Goal: Task Accomplishment & Management: Manage account settings

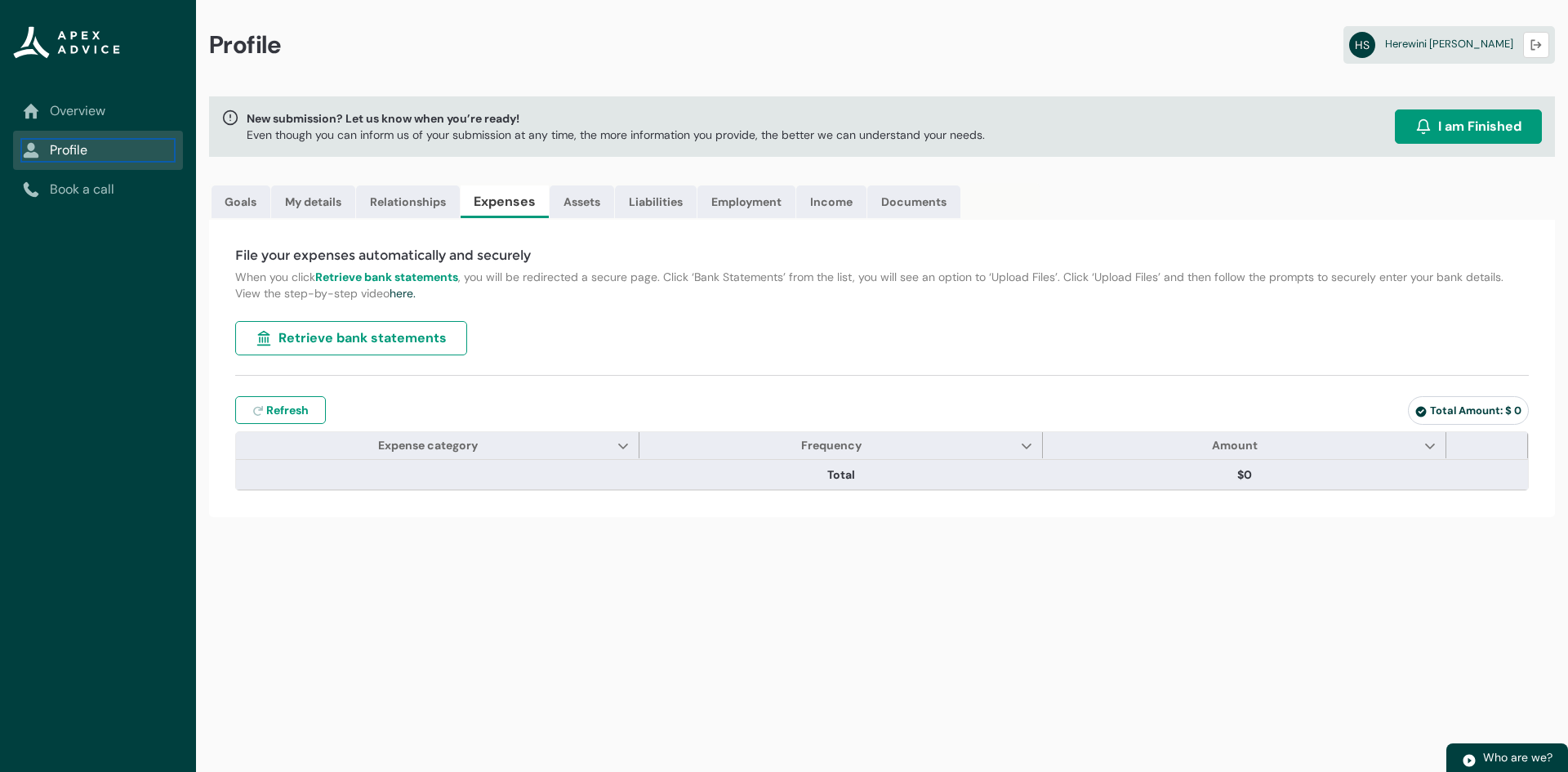
click at [67, 153] on link "Profile" at bounding box center [98, 150] width 150 height 20
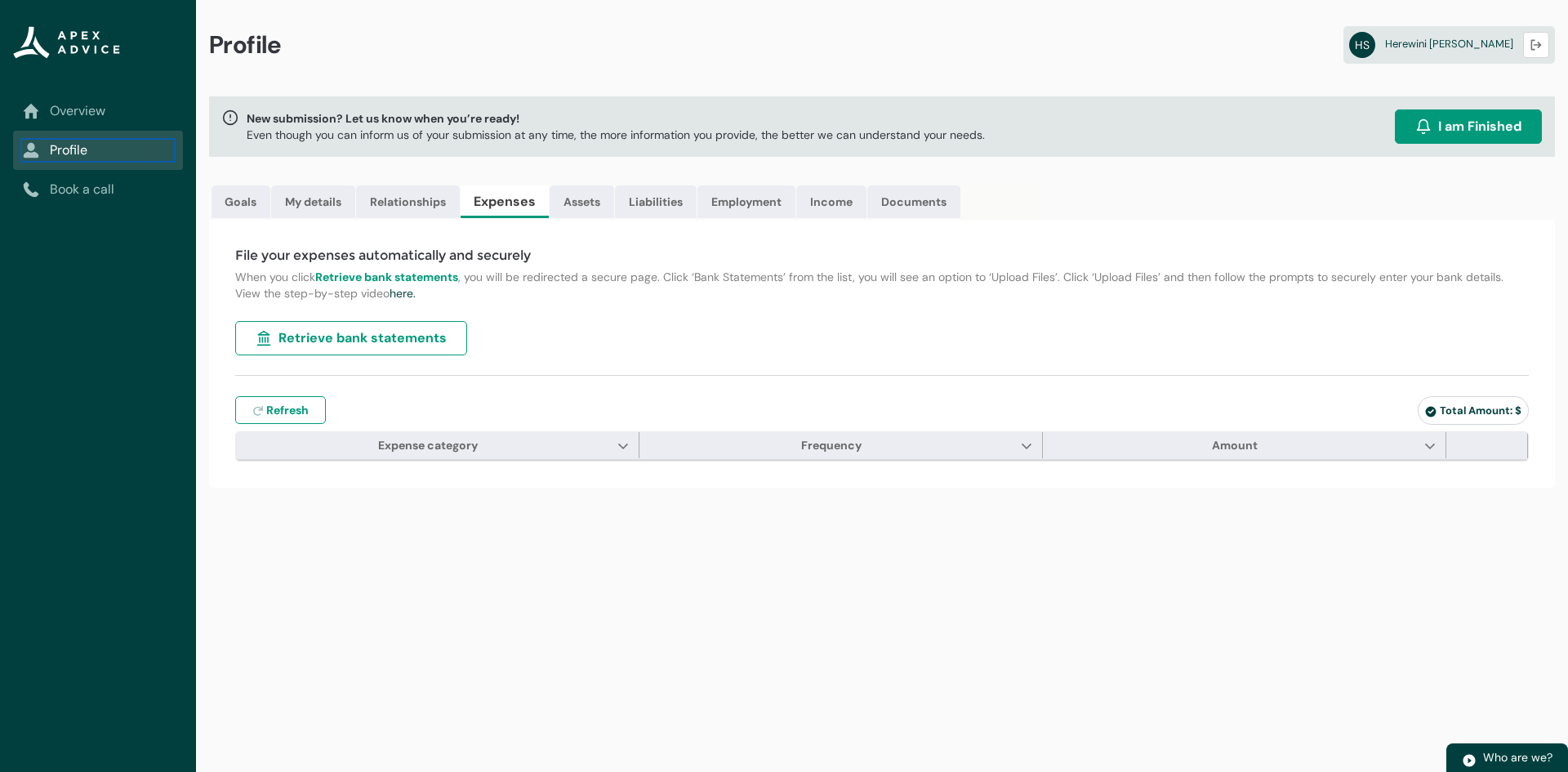
type input "***"
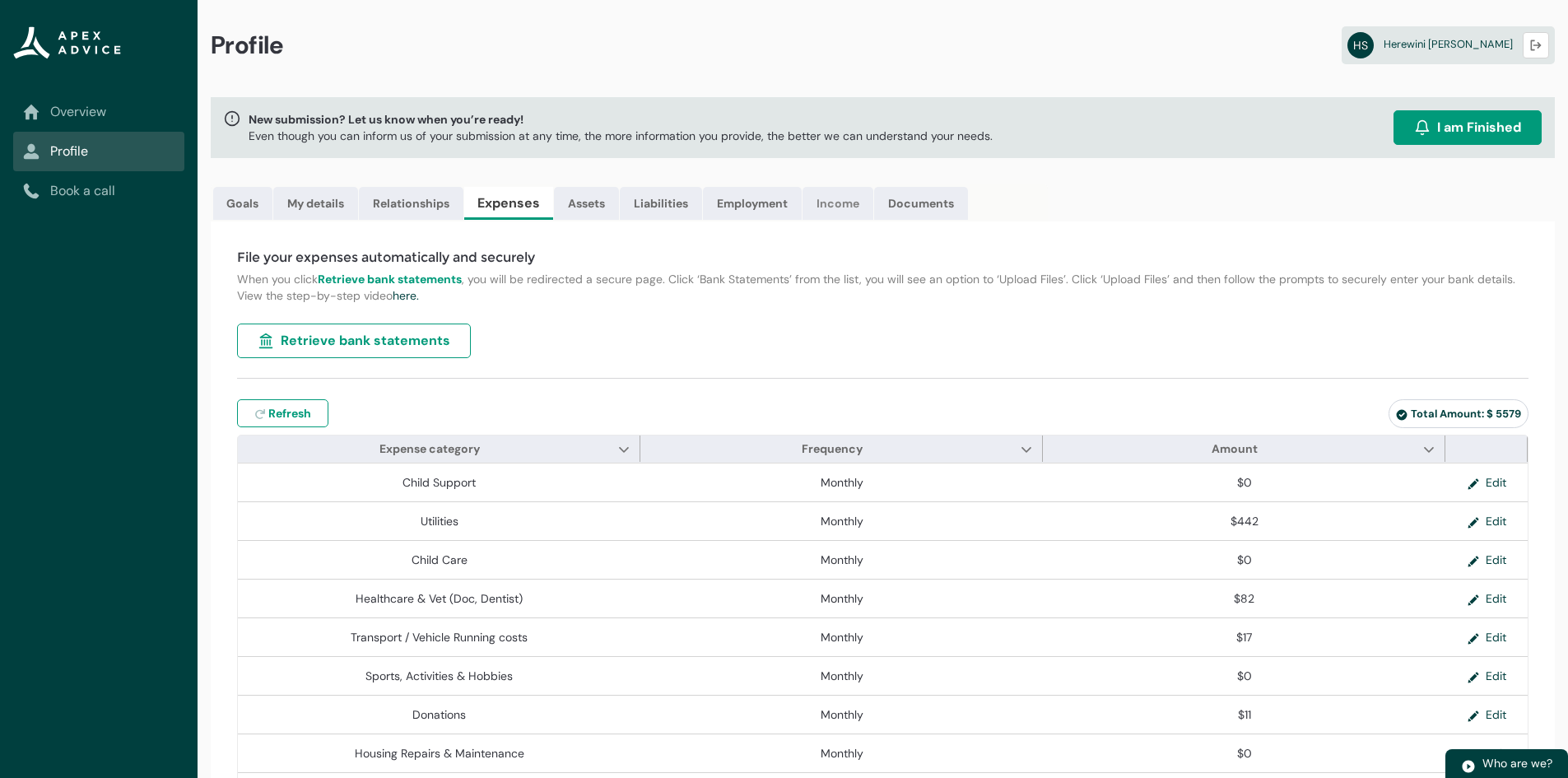
click at [844, 205] on link "Income" at bounding box center [838, 203] width 71 height 33
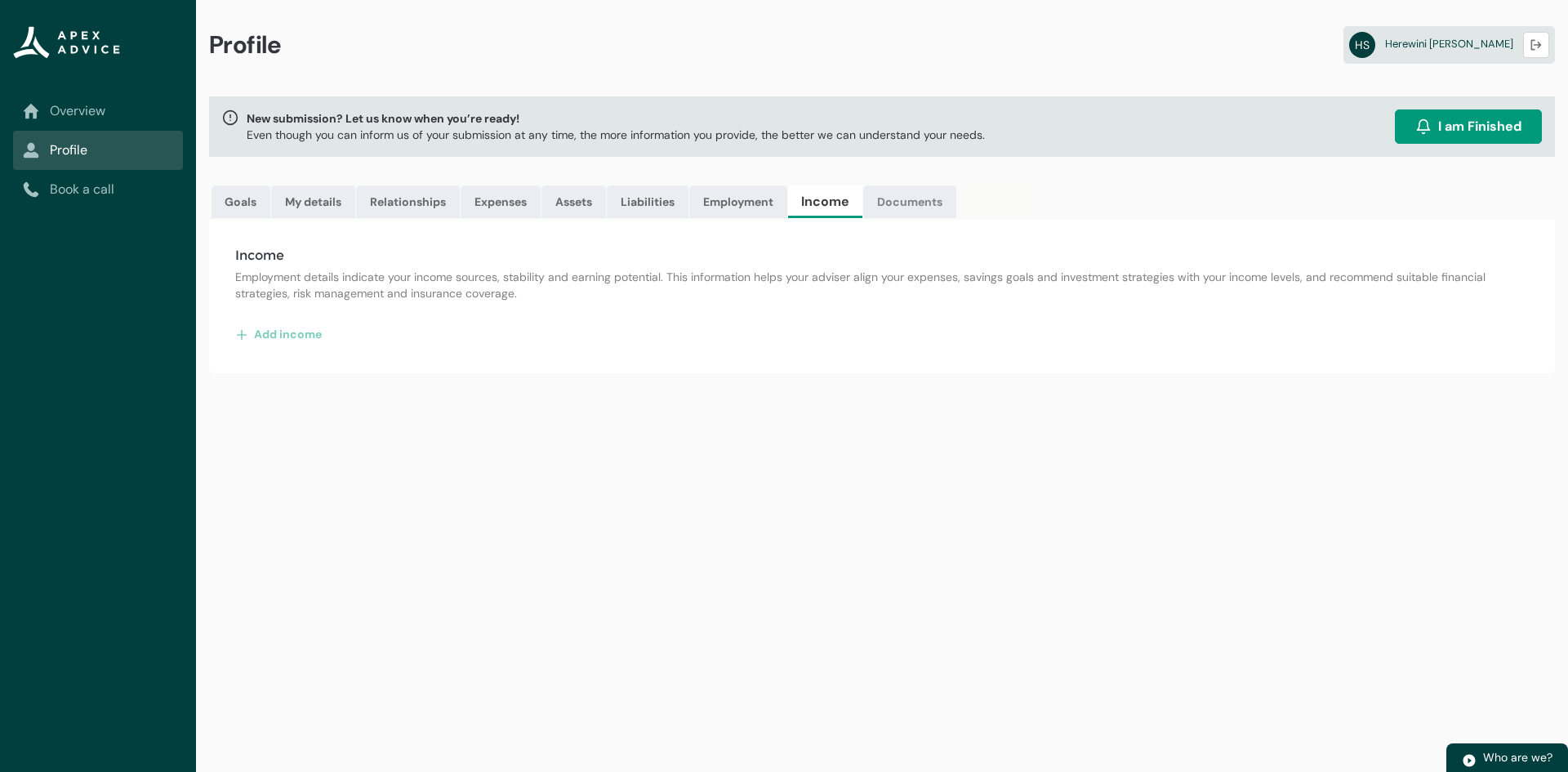
click at [920, 202] on link "Documents" at bounding box center [910, 201] width 93 height 33
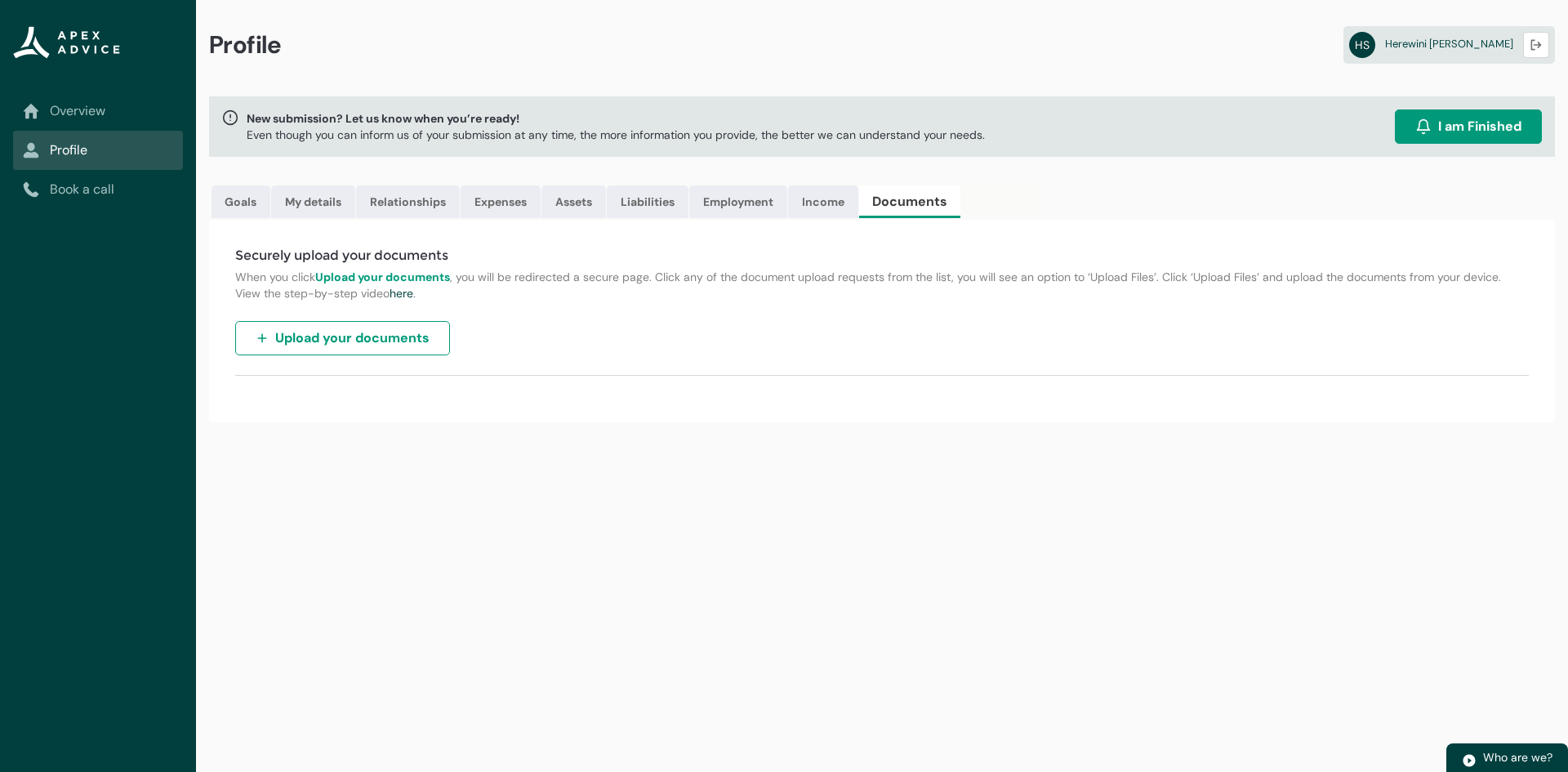
click at [419, 343] on span "Upload your documents" at bounding box center [352, 338] width 155 height 20
click at [311, 206] on link "My details" at bounding box center [313, 201] width 84 height 33
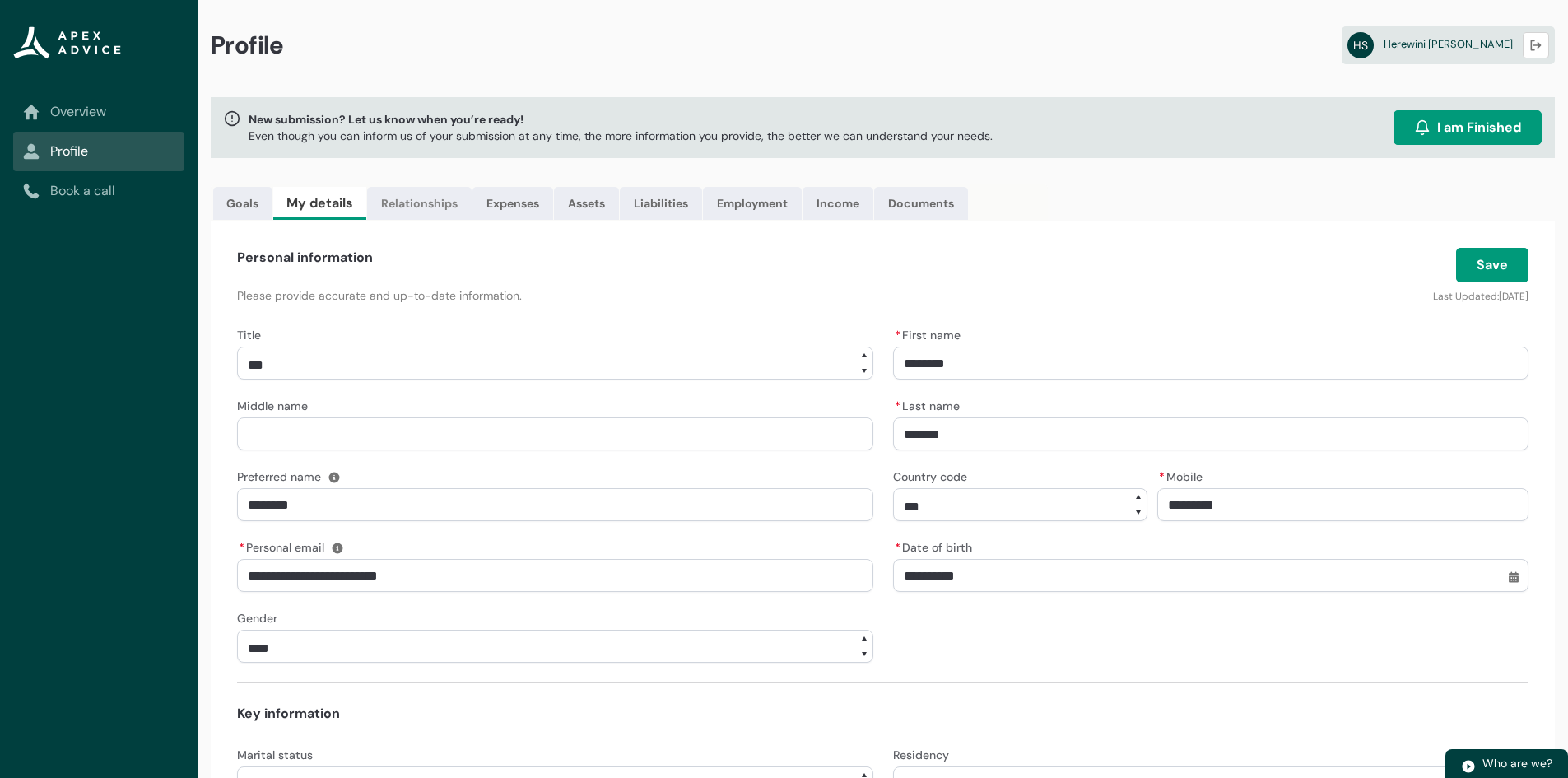
click at [435, 209] on link "Relationships" at bounding box center [420, 203] width 104 height 33
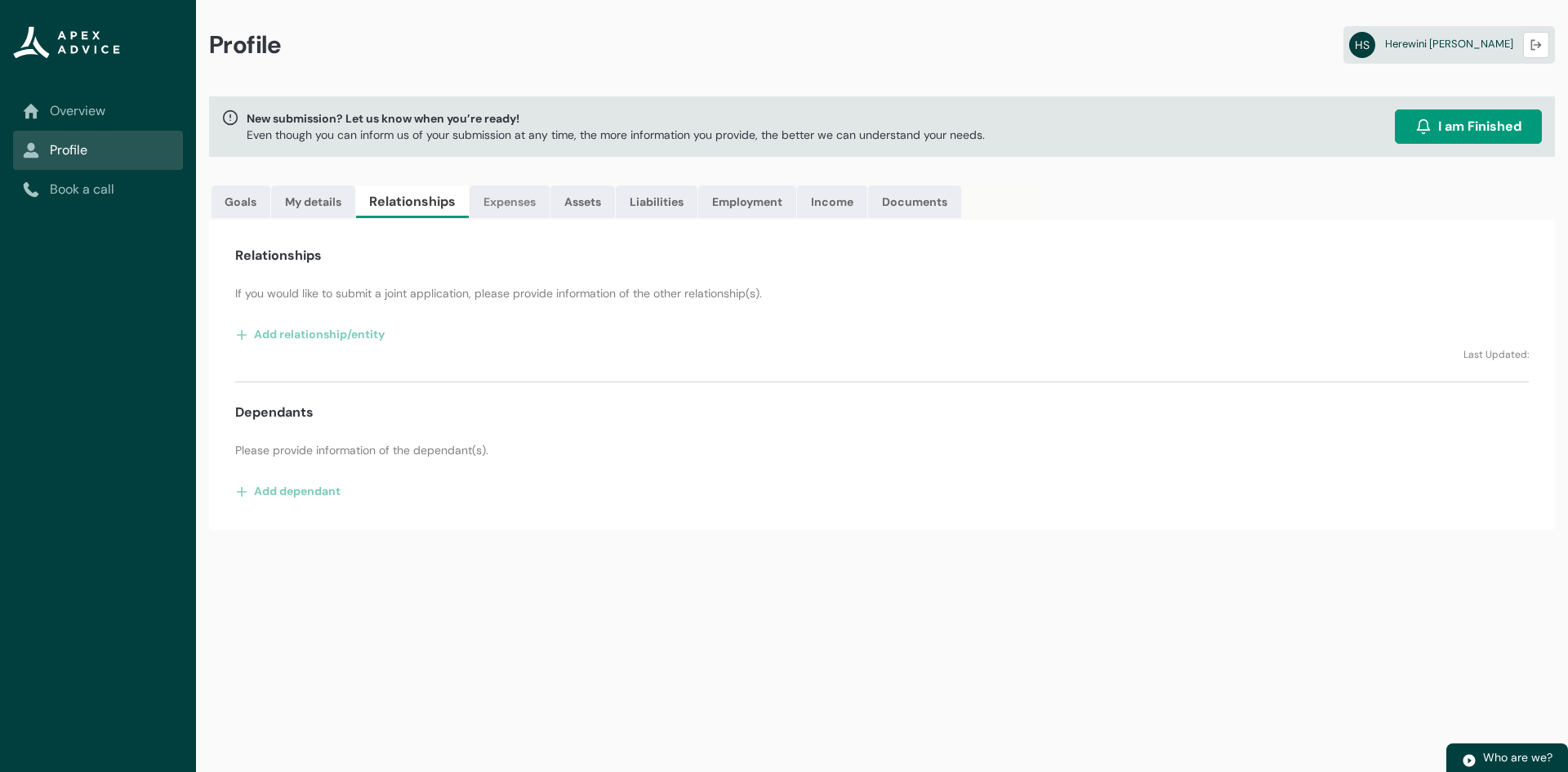
click at [511, 204] on link "Expenses" at bounding box center [510, 201] width 80 height 33
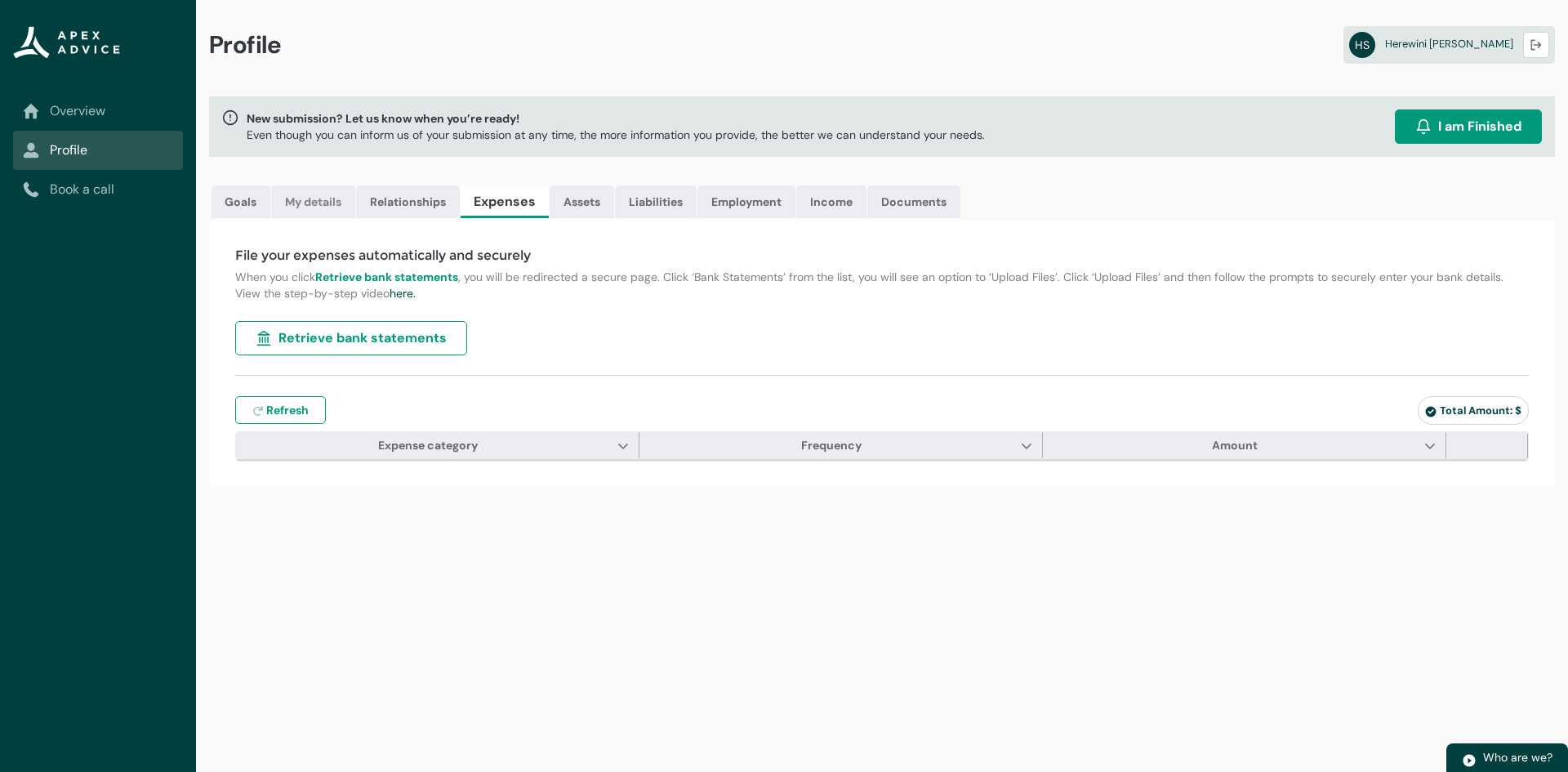
click at [309, 193] on link "My details" at bounding box center [313, 201] width 84 height 33
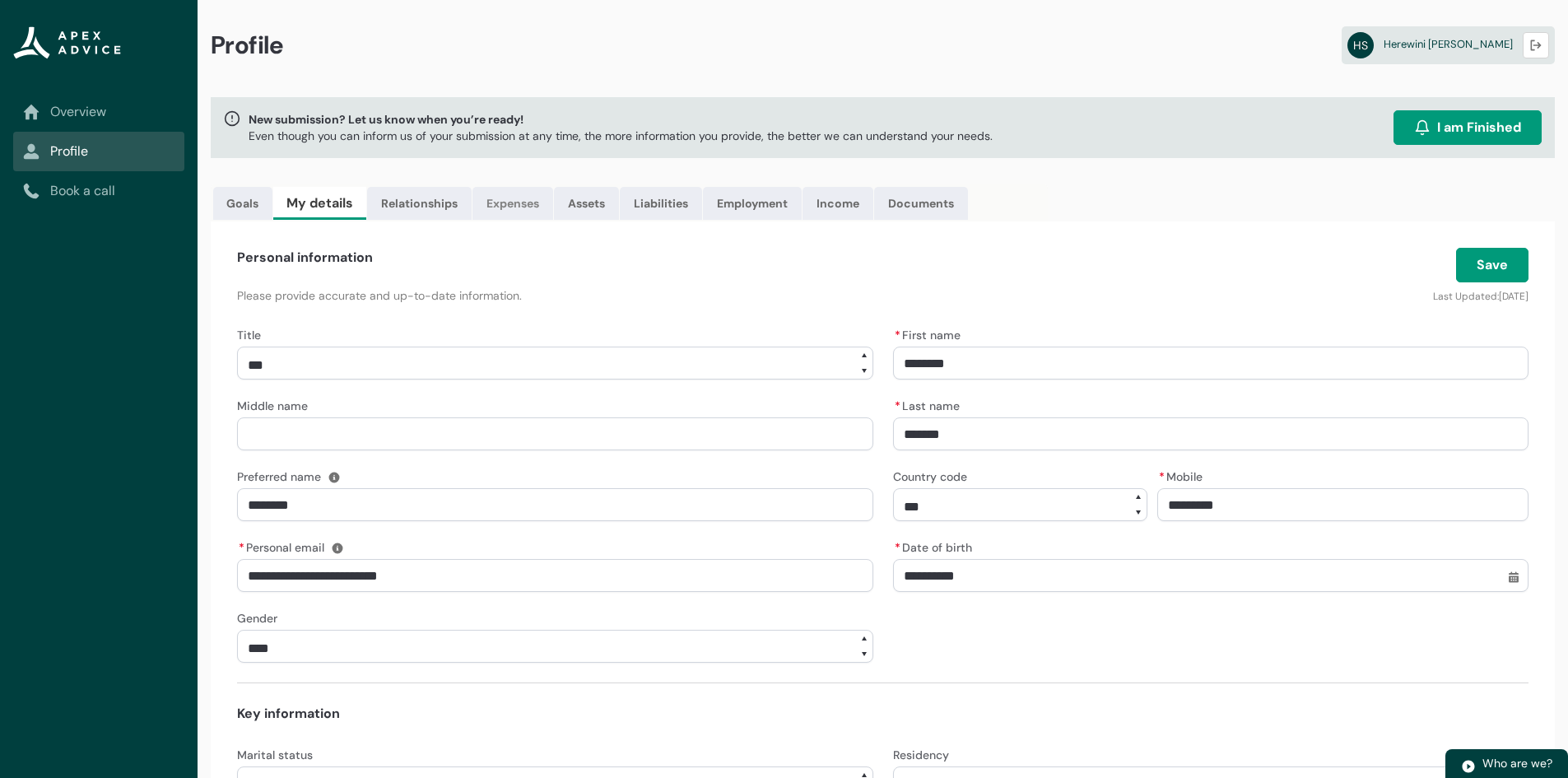
click at [517, 219] on link "Expenses" at bounding box center [513, 203] width 81 height 33
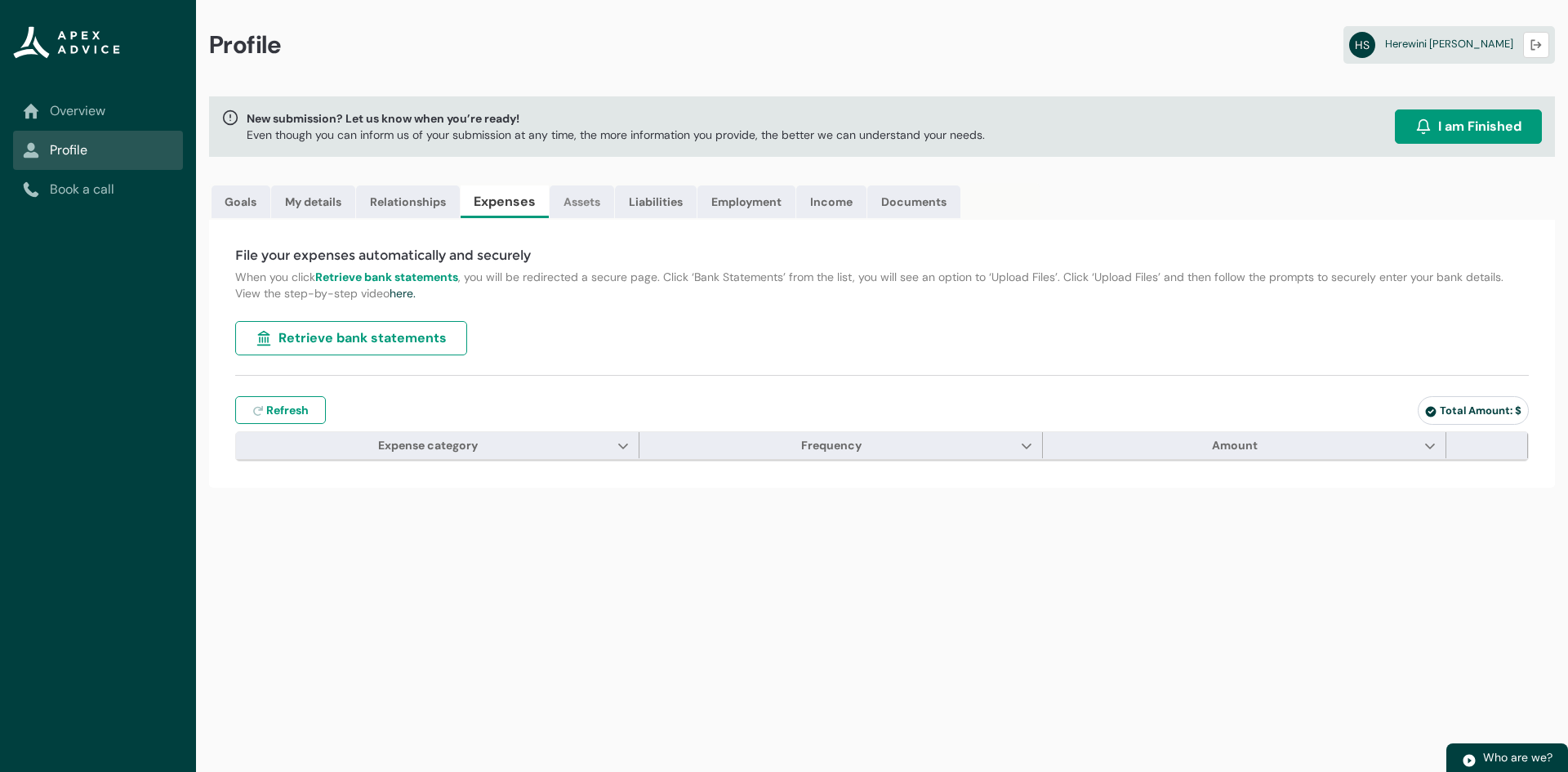
type input "***"
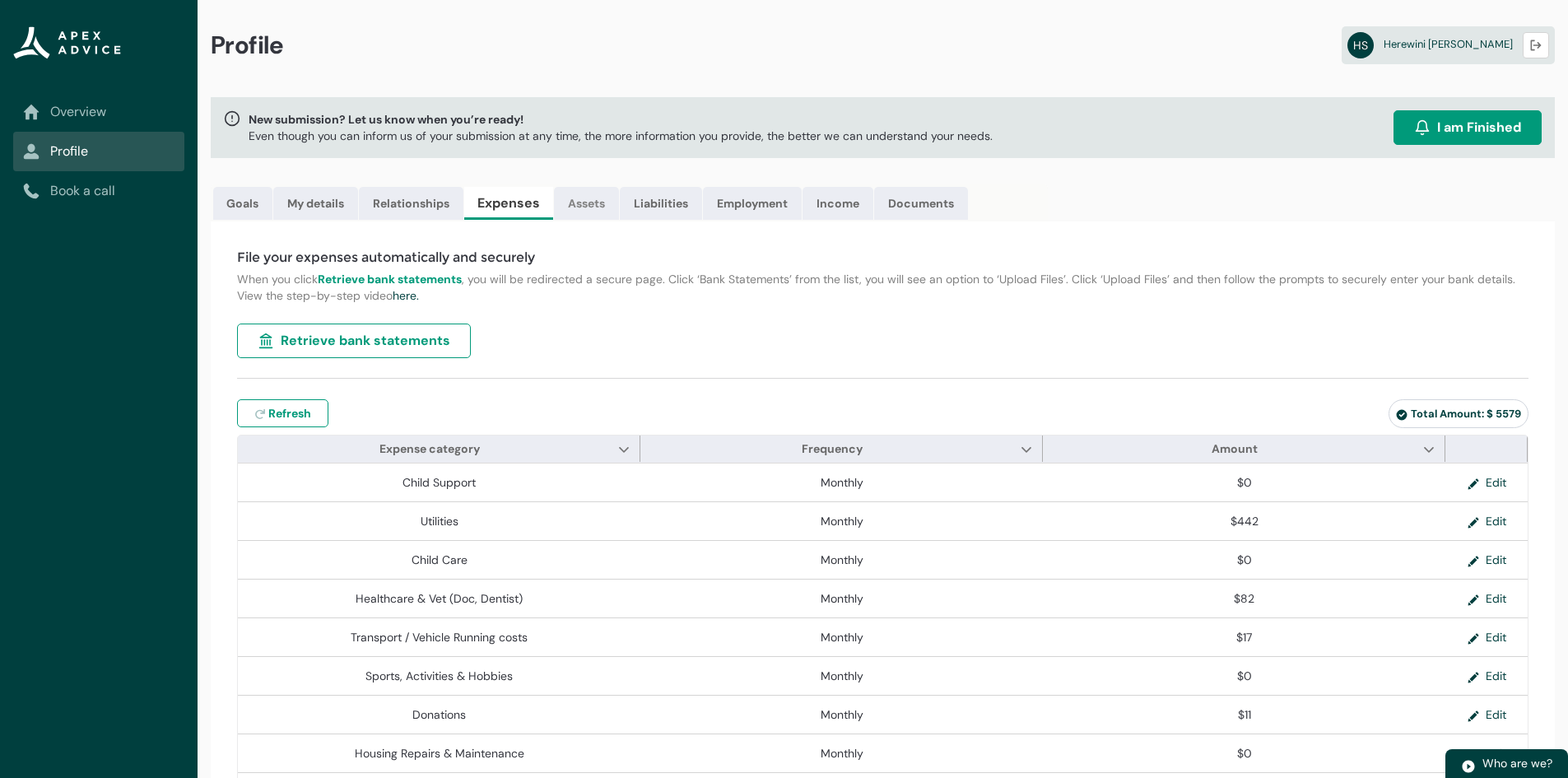
click at [598, 202] on link "Assets" at bounding box center [586, 203] width 65 height 33
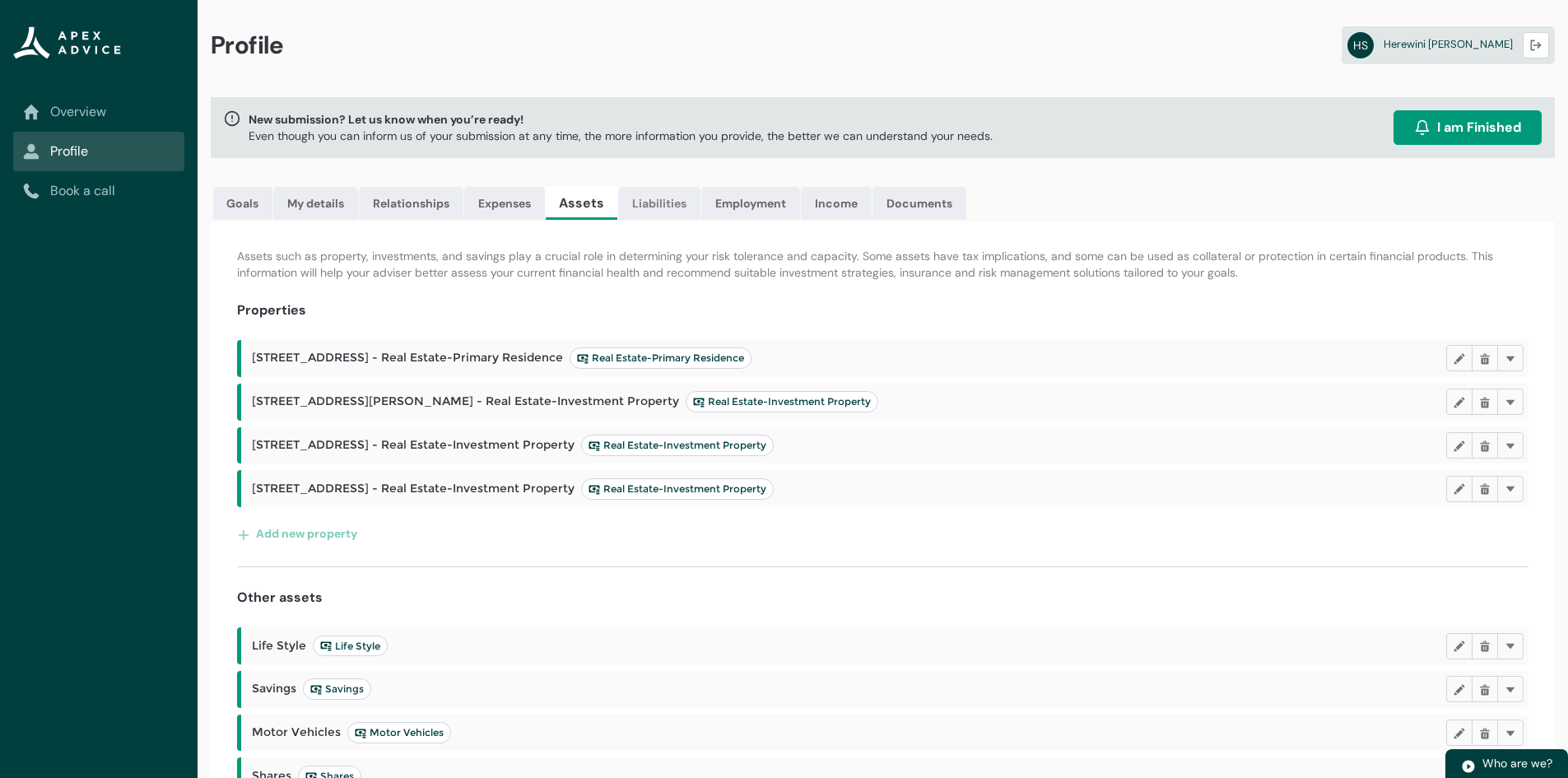
click at [653, 204] on link "Liabilities" at bounding box center [658, 203] width 82 height 33
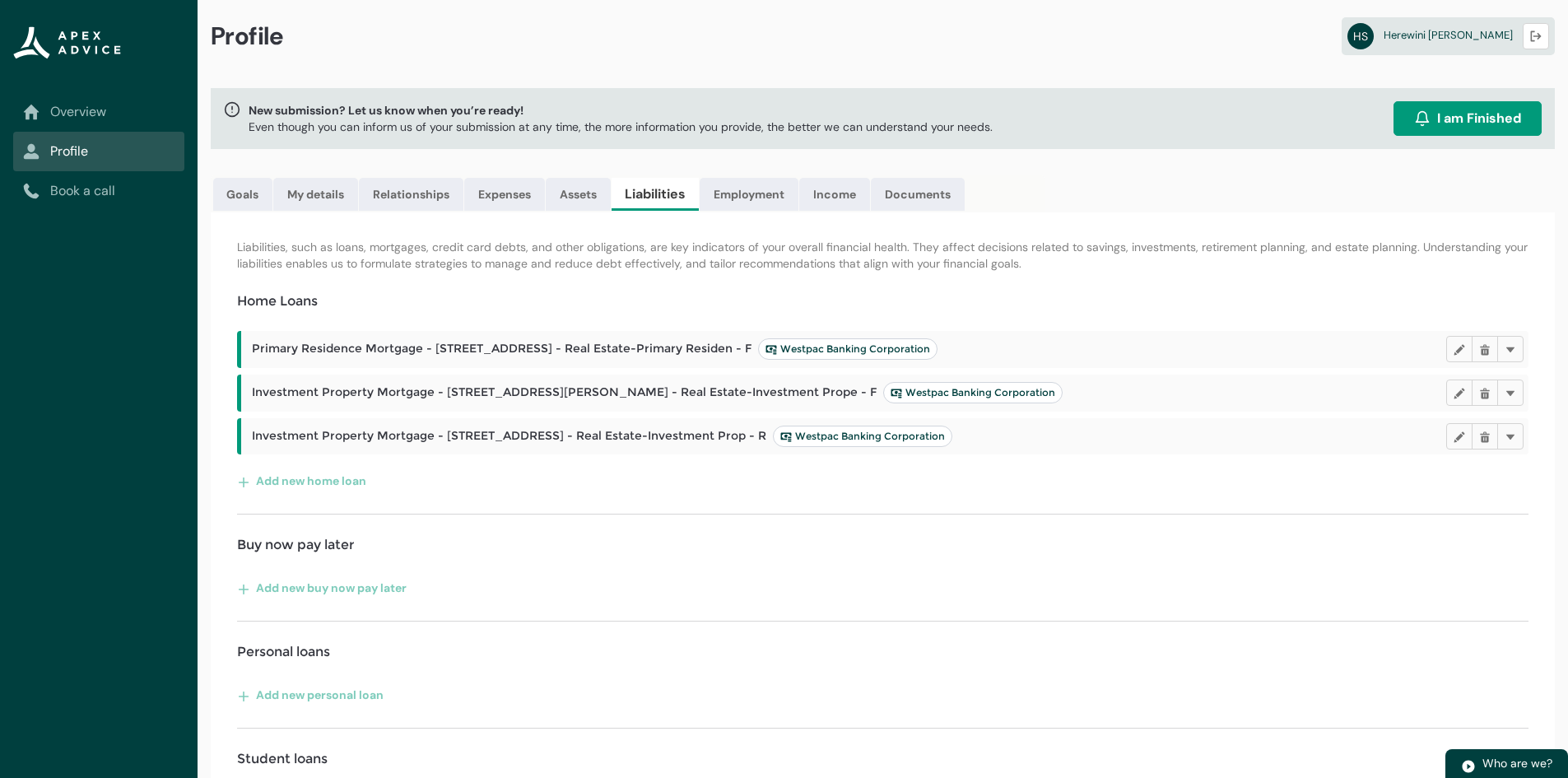
scroll to position [7, 0]
click at [741, 192] on link "Employment" at bounding box center [749, 195] width 99 height 33
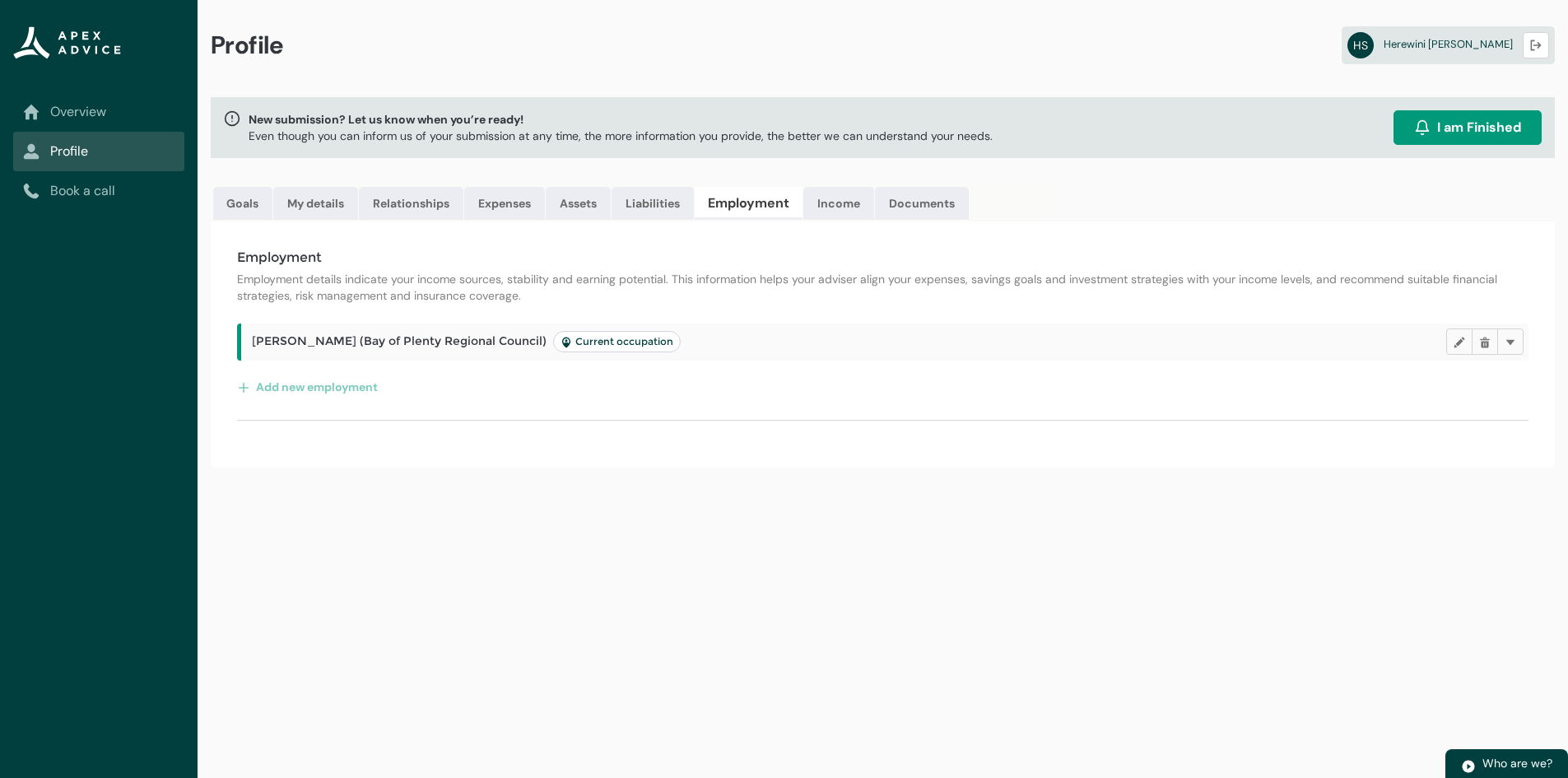
scroll to position [0, 0]
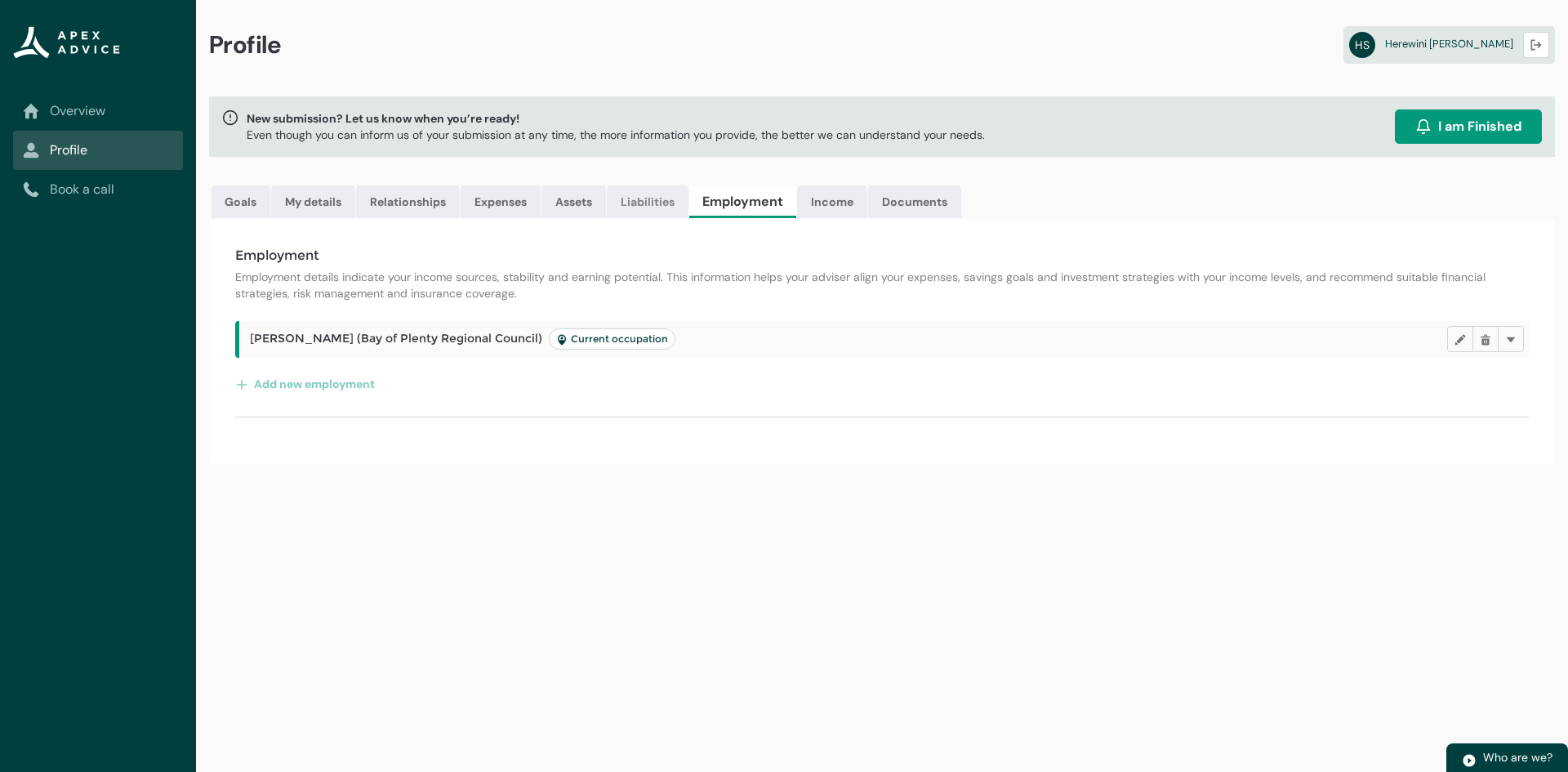
click at [665, 196] on link "Liabilities" at bounding box center [647, 201] width 81 height 33
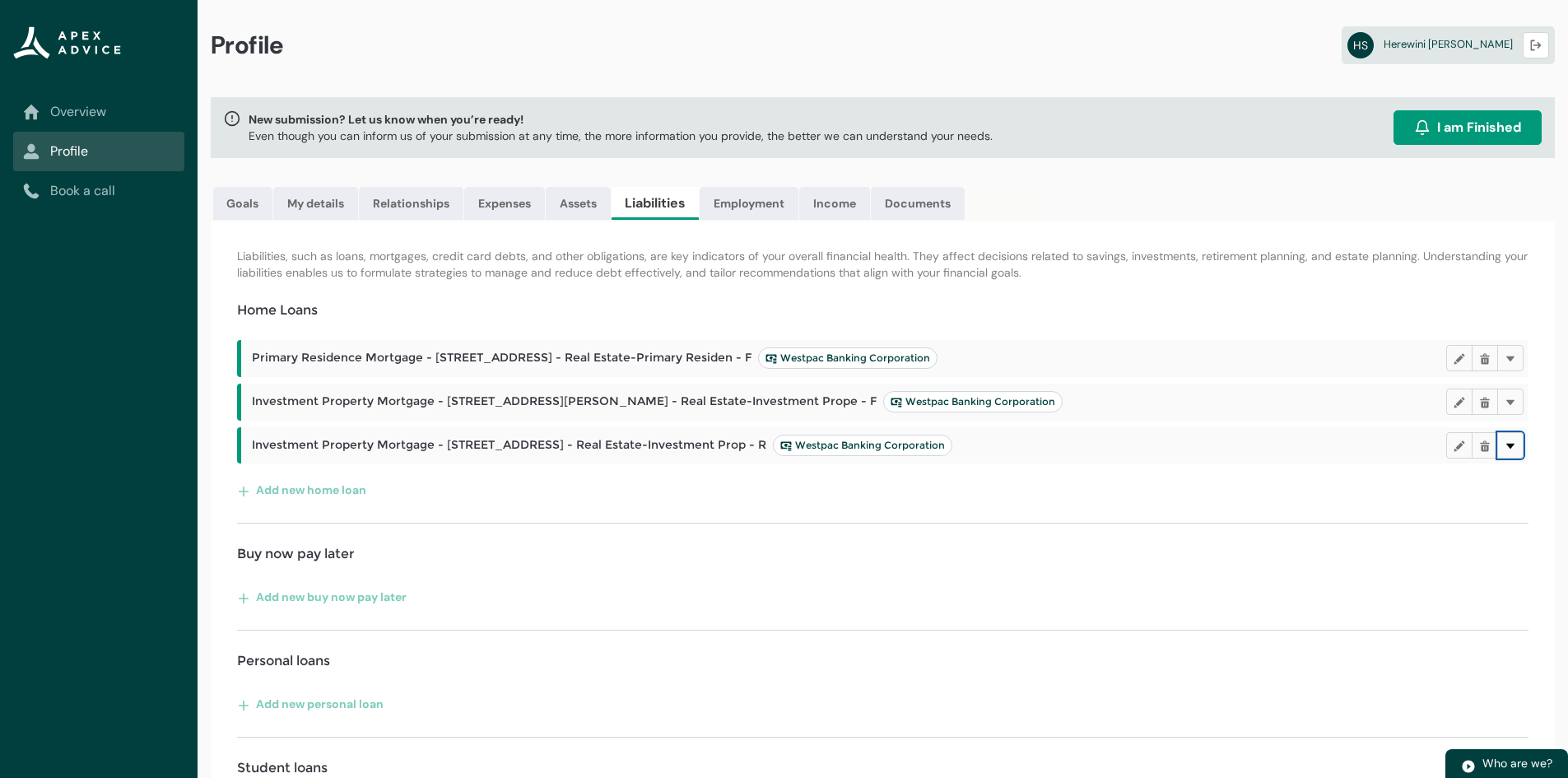
click at [1509, 446] on lightning-primitive-icon "button" at bounding box center [1510, 445] width 12 height 13
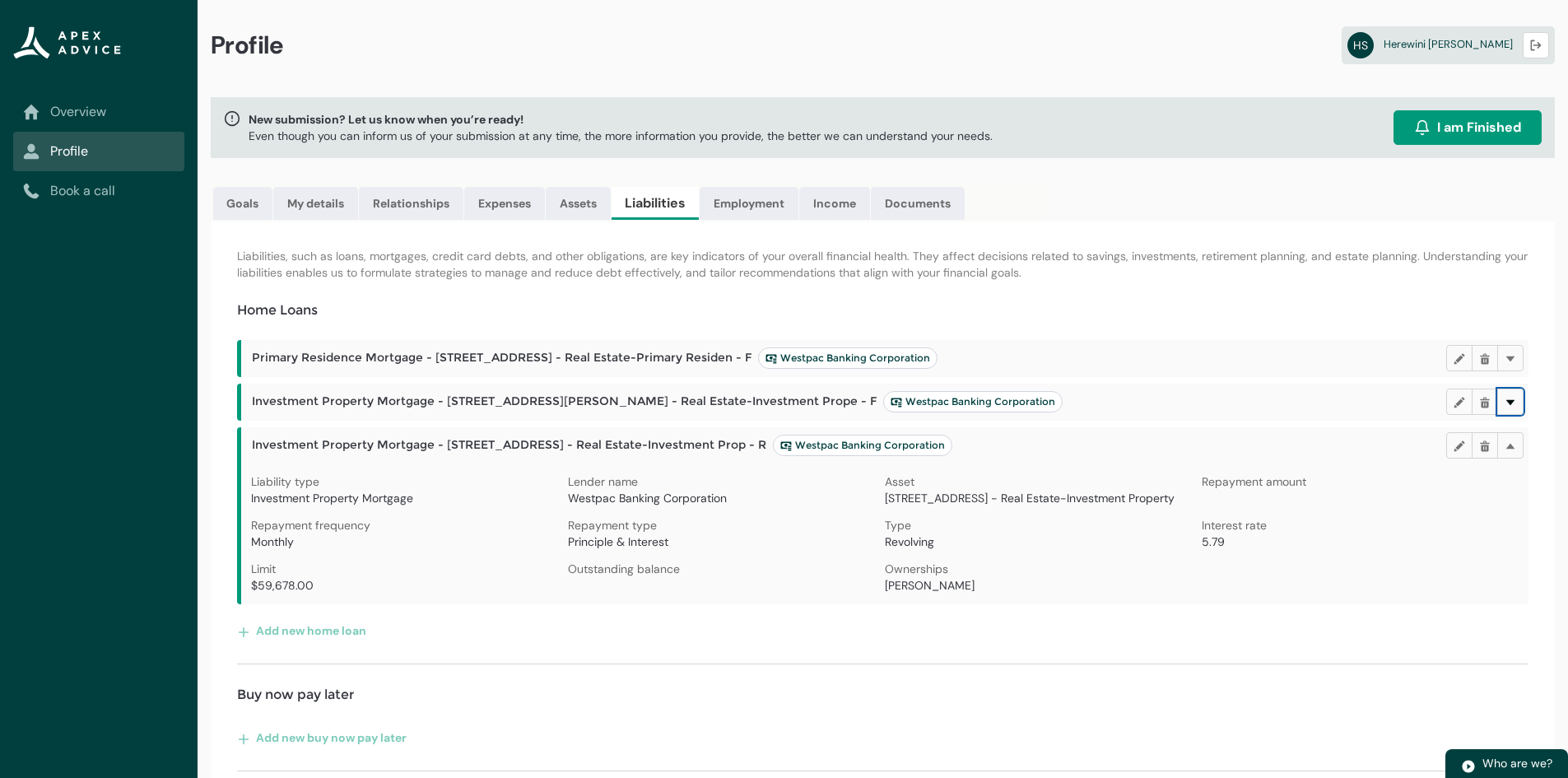
click at [1514, 403] on lightning-primitive-icon "button" at bounding box center [1510, 402] width 12 height 13
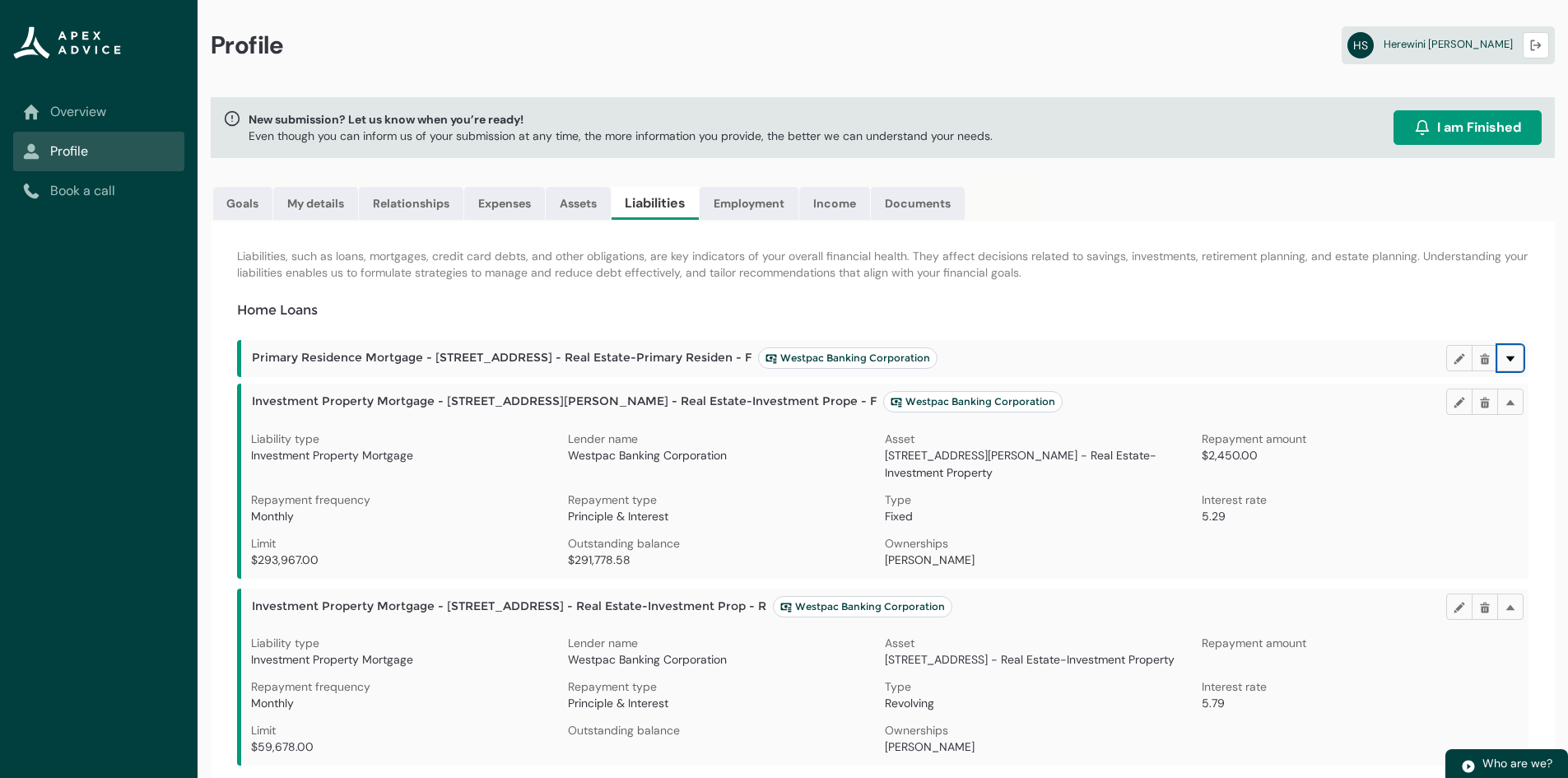
click at [1510, 358] on lightning-primitive-icon "button" at bounding box center [1510, 358] width 12 height 13
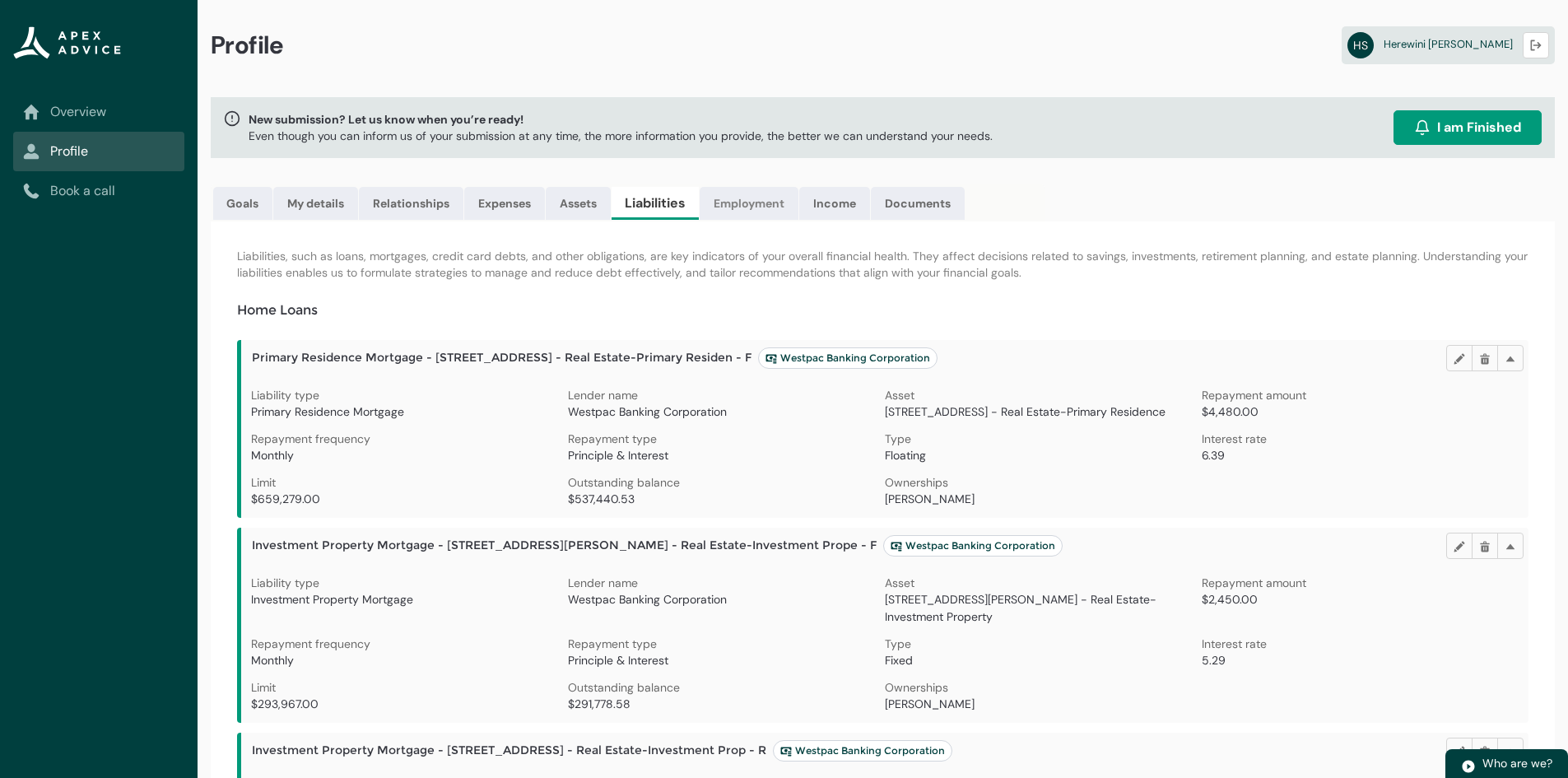
click at [741, 198] on link "Employment" at bounding box center [749, 203] width 99 height 33
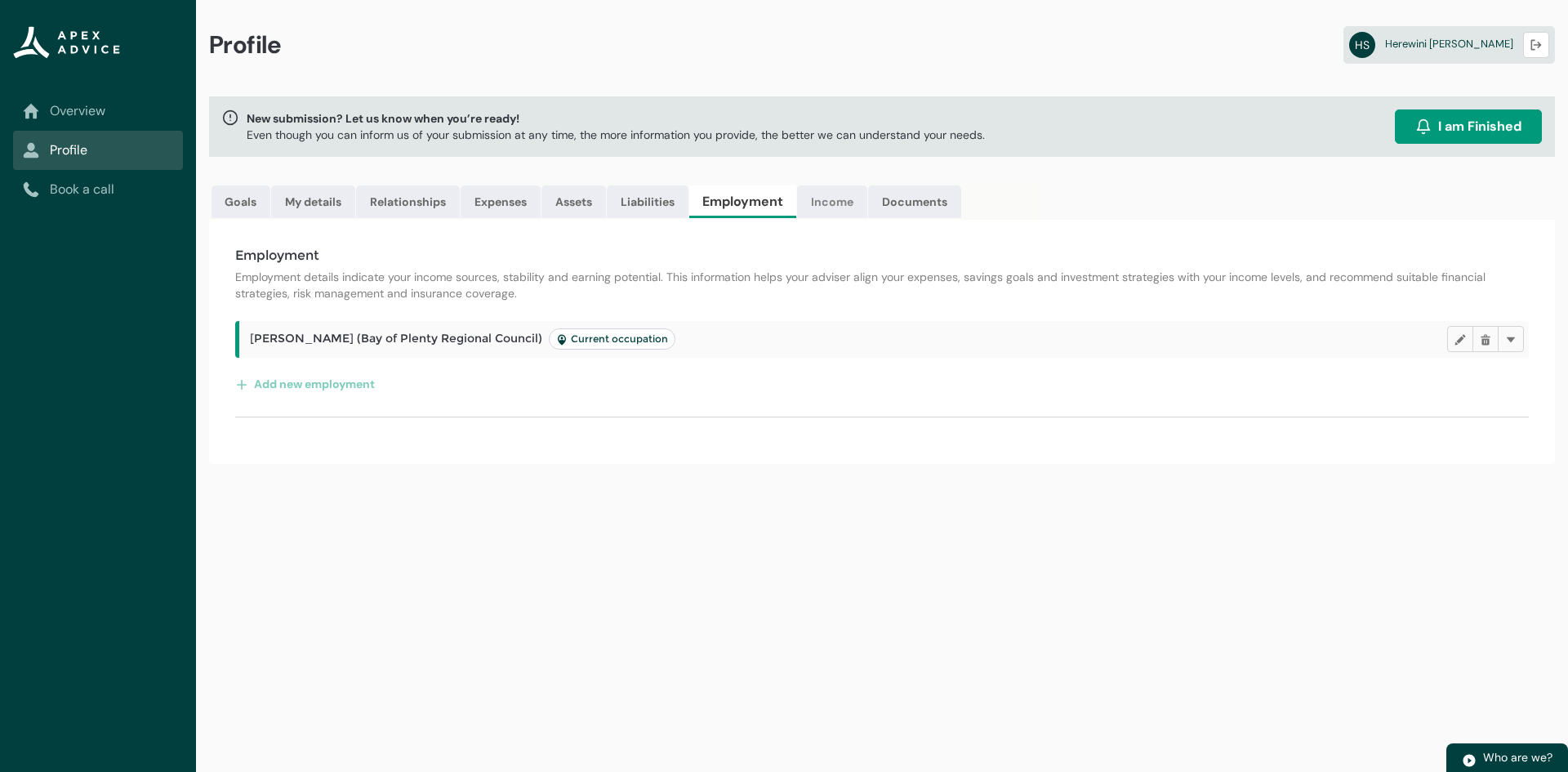
click at [847, 204] on link "Income" at bounding box center [832, 201] width 71 height 33
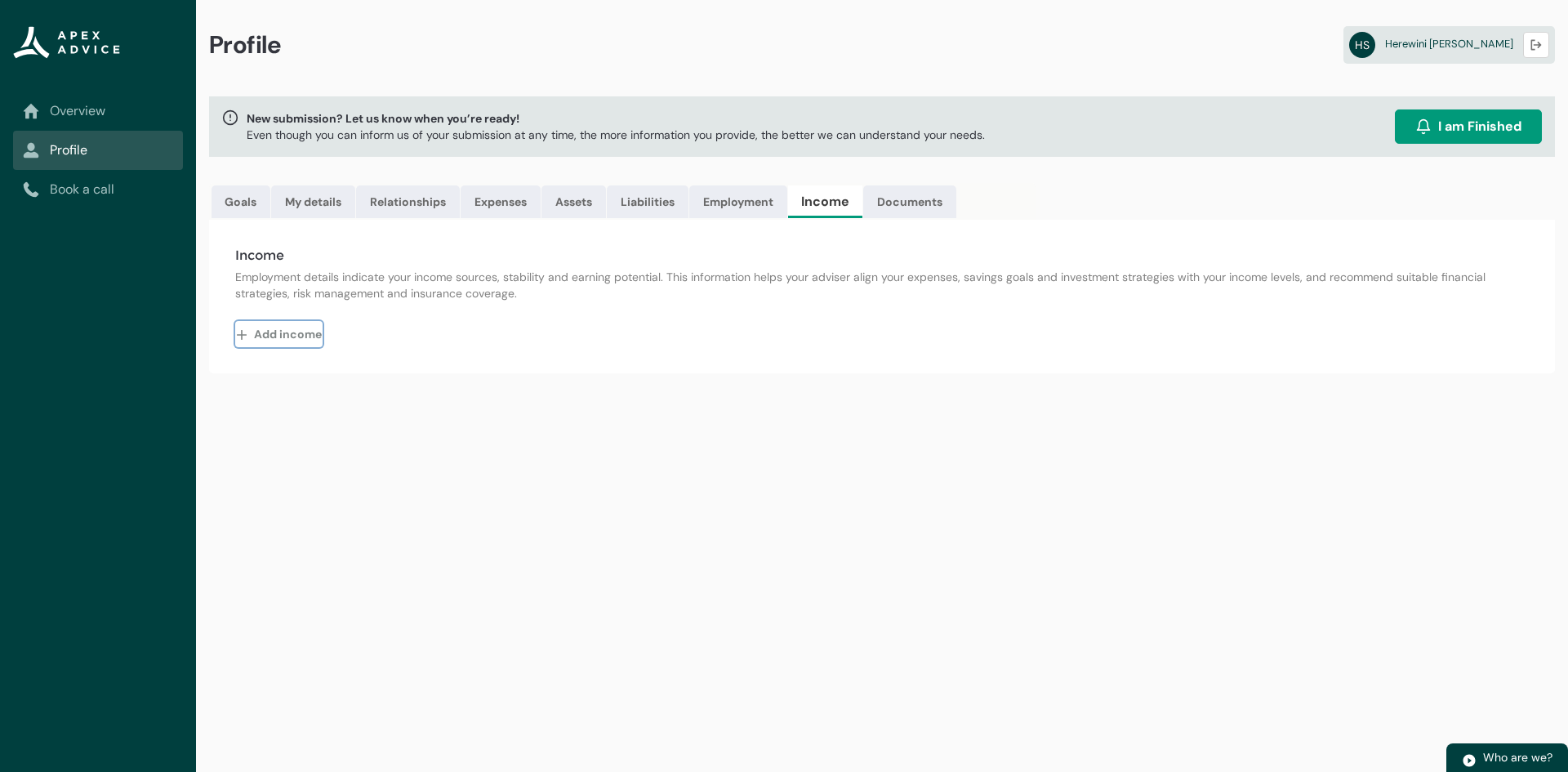
click at [281, 338] on button "Add income" at bounding box center [279, 333] width 88 height 26
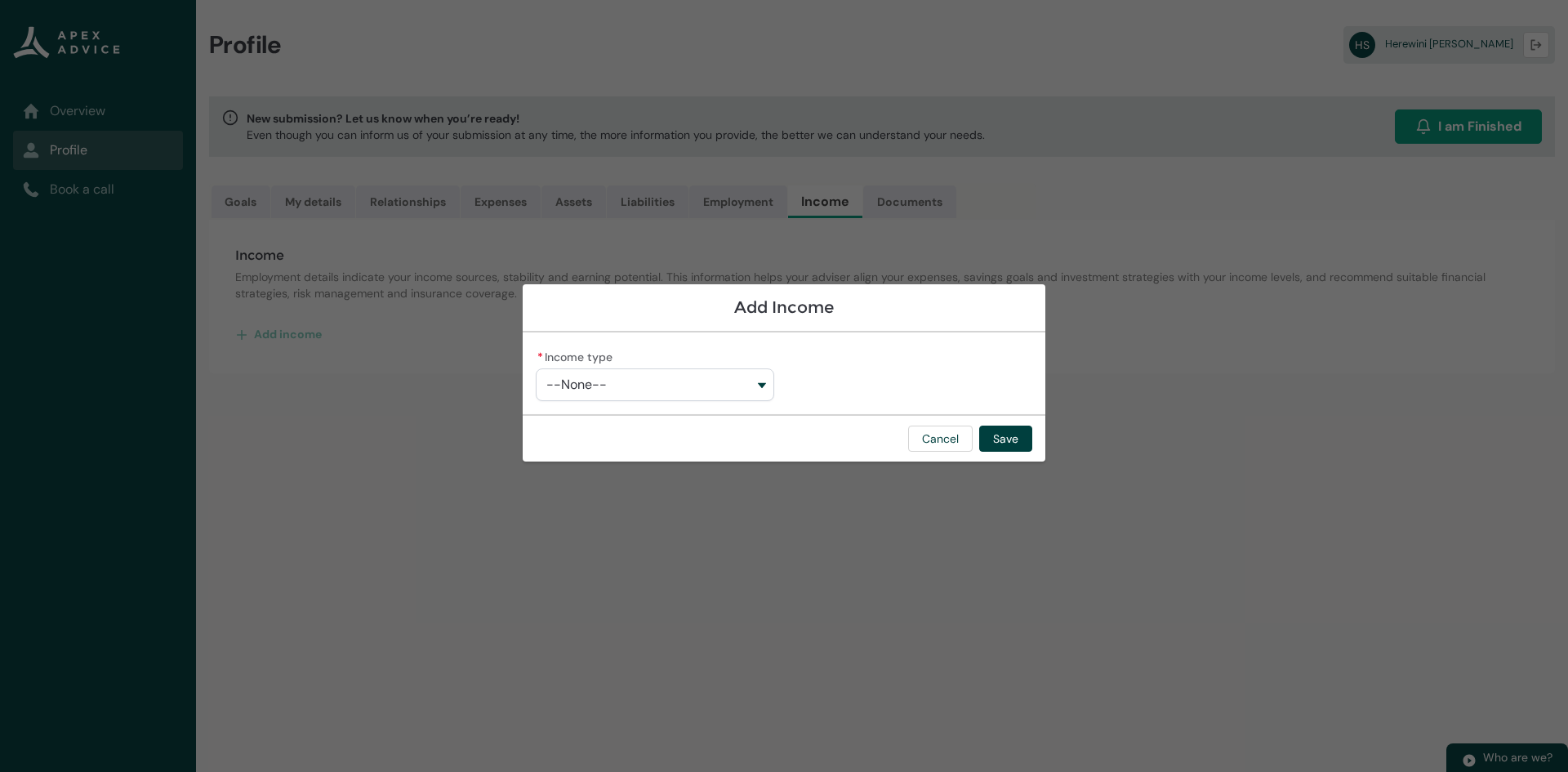
click at [629, 382] on button "--None--" at bounding box center [655, 384] width 239 height 33
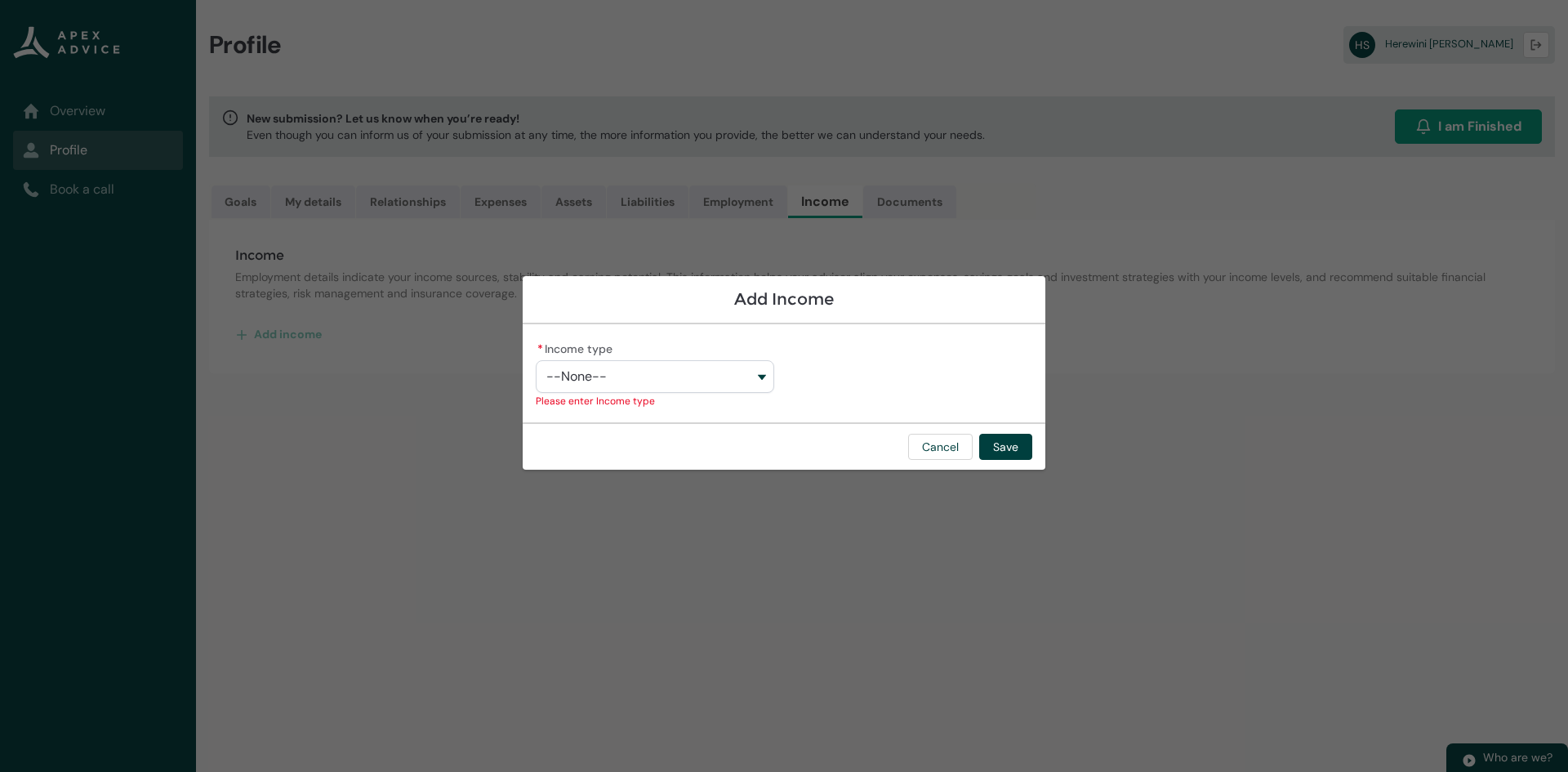
click at [399, 333] on section "Add Income * Income type --None-- Employment Investment Property Other Income t…" at bounding box center [784, 386] width 1568 height 772
click at [945, 459] on button "Cancel" at bounding box center [940, 446] width 64 height 26
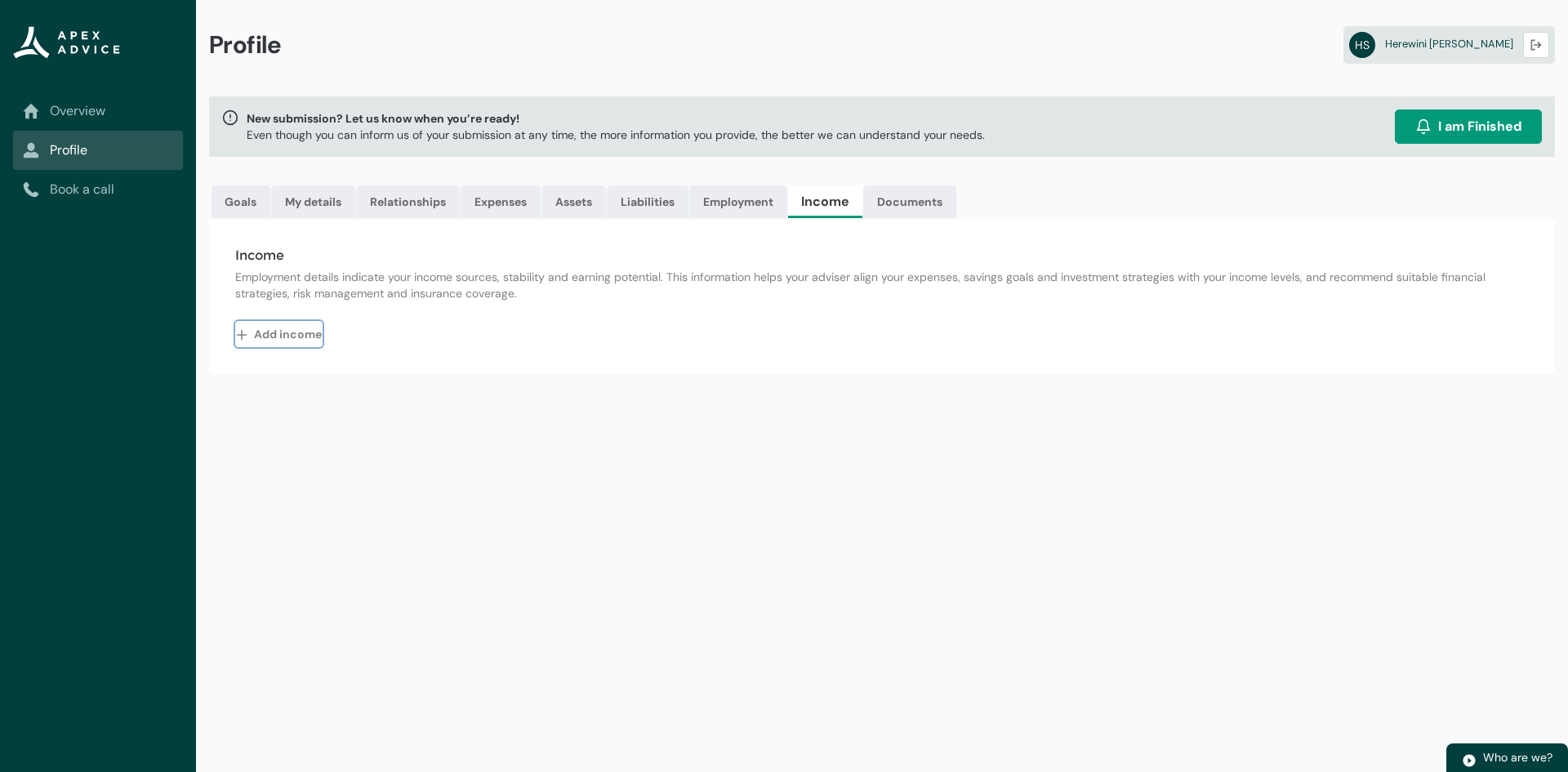
click at [242, 330] on lightning-primitive-icon "button" at bounding box center [245, 333] width 18 height 24
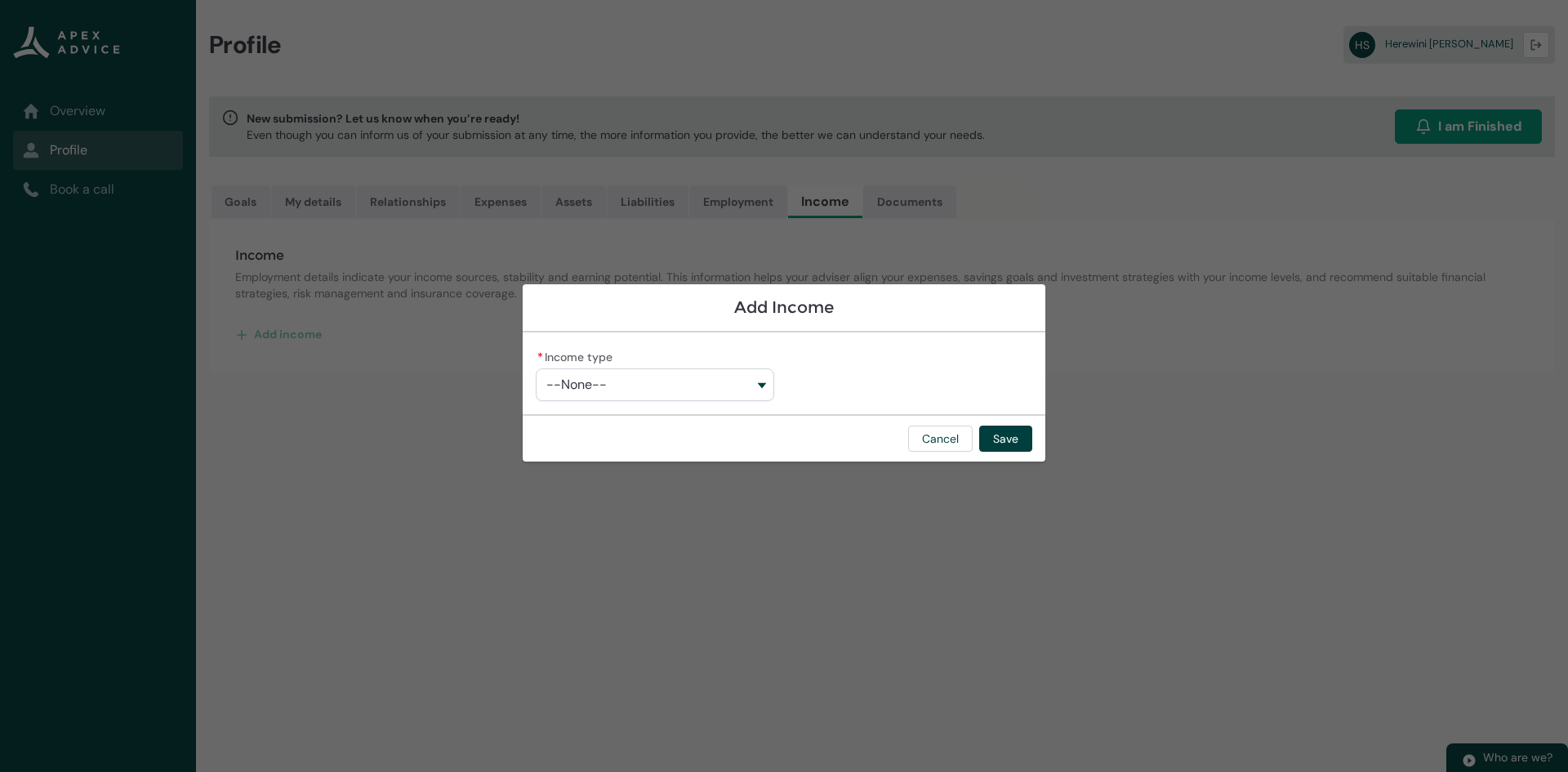
click at [655, 373] on button "--None--" at bounding box center [655, 384] width 239 height 33
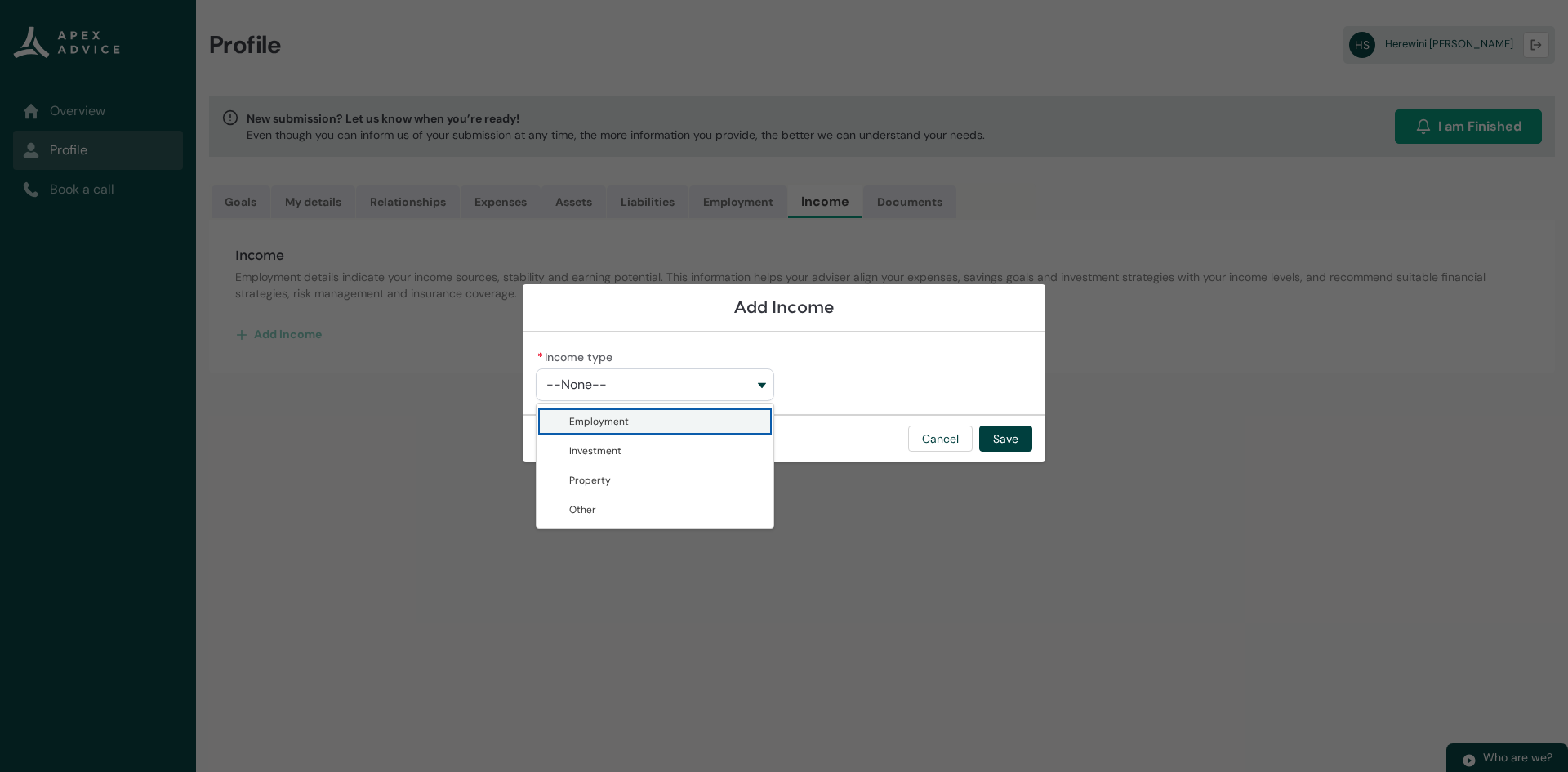
click at [634, 417] on span "Employment" at bounding box center [667, 422] width 195 height 16
type lightning-combobox "Employment"
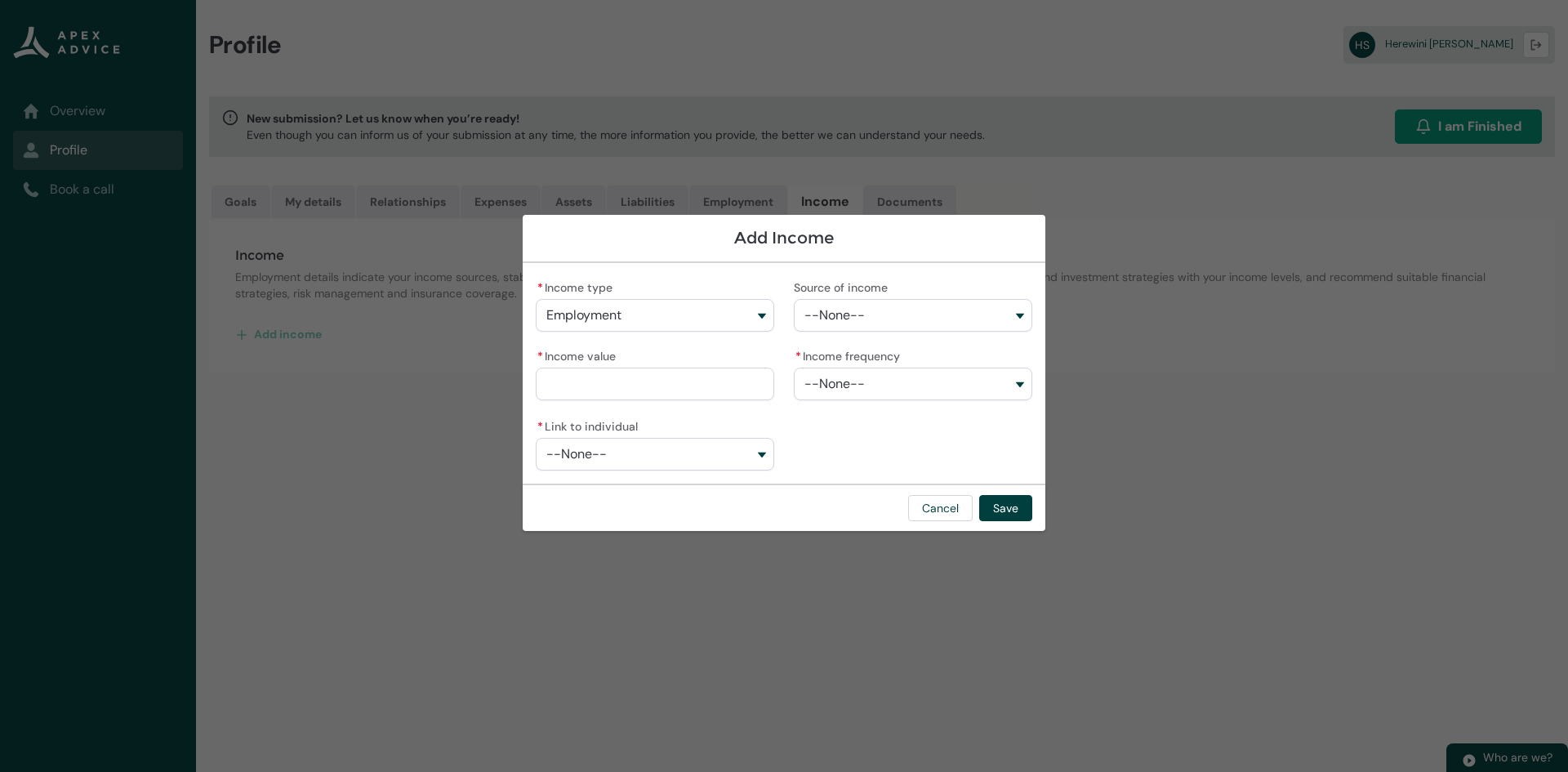
click at [899, 319] on button "--None--" at bounding box center [912, 315] width 239 height 33
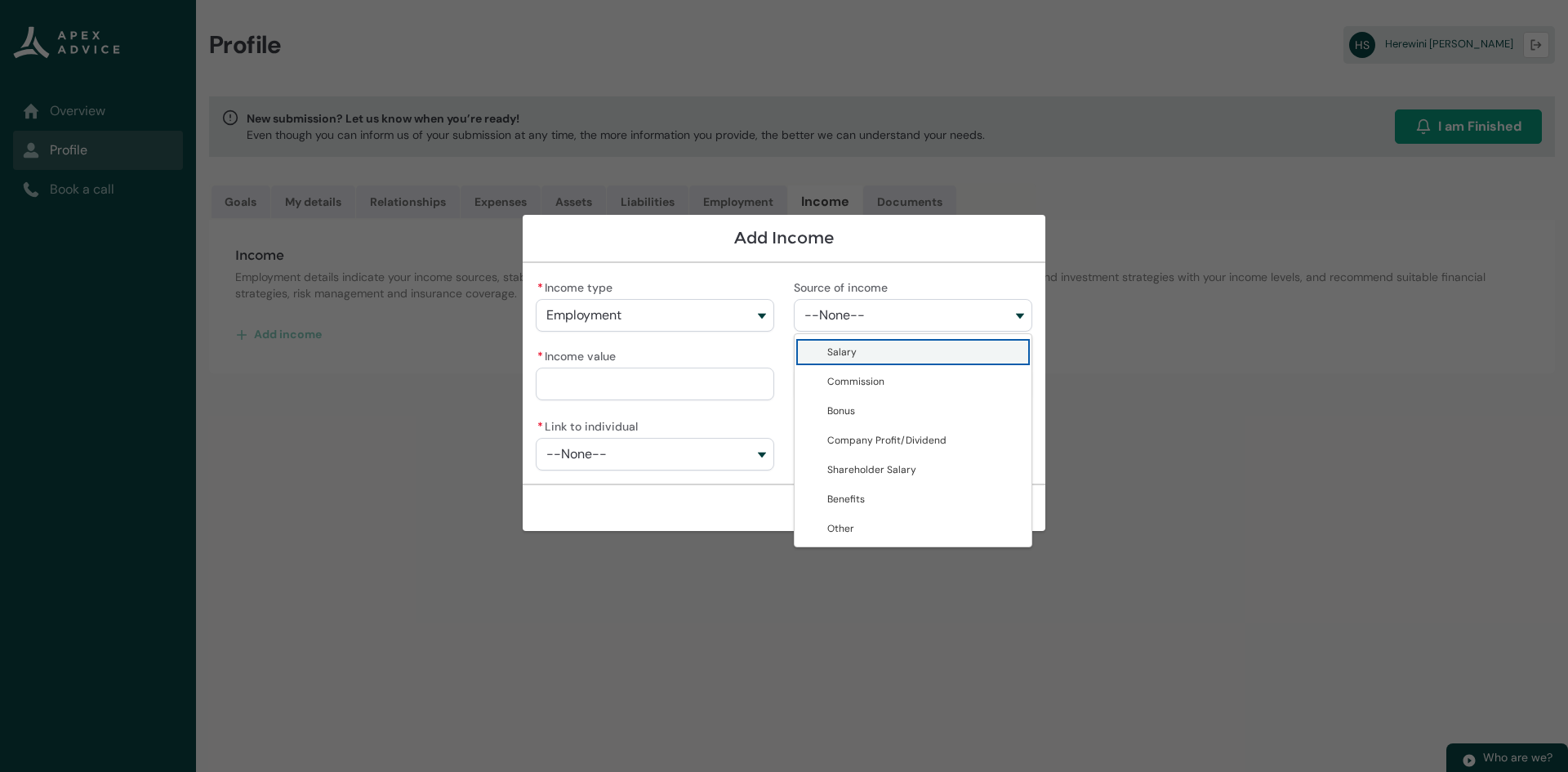
click at [877, 343] on lightning-base-combobox-item "Salary" at bounding box center [912, 352] width 237 height 29
type lightning-combobox "Salary"
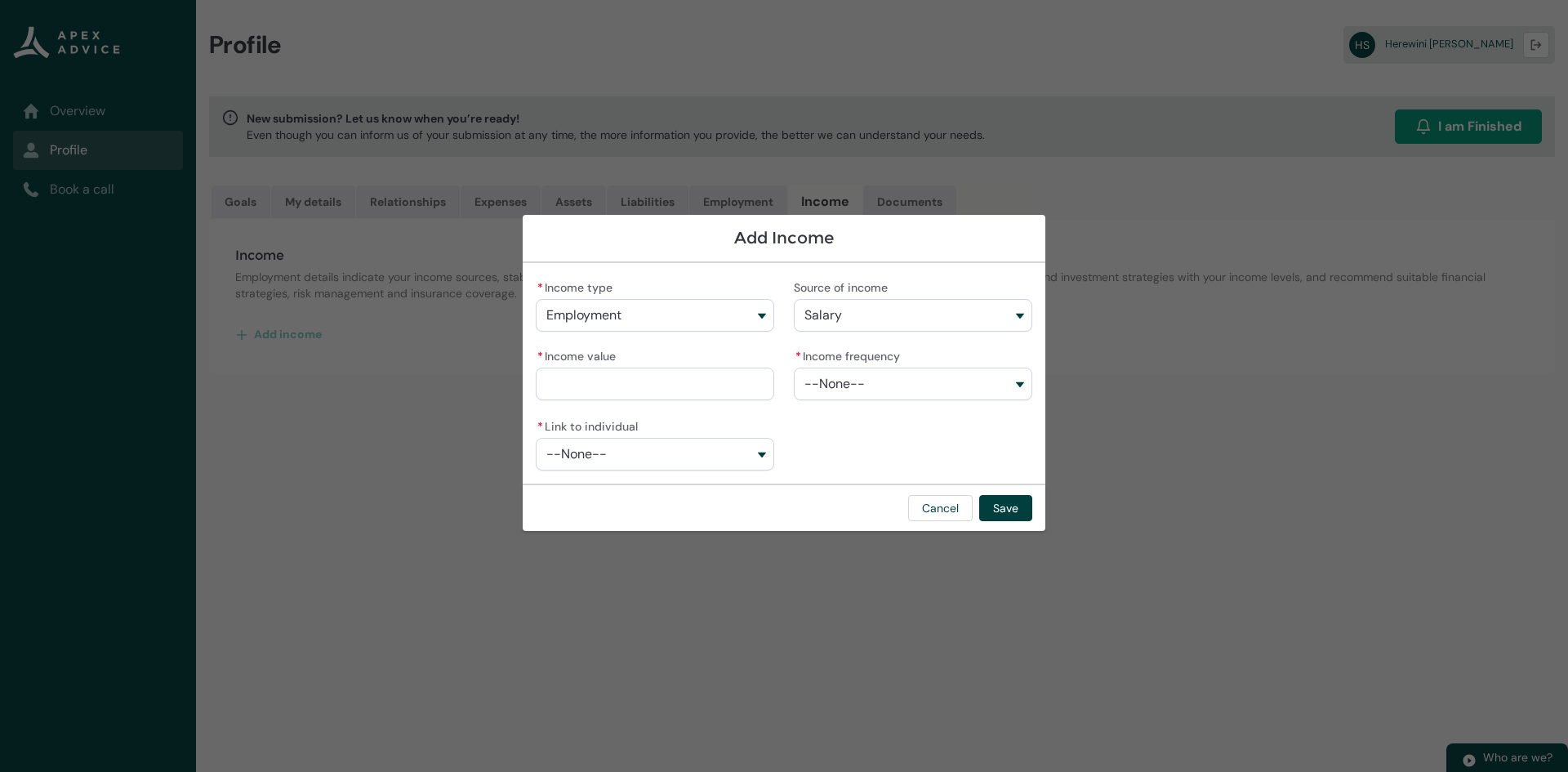
click at [690, 390] on input "* Income value" at bounding box center [655, 383] width 239 height 33
type lightning-primitive-input-simple "171178.00"
type input "**********"
click at [851, 389] on span "--None--" at bounding box center [834, 383] width 61 height 14
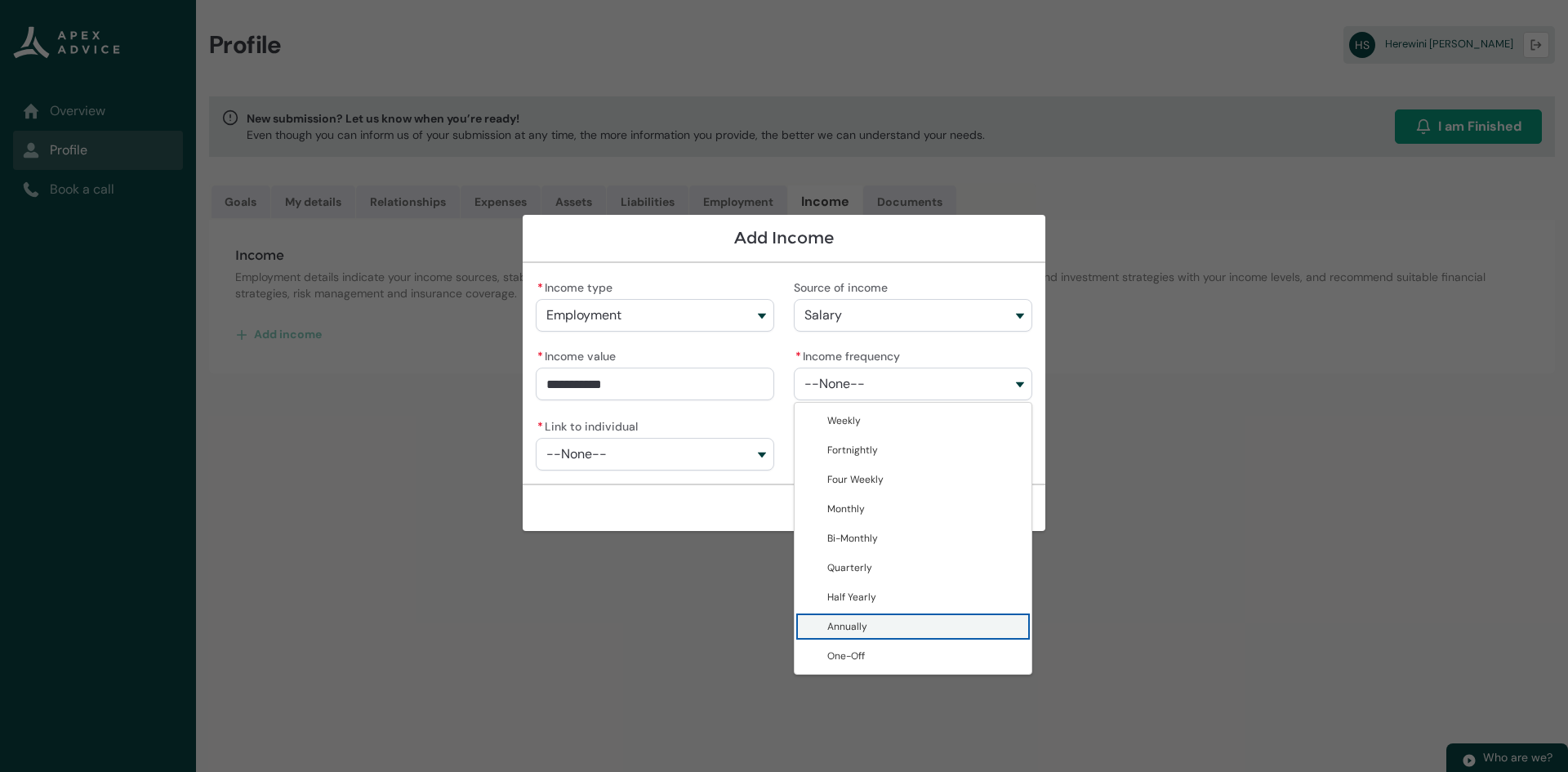
click at [850, 626] on span "Annually" at bounding box center [847, 626] width 40 height 13
type lightning-combobox "Annually"
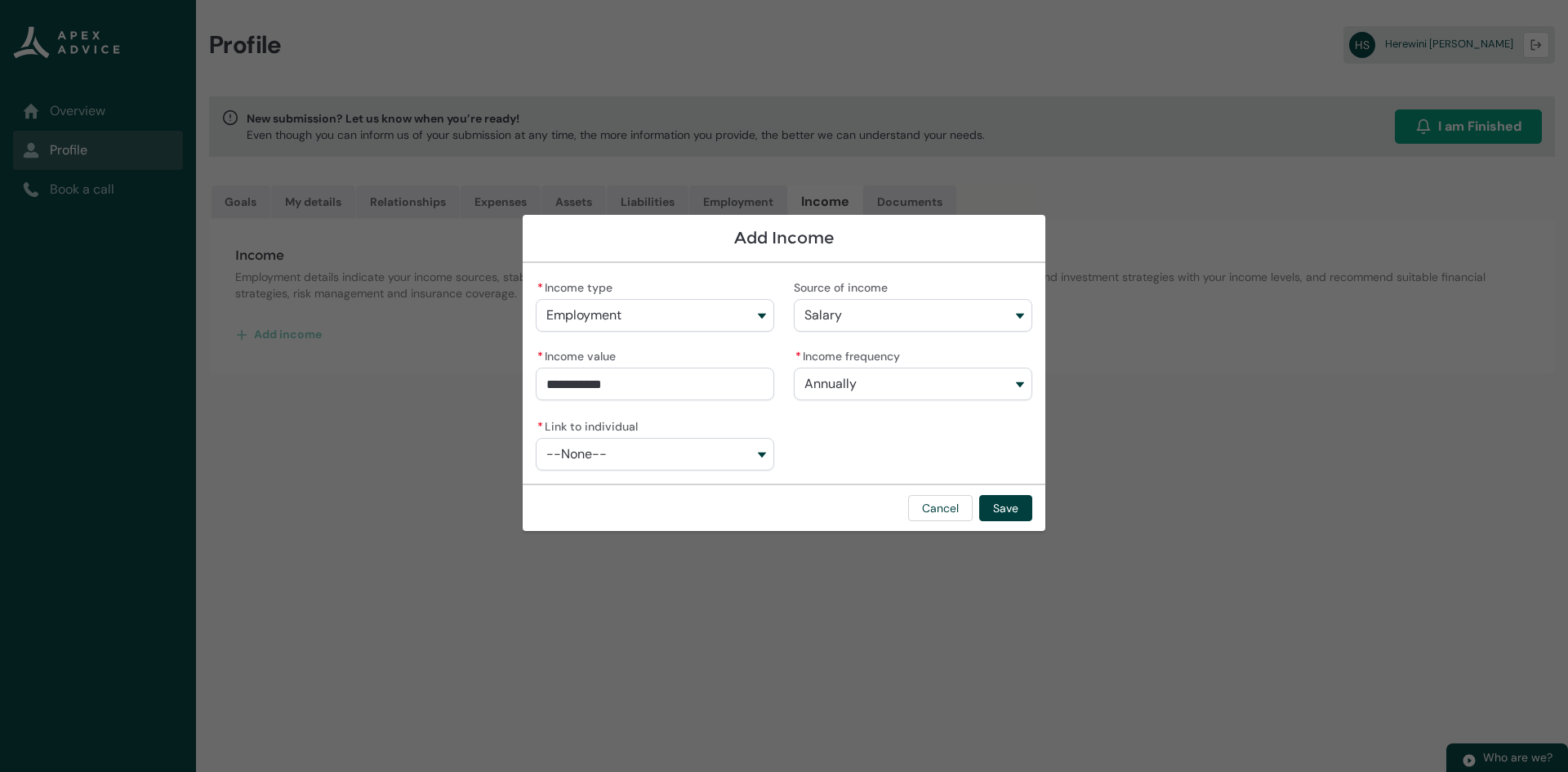
click at [709, 455] on button "--None--" at bounding box center [655, 454] width 239 height 33
click at [658, 490] on span "[PERSON_NAME]" at bounding box center [667, 491] width 195 height 16
type lightning-combobox "001Q900000OFL8OIAX"
click at [994, 512] on button "Save" at bounding box center [1005, 508] width 53 height 26
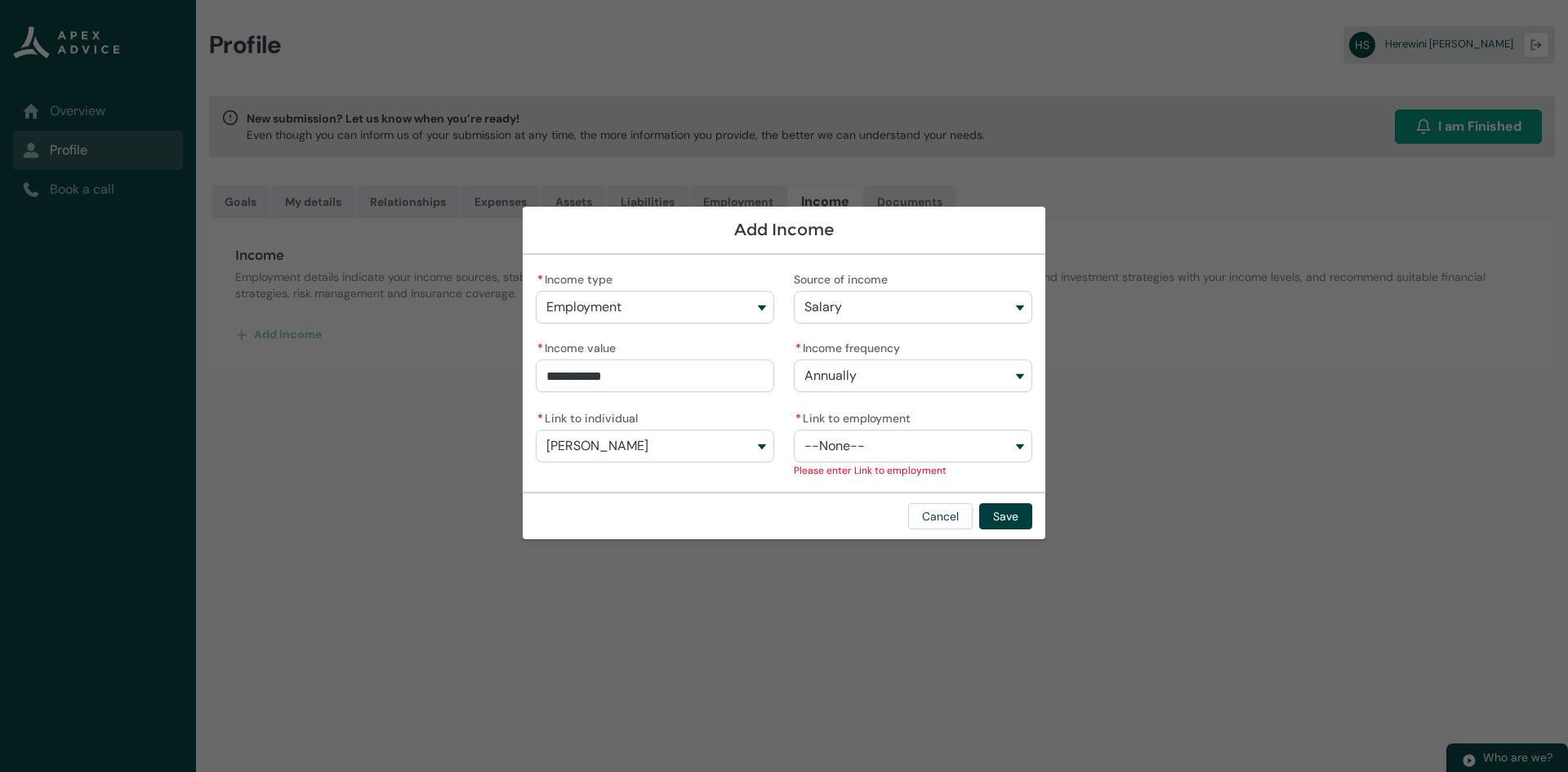
click at [951, 439] on button "--None--" at bounding box center [912, 446] width 239 height 33
click at [910, 482] on span "Bay of Plenty Regional Council" at bounding box center [897, 482] width 139 height 13
type lightning-combobox "a0fQ900000BIDBlIAP"
click at [997, 511] on button "Save" at bounding box center [1005, 516] width 53 height 26
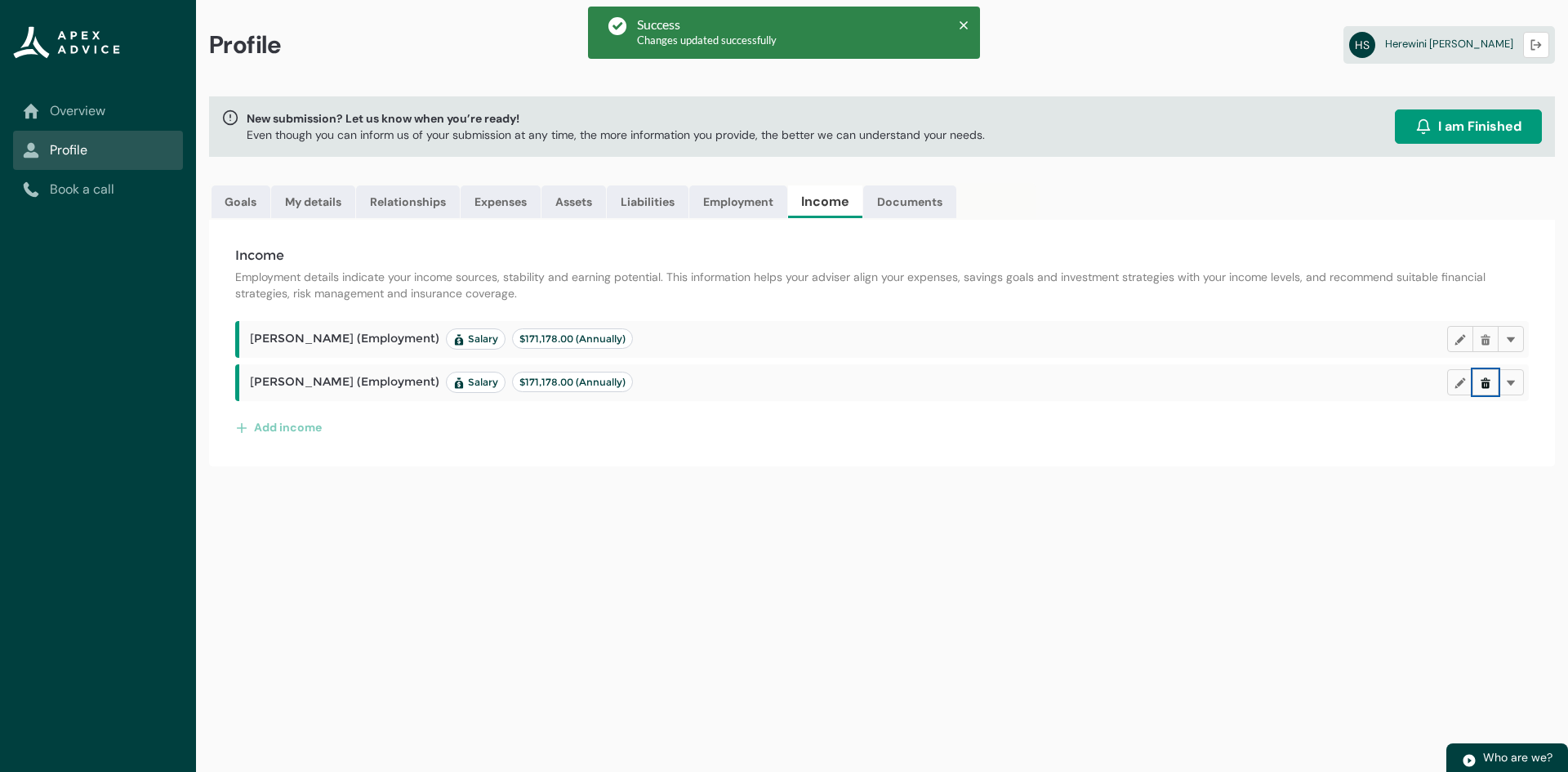
click at [1485, 390] on button "Delete" at bounding box center [1485, 382] width 26 height 26
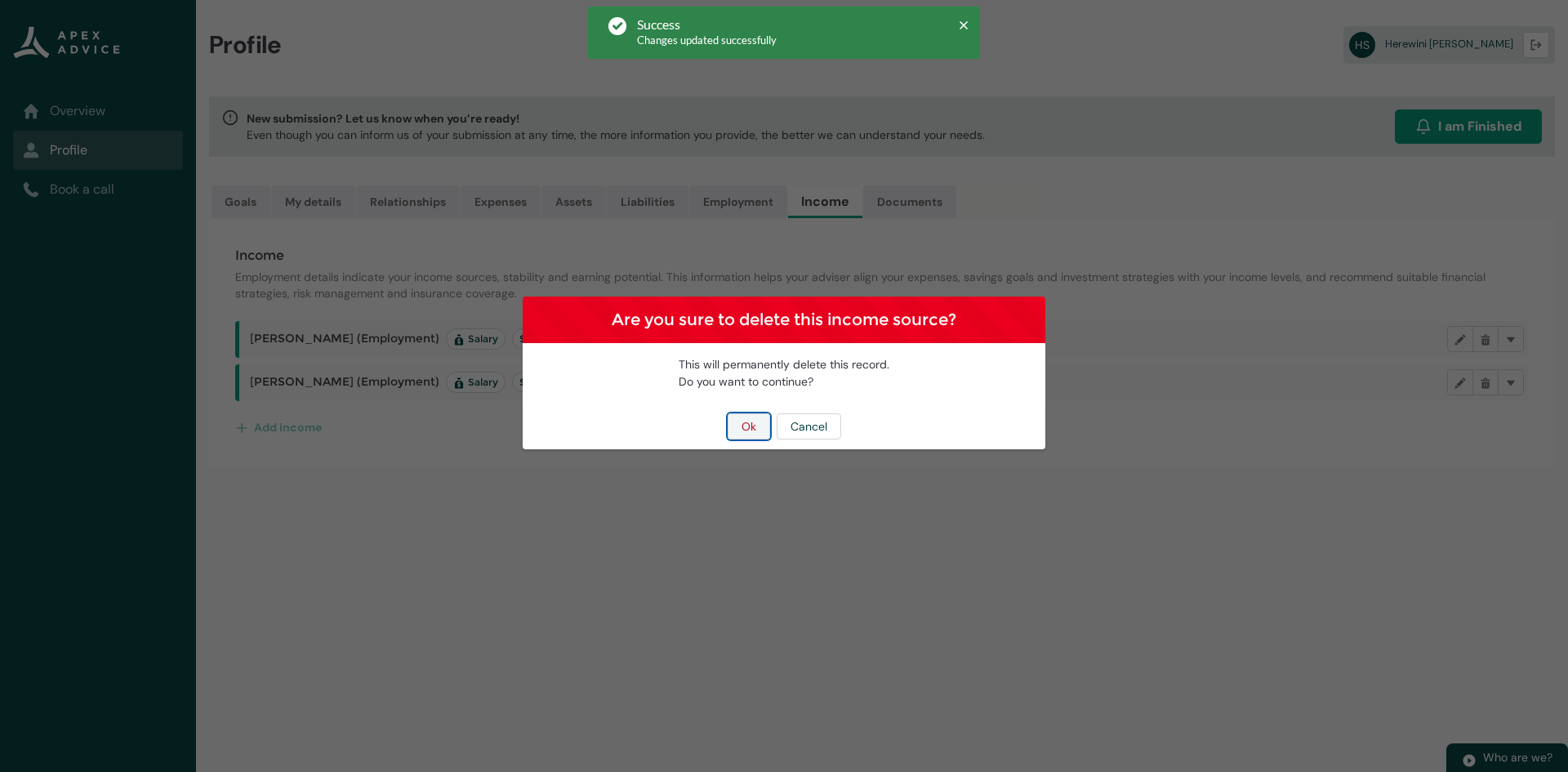
click at [756, 427] on button "Ok" at bounding box center [749, 426] width 43 height 26
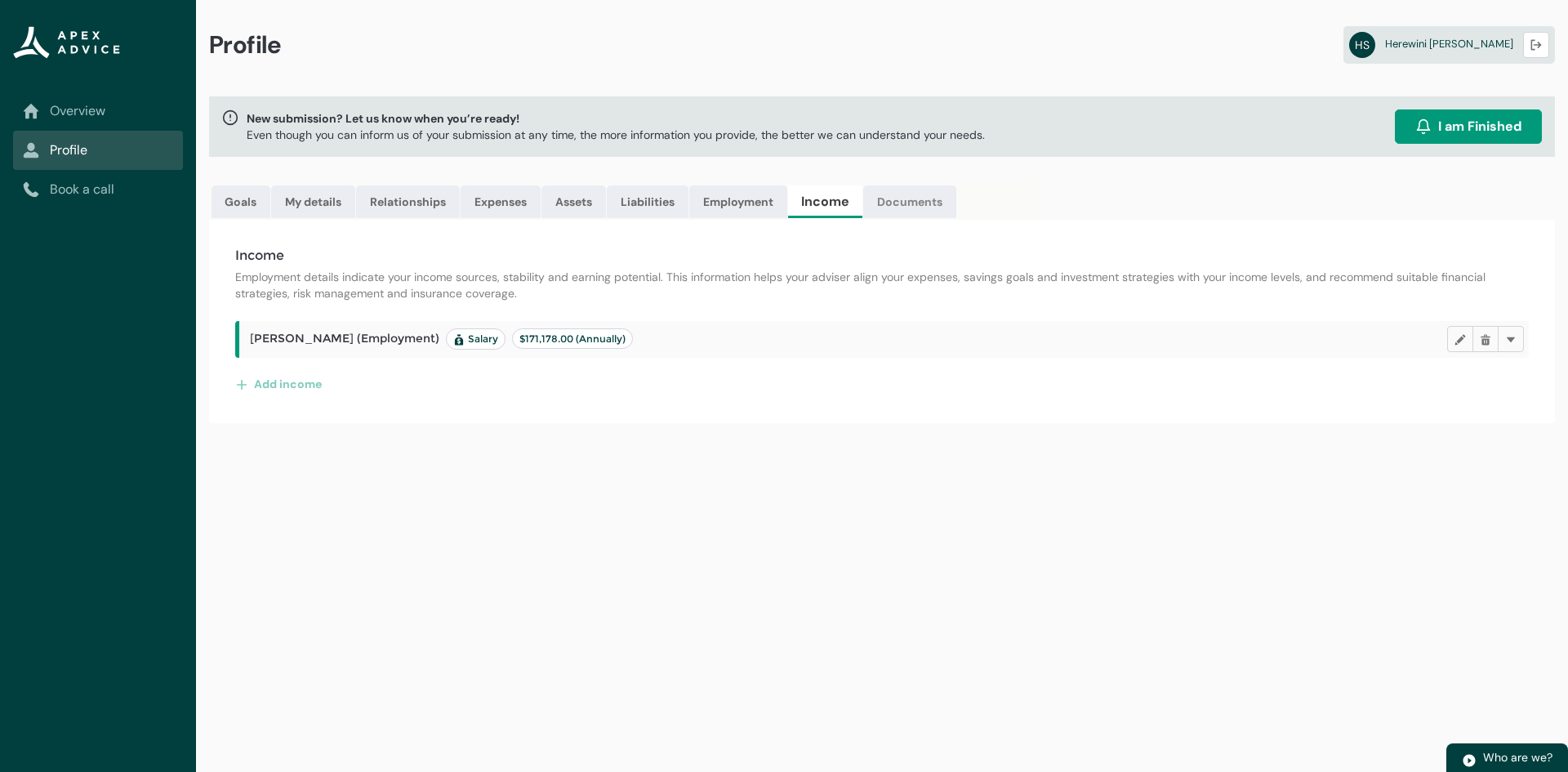
click at [921, 206] on link "Documents" at bounding box center [910, 201] width 93 height 33
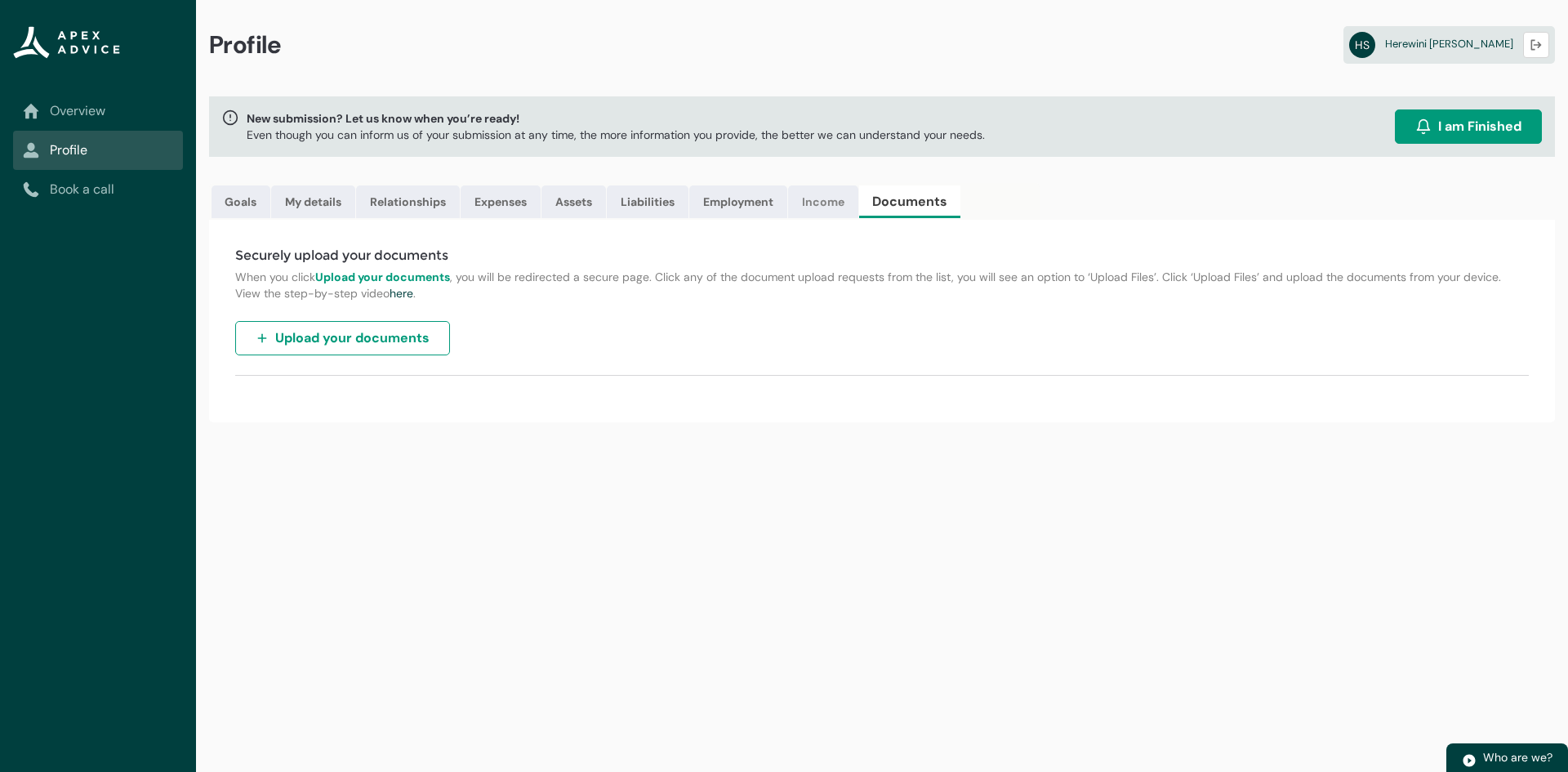
click at [837, 209] on link "Income" at bounding box center [823, 201] width 71 height 33
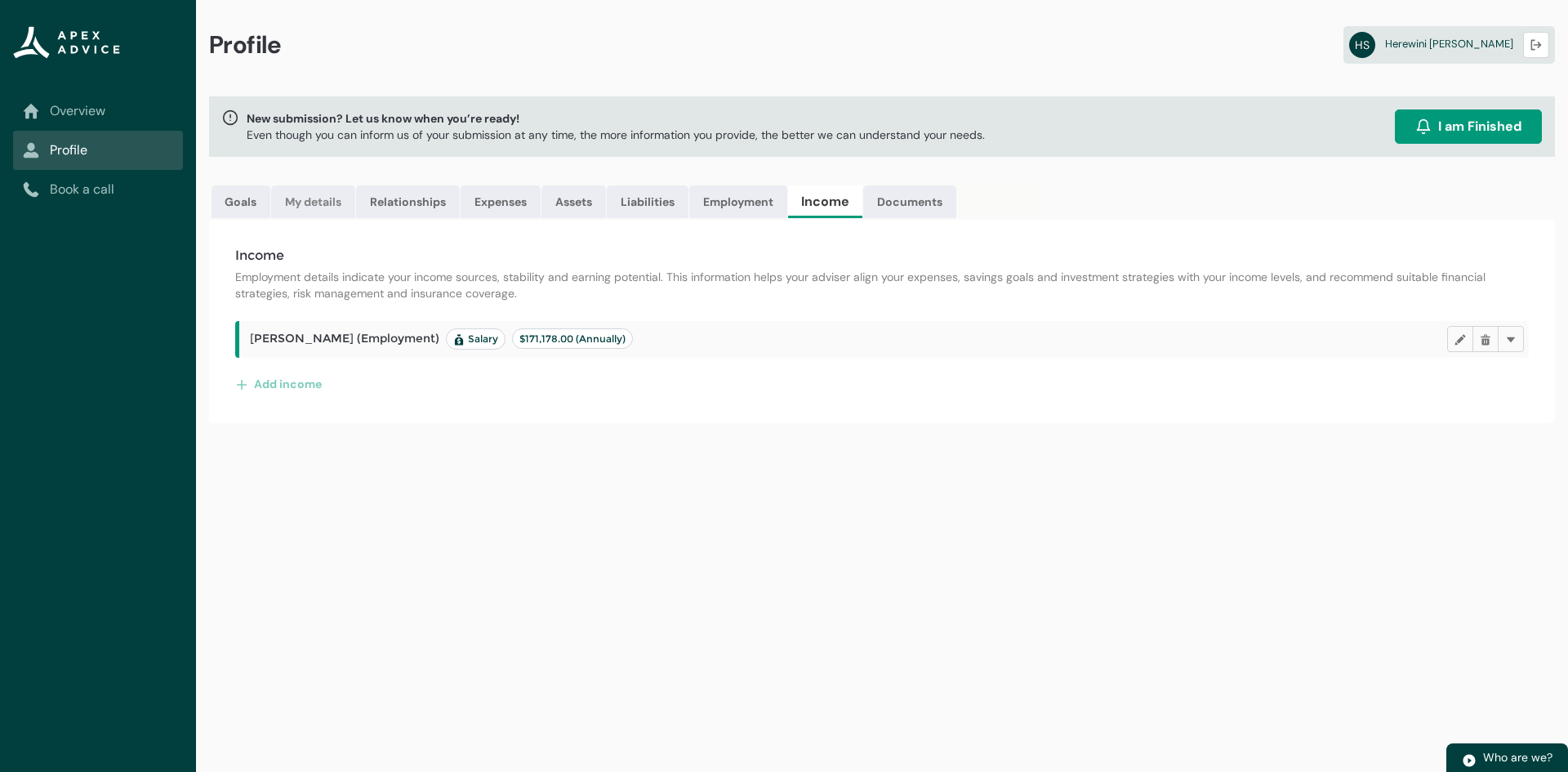
click at [319, 193] on link "My details" at bounding box center [313, 201] width 84 height 33
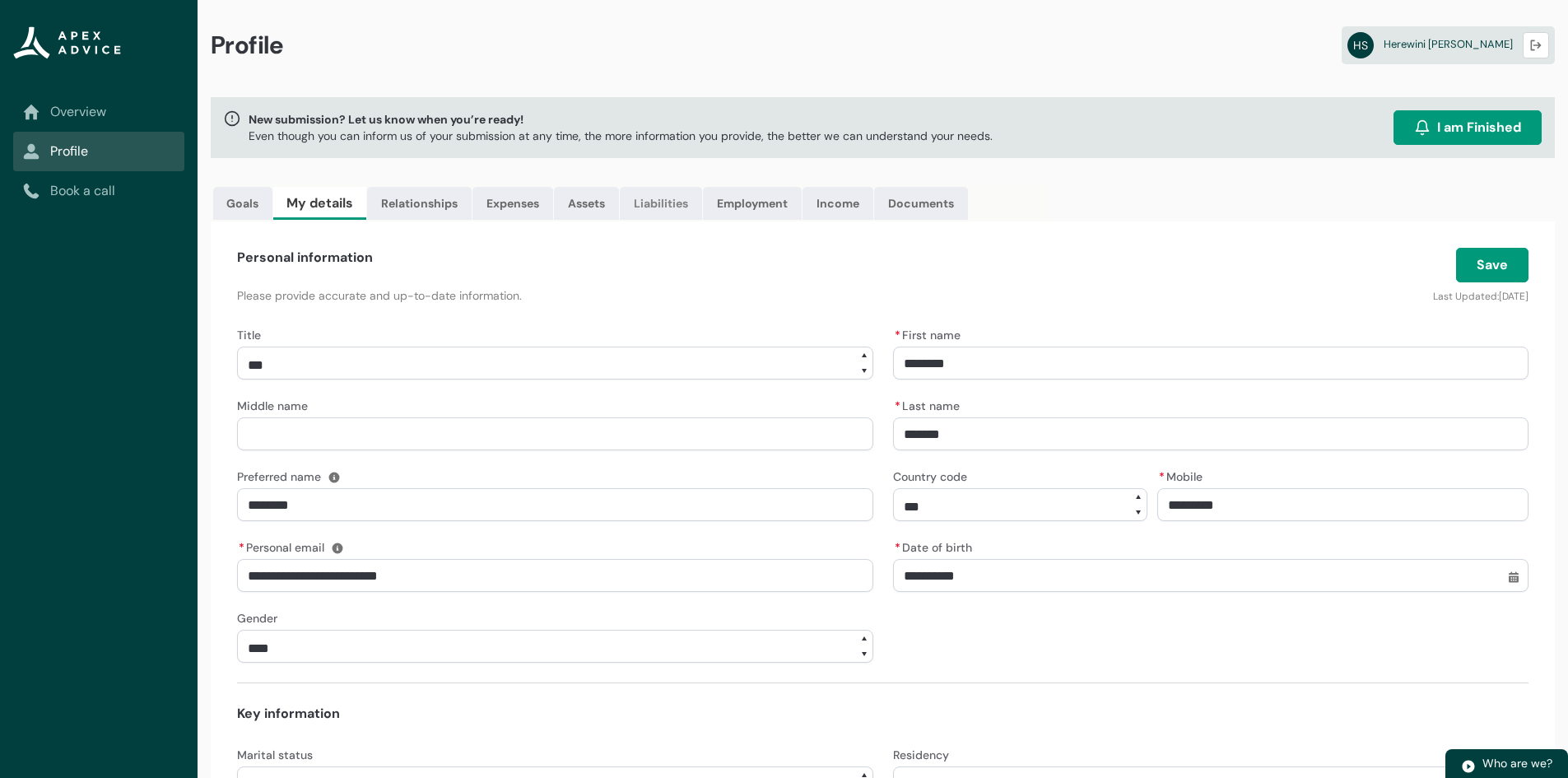
click at [653, 210] on link "Liabilities" at bounding box center [660, 203] width 82 height 33
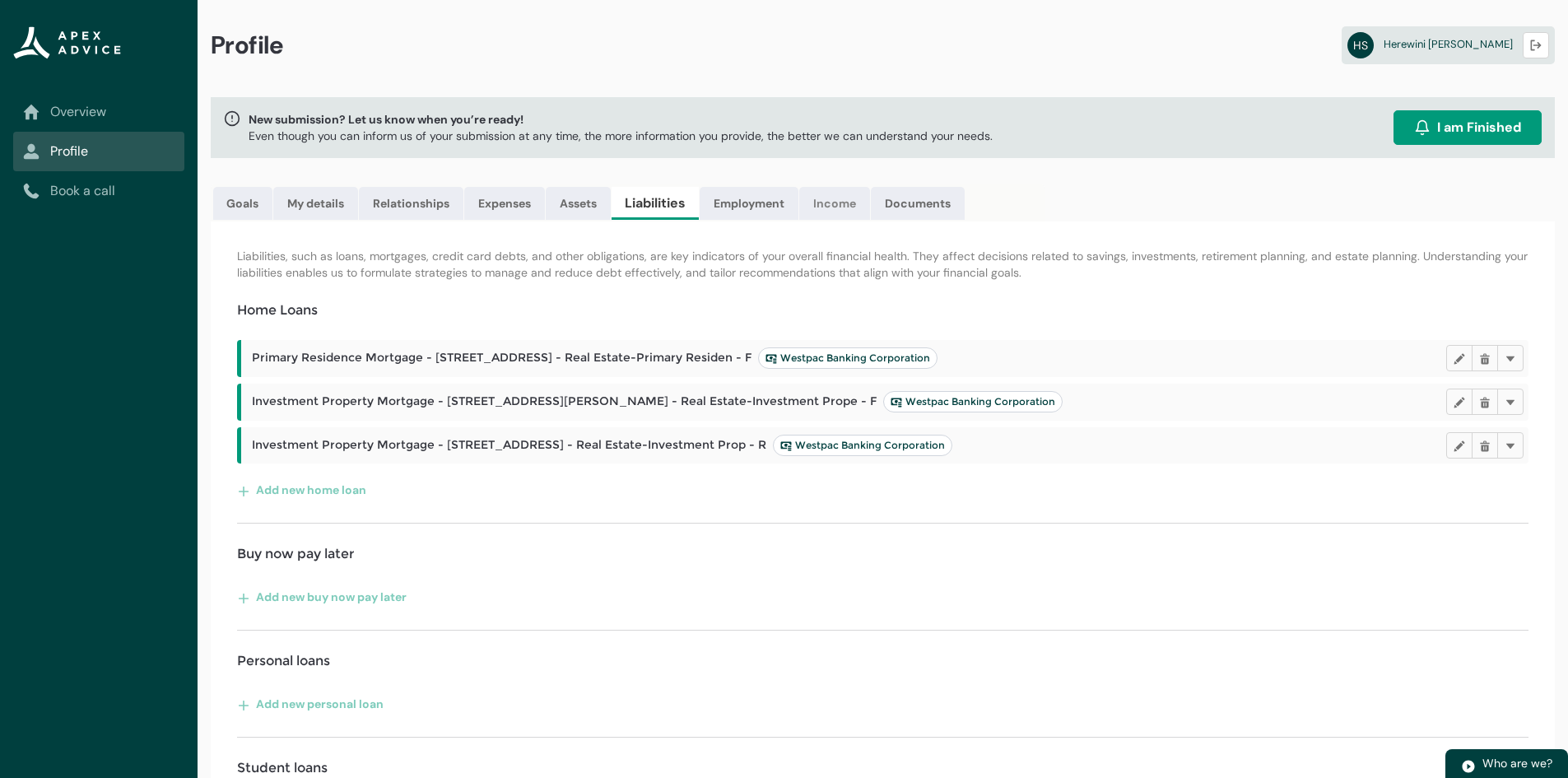
click at [826, 208] on link "Income" at bounding box center [835, 203] width 71 height 33
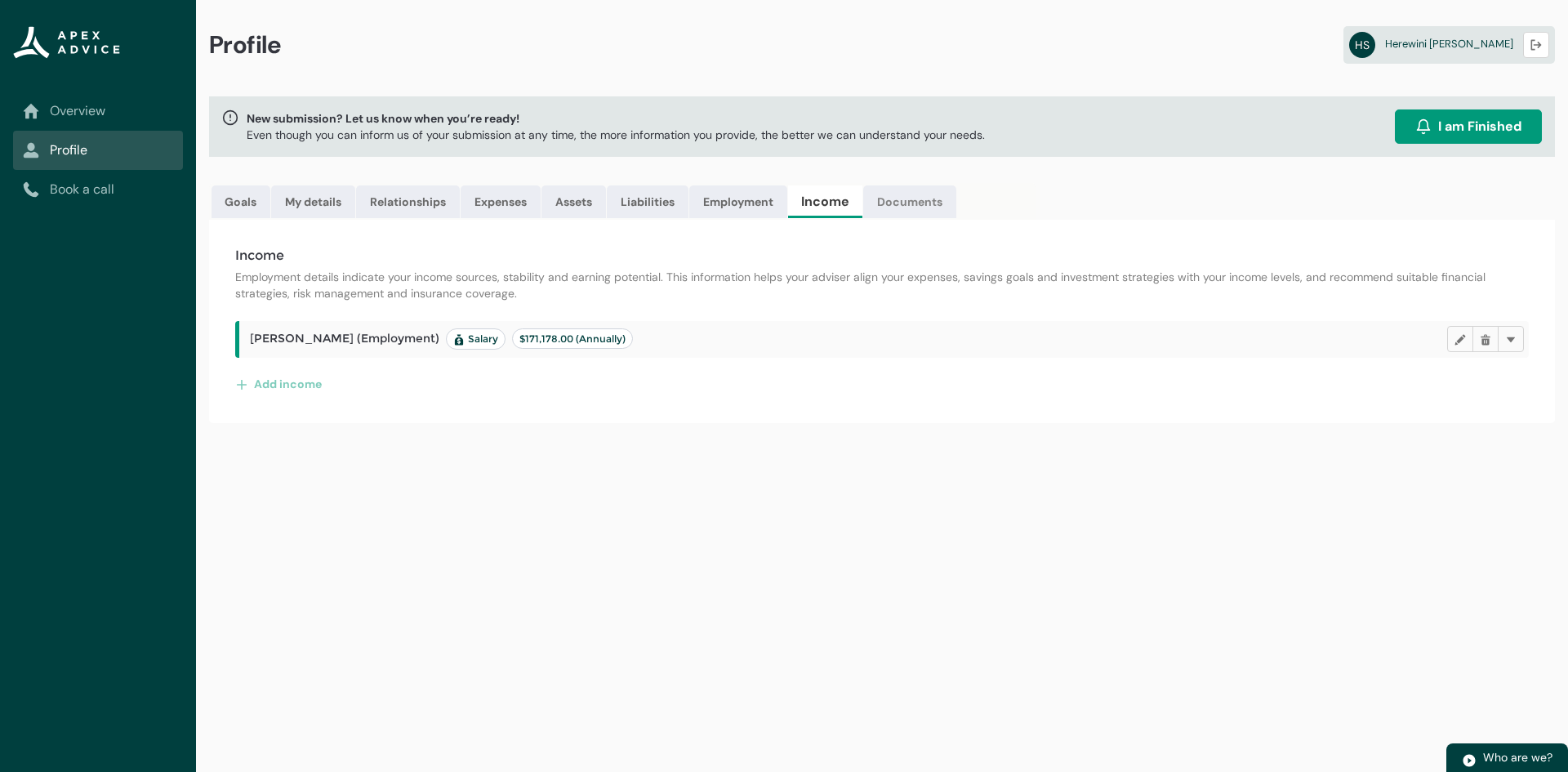
click at [927, 205] on link "Documents" at bounding box center [910, 201] width 93 height 33
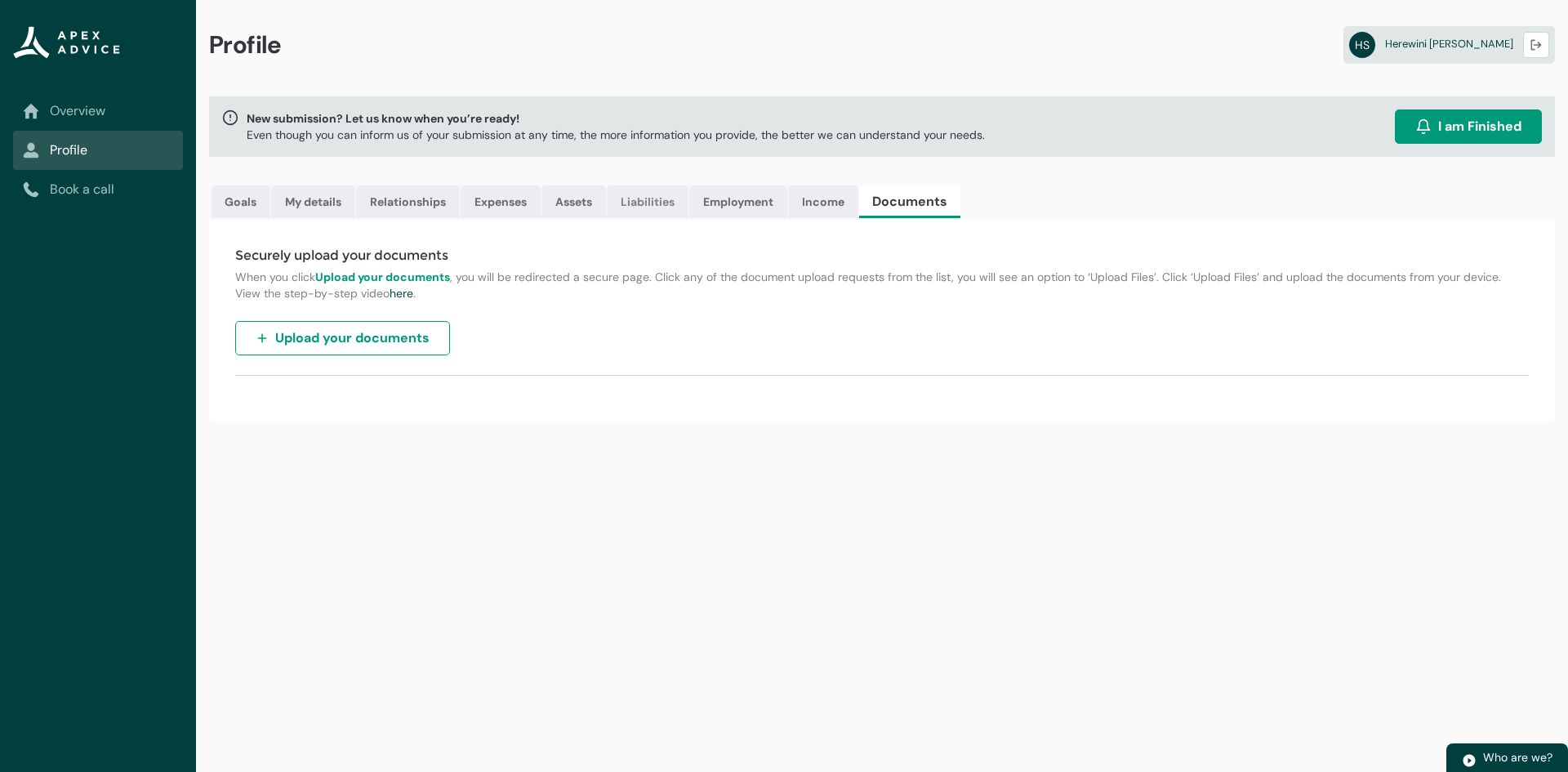
click at [650, 205] on link "Liabilities" at bounding box center [647, 201] width 81 height 33
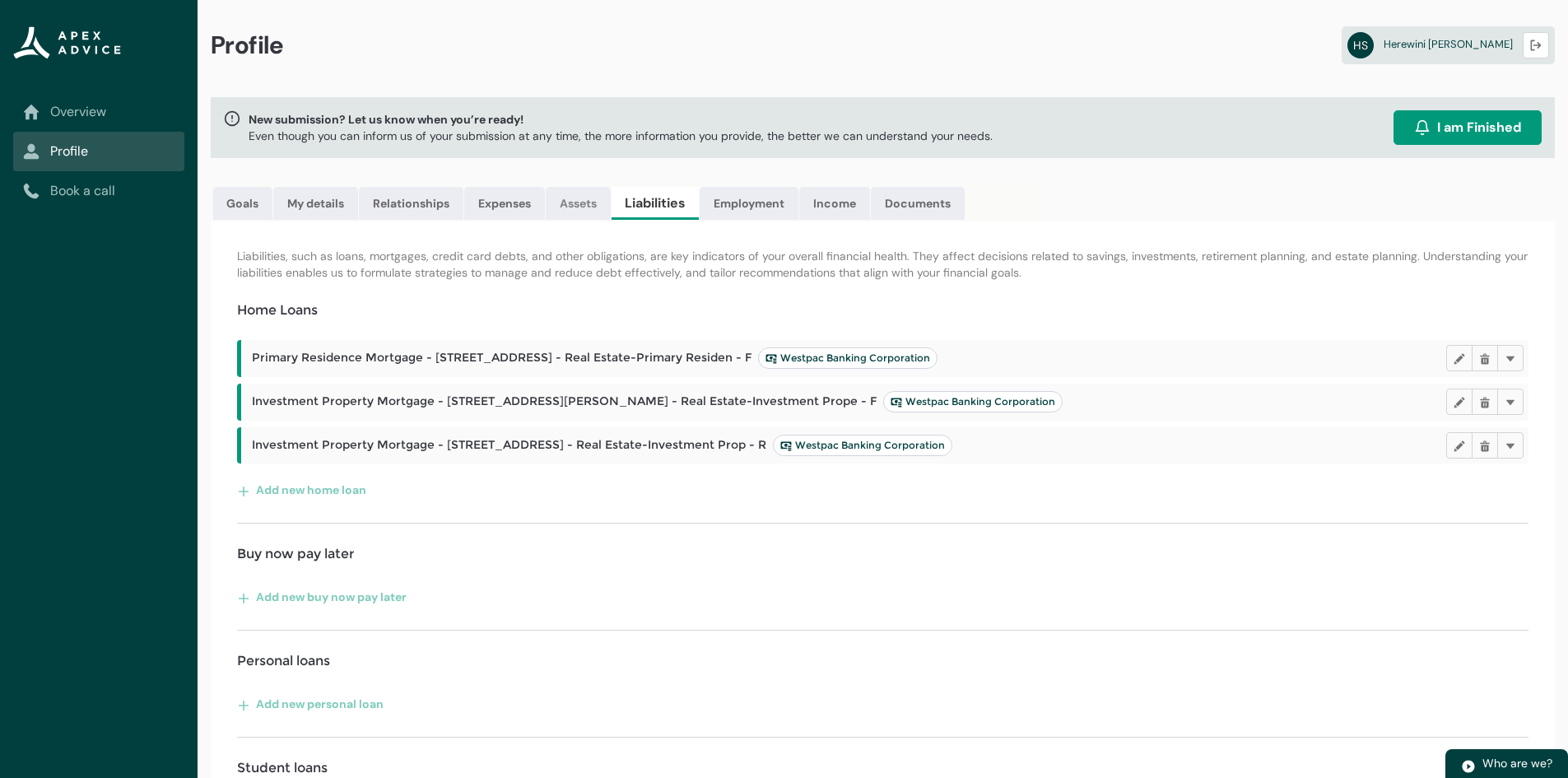
click at [591, 203] on link "Assets" at bounding box center [578, 203] width 65 height 33
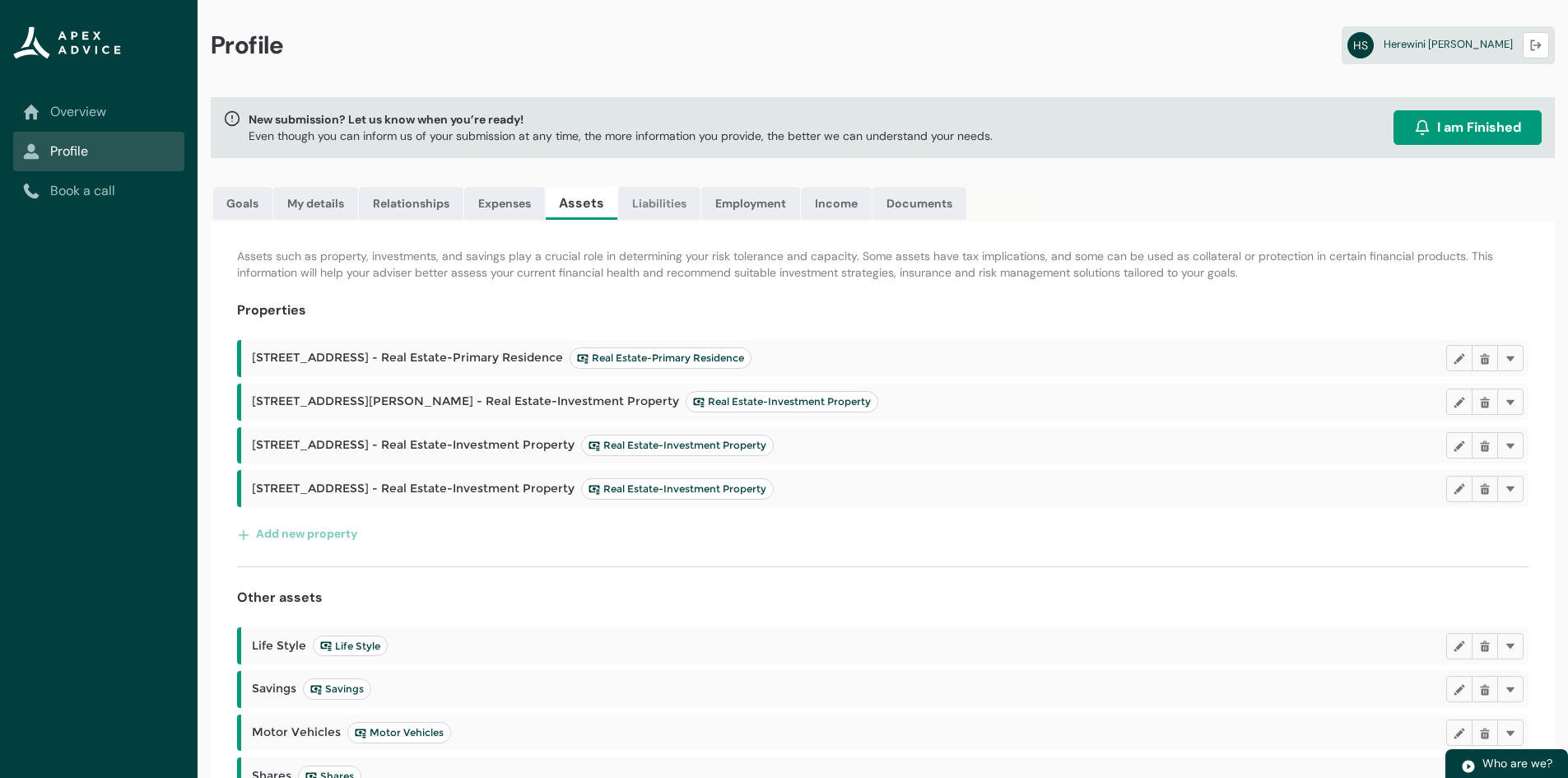
click at [650, 200] on link "Liabilities" at bounding box center [658, 203] width 82 height 33
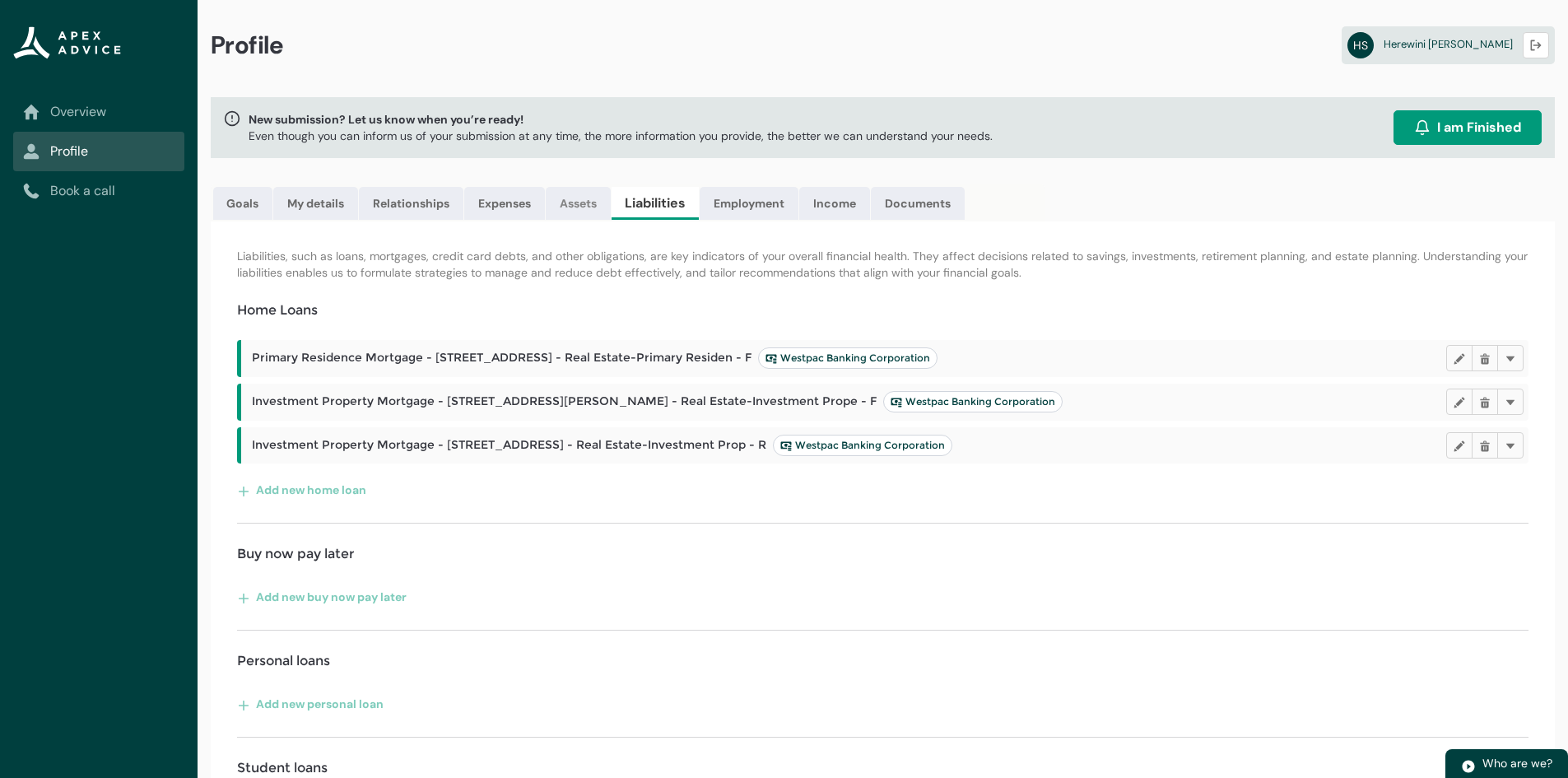
click at [576, 203] on link "Assets" at bounding box center [578, 203] width 65 height 33
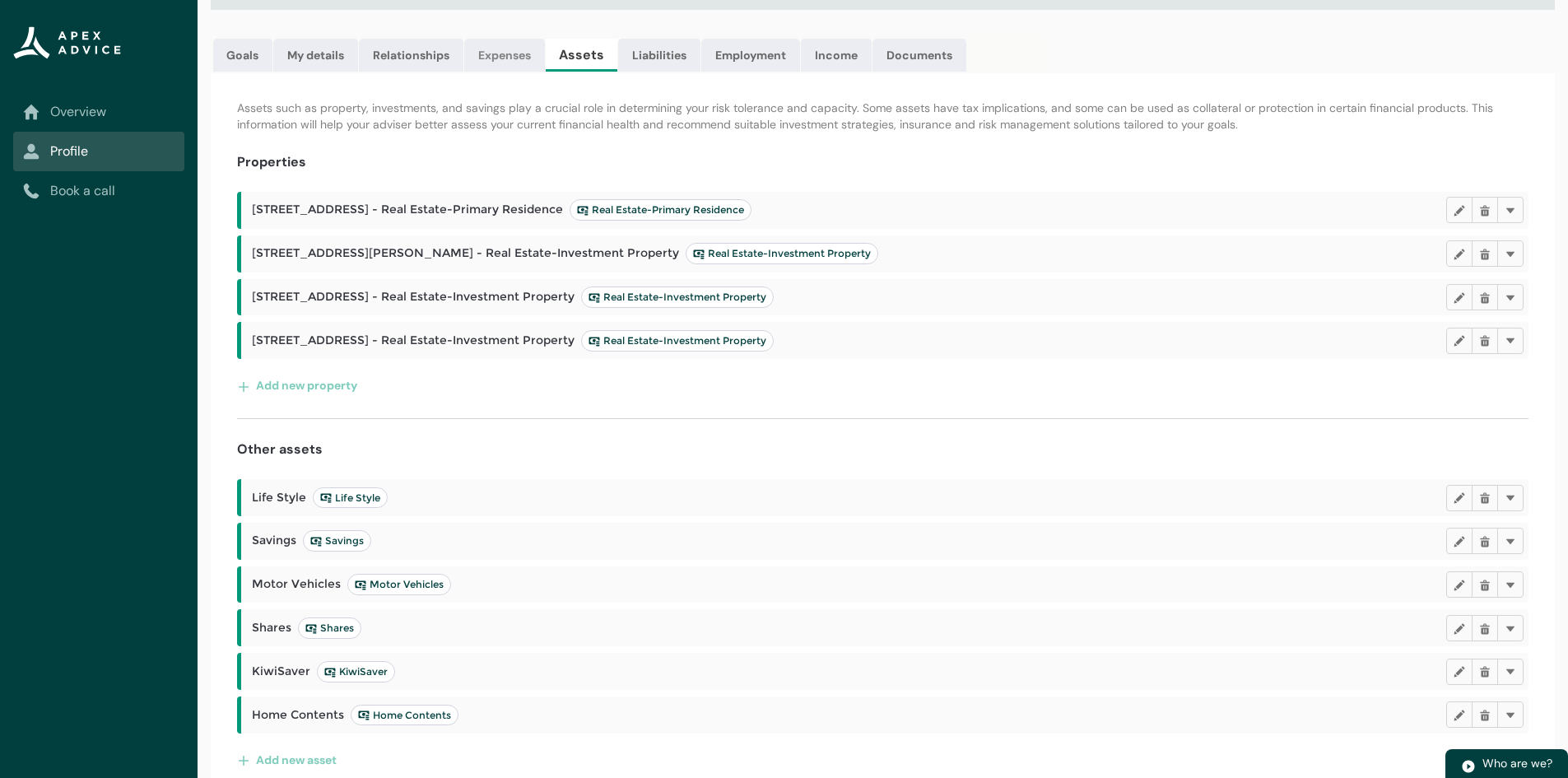
scroll to position [169, 0]
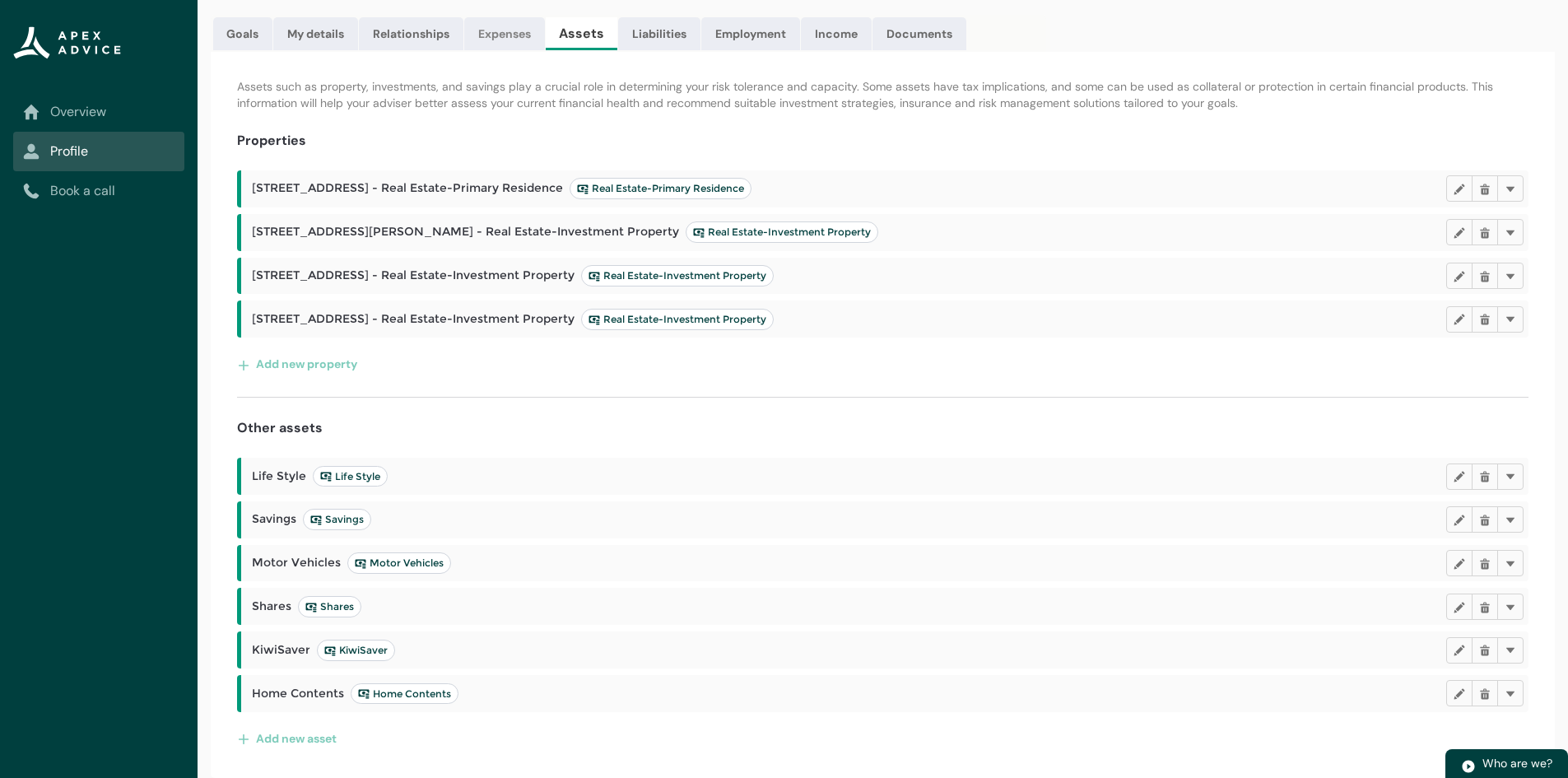
click at [500, 45] on link "Expenses" at bounding box center [505, 33] width 81 height 33
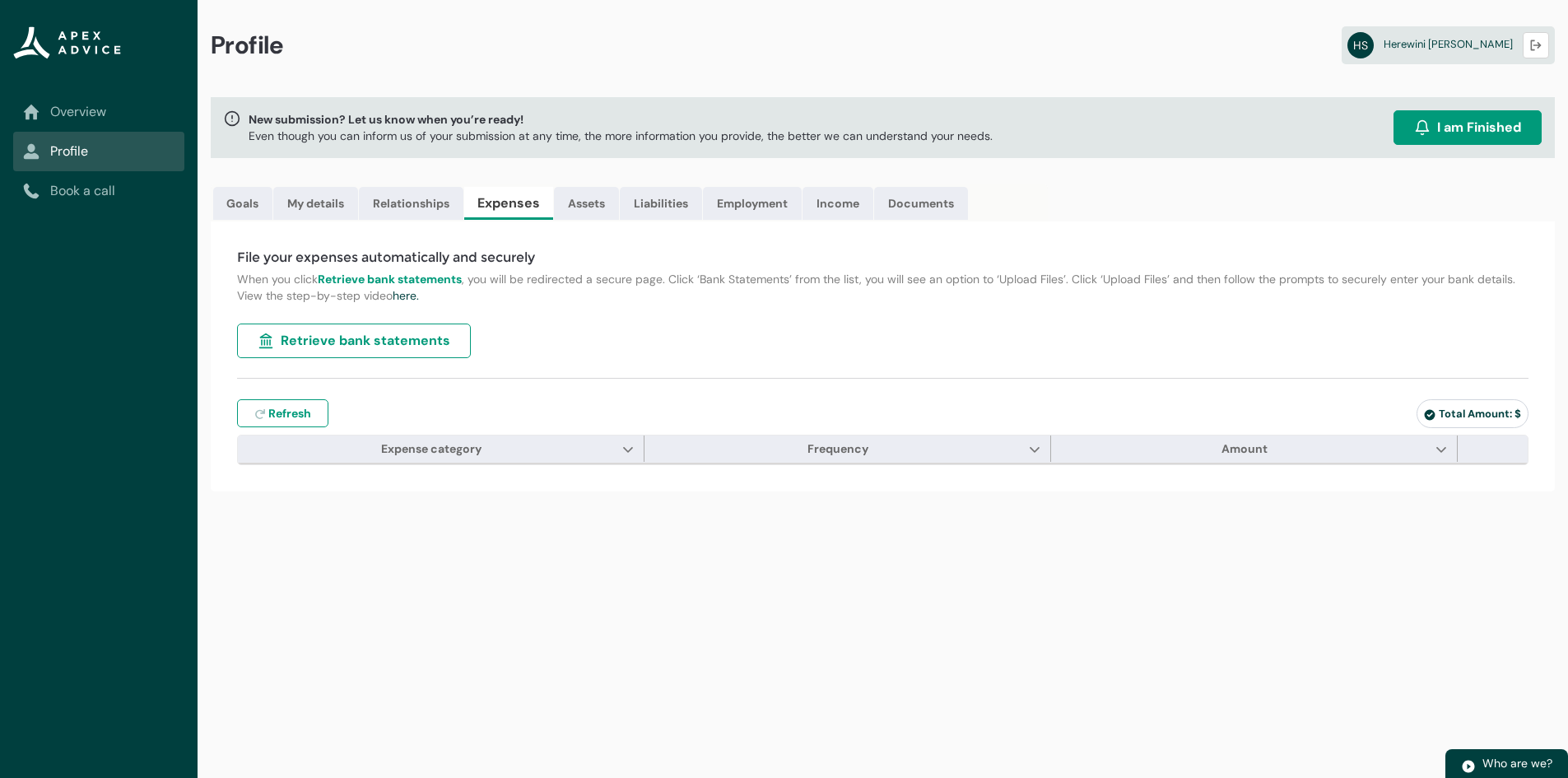
scroll to position [0, 0]
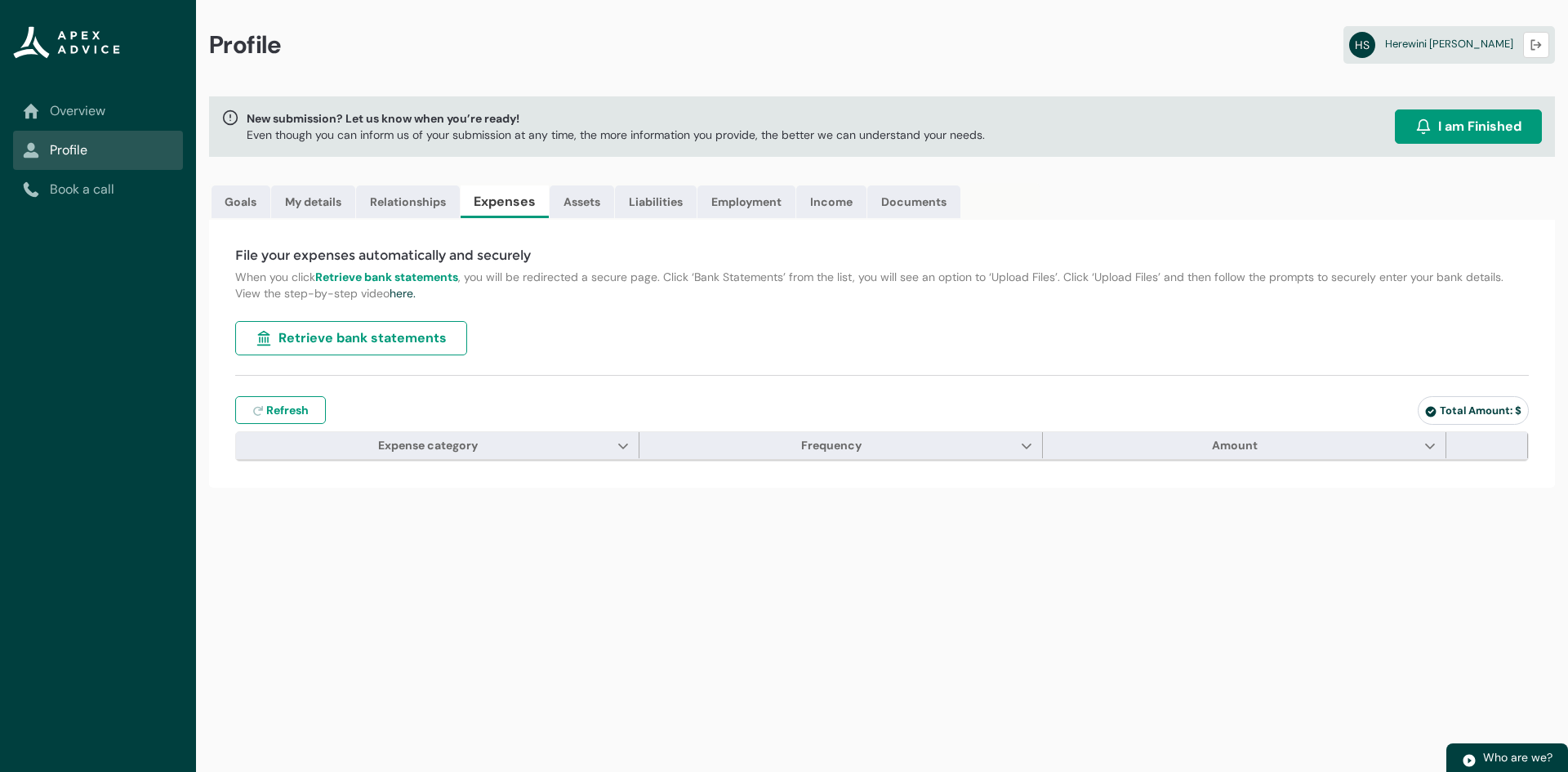
type input "***"
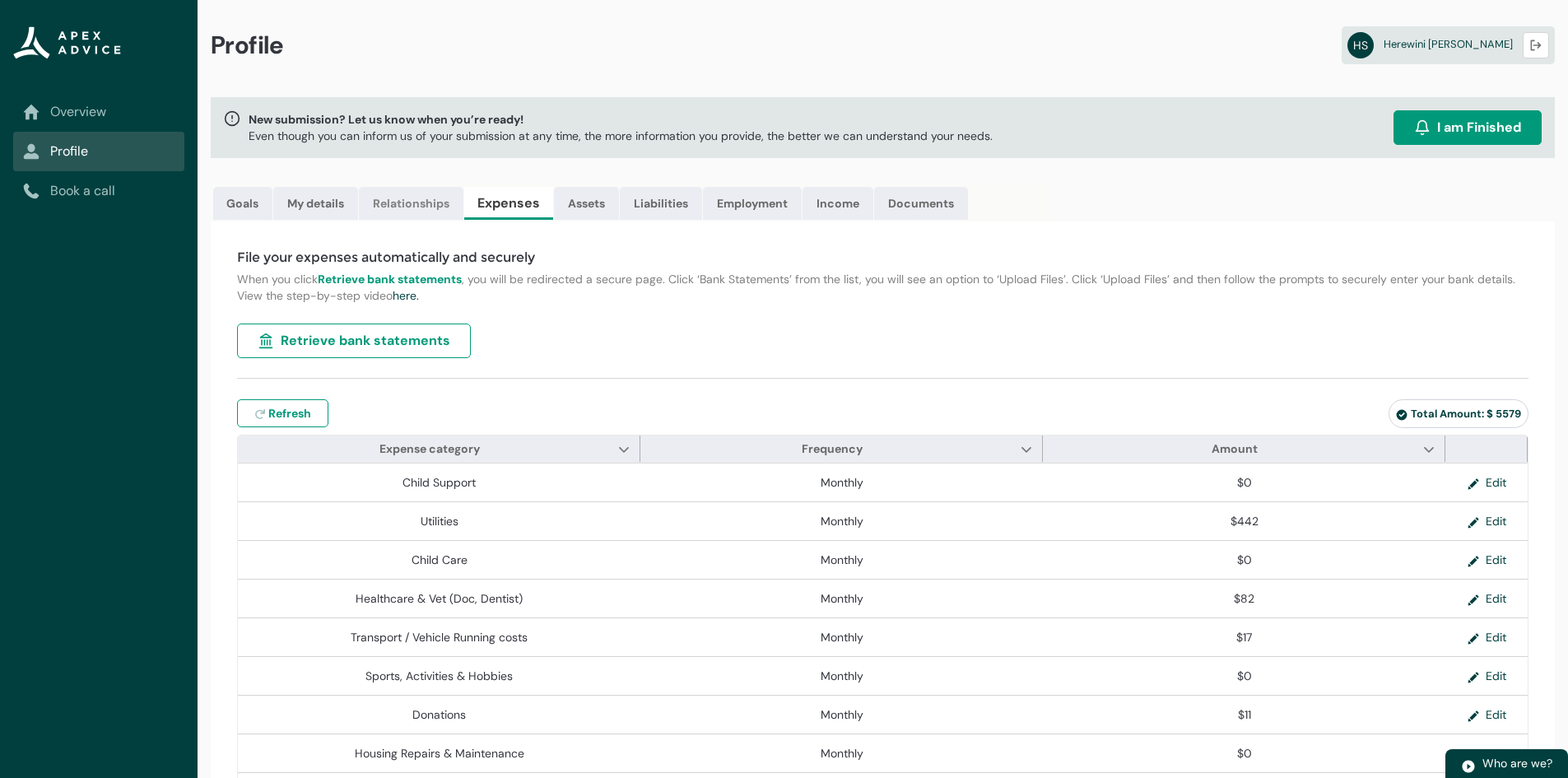
click at [407, 211] on link "Relationships" at bounding box center [412, 203] width 104 height 33
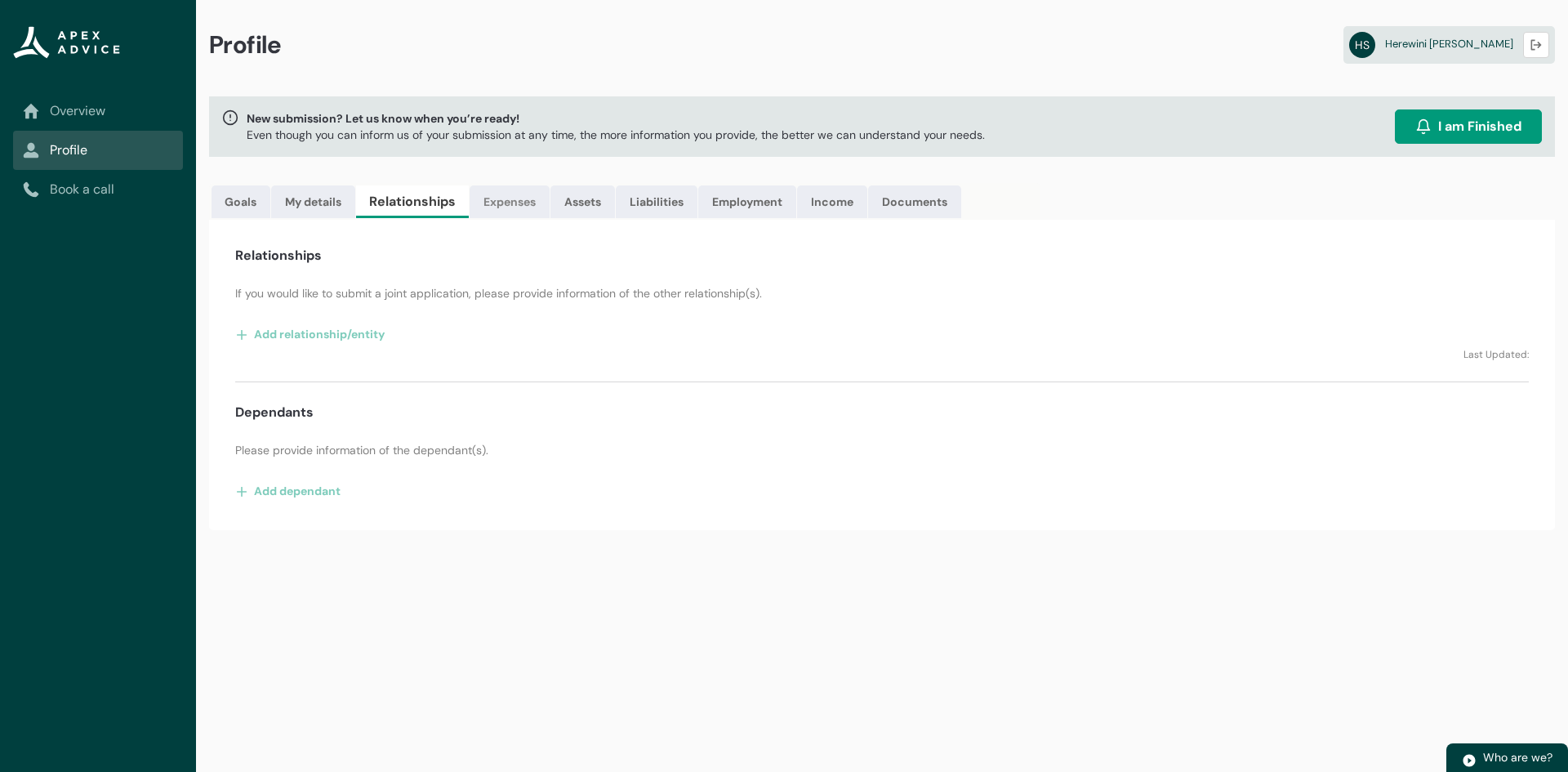
click at [524, 207] on link "Expenses" at bounding box center [510, 201] width 80 height 33
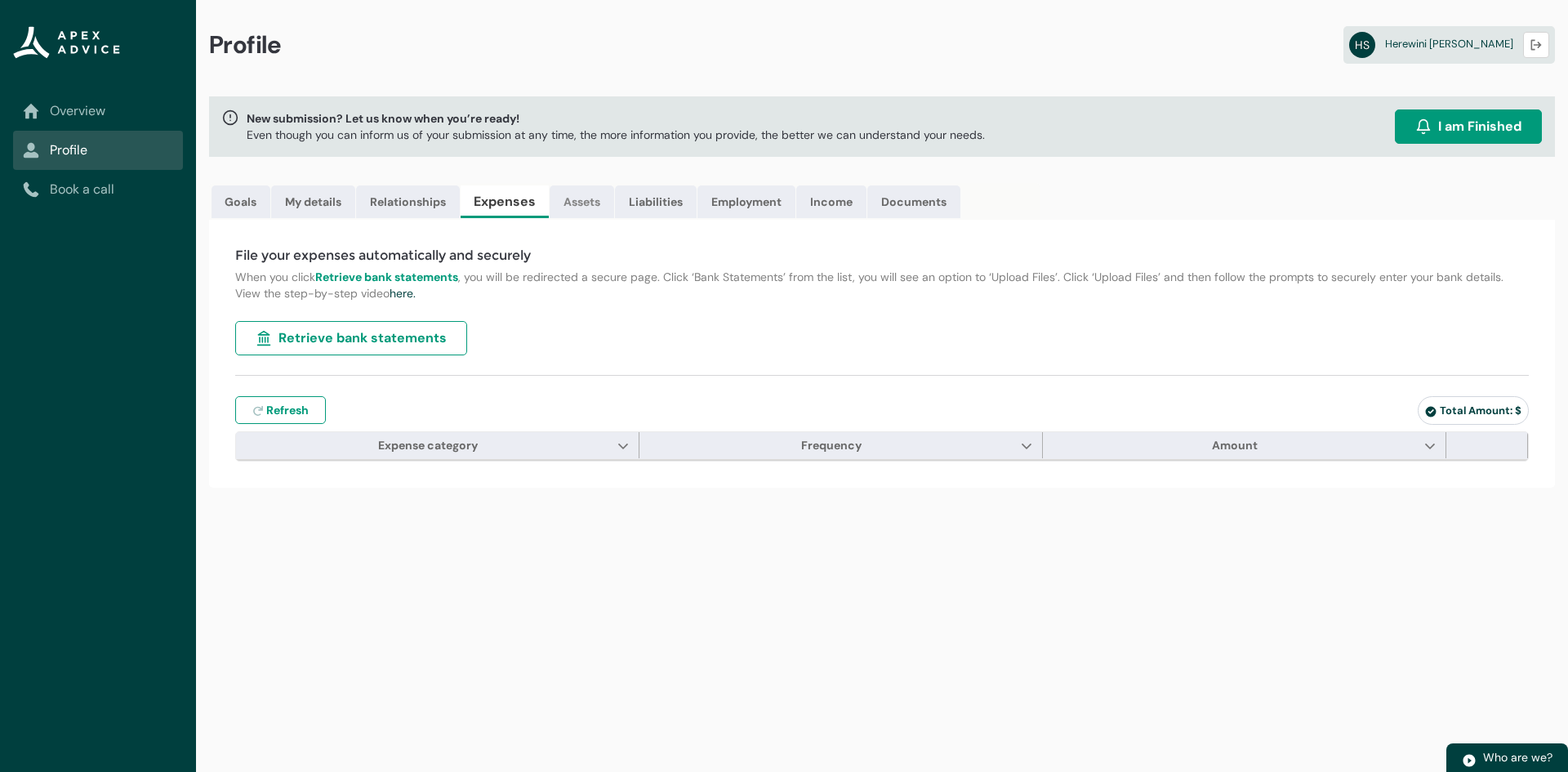
click at [583, 207] on link "Assets" at bounding box center [582, 201] width 64 height 33
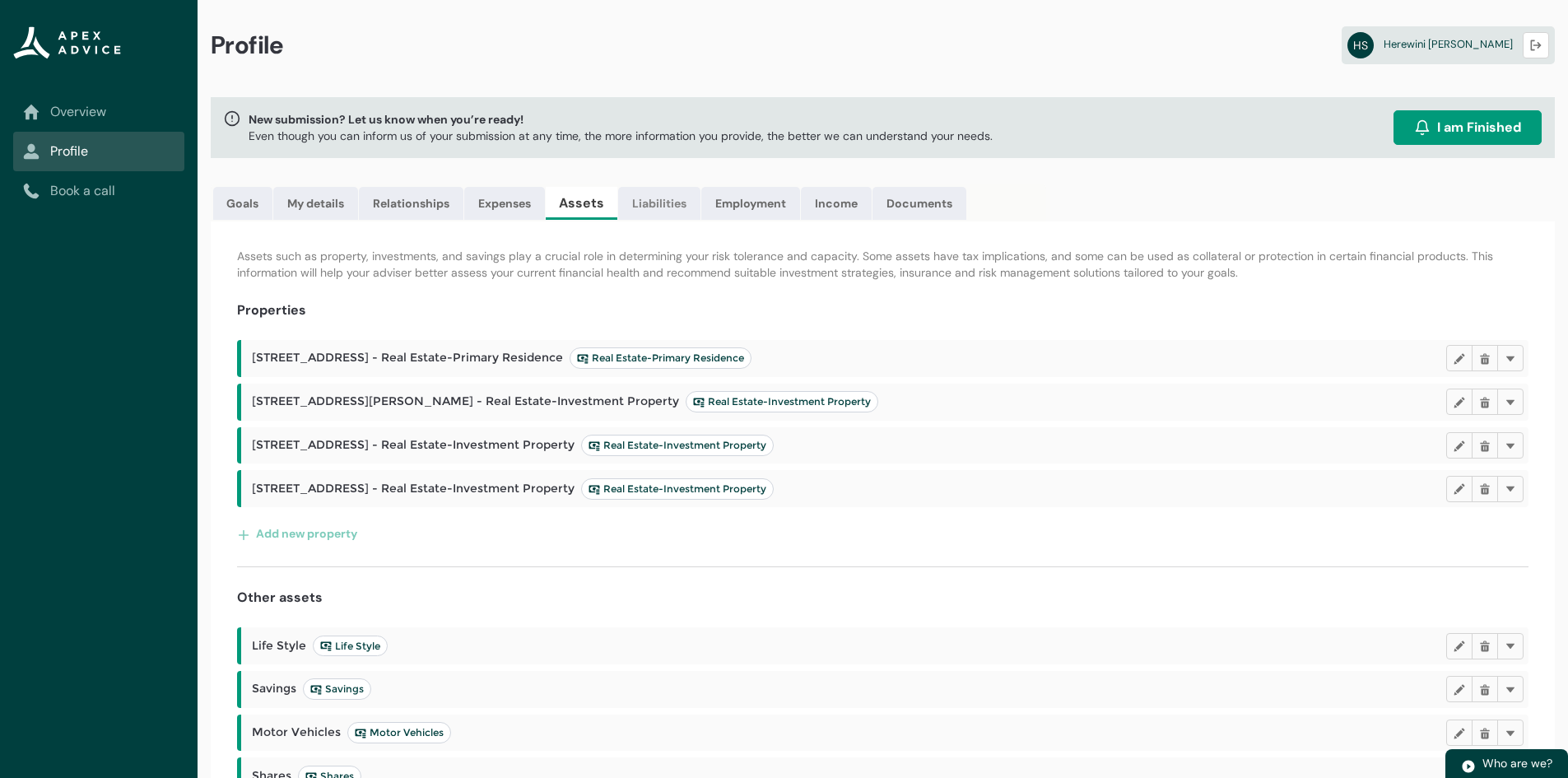
click at [663, 203] on link "Liabilities" at bounding box center [658, 203] width 82 height 33
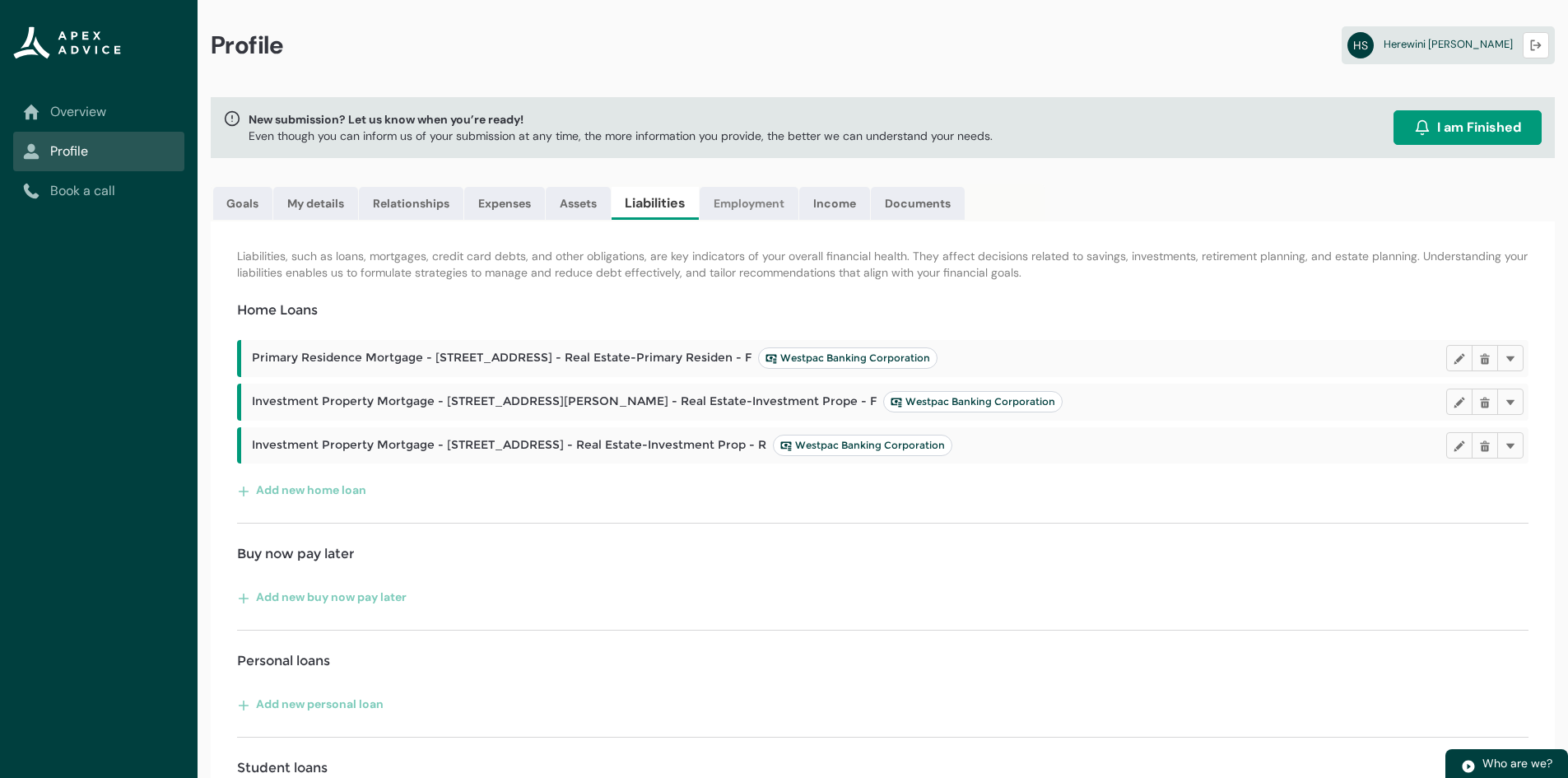
click at [733, 203] on link "Employment" at bounding box center [749, 203] width 99 height 33
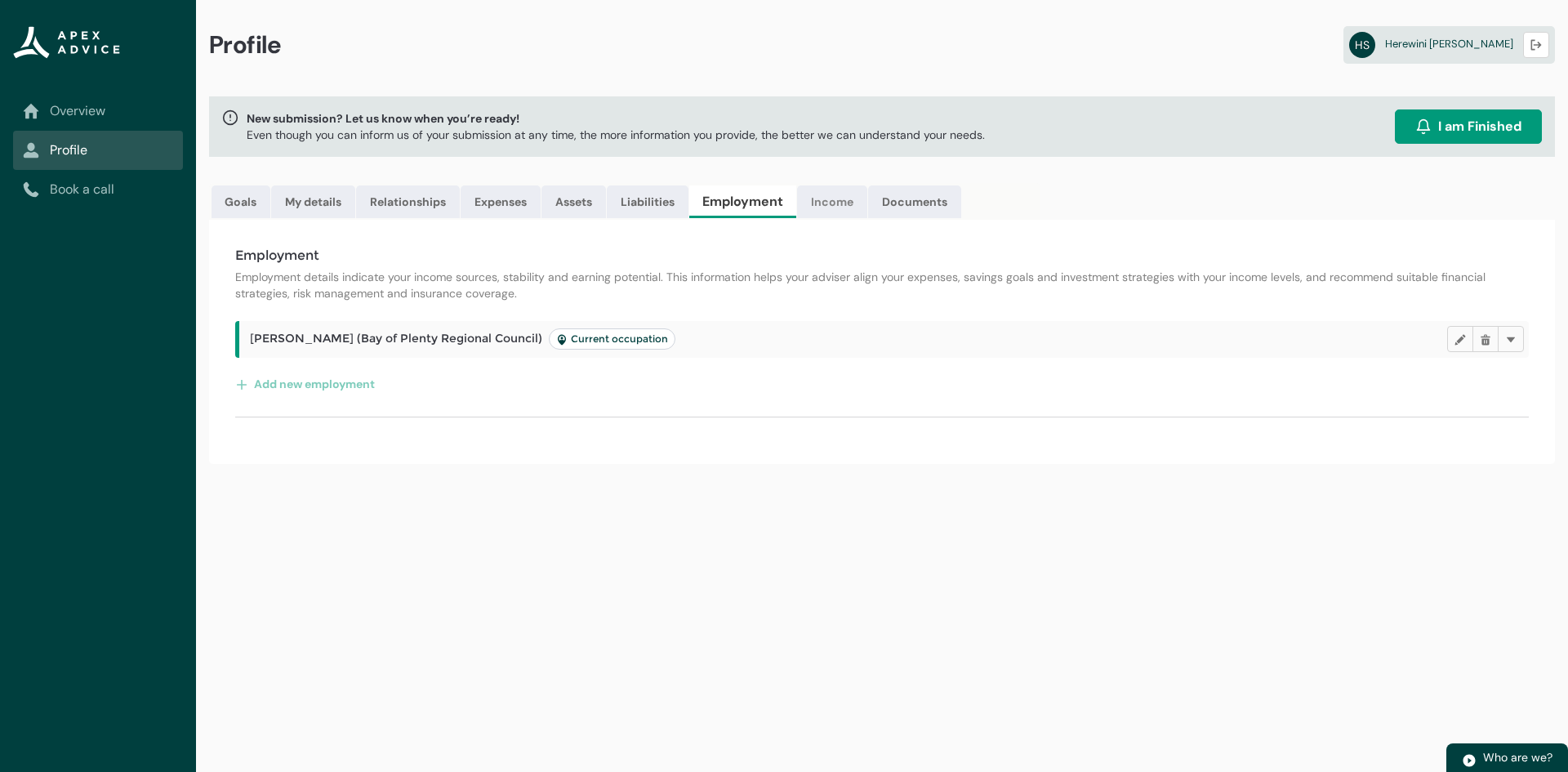
click at [848, 203] on link "Income" at bounding box center [832, 201] width 71 height 33
click at [315, 386] on button "Add income" at bounding box center [279, 383] width 88 height 26
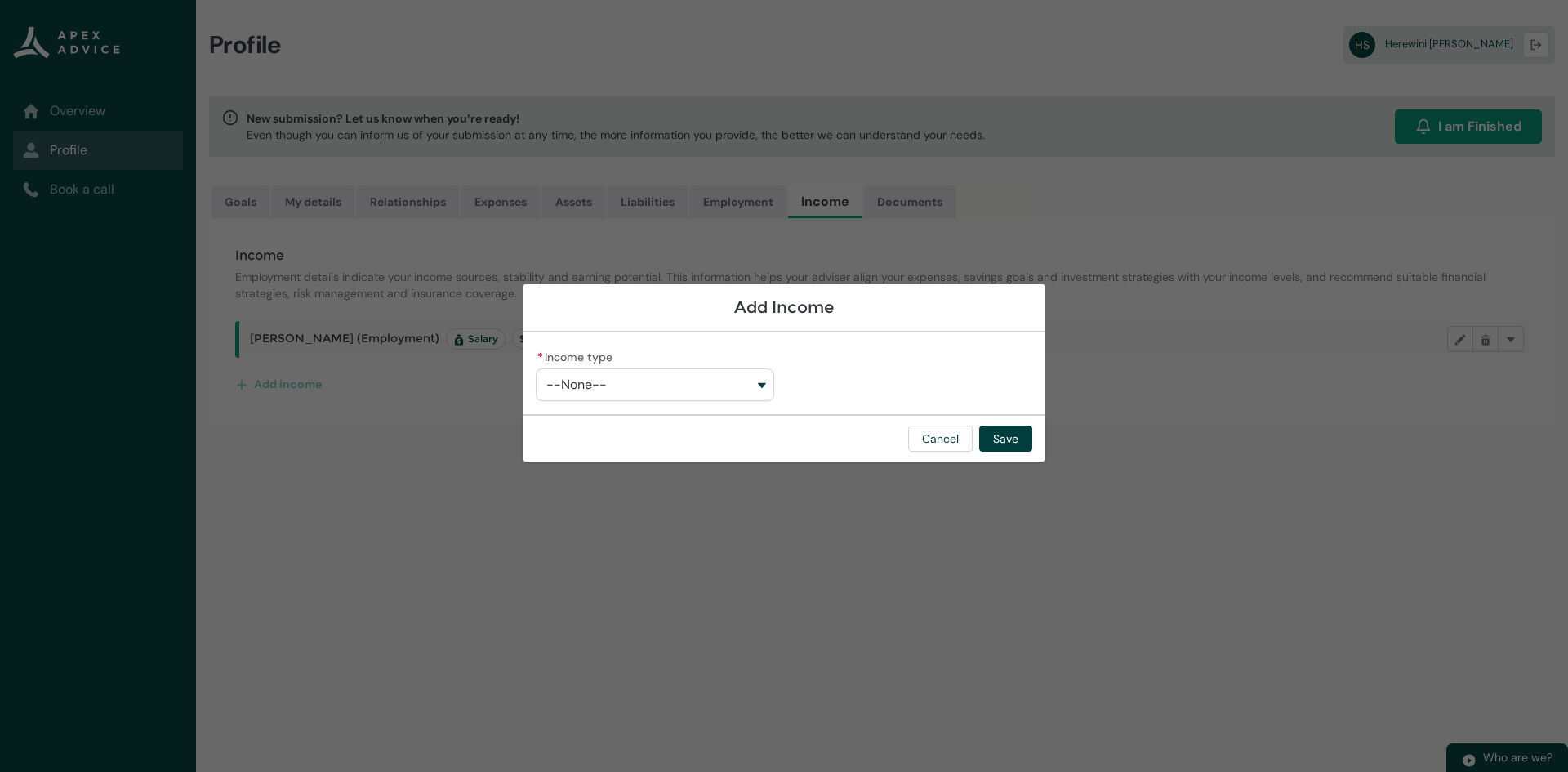
click at [720, 387] on button "--None--" at bounding box center [655, 384] width 239 height 33
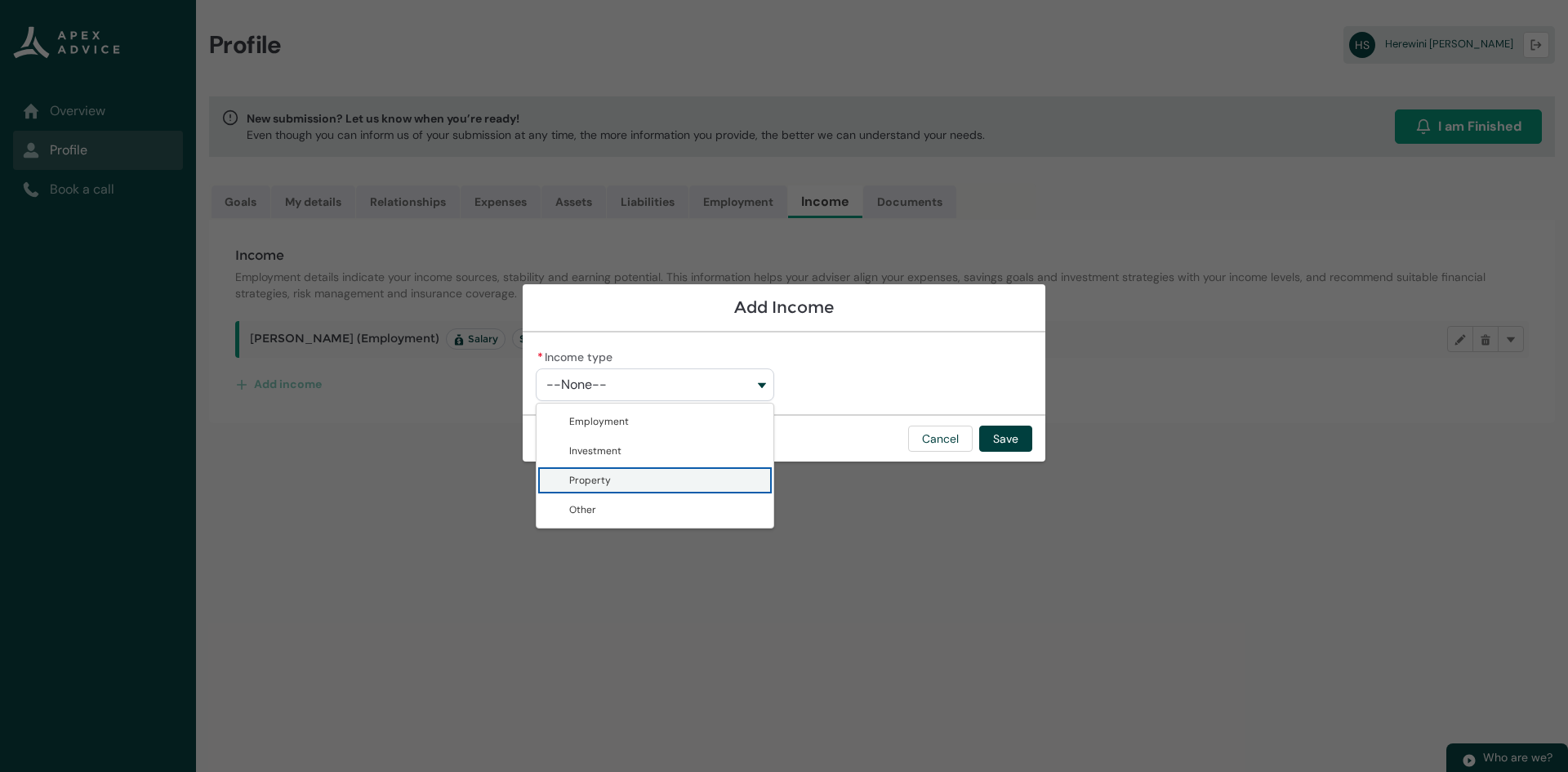
click at [633, 474] on span "Property" at bounding box center [667, 480] width 195 height 16
type lightning-combobox "Property"
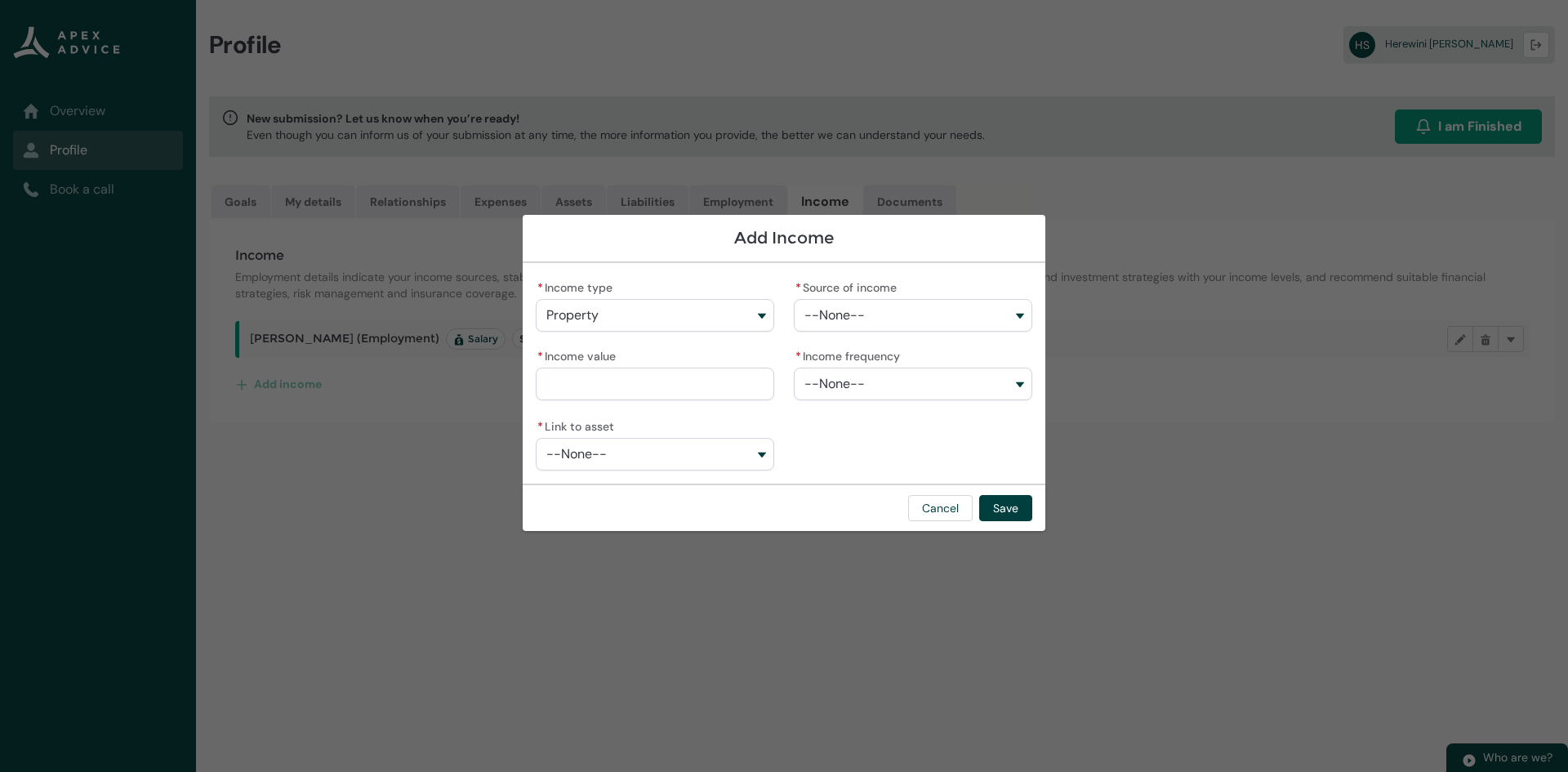
click at [886, 321] on button "--None--" at bounding box center [912, 315] width 239 height 33
click at [878, 348] on span "Rental Income" at bounding box center [860, 352] width 66 height 13
type lightning-combobox "Rental Income"
click at [649, 401] on lightning-input "* Income value" at bounding box center [655, 373] width 239 height 57
drag, startPoint x: 649, startPoint y: 382, endPoint x: 772, endPoint y: 394, distance: 123.6
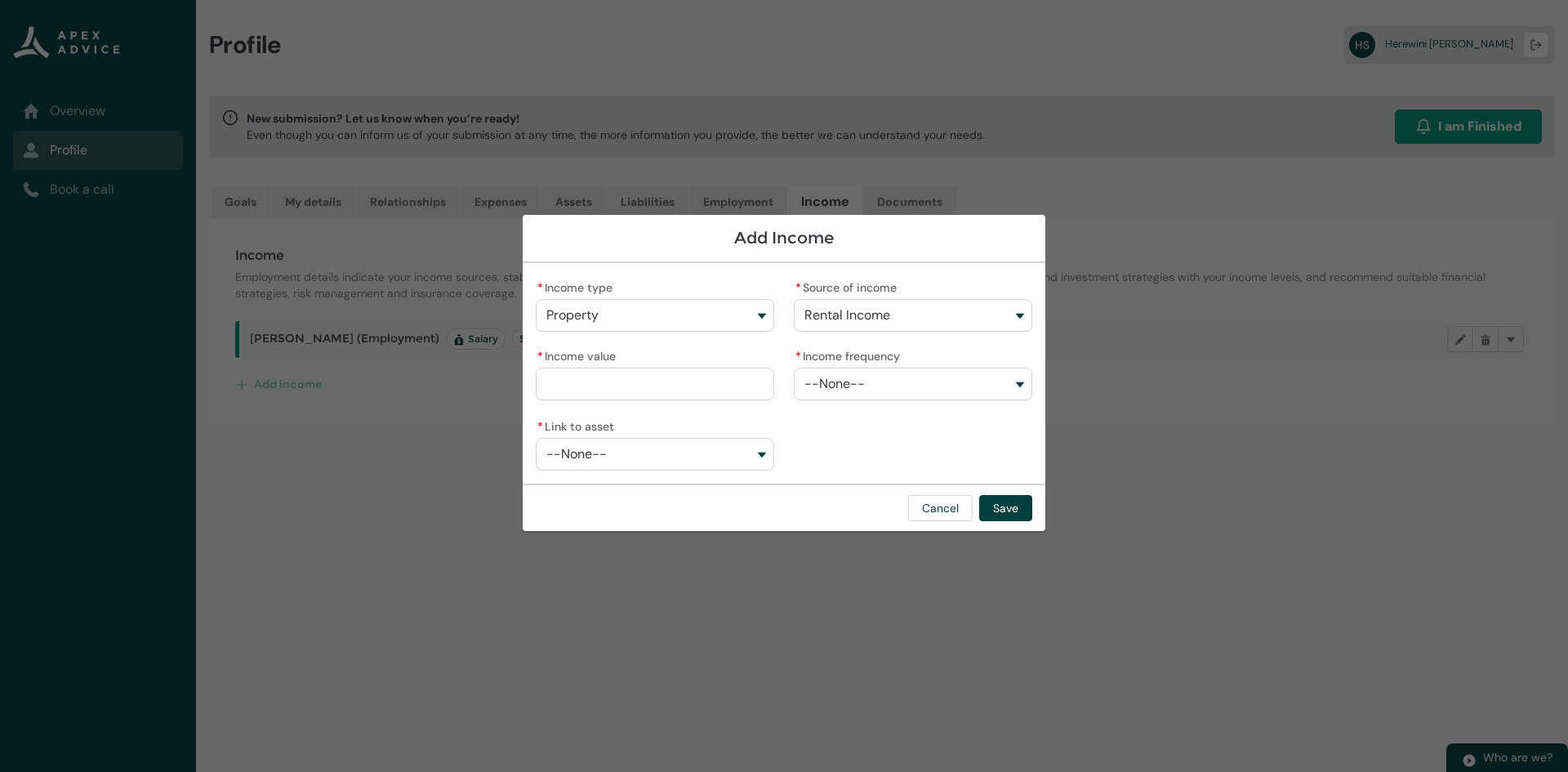
click at [649, 382] on input "* Income value" at bounding box center [655, 383] width 239 height 33
click at [878, 394] on lightning-combobox "* Income frequency --None--" at bounding box center [912, 373] width 239 height 57
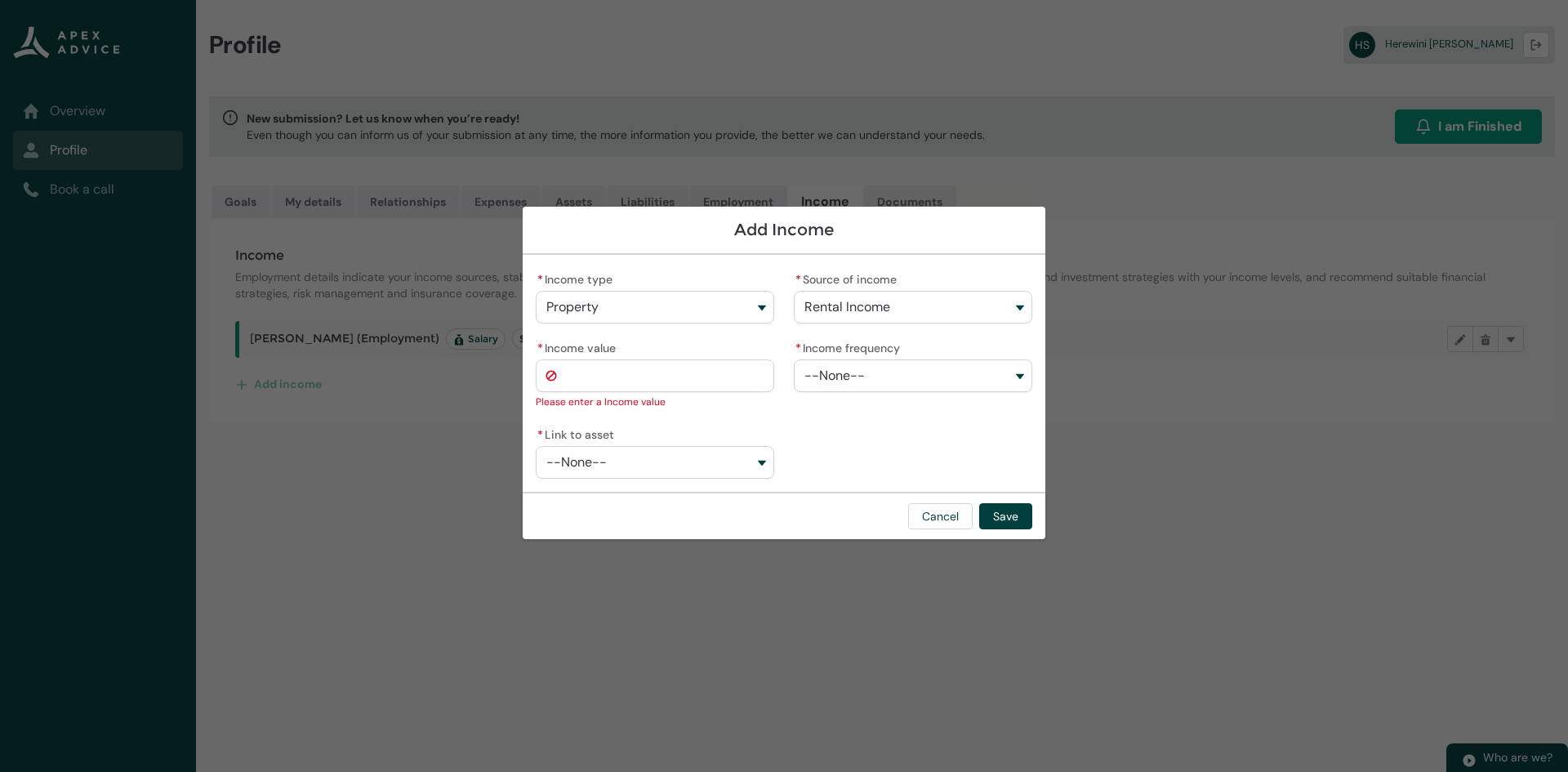
click at [866, 375] on button "--None--" at bounding box center [912, 375] width 239 height 33
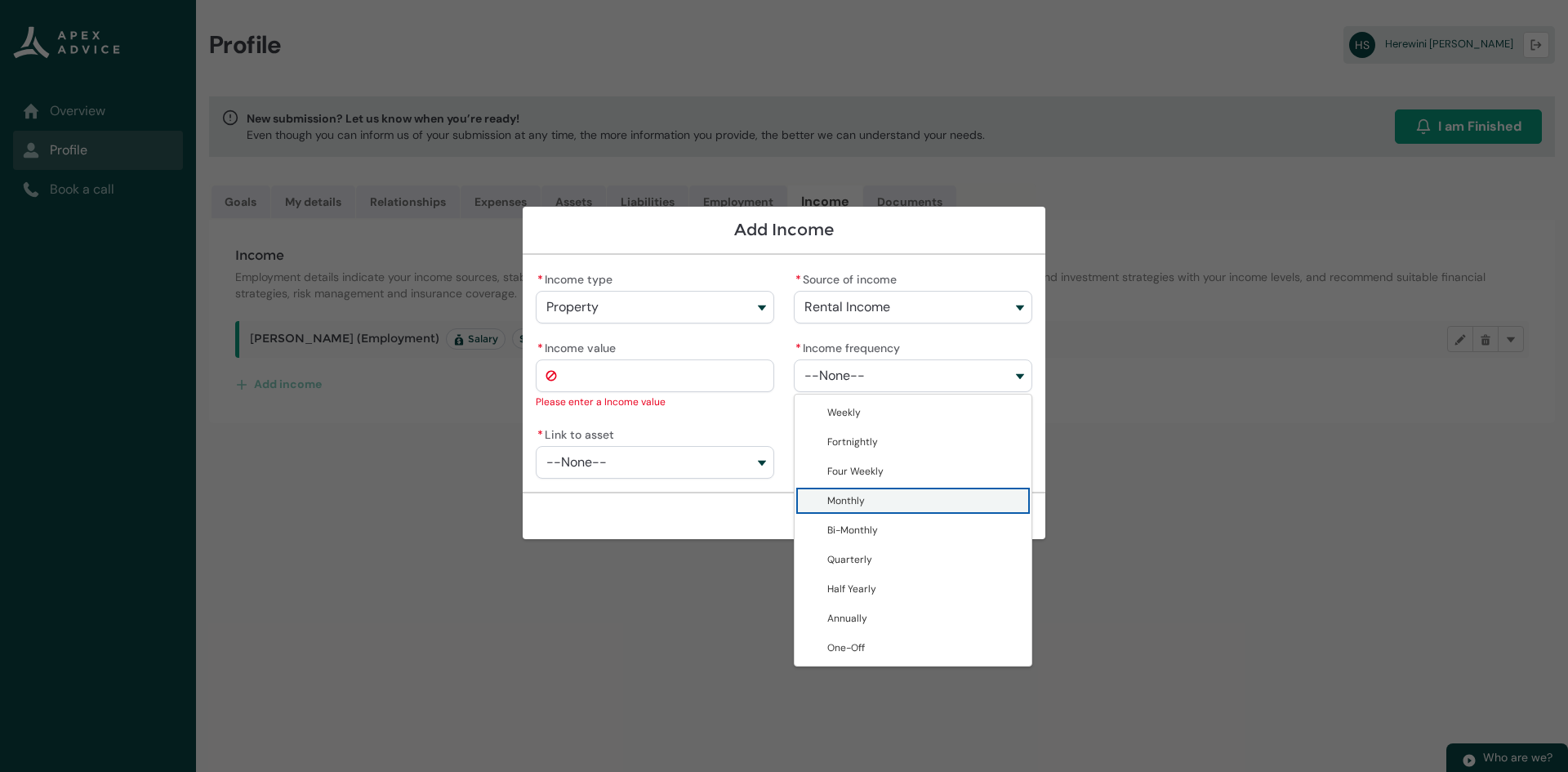
click at [860, 499] on span "Monthly" at bounding box center [846, 500] width 38 height 13
type lightning-combobox "Monthly"
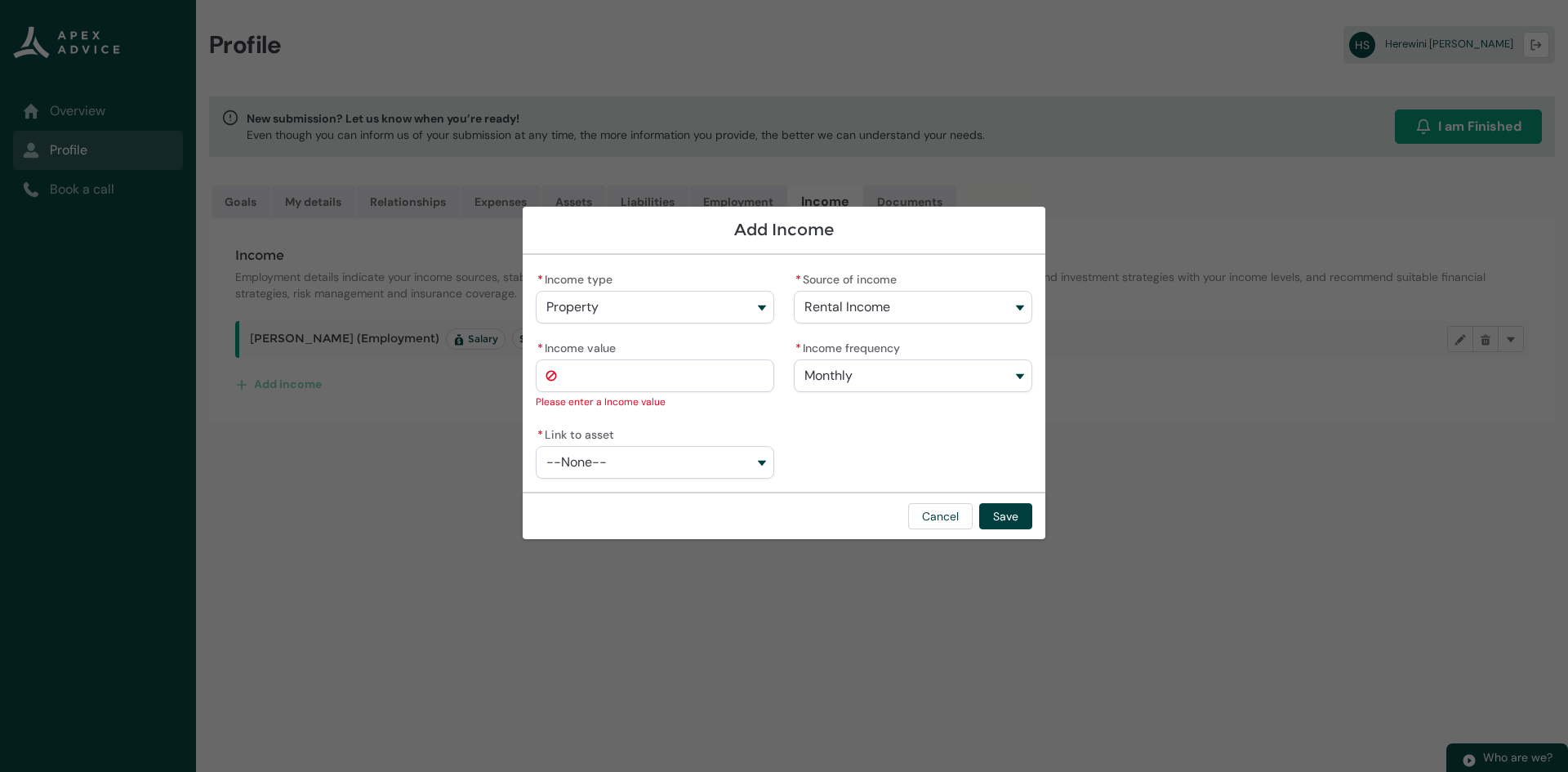
click at [600, 390] on input "* Income value" at bounding box center [655, 375] width 239 height 33
type lightning-primitive-input-simple "5"
type input "*"
type lightning-primitive-input-simple "52"
type input "**"
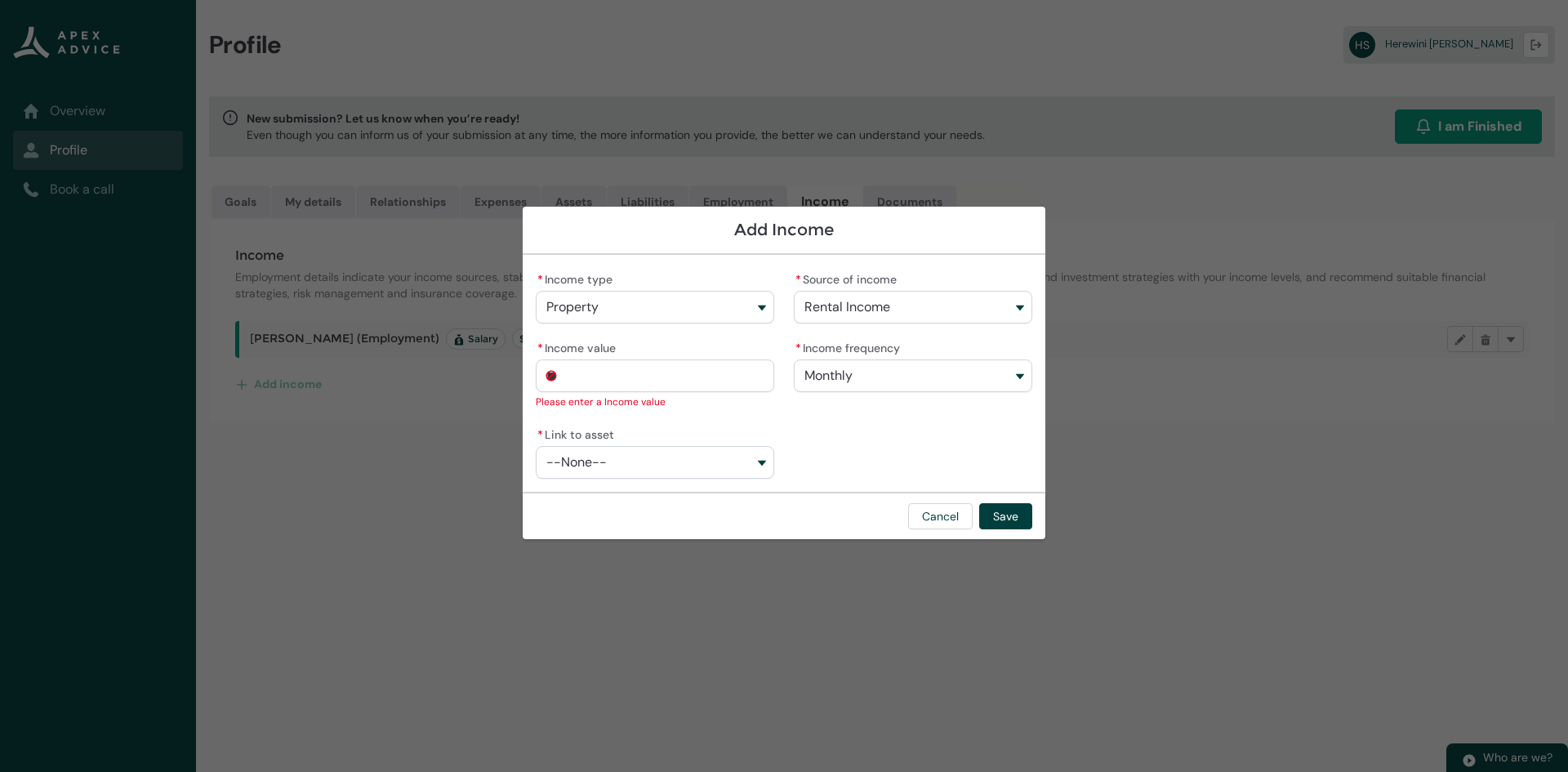
type lightning-primitive-input-simple "528"
type input "***"
type lightning-primitive-input-simple "5287"
type input "*********"
click at [718, 463] on button "--None--" at bounding box center [655, 462] width 239 height 33
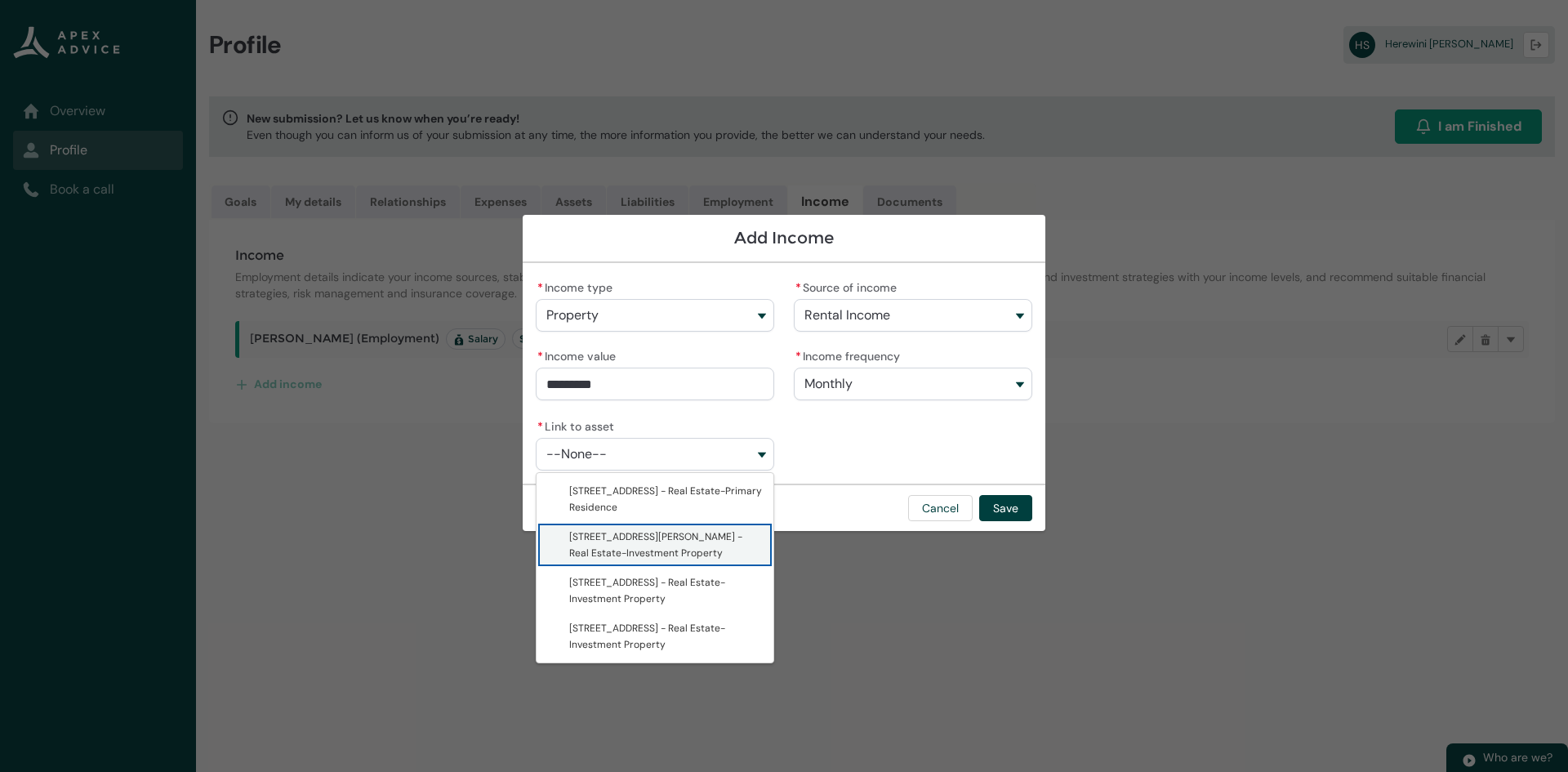
click at [649, 547] on span "[STREET_ADDRESS][PERSON_NAME] - Real Estate-Investment Property" at bounding box center [667, 544] width 195 height 33
type lightning-combobox "a08Q9000017OqH3IAK"
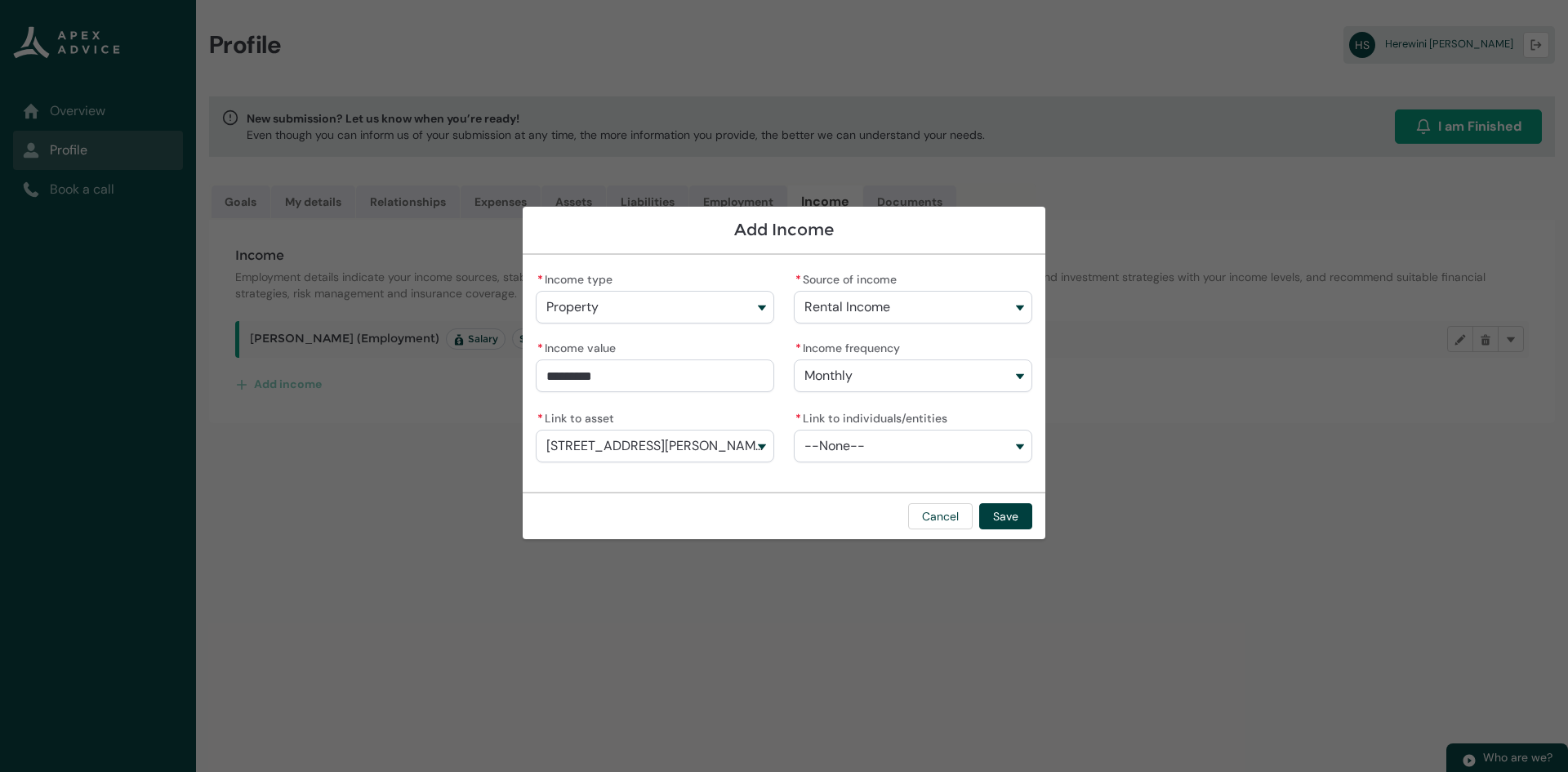
click at [850, 451] on span "--None--" at bounding box center [834, 446] width 61 height 14
click at [851, 486] on span "[PERSON_NAME]" at bounding box center [866, 482] width 77 height 13
type lightning-combobox "001Q900000OFL8OIAX"
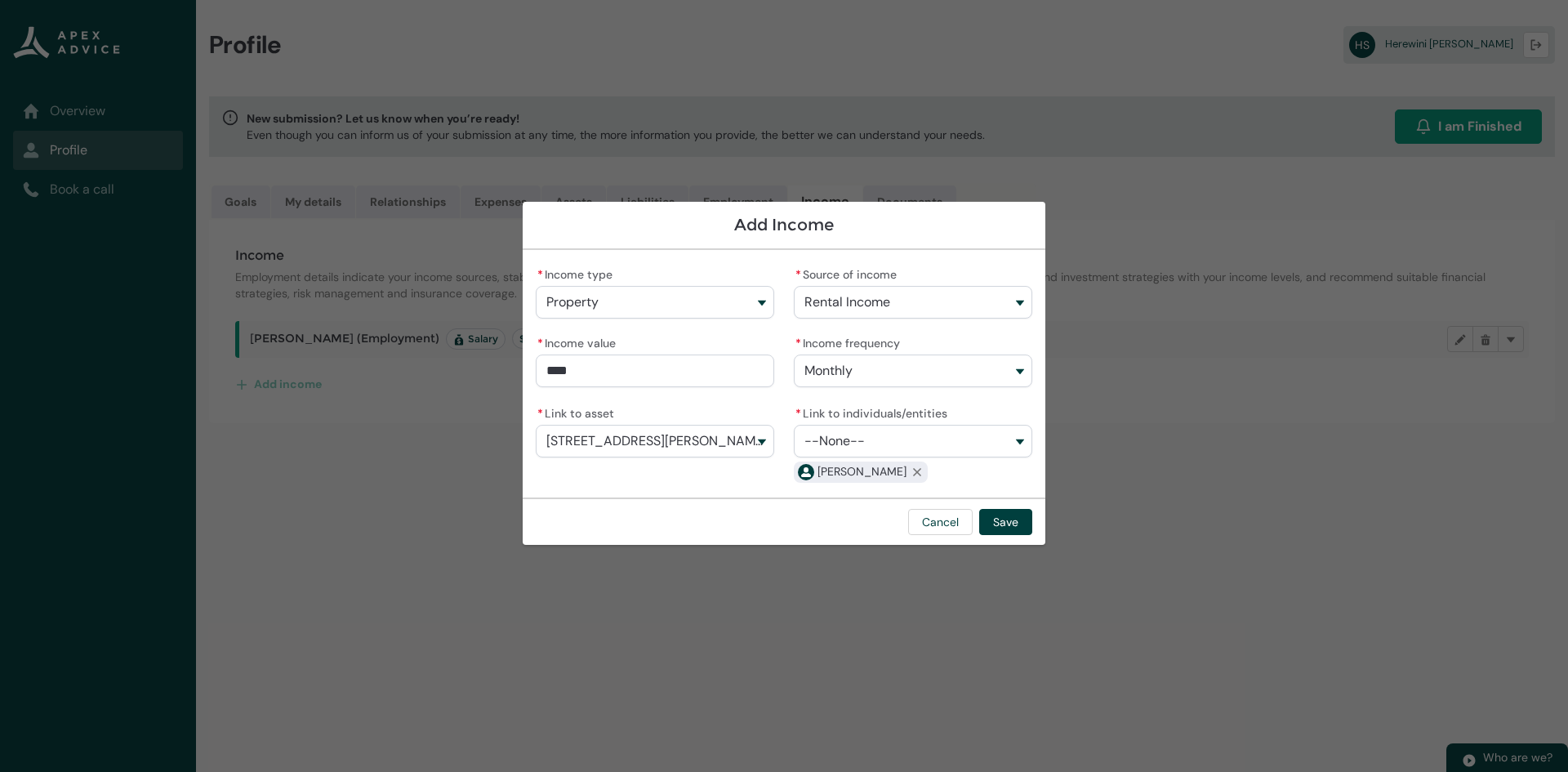
click at [737, 360] on input "****" at bounding box center [655, 371] width 239 height 33
drag, startPoint x: 733, startPoint y: 372, endPoint x: 531, endPoint y: 368, distance: 202.0
click at [531, 368] on div "* Income type Property Employment Investment Property Other * Source of income …" at bounding box center [784, 373] width 523 height 248
type input "****"
drag, startPoint x: 630, startPoint y: 378, endPoint x: 462, endPoint y: 374, distance: 168.0
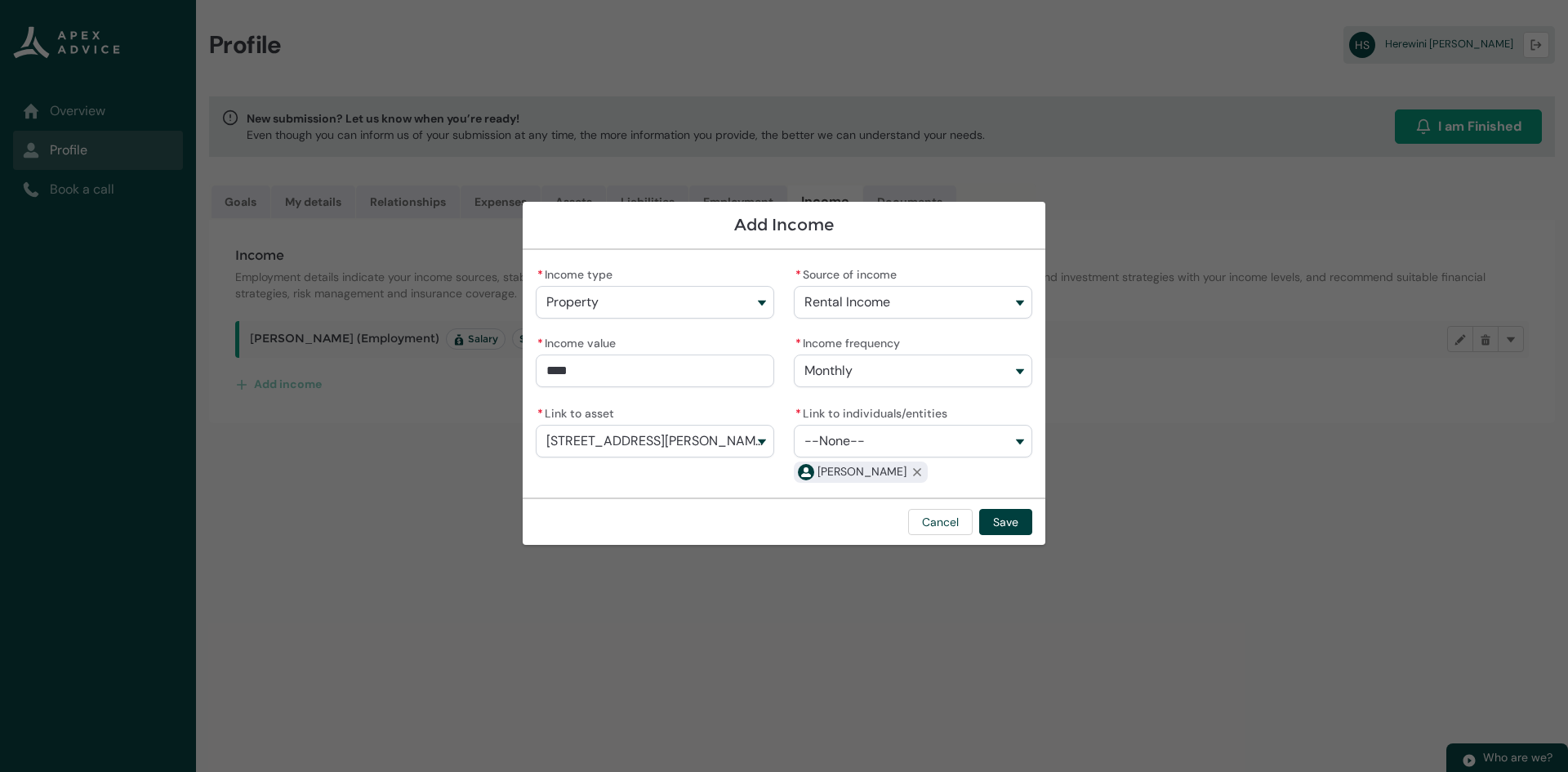
click at [462, 374] on section "Add Income * Income type Property Employment Investment Property Other * Source…" at bounding box center [784, 386] width 1568 height 772
type lightning-primitive-input-simple "2"
type input "*"
type lightning-primitive-input-simple "20"
type input "**"
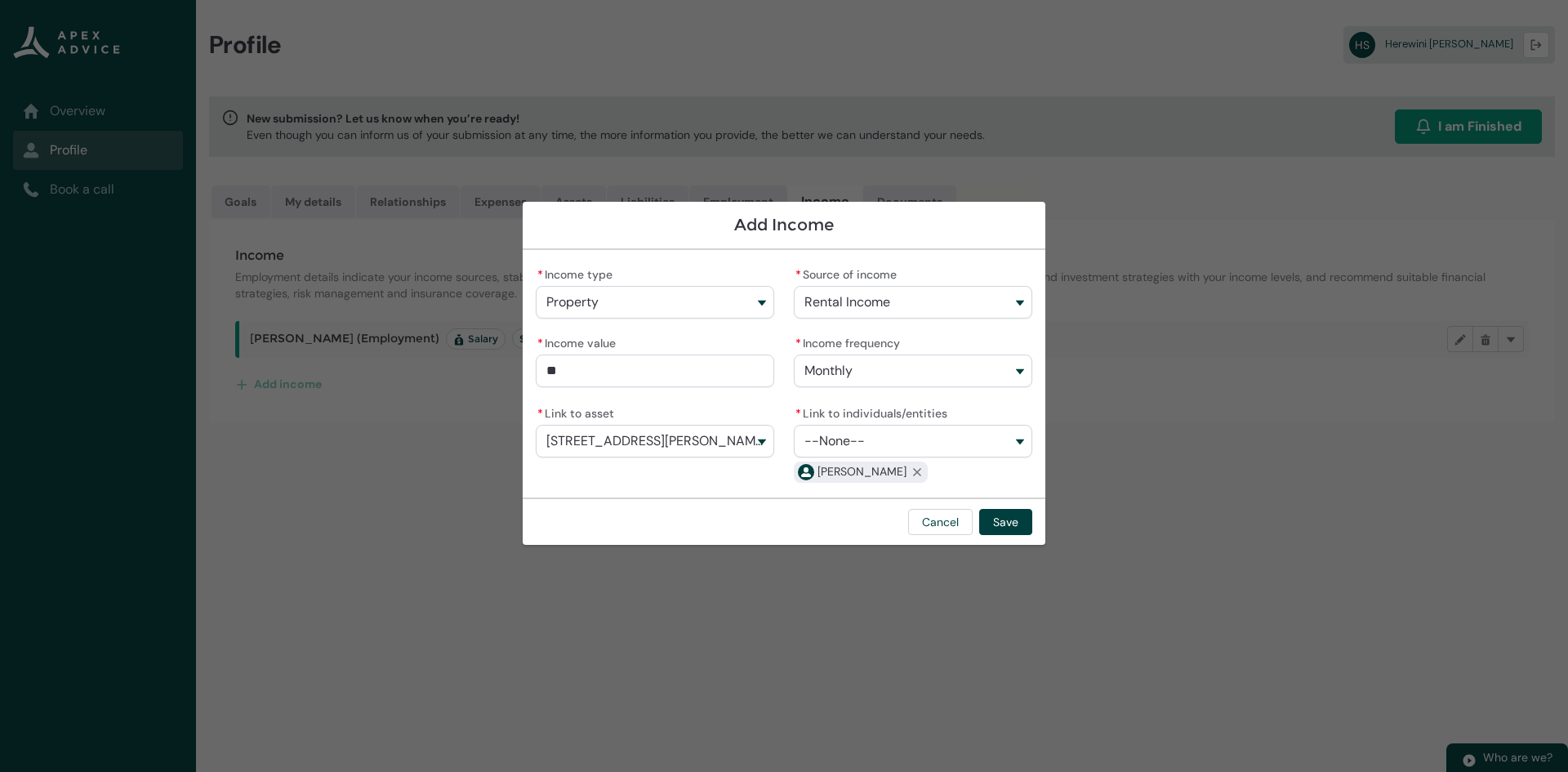
type lightning-primitive-input-simple "203"
type input "***"
type lightning-primitive-input-simple "2037"
type input "*********"
click at [994, 451] on button "--None--" at bounding box center [912, 441] width 239 height 33
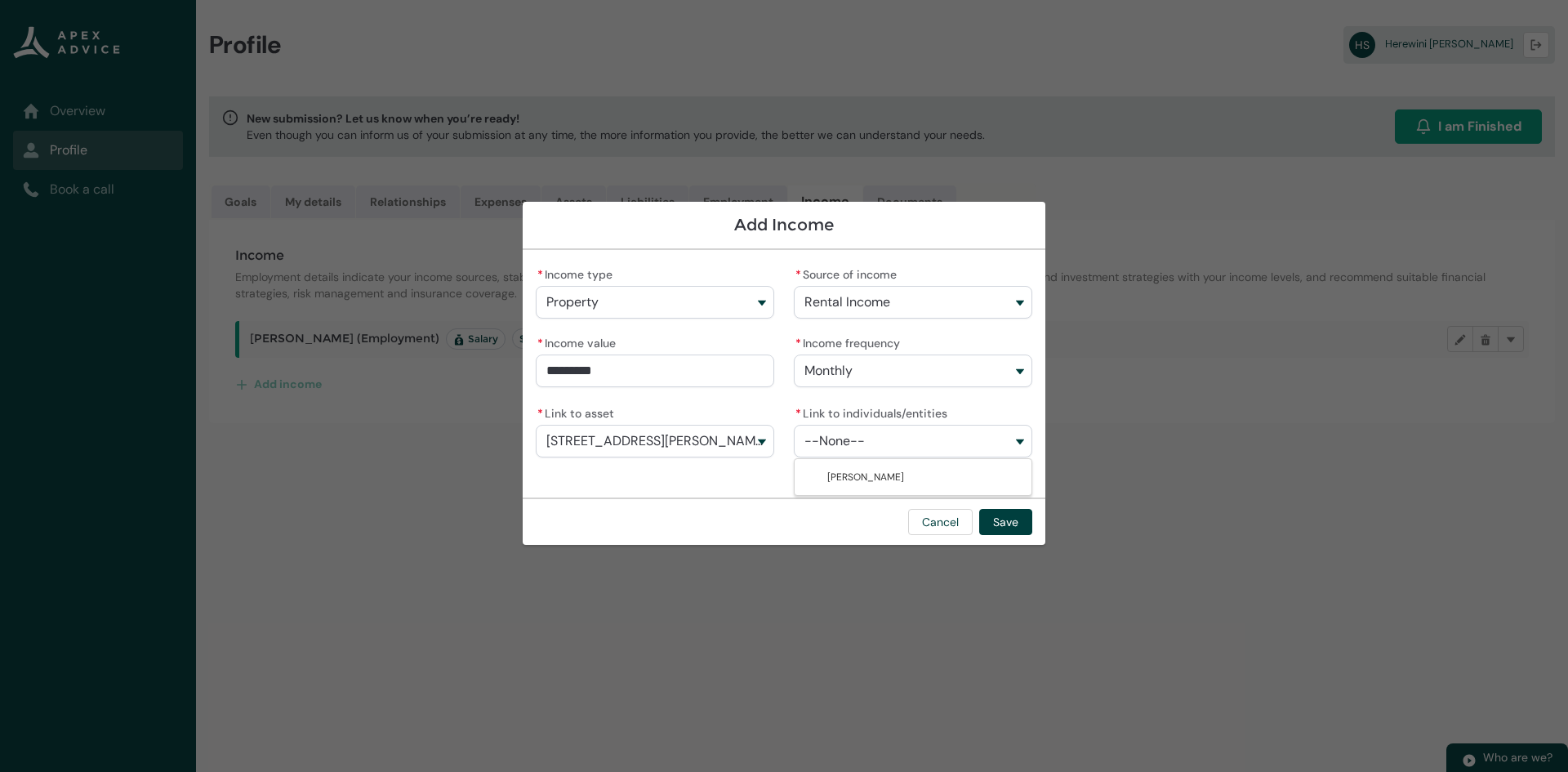
click at [737, 471] on lightning-combobox "* Link to asset [STREET_ADDRESS][PERSON_NAME] - Real Estate-Investment Property…" at bounding box center [655, 443] width 239 height 82
click at [1018, 520] on button "Save" at bounding box center [1005, 521] width 53 height 26
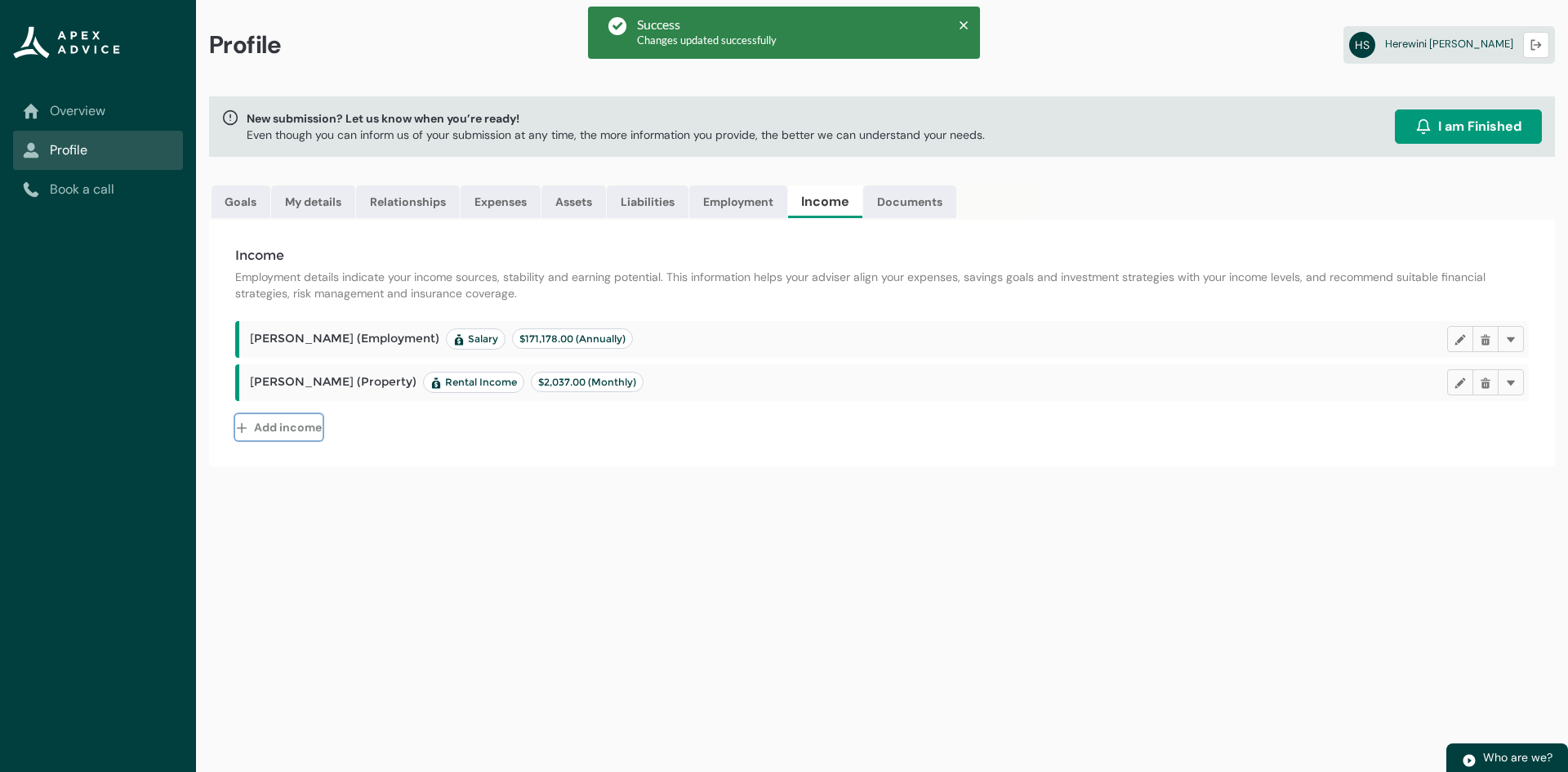
click at [299, 428] on button "Add income" at bounding box center [279, 426] width 88 height 26
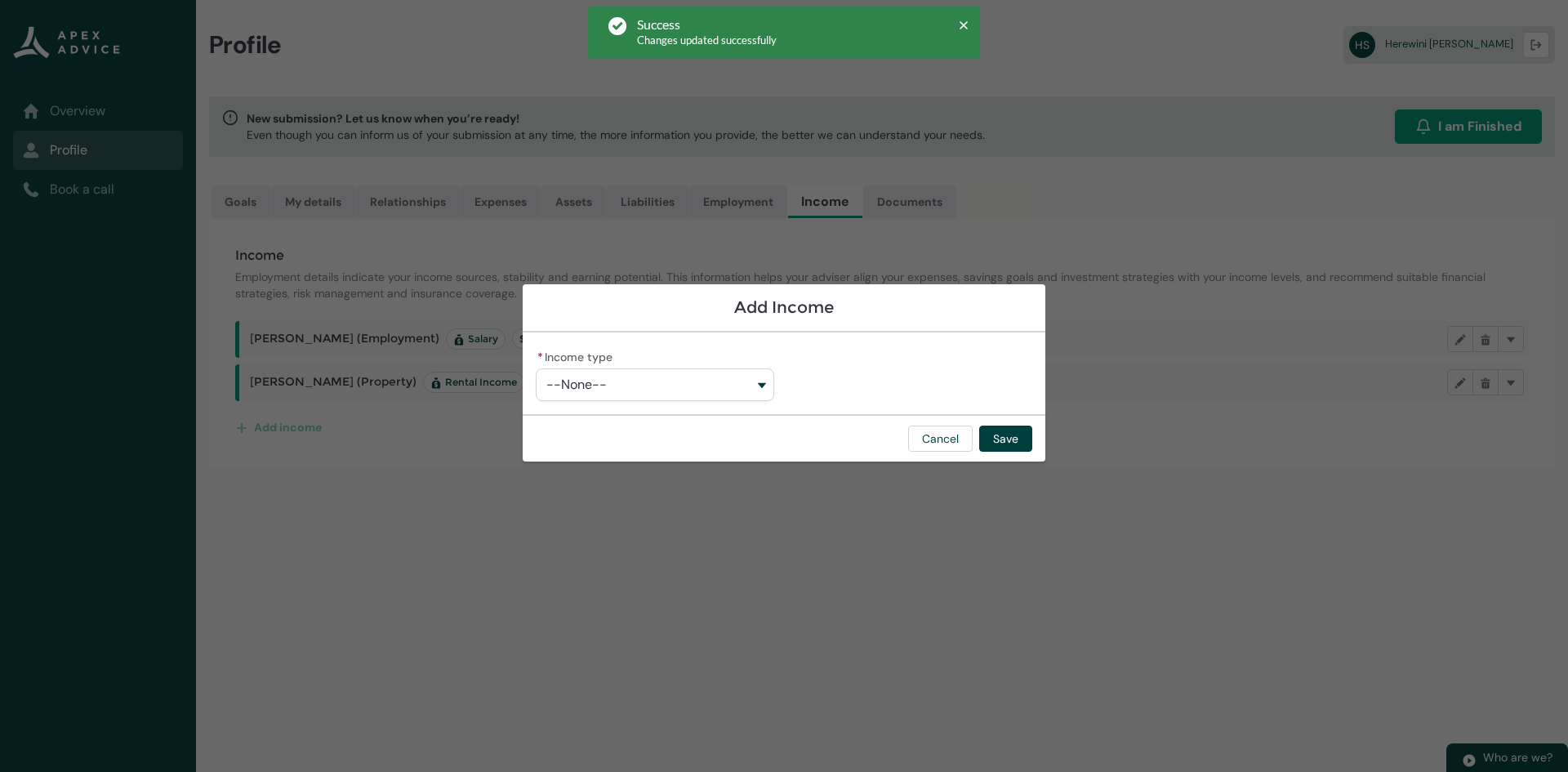
click at [766, 389] on button "--None--" at bounding box center [655, 384] width 239 height 33
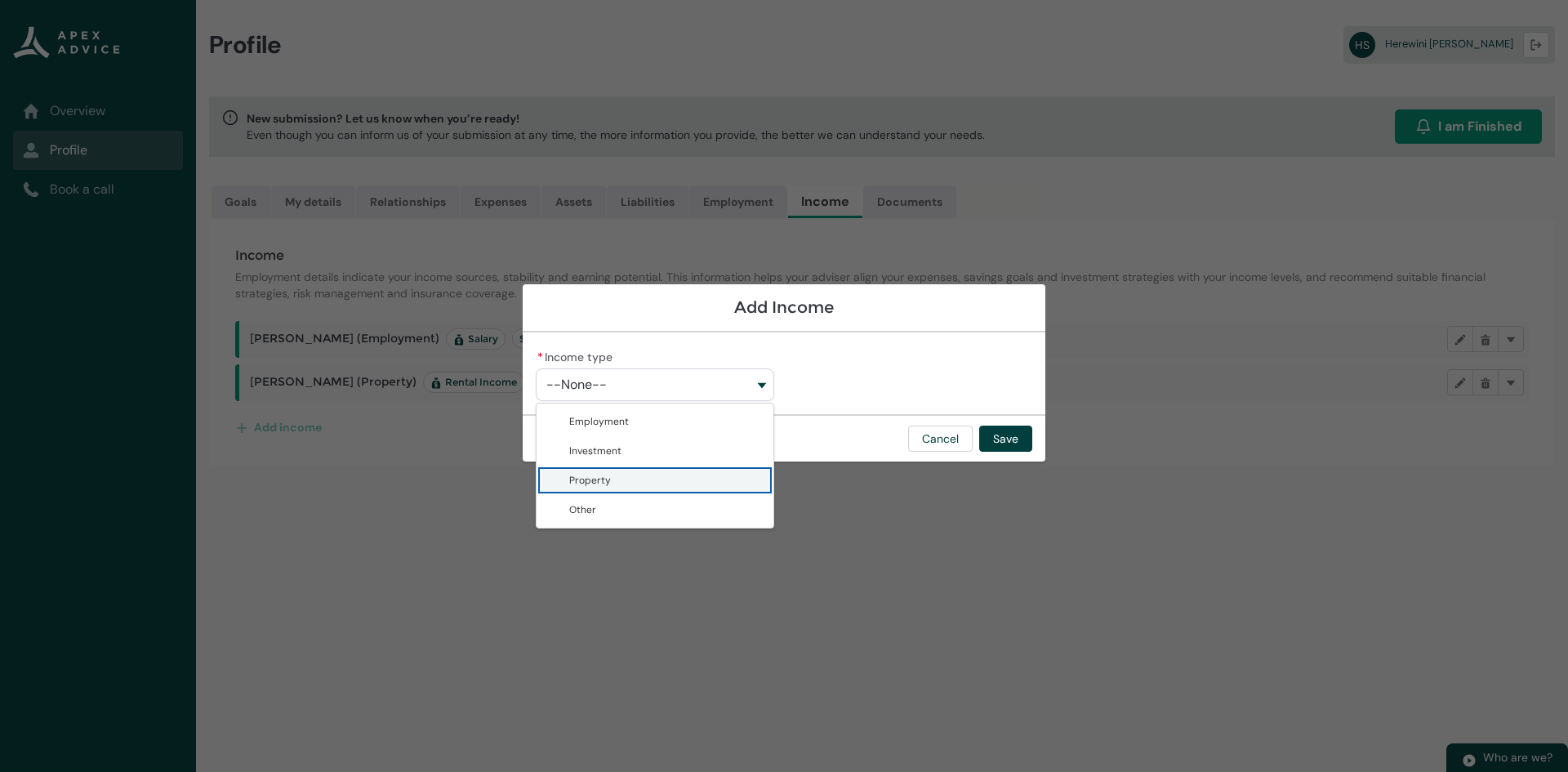
click at [599, 473] on span "Property" at bounding box center [667, 480] width 195 height 16
type lightning-combobox "Property"
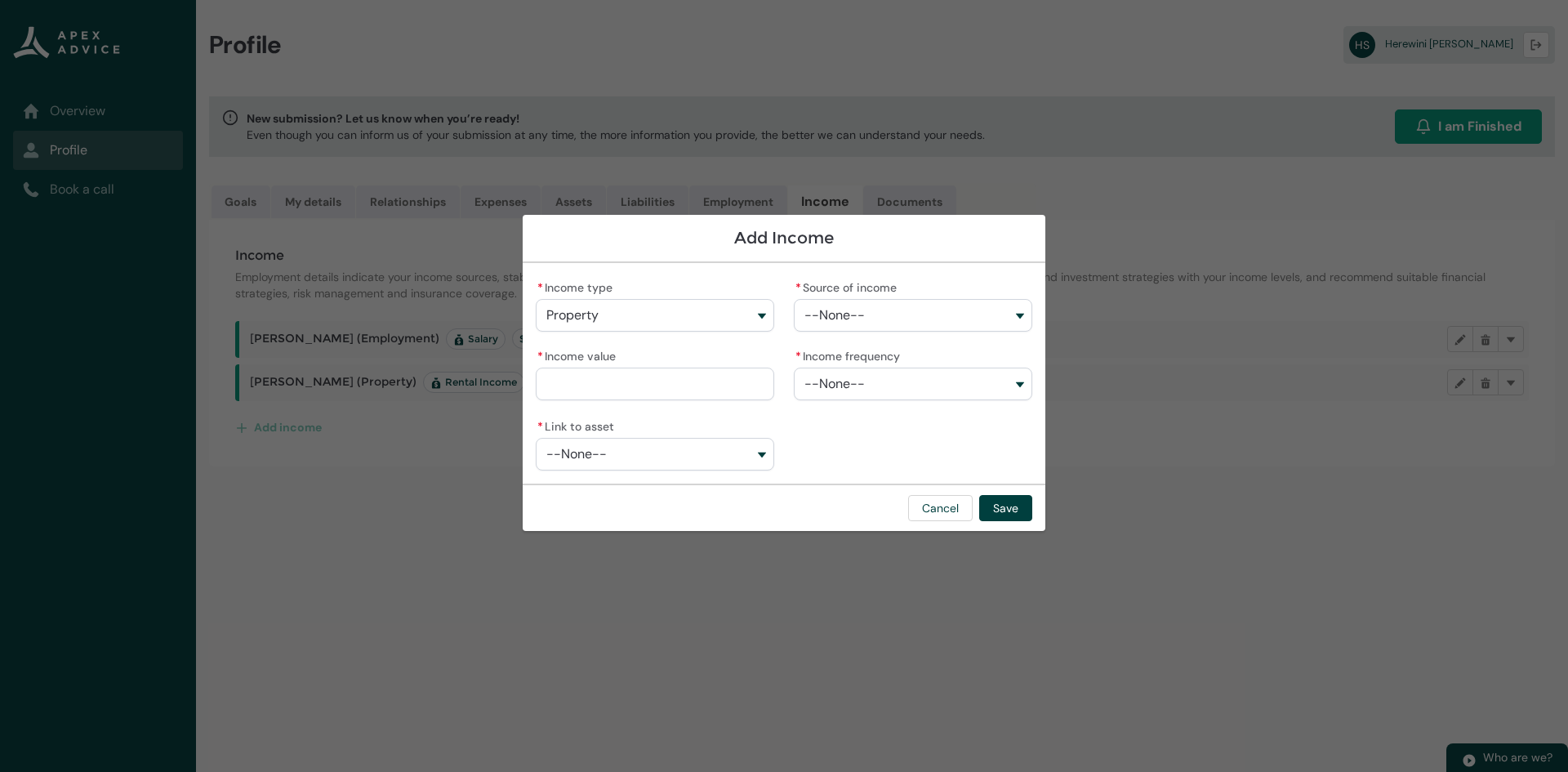
click at [914, 313] on button "--None--" at bounding box center [912, 315] width 239 height 33
click at [899, 342] on lightning-base-combobox-item "Rental Income" at bounding box center [912, 352] width 237 height 29
type lightning-combobox "Rental Income"
click at [702, 383] on input "* Income value" at bounding box center [655, 383] width 239 height 33
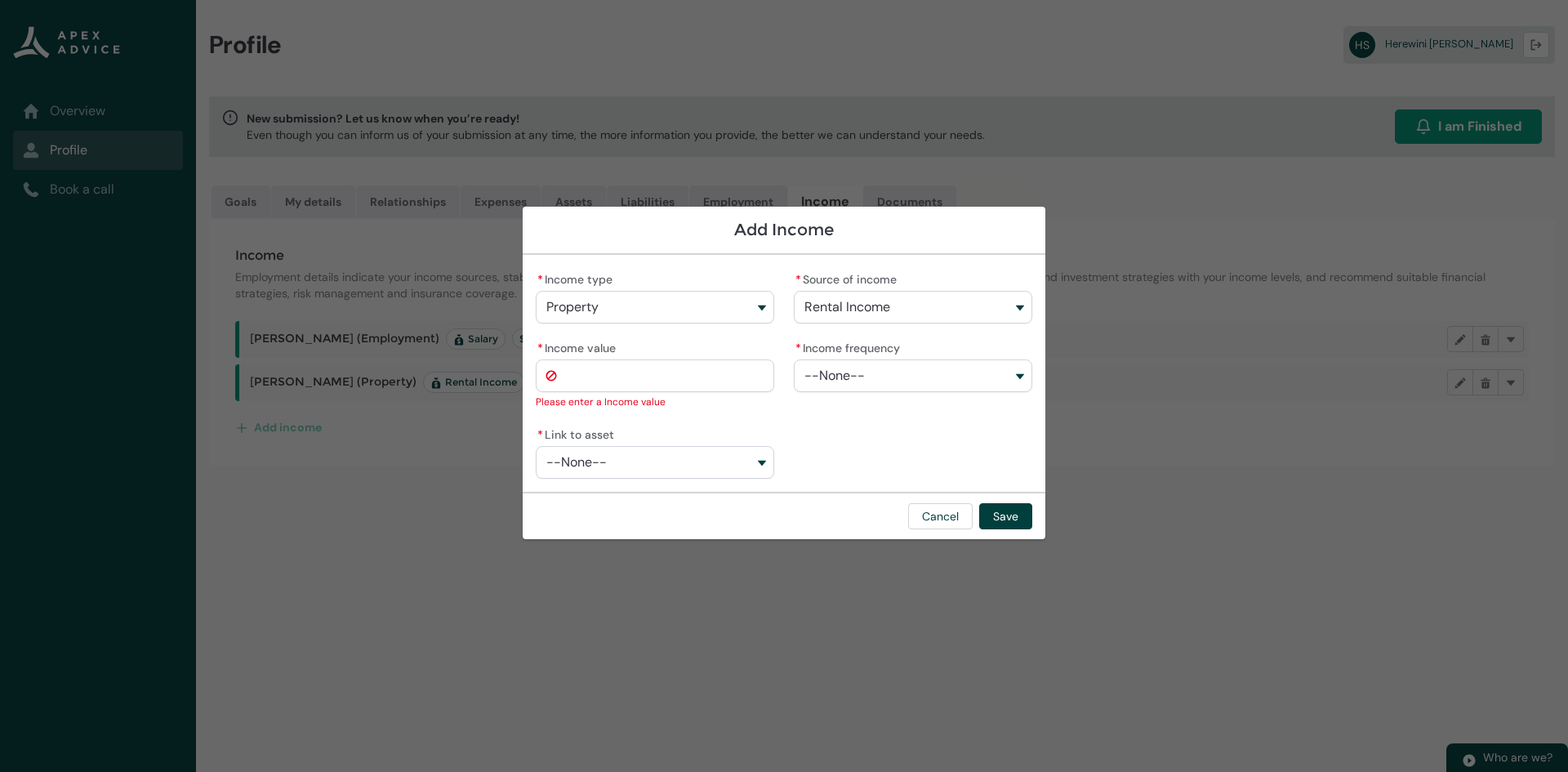
type lightning-primitive-input-simple "1"
type input "*"
type lightning-primitive-input-simple "16"
type input "**"
type lightning-primitive-input-simple "169"
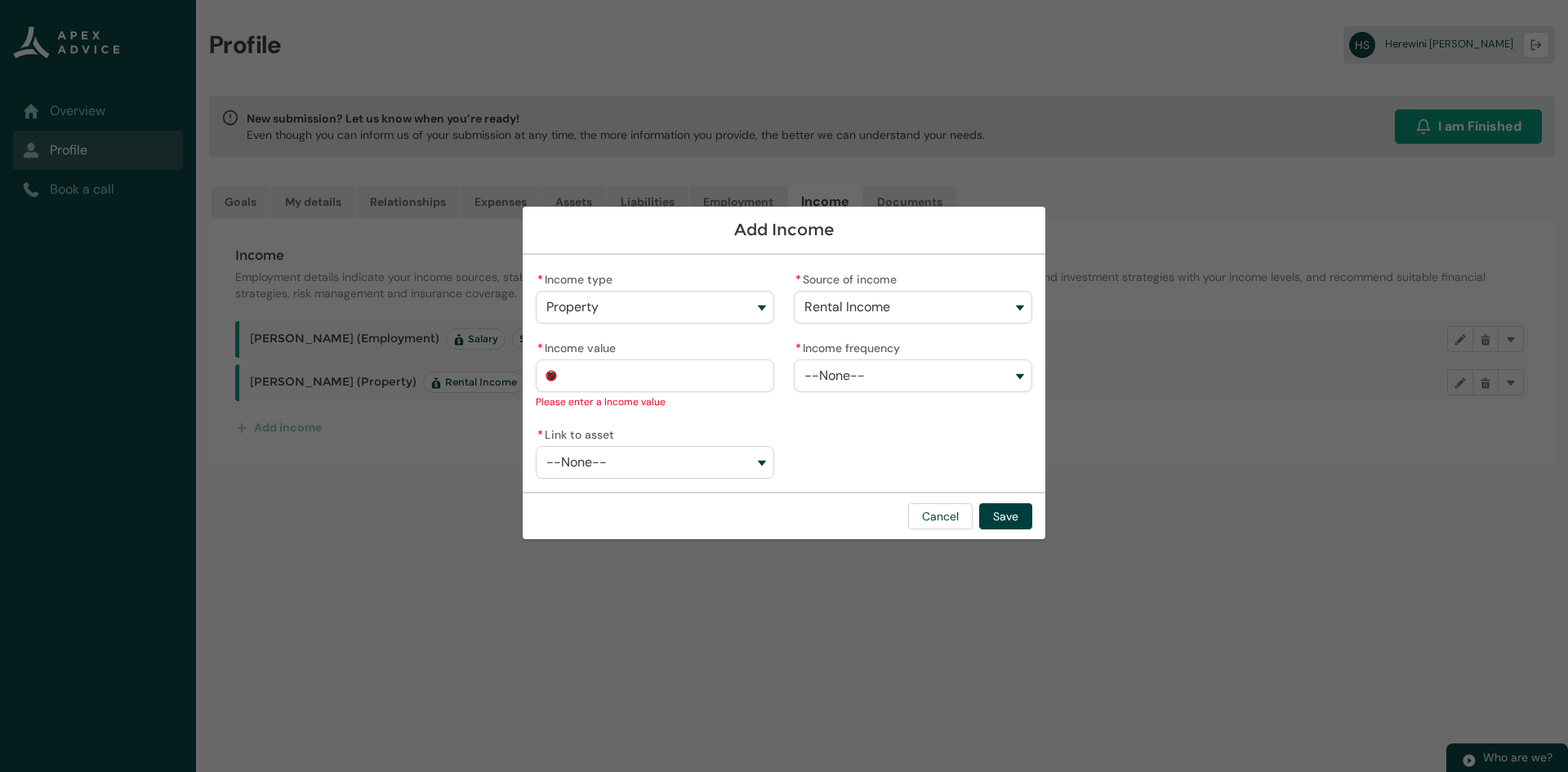
type input "***"
type lightning-primitive-input-simple "1692"
type input "****"
type lightning-primitive-input-simple "169"
type input "***"
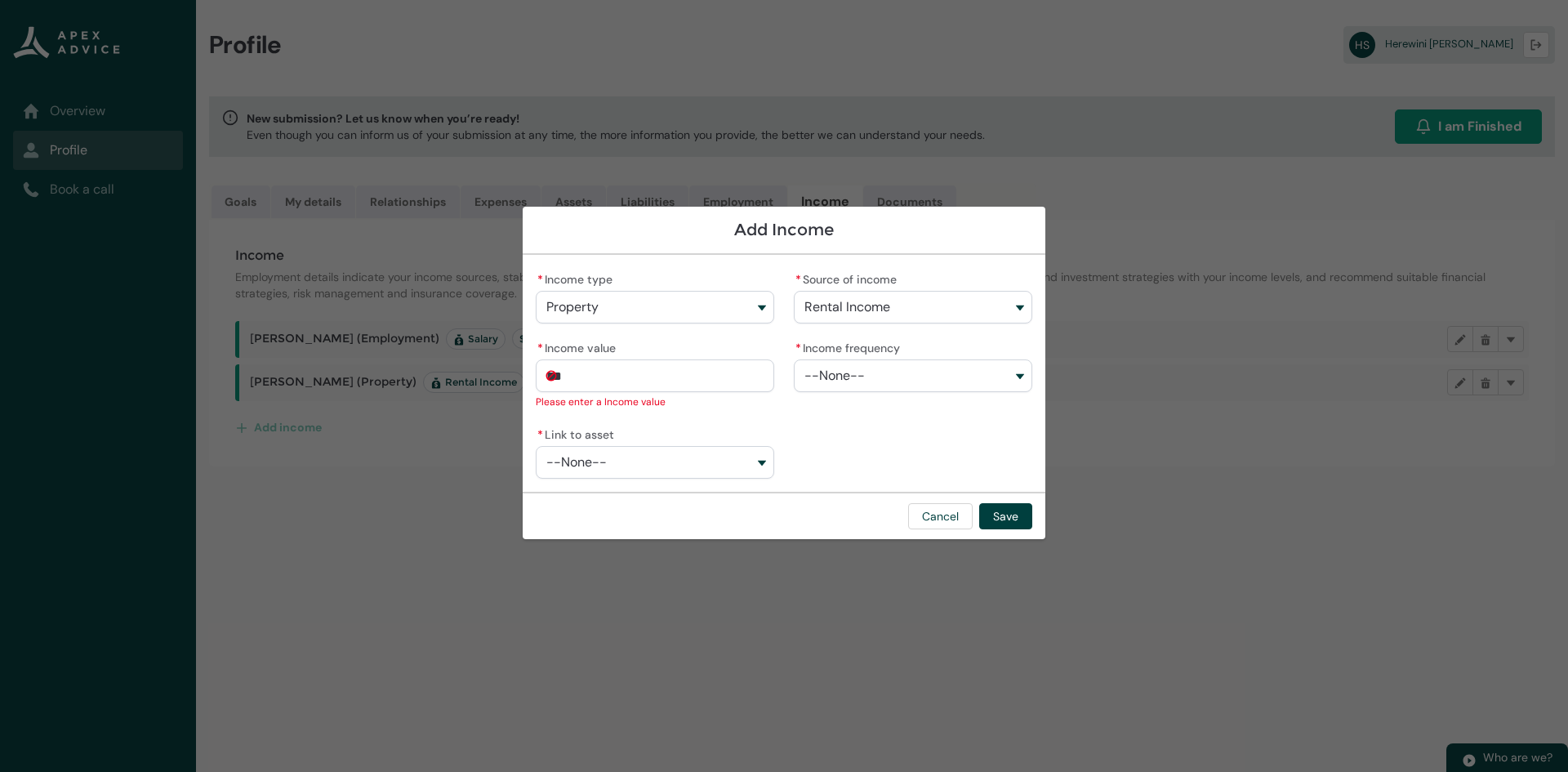
type lightning-primitive-input-simple "16"
type input "**"
type lightning-primitive-input-simple "1"
type input "*"
type lightning-primitive-input-simple "1"
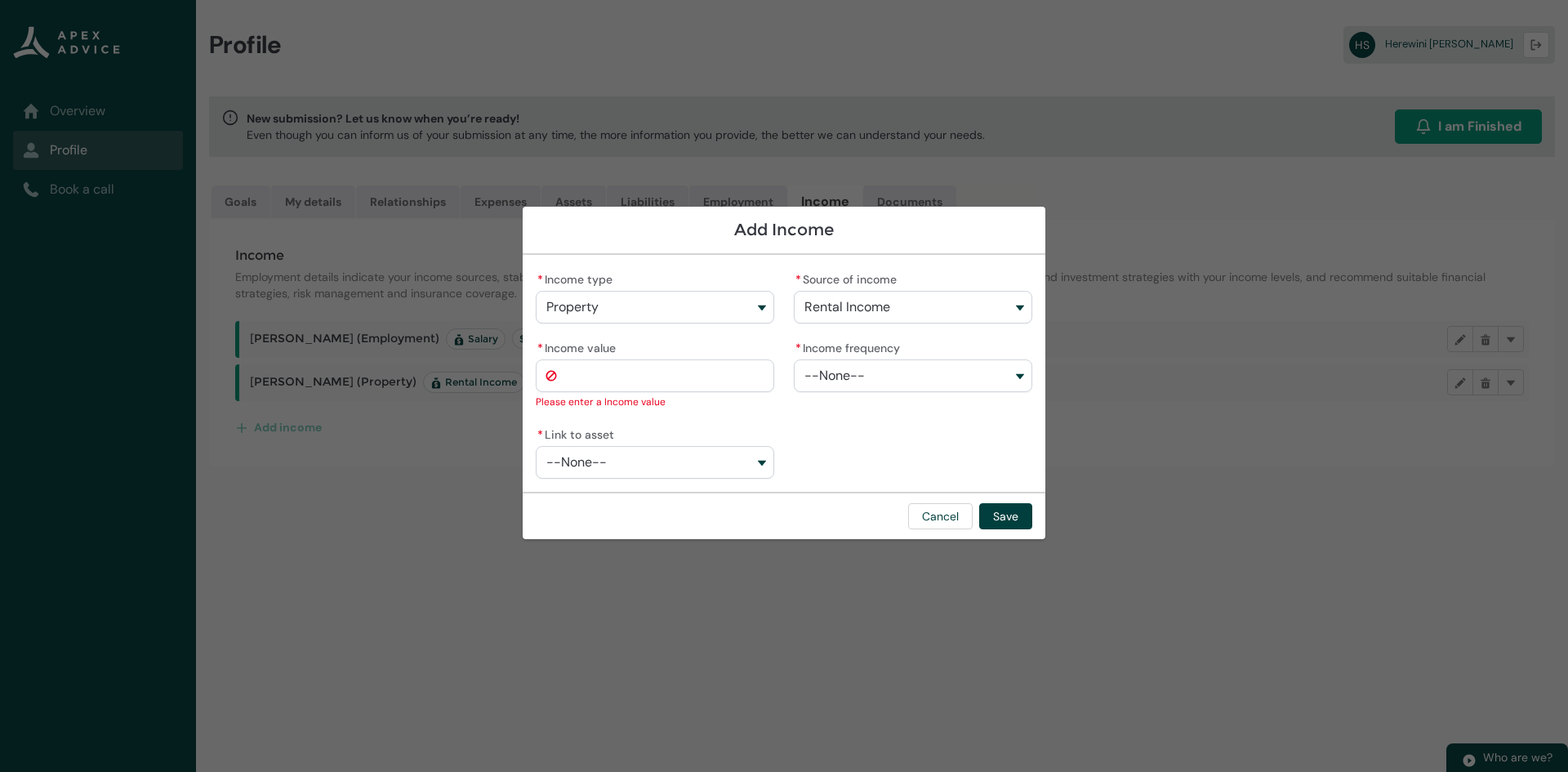
type input "*"
type lightning-primitive-input-simple "16"
type input "**"
type lightning-primitive-input-simple "169"
type input "***"
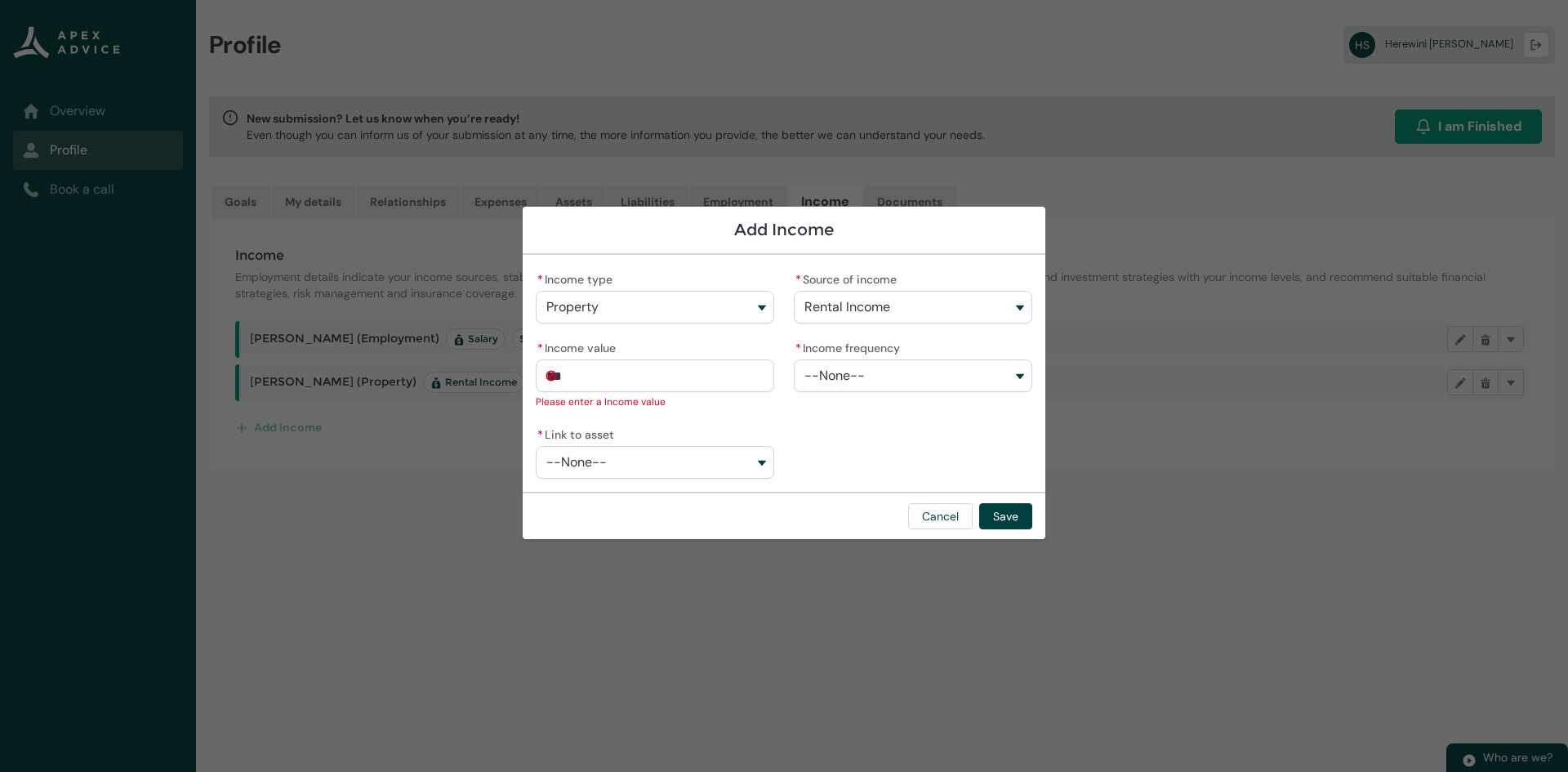
type lightning-primitive-input-simple "1690"
type input "*********"
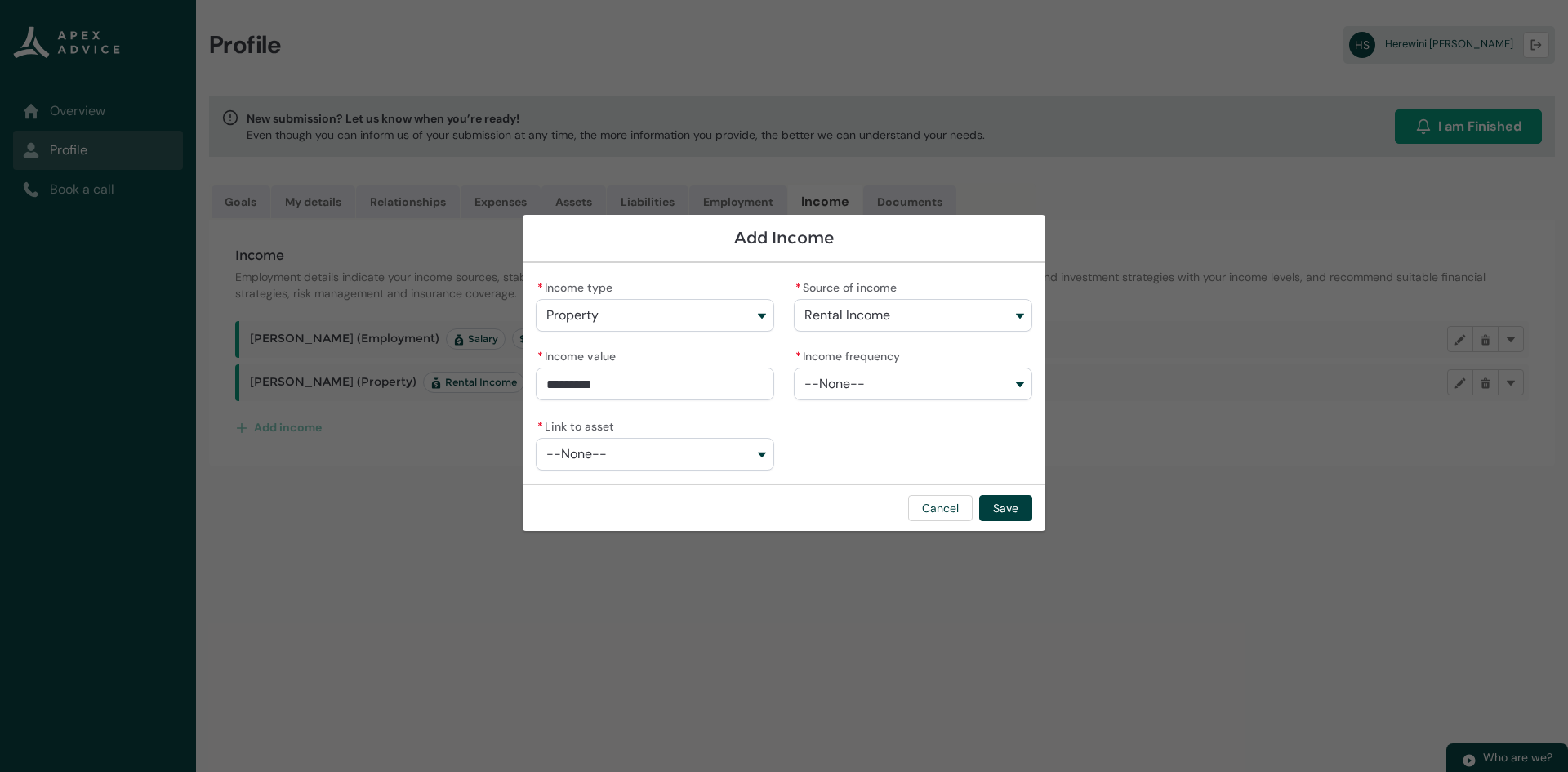
click at [910, 381] on button "--None--" at bounding box center [912, 383] width 239 height 33
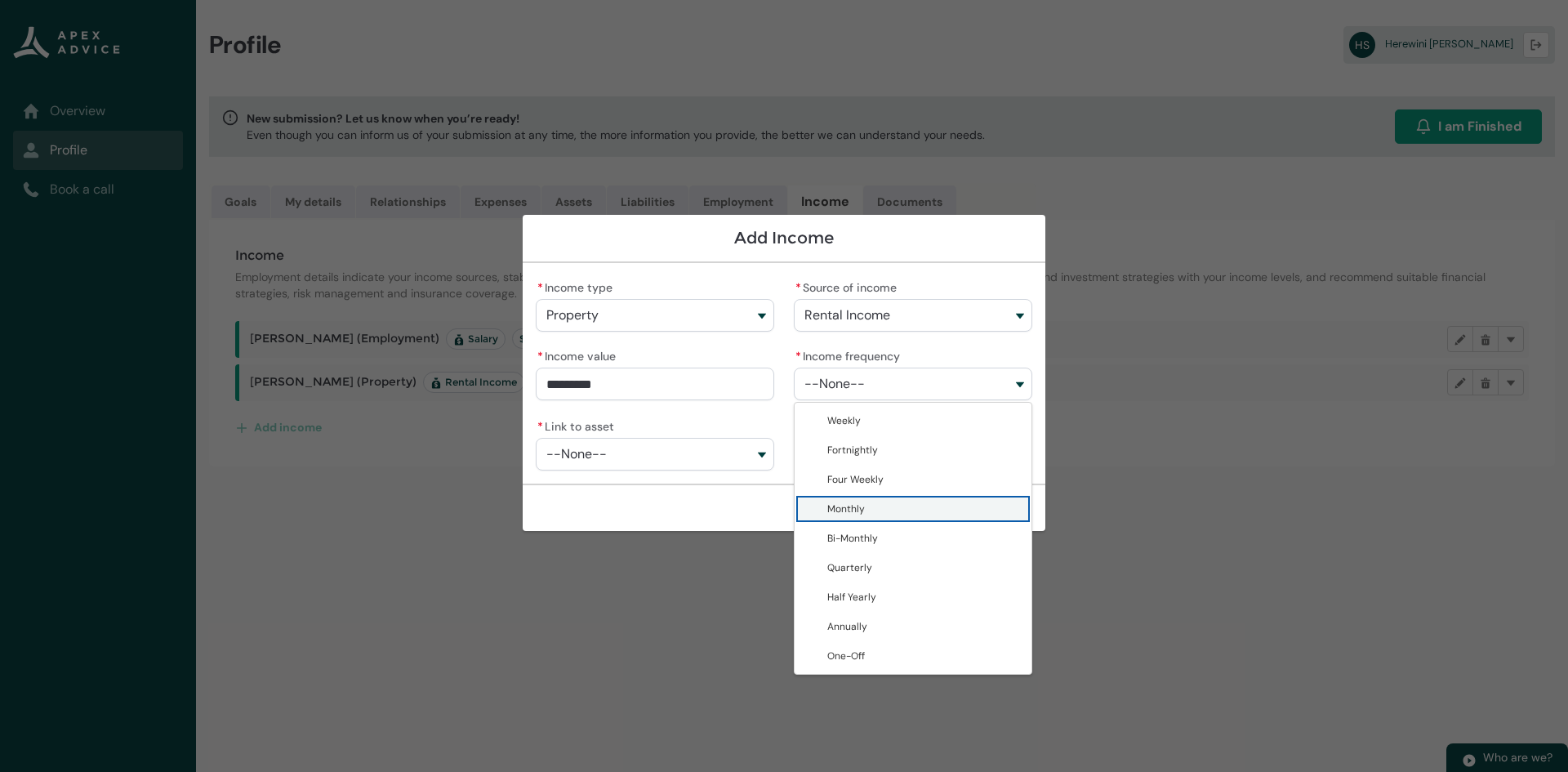
click at [868, 506] on span "Monthly" at bounding box center [925, 508] width 195 height 16
type lightning-combobox "Monthly"
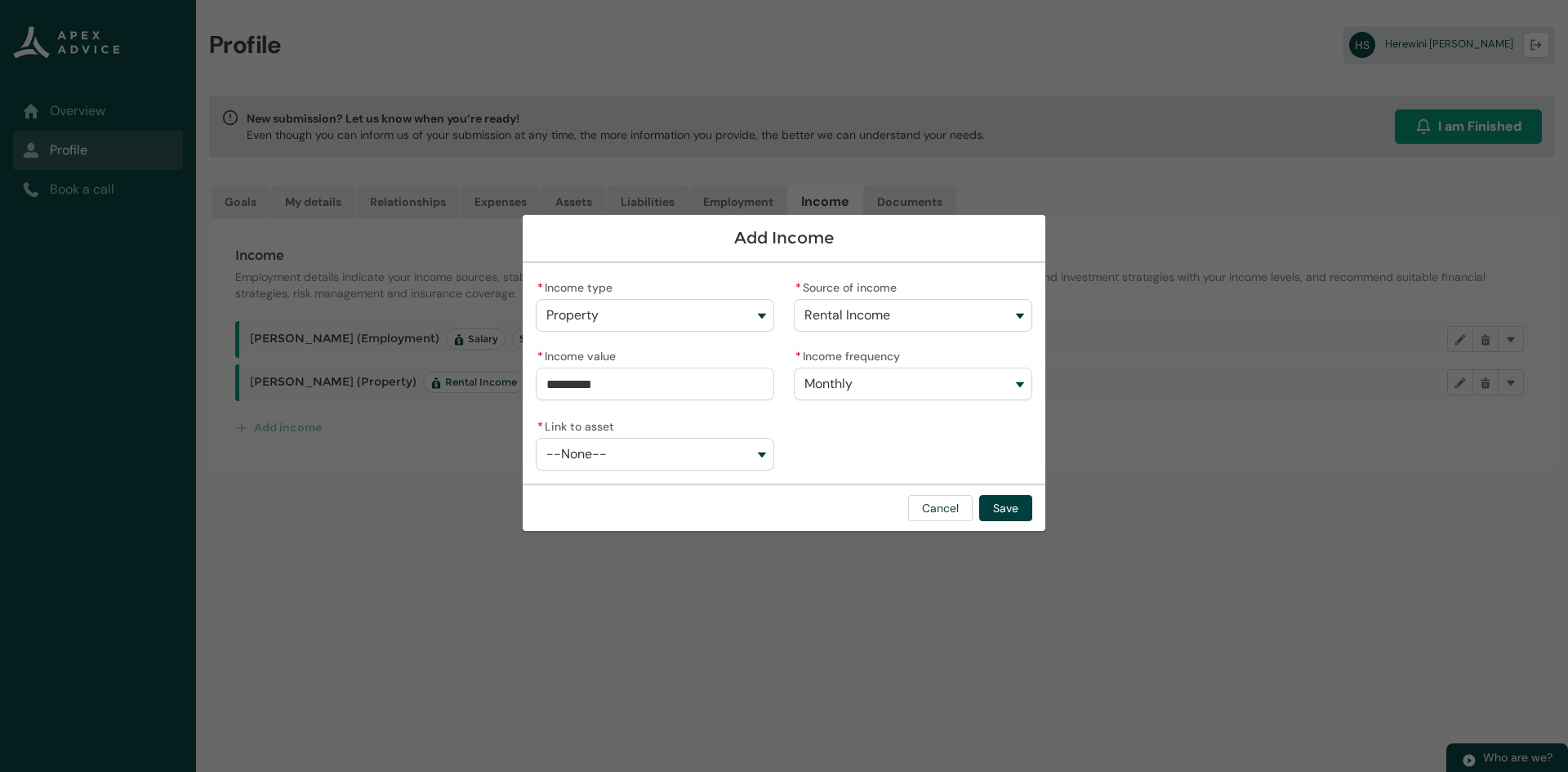
click at [727, 443] on button "--None--" at bounding box center [655, 454] width 239 height 33
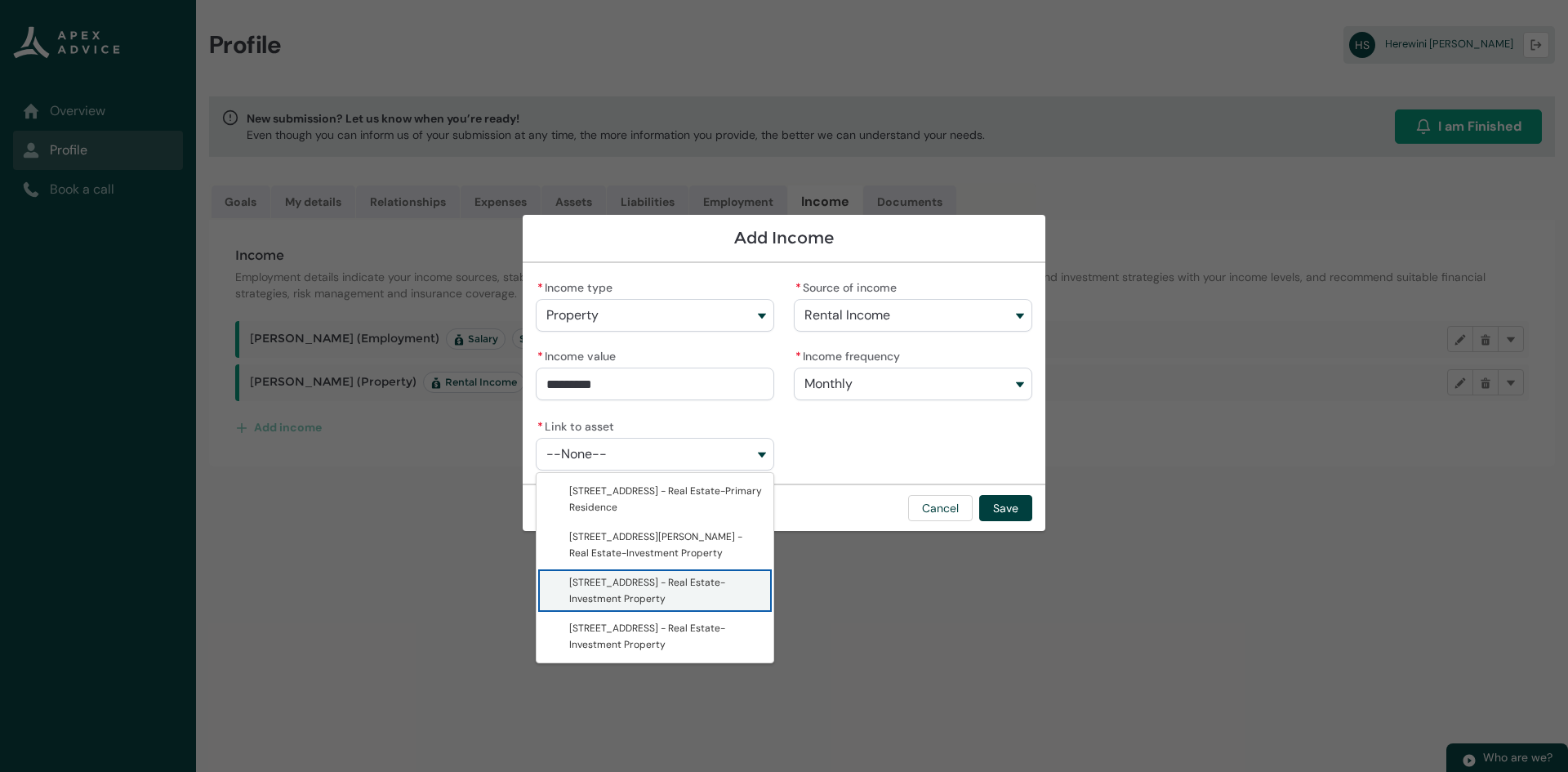
click at [609, 581] on span "[STREET_ADDRESS] - Real Estate-Investment Property" at bounding box center [647, 590] width 156 height 29
type lightning-combobox "a08Q9000017Or3RIAS"
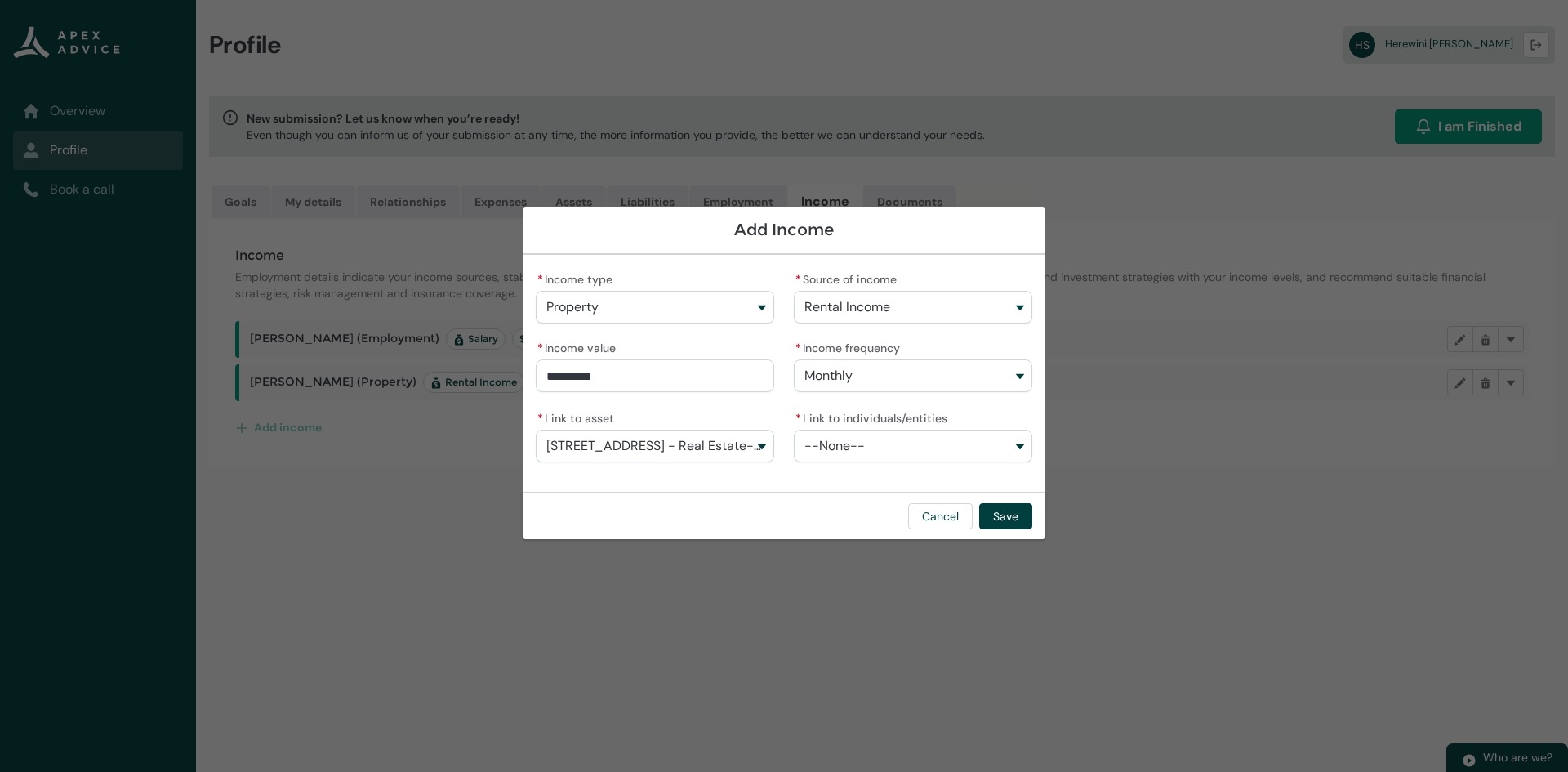
click at [946, 443] on button "--None--" at bounding box center [912, 446] width 239 height 33
click at [893, 489] on span "[PERSON_NAME]" at bounding box center [866, 482] width 77 height 13
type lightning-combobox "001Q900000OFL8OIAX"
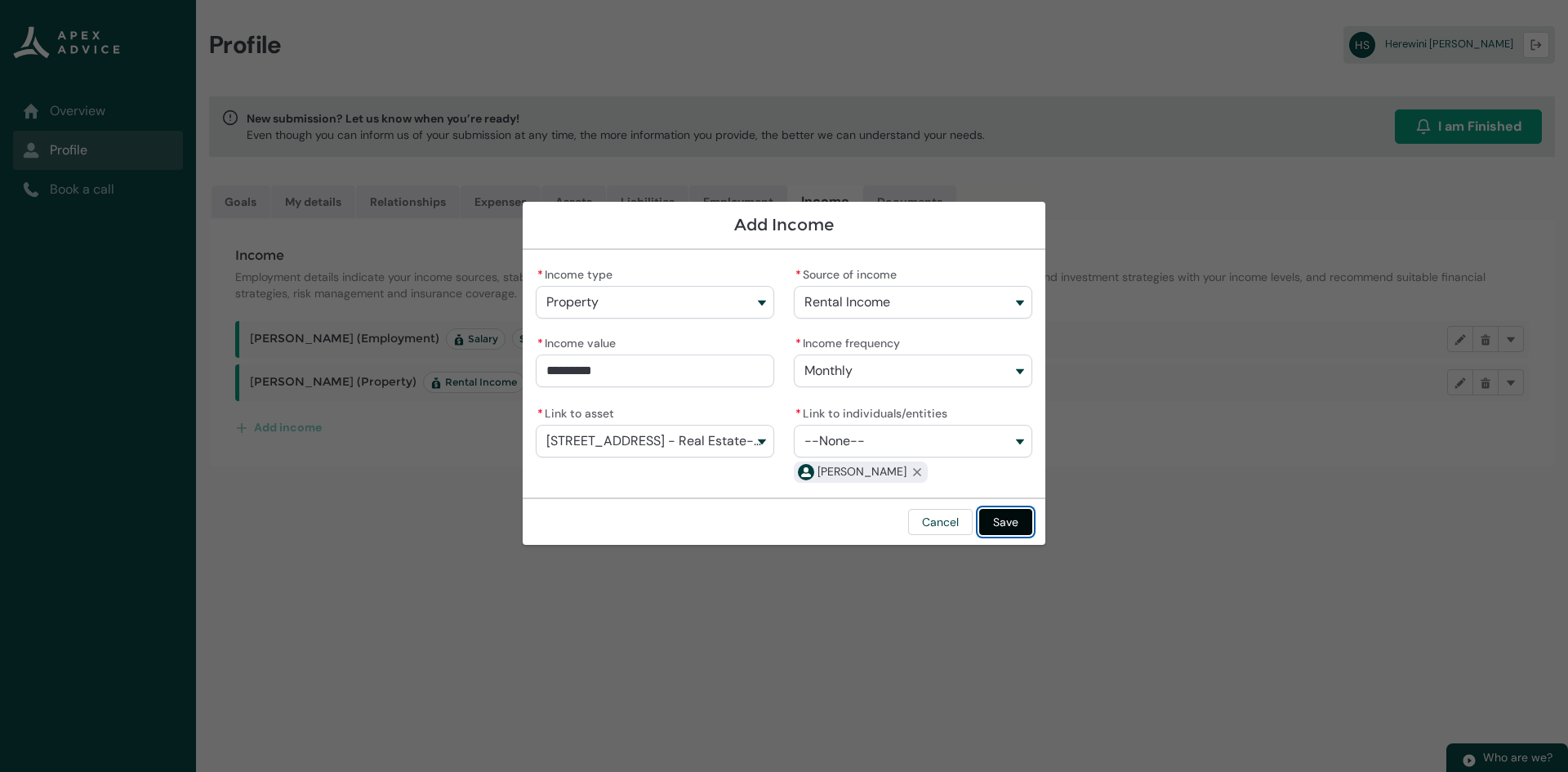
click at [996, 518] on button "Save" at bounding box center [1005, 521] width 53 height 26
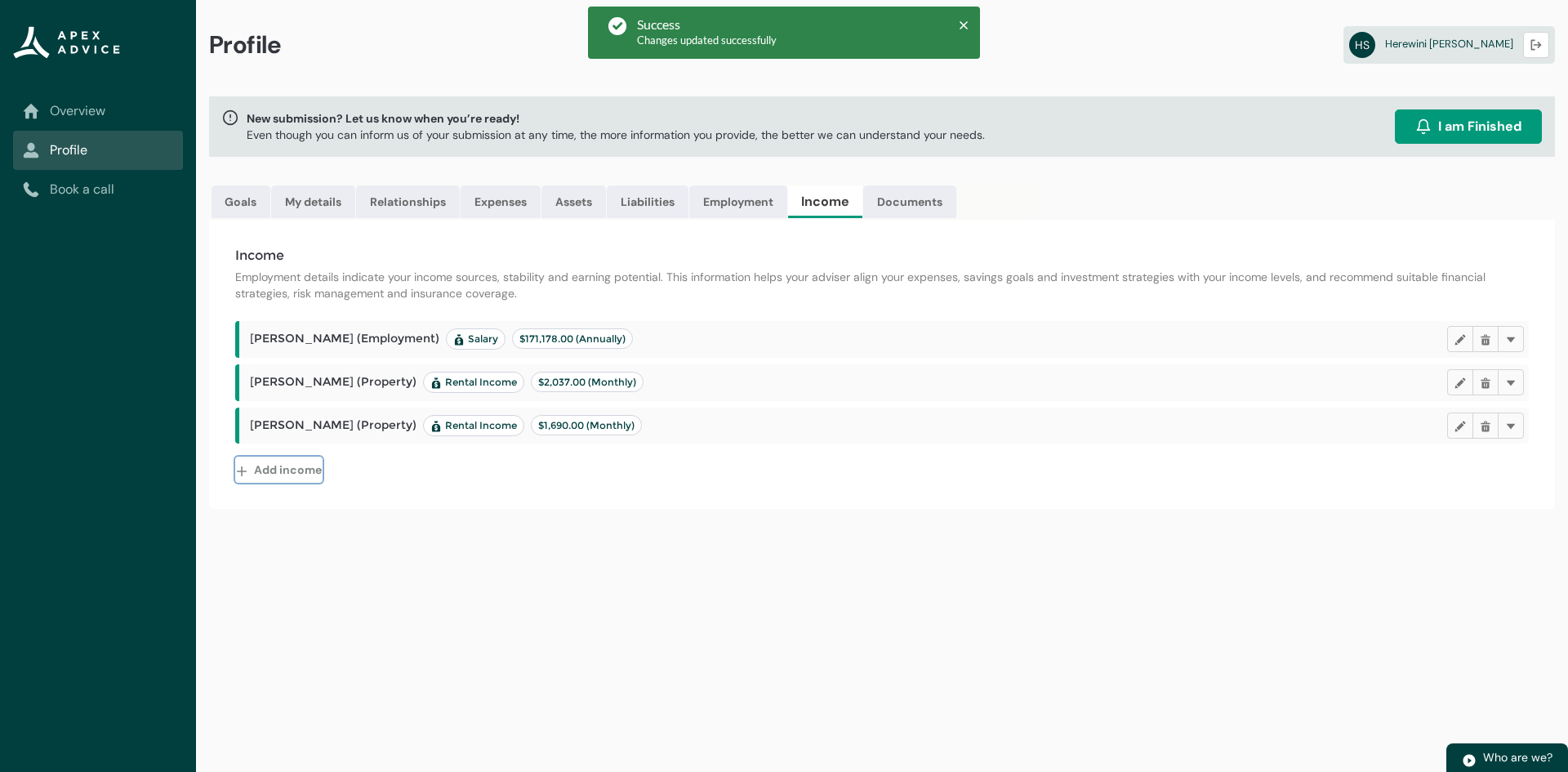
click at [308, 471] on button "Add income" at bounding box center [279, 469] width 88 height 26
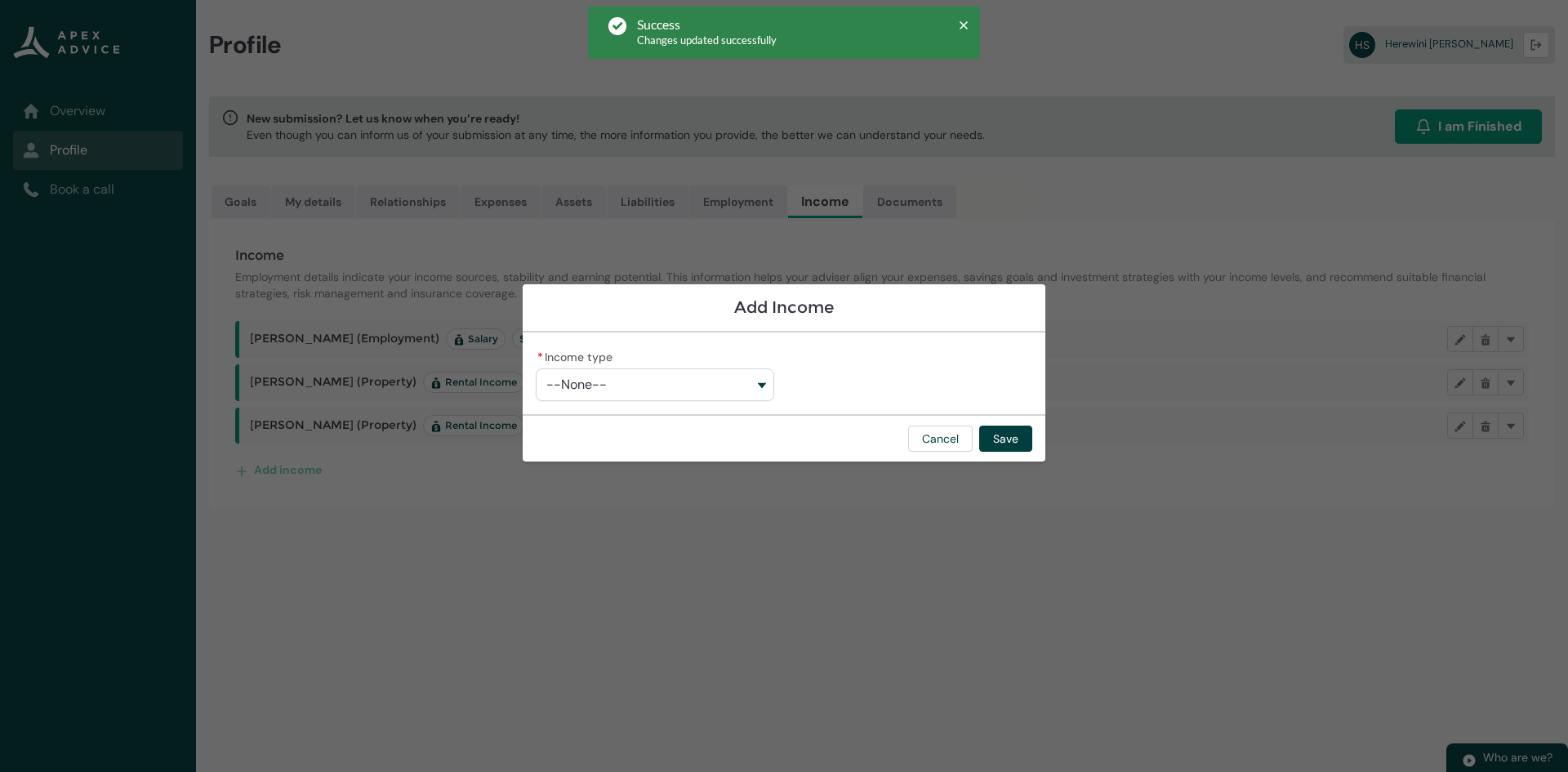
click at [616, 394] on button "--None--" at bounding box center [655, 384] width 239 height 33
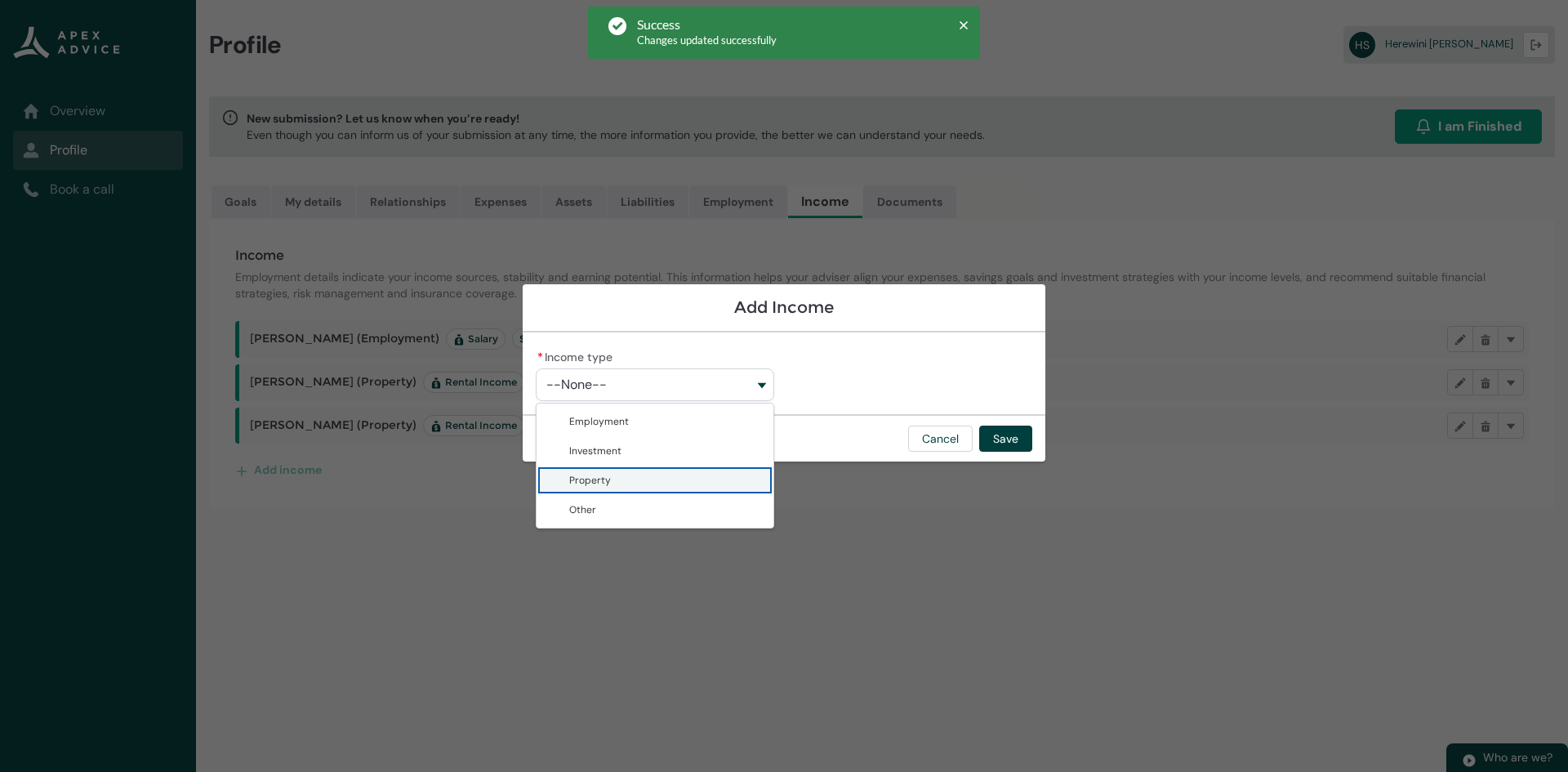
click at [584, 475] on span "Property" at bounding box center [590, 480] width 42 height 13
type lightning-combobox "Property"
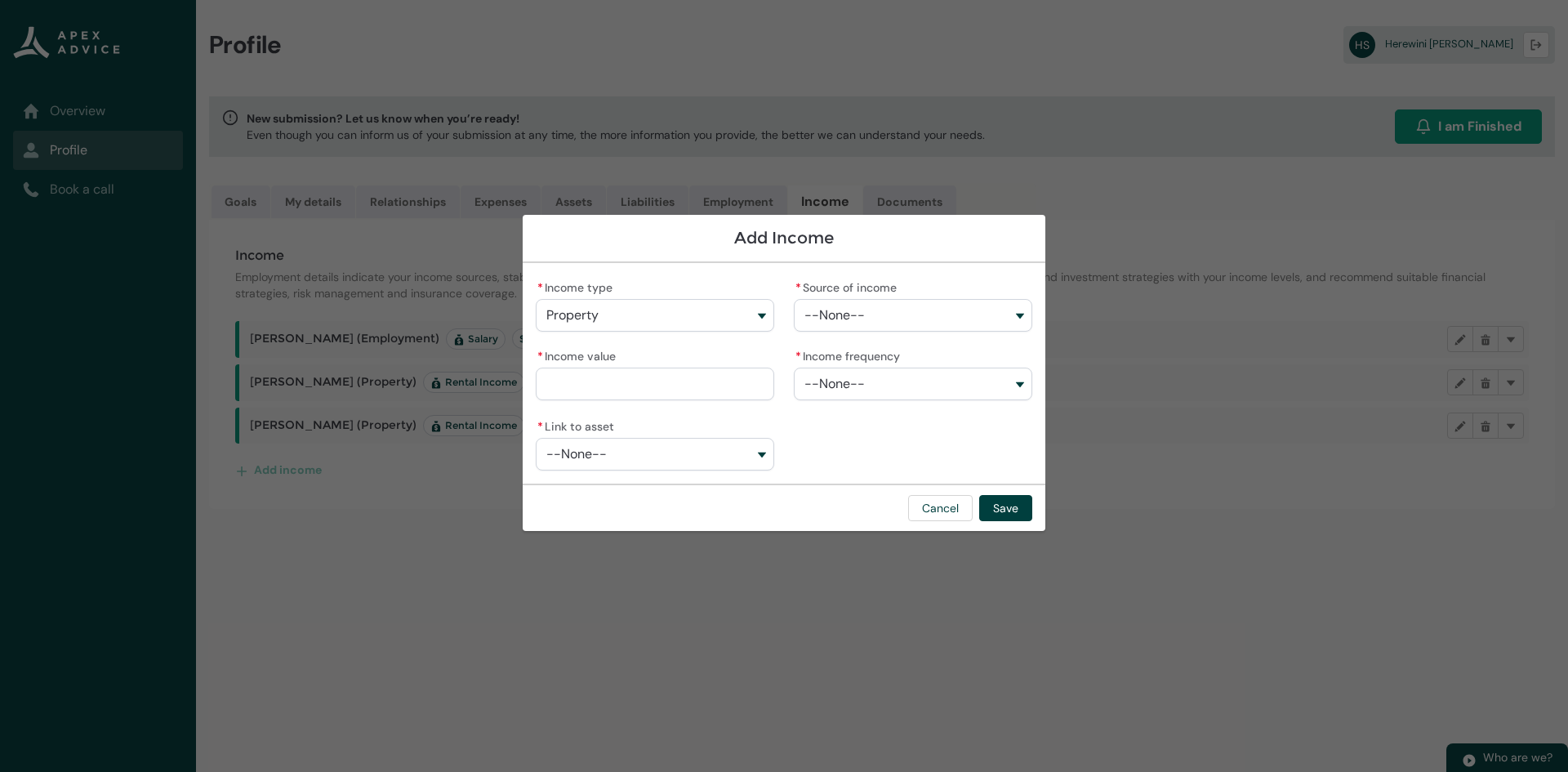
click at [908, 306] on button "--None--" at bounding box center [912, 315] width 239 height 33
click at [884, 358] on span "Rental Income" at bounding box center [925, 352] width 195 height 16
type lightning-combobox "Rental Income"
click at [698, 392] on input "* Income value" at bounding box center [655, 383] width 239 height 33
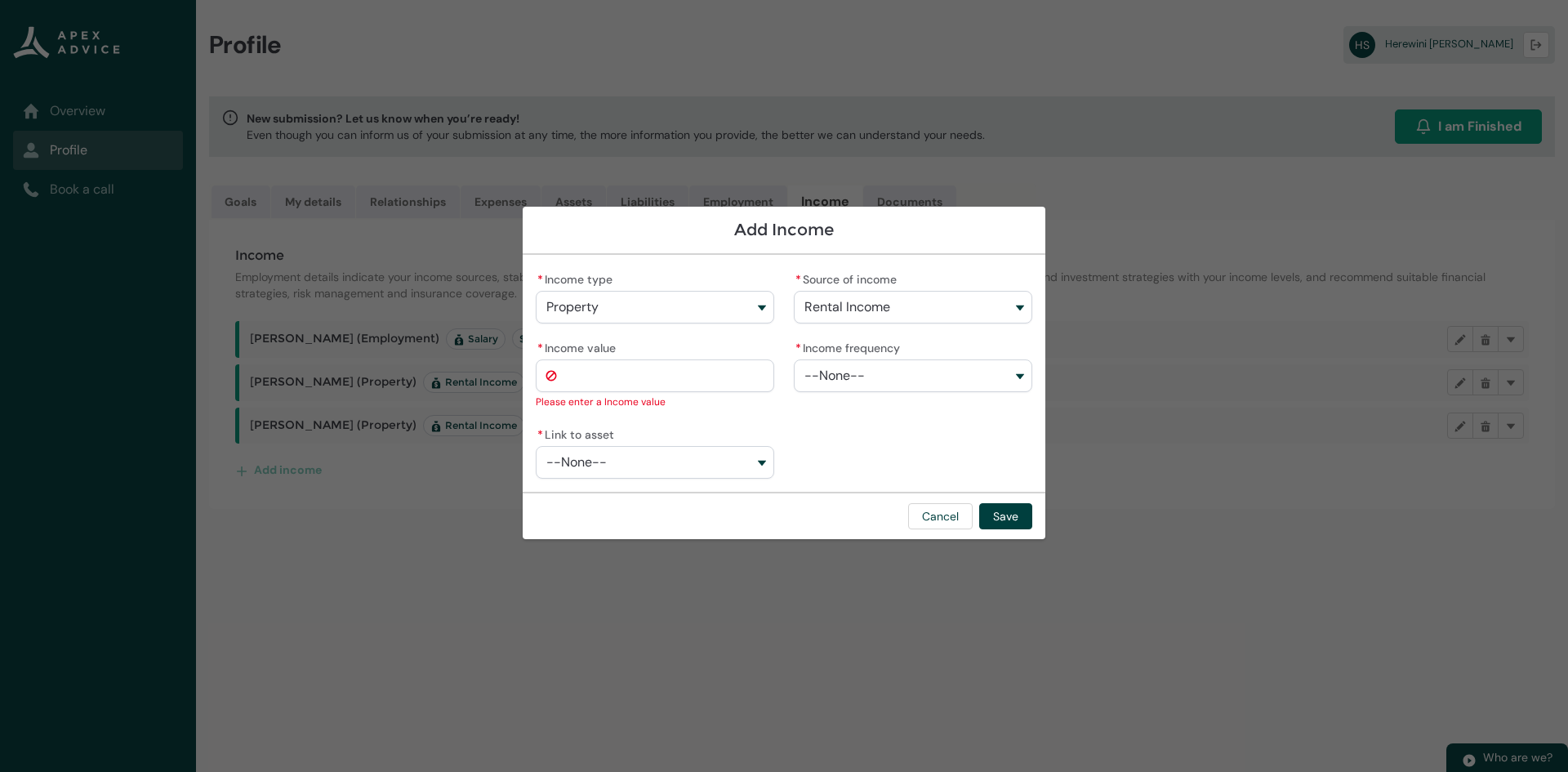
click at [767, 461] on button "--None--" at bounding box center [655, 462] width 239 height 33
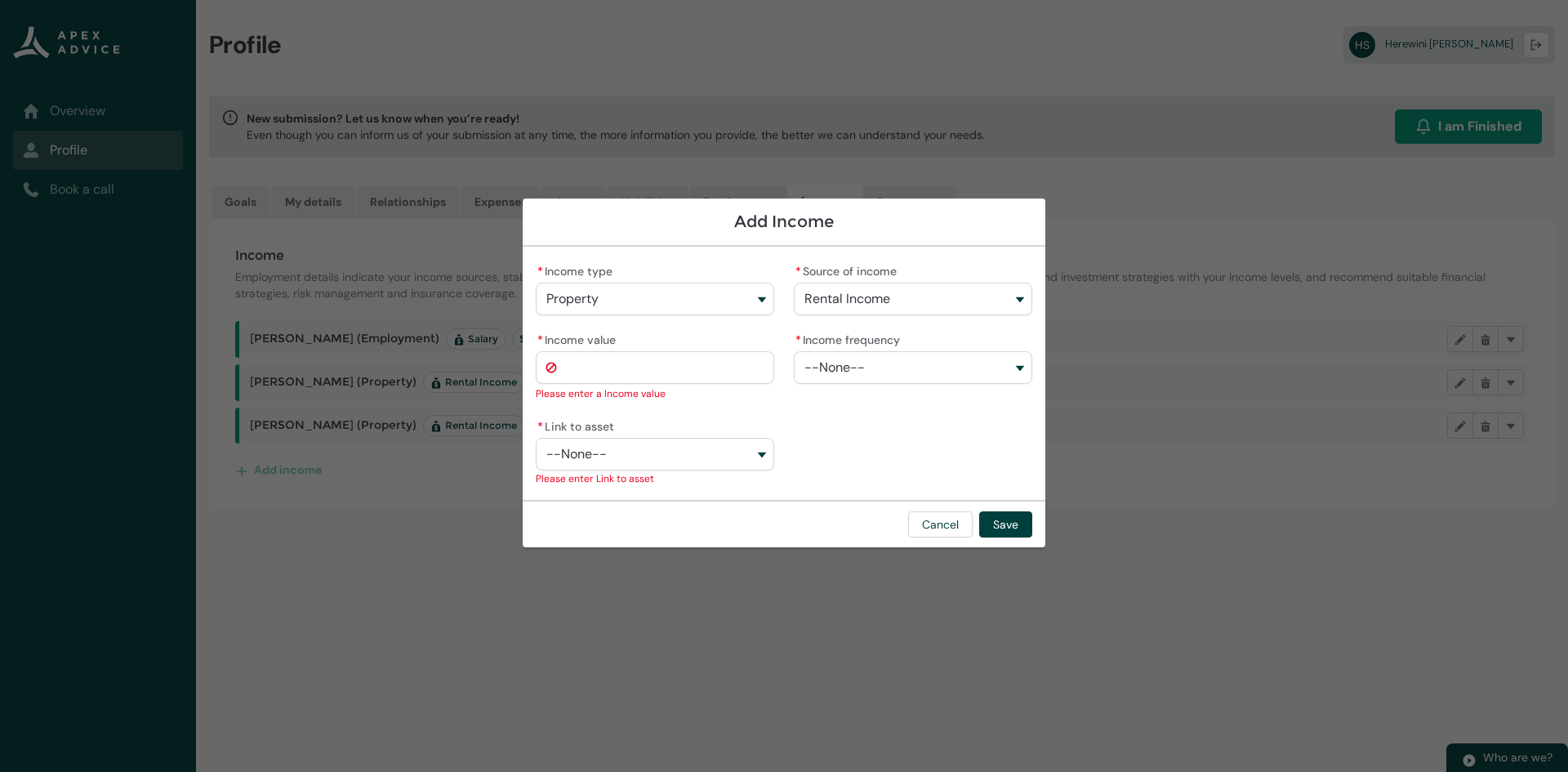
click at [658, 375] on input "* Income value" at bounding box center [655, 367] width 239 height 33
type lightning-primitive-input-simple "9"
type input "*"
type lightning-primitive-input-simple "93"
type input "**"
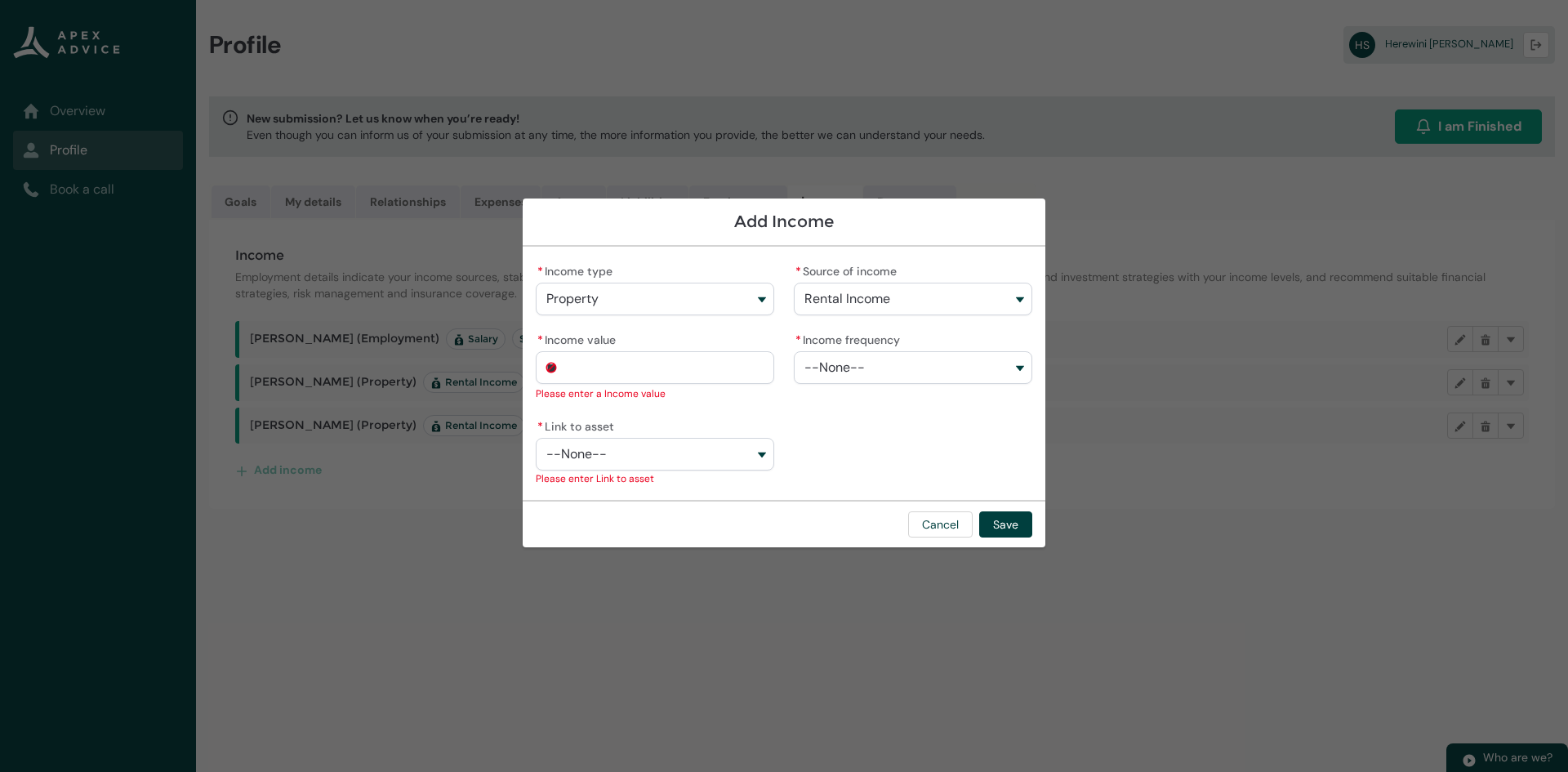
type lightning-primitive-input-simple "936"
type input "***"
type lightning-primitive-input-simple "9360"
type input "*********"
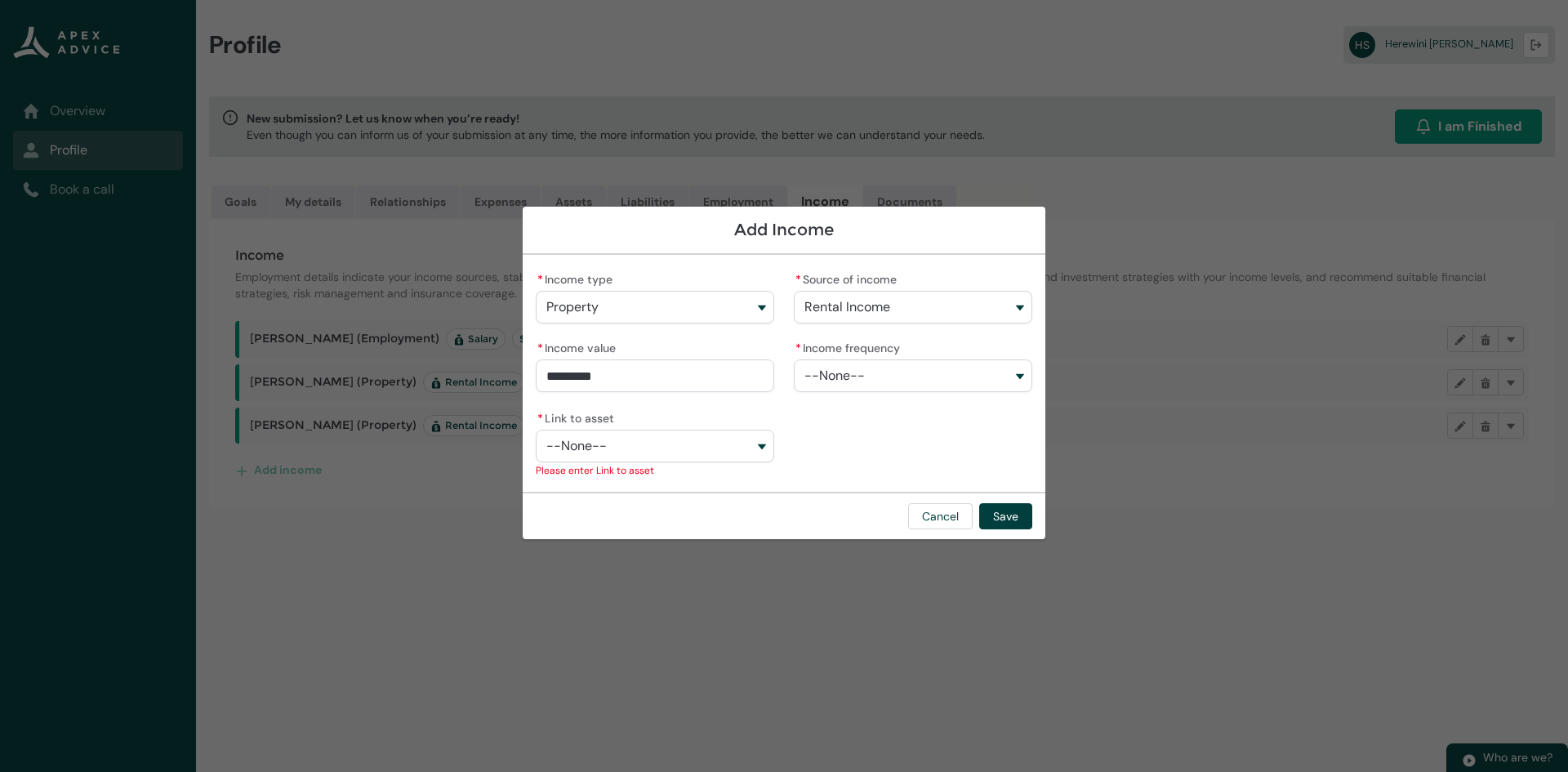
click at [833, 373] on span "--None--" at bounding box center [834, 375] width 61 height 14
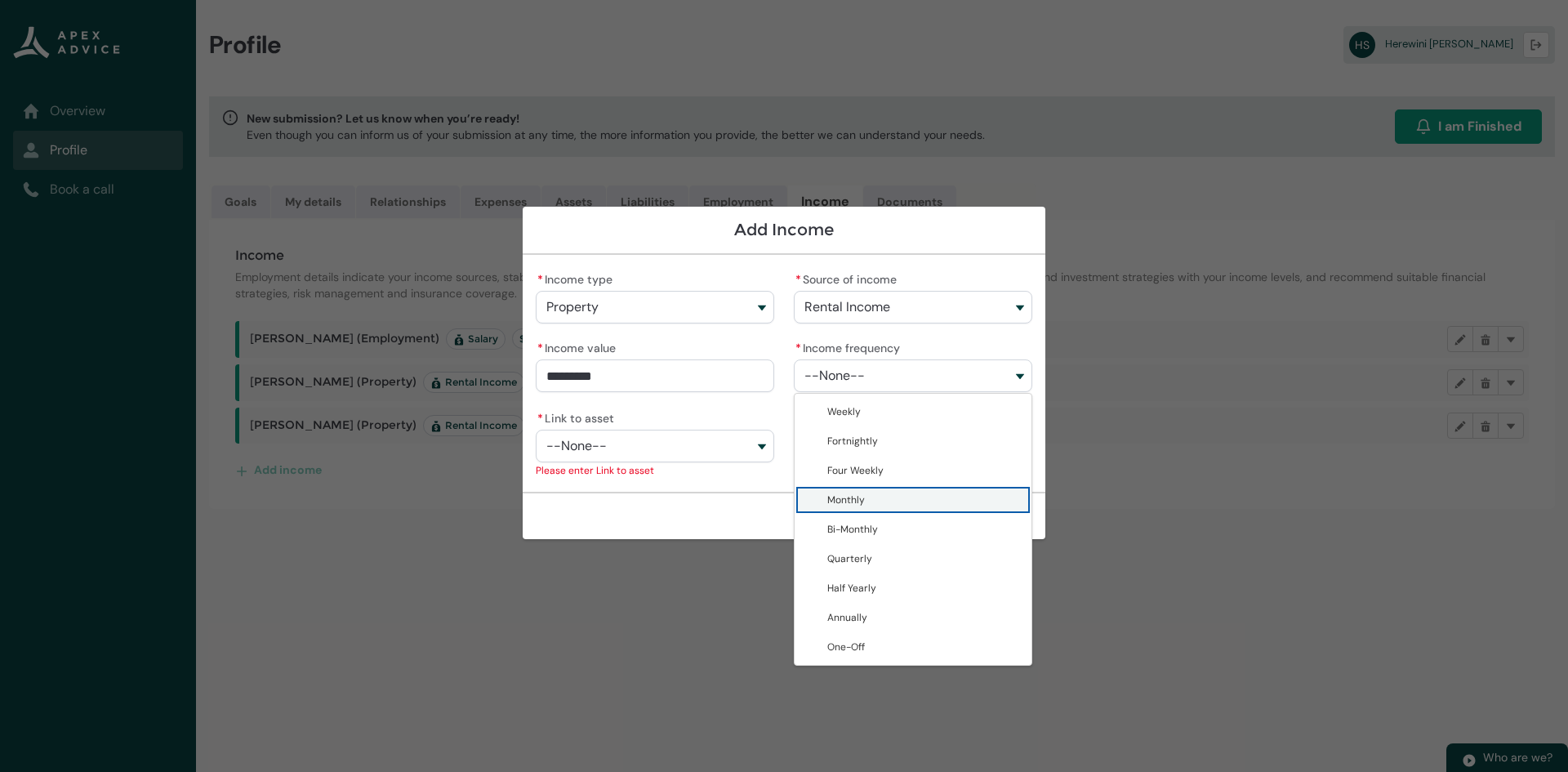
click at [874, 508] on lightning-base-combobox-item "Monthly" at bounding box center [912, 499] width 237 height 29
type lightning-combobox "Monthly"
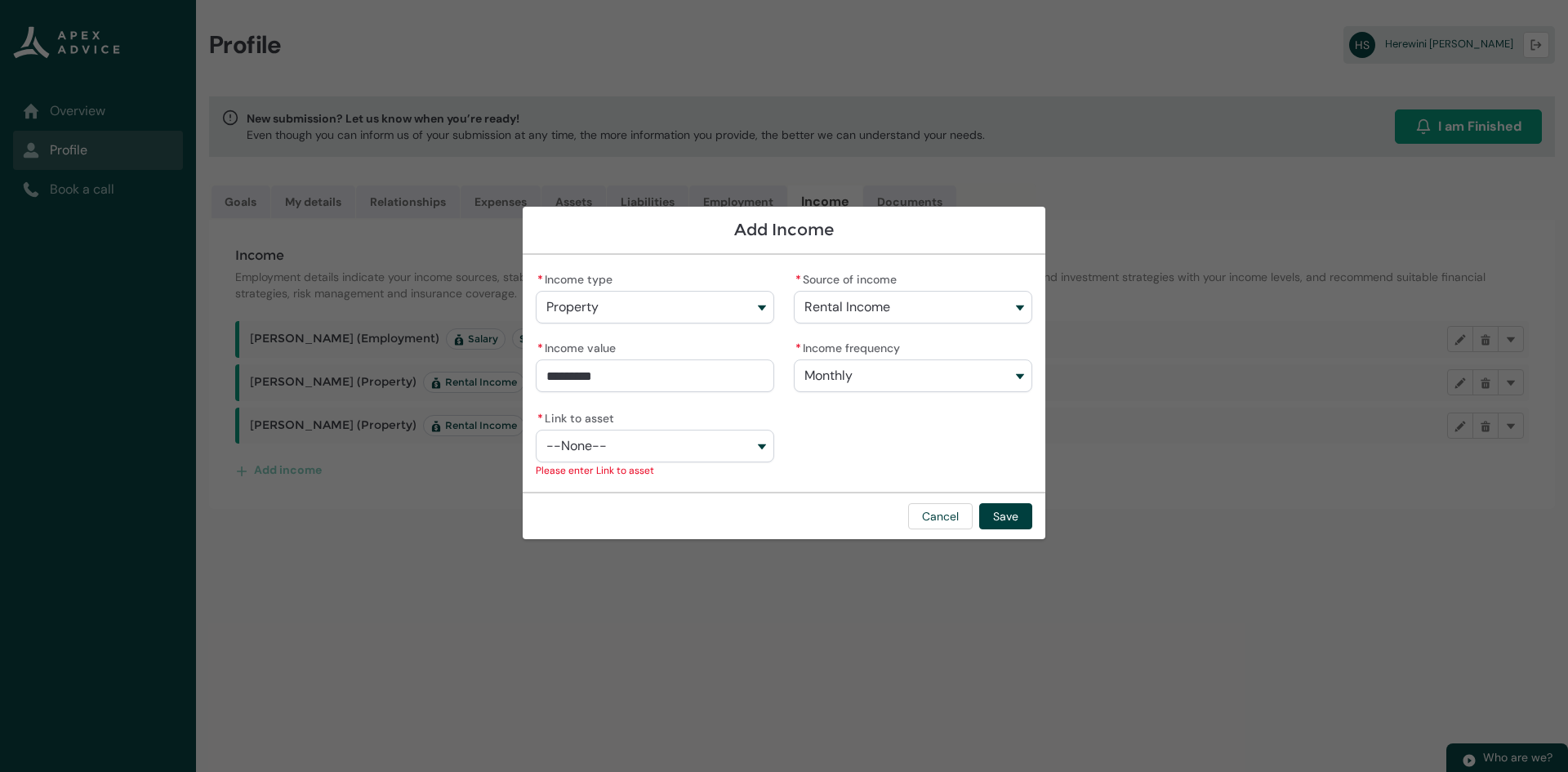
type input "****"
drag, startPoint x: 615, startPoint y: 382, endPoint x: 518, endPoint y: 375, distance: 97.3
click at [518, 375] on section "Add Income * Income type Property Employment Investment Property Other * Source…" at bounding box center [784, 386] width 1568 height 772
type lightning-primitive-input-simple "7"
type input "*"
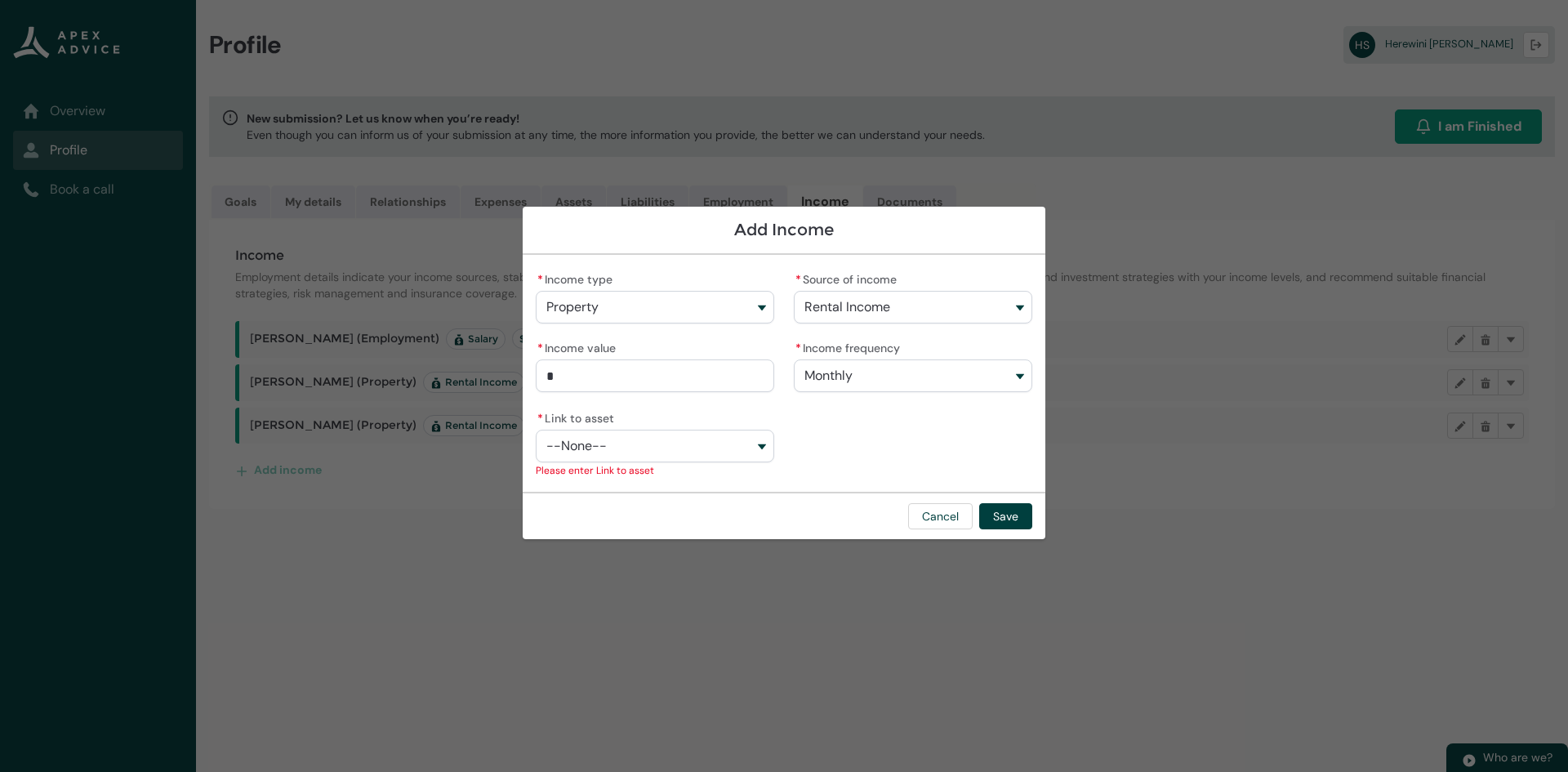
type lightning-primitive-input-simple "78"
type input "**"
type lightning-primitive-input-simple "780"
type input "*******"
click at [738, 449] on button "--None--" at bounding box center [655, 446] width 239 height 33
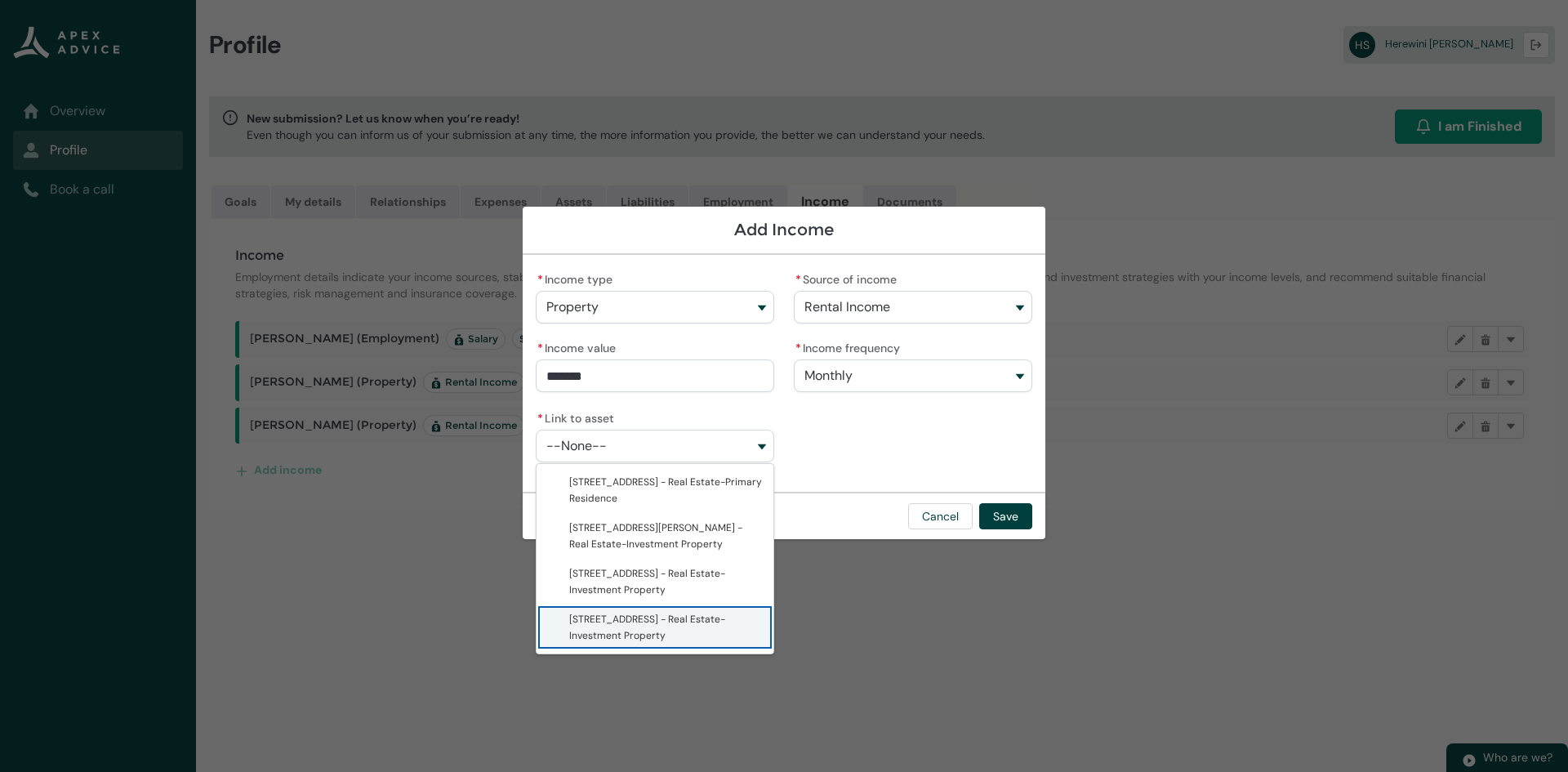
drag, startPoint x: 616, startPoint y: 611, endPoint x: 623, endPoint y: 603, distance: 10.6
click at [613, 611] on span "[STREET_ADDRESS] - Real Estate-Investment Property" at bounding box center [667, 627] width 195 height 33
type lightning-combobox "a08Q9000017OJONIA4"
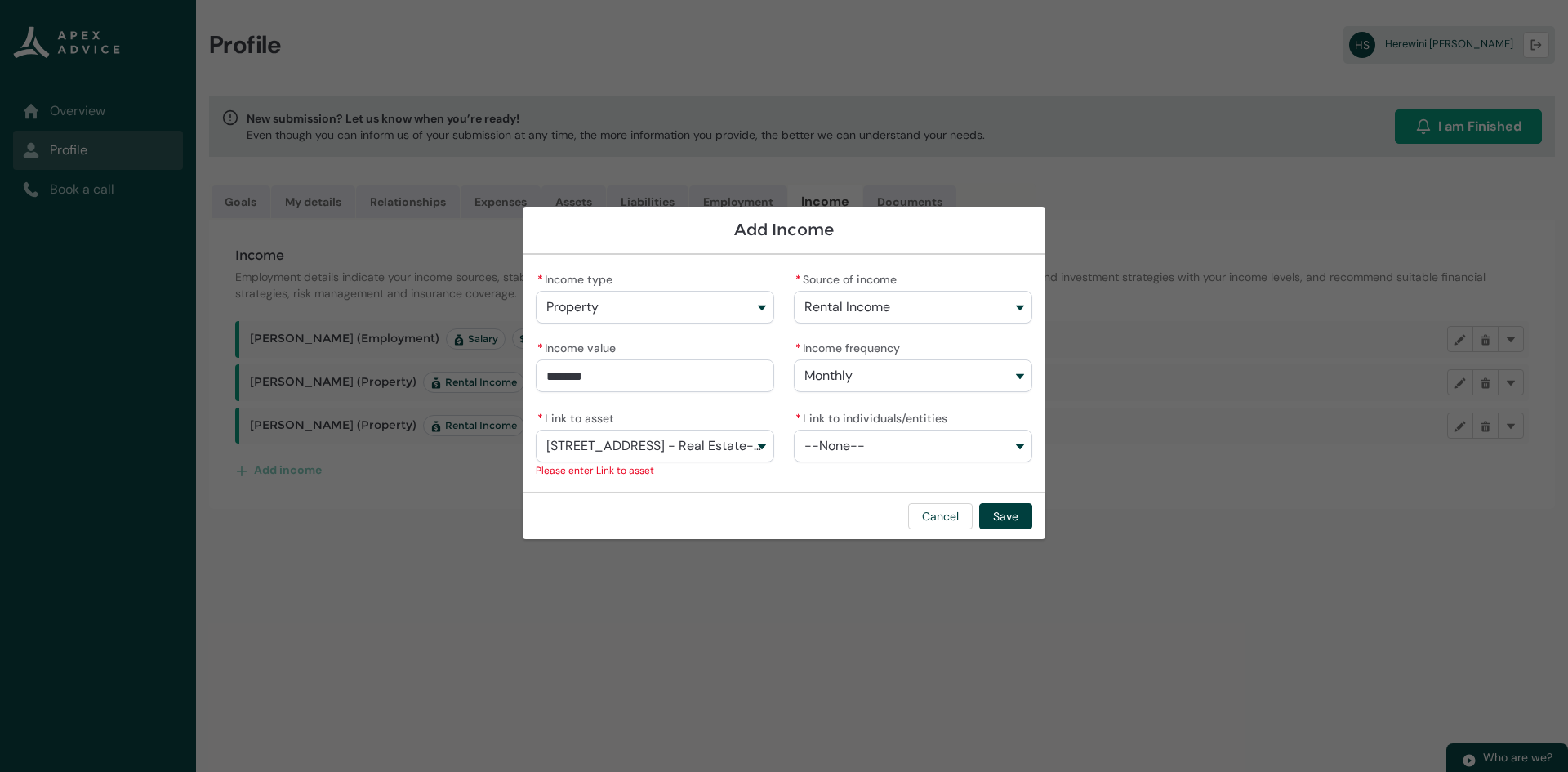
click at [851, 440] on span "--None--" at bounding box center [834, 446] width 61 height 14
click at [843, 475] on span "[PERSON_NAME]" at bounding box center [925, 482] width 195 height 16
type lightning-combobox "001Q900000OFL8OIAX"
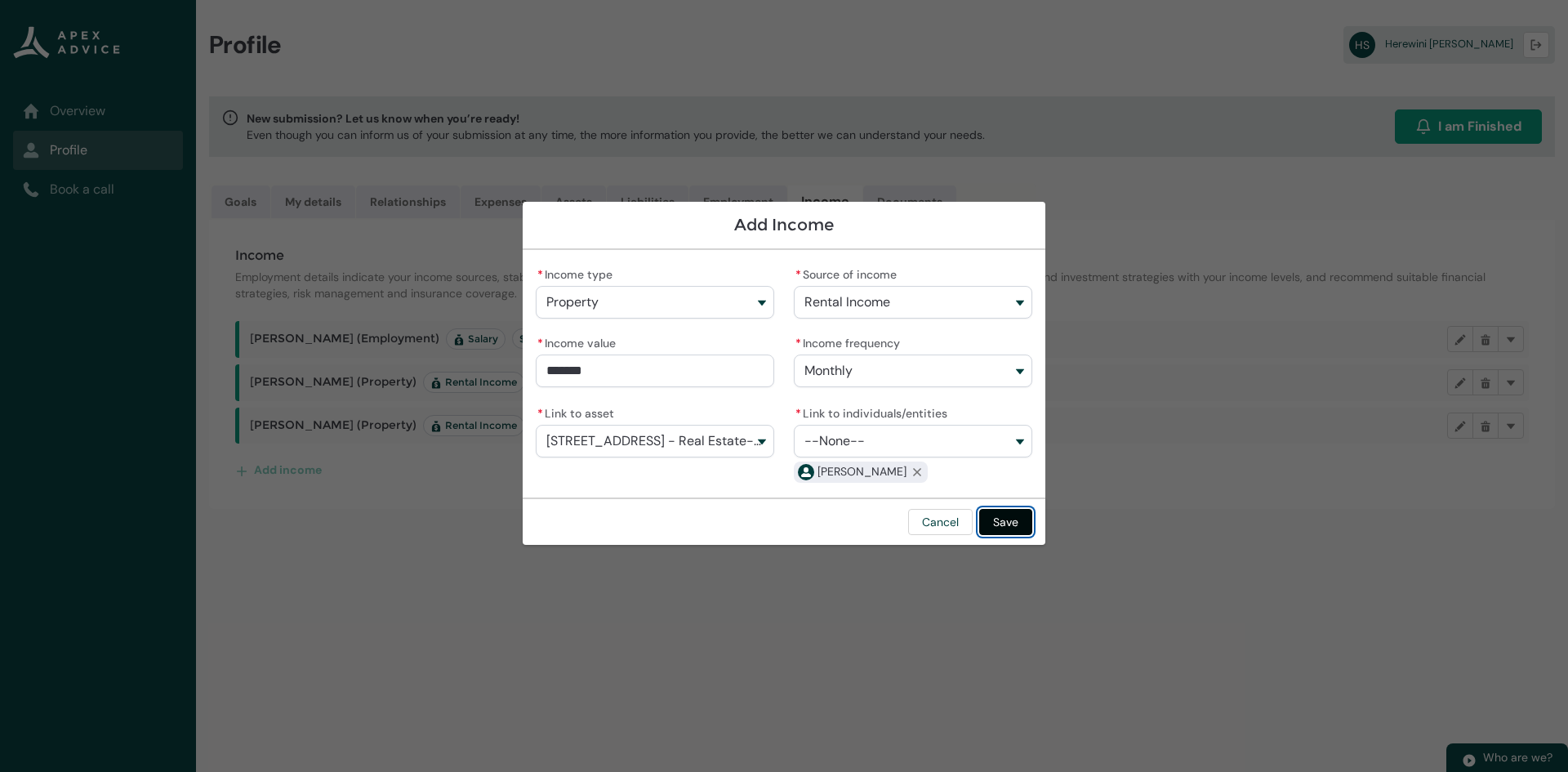
click at [998, 518] on button "Save" at bounding box center [1005, 521] width 53 height 26
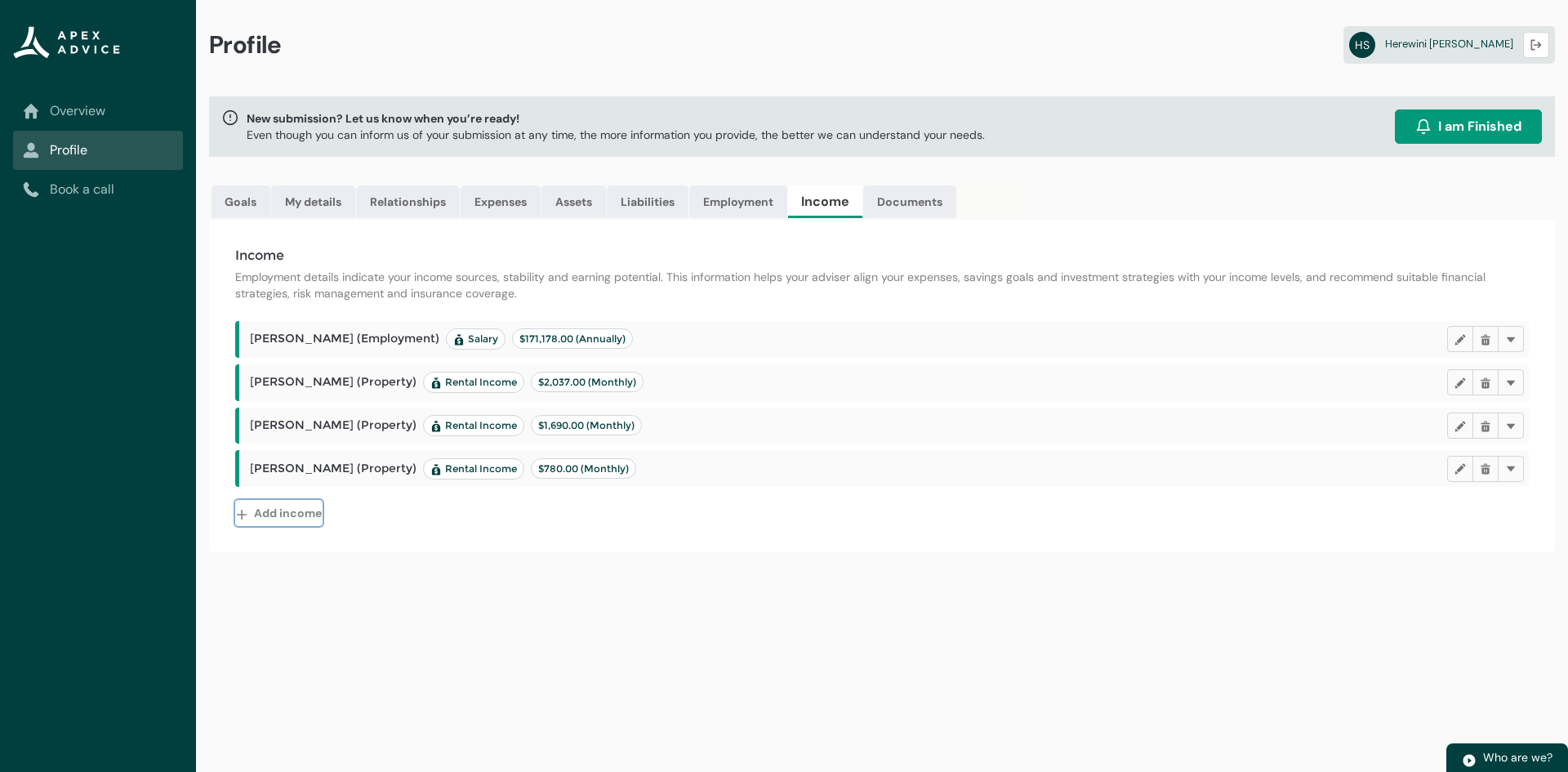
click at [277, 514] on button "Add income" at bounding box center [279, 512] width 88 height 26
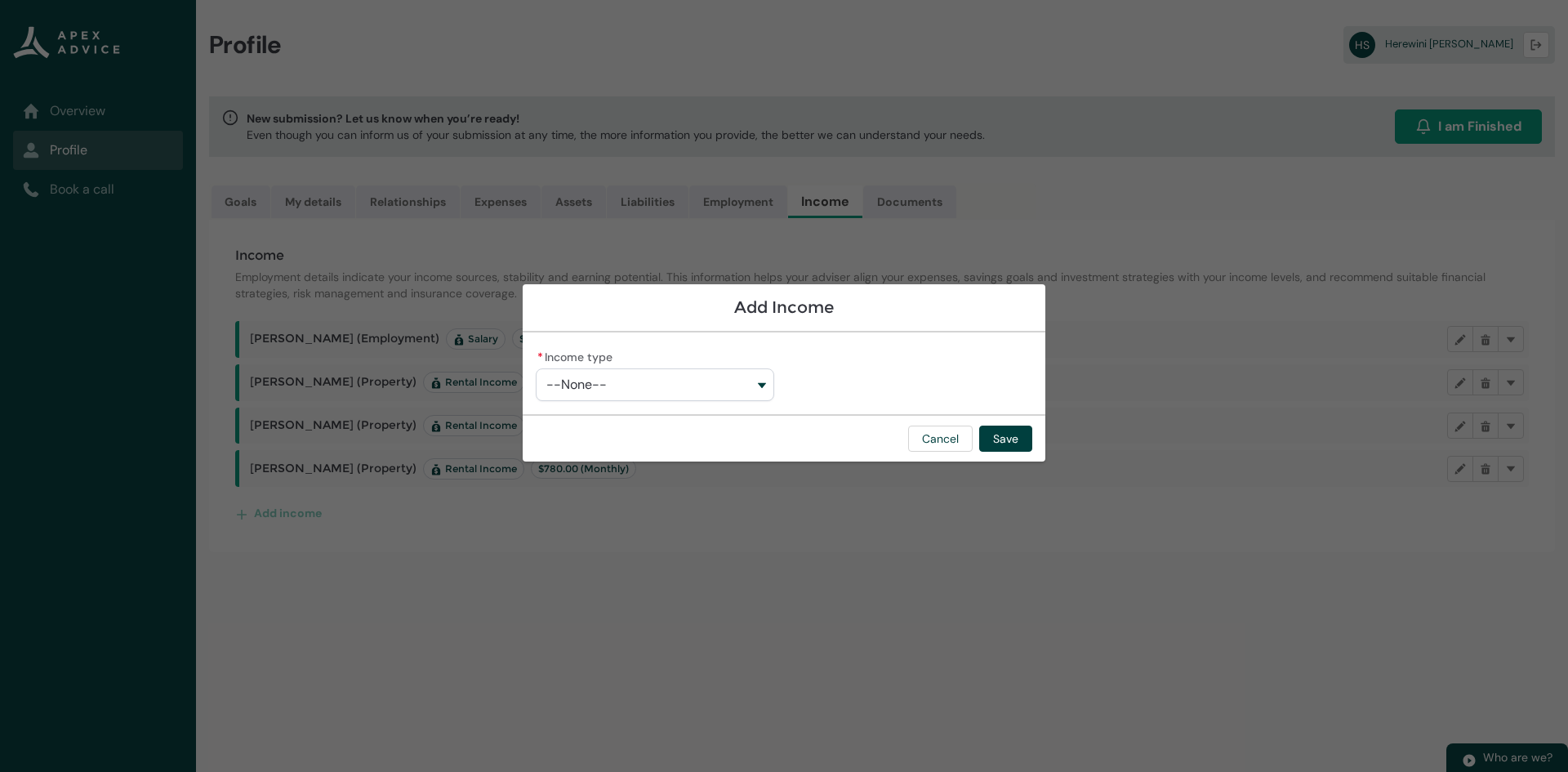
click at [622, 394] on button "--None--" at bounding box center [655, 384] width 239 height 33
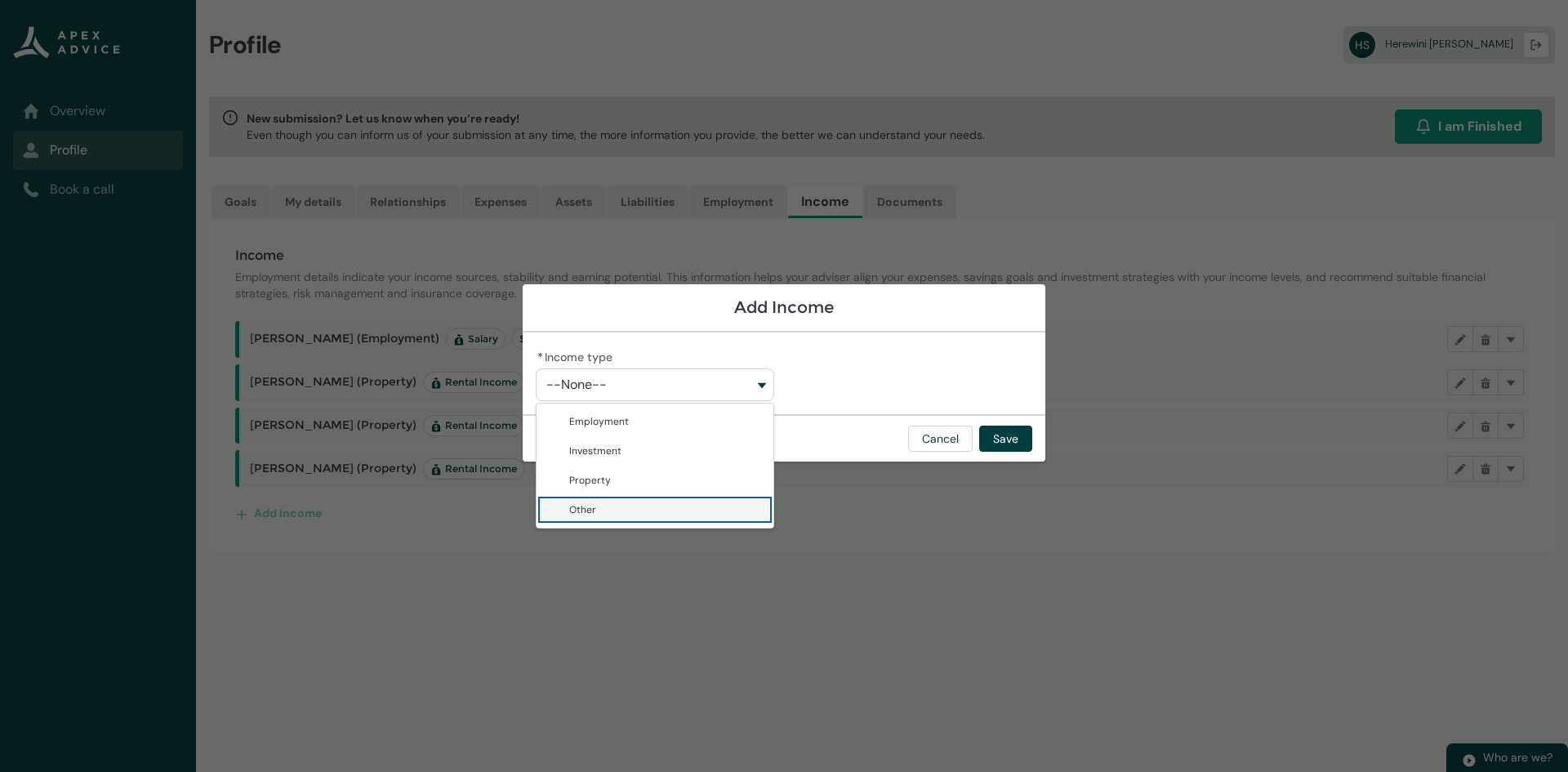
click at [583, 508] on span "Other" at bounding box center [583, 509] width 27 height 13
type lightning-combobox "Other"
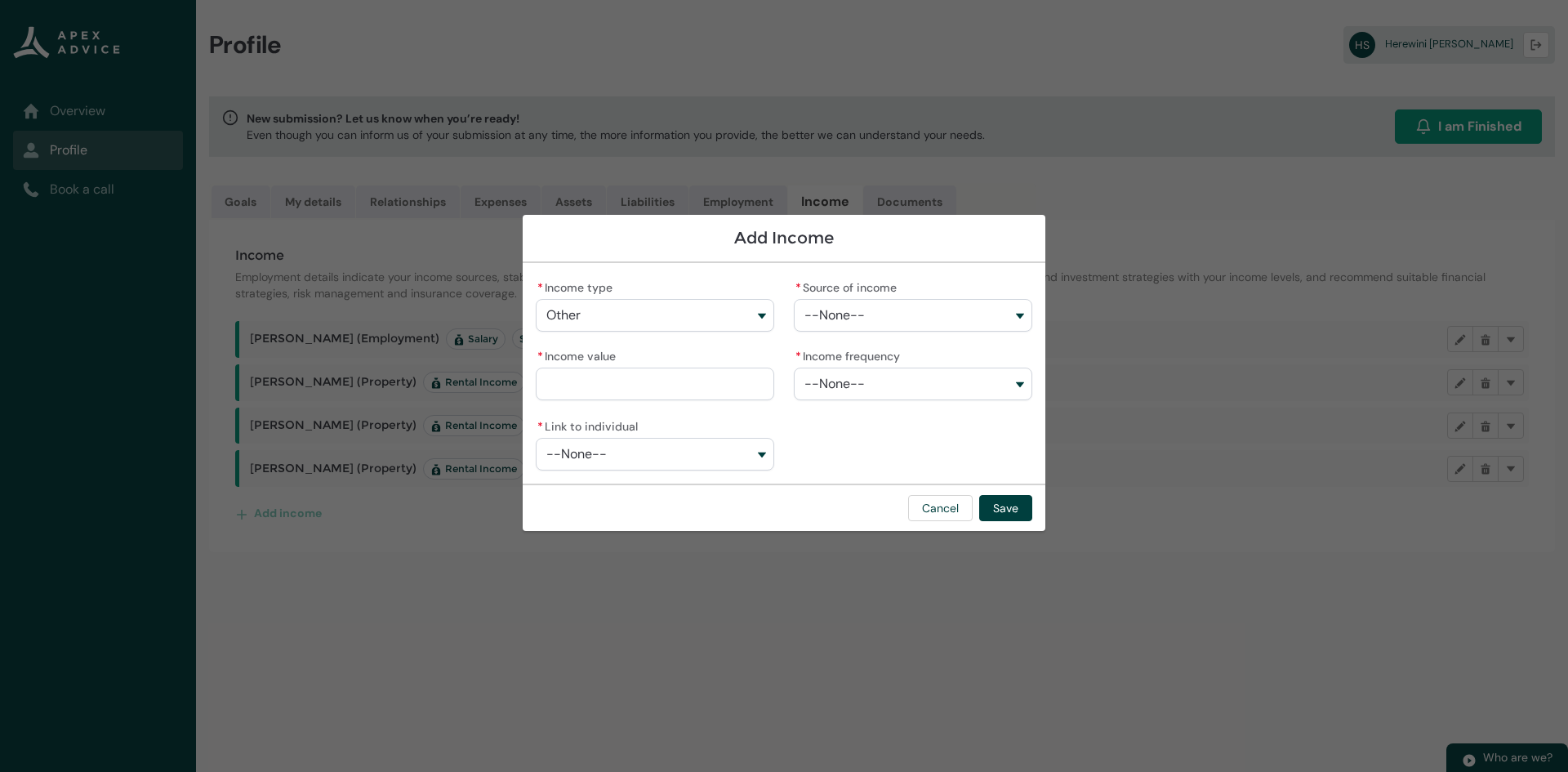
click at [894, 316] on button "--None--" at bounding box center [912, 315] width 239 height 33
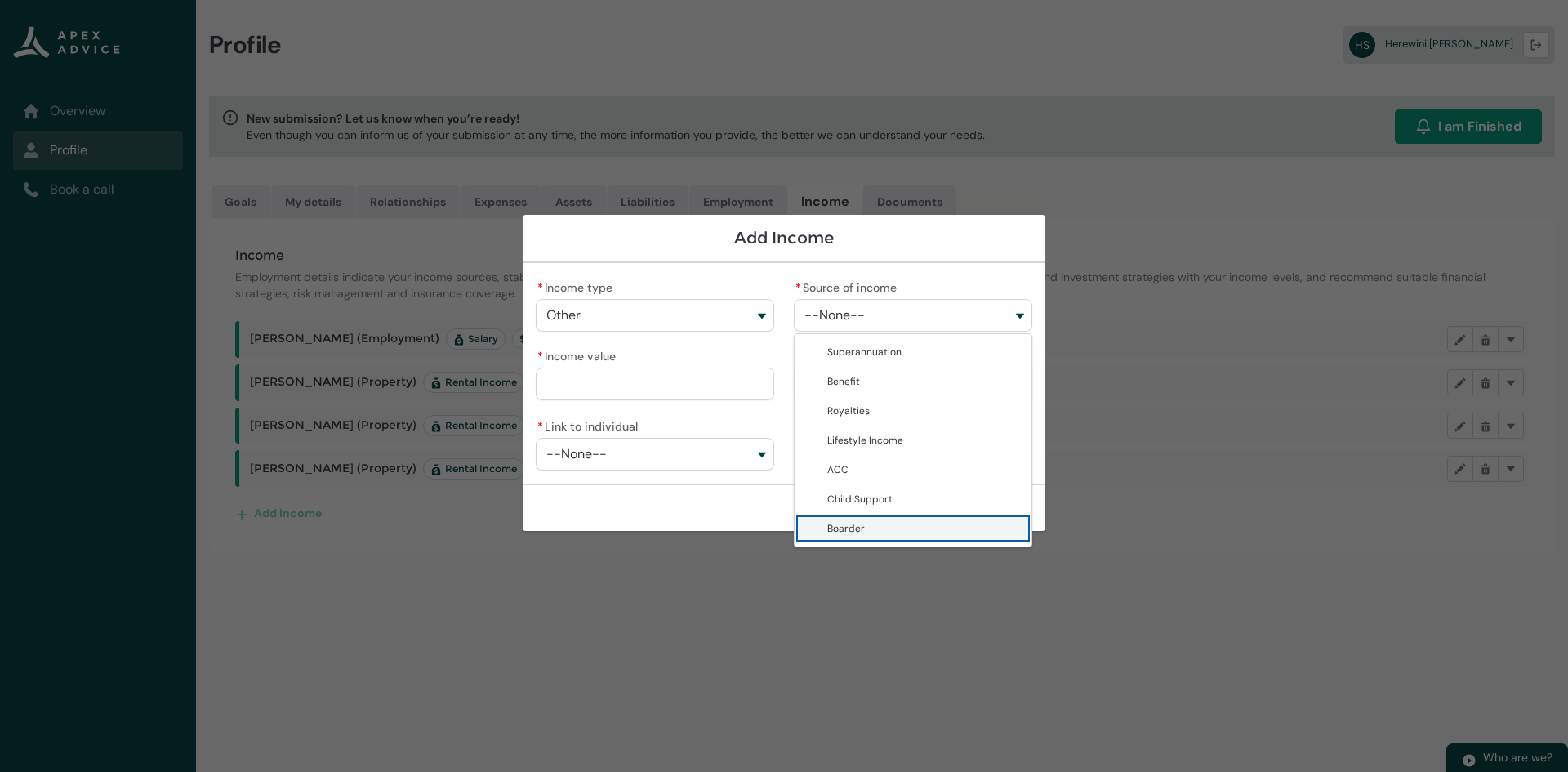
click at [889, 521] on span "Boarder" at bounding box center [925, 528] width 195 height 16
type lightning-combobox "Boarder"
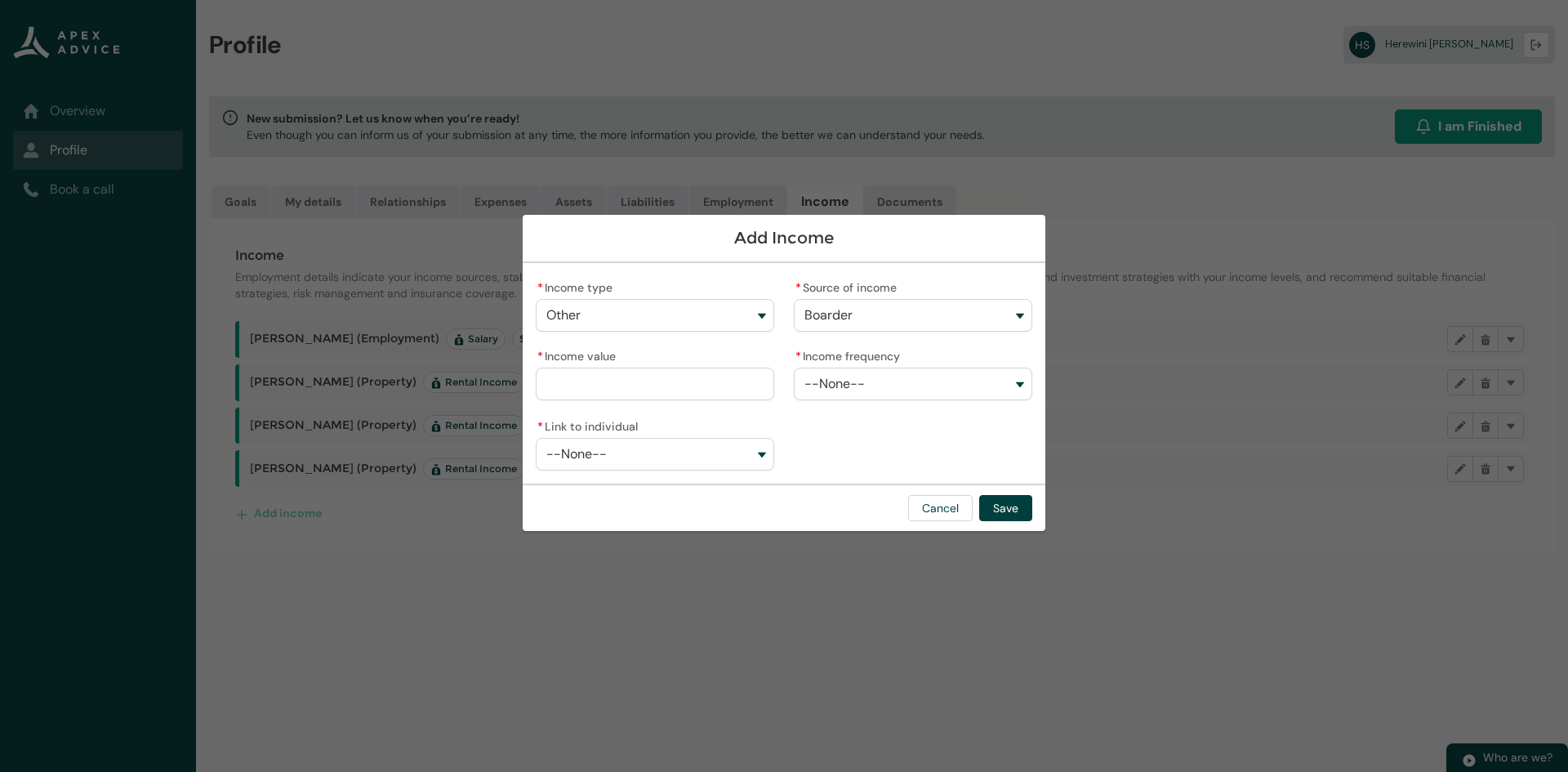
click at [675, 370] on input "* Income value" at bounding box center [655, 383] width 239 height 33
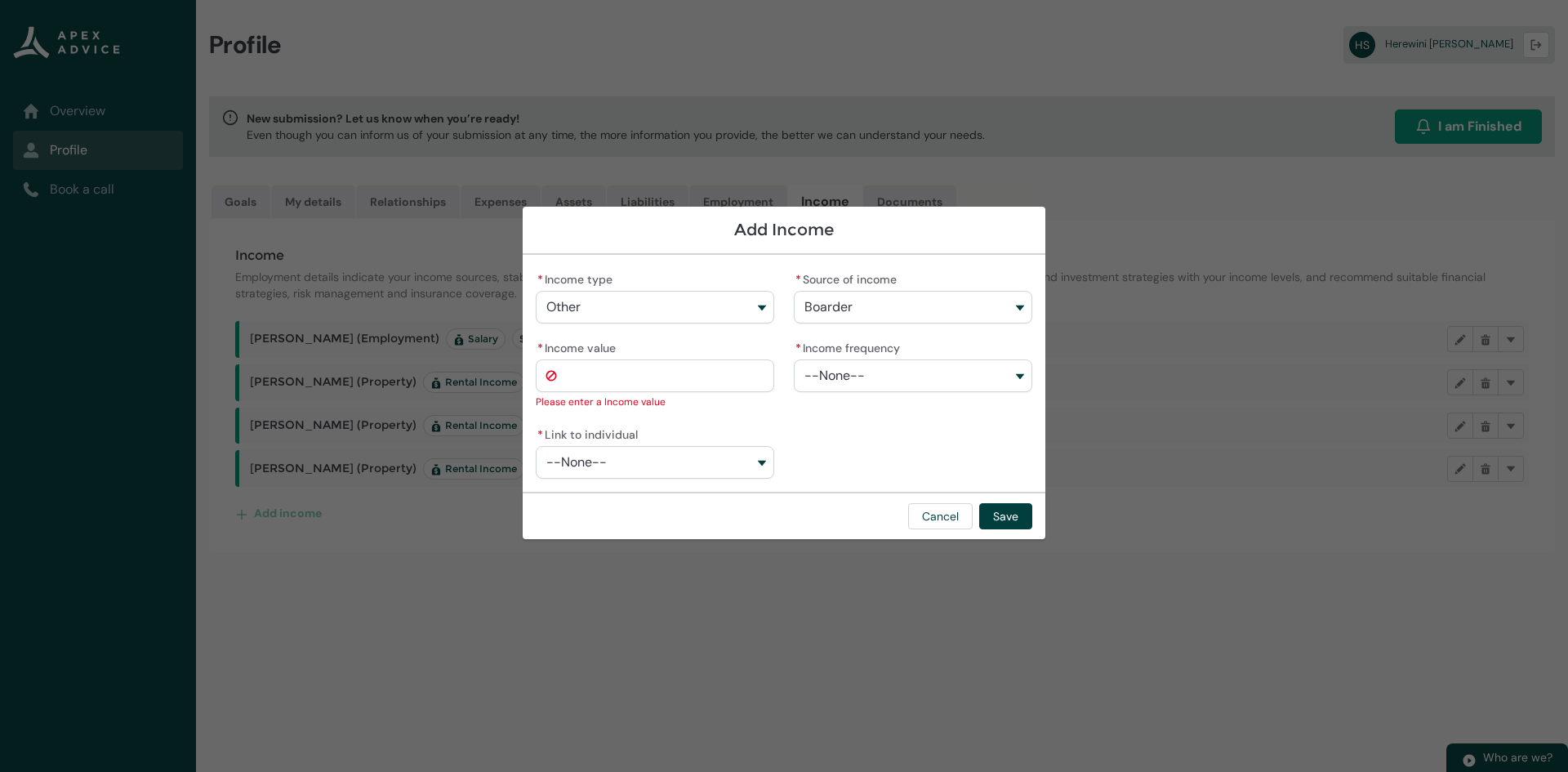
type lightning-primitive-input-simple "7"
type input "*"
type lightning-primitive-input-simple "78"
type input "**"
type lightning-primitive-input-simple "780"
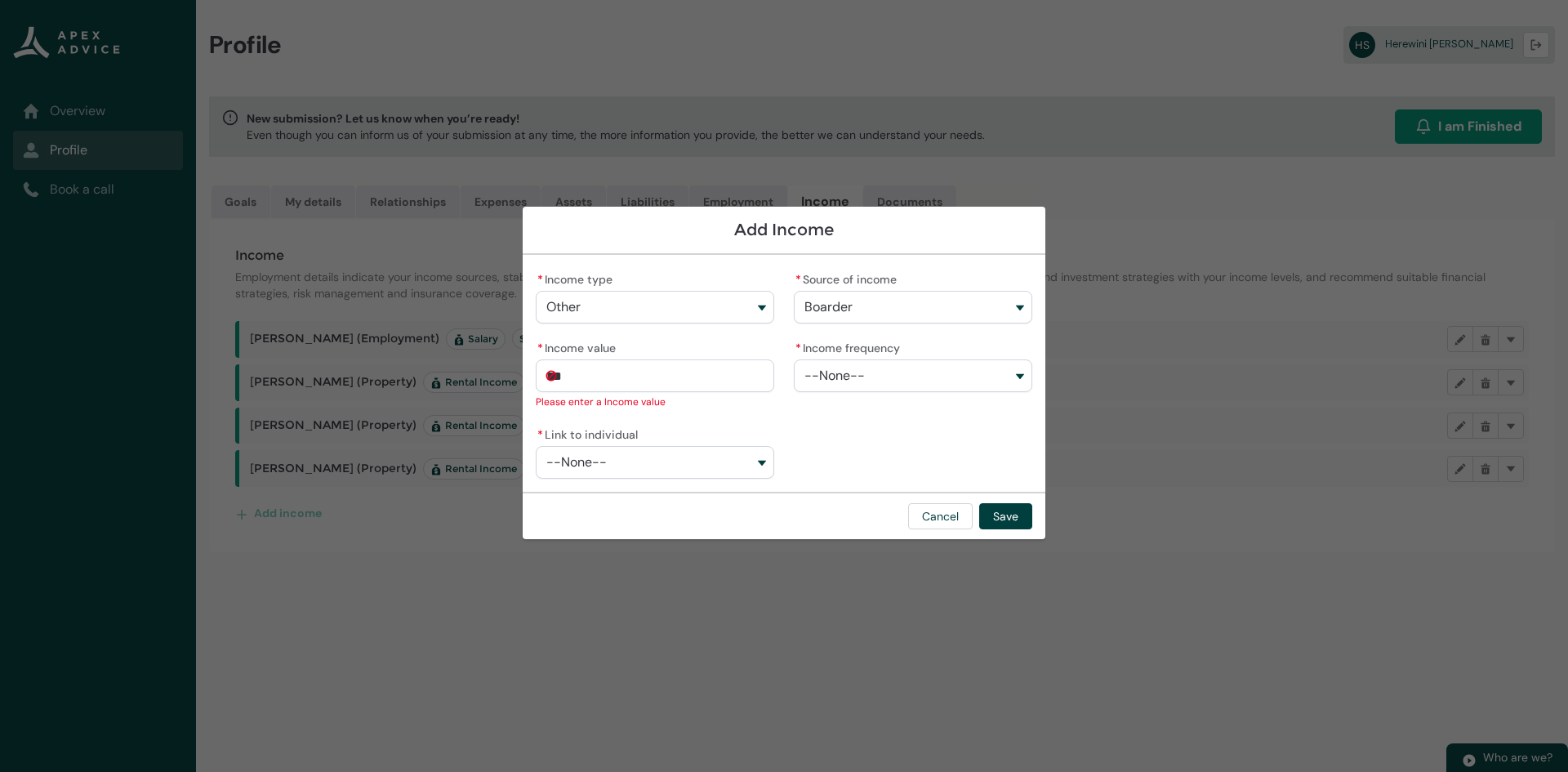
type input "*******"
click at [923, 375] on button "--None--" at bounding box center [912, 375] width 239 height 33
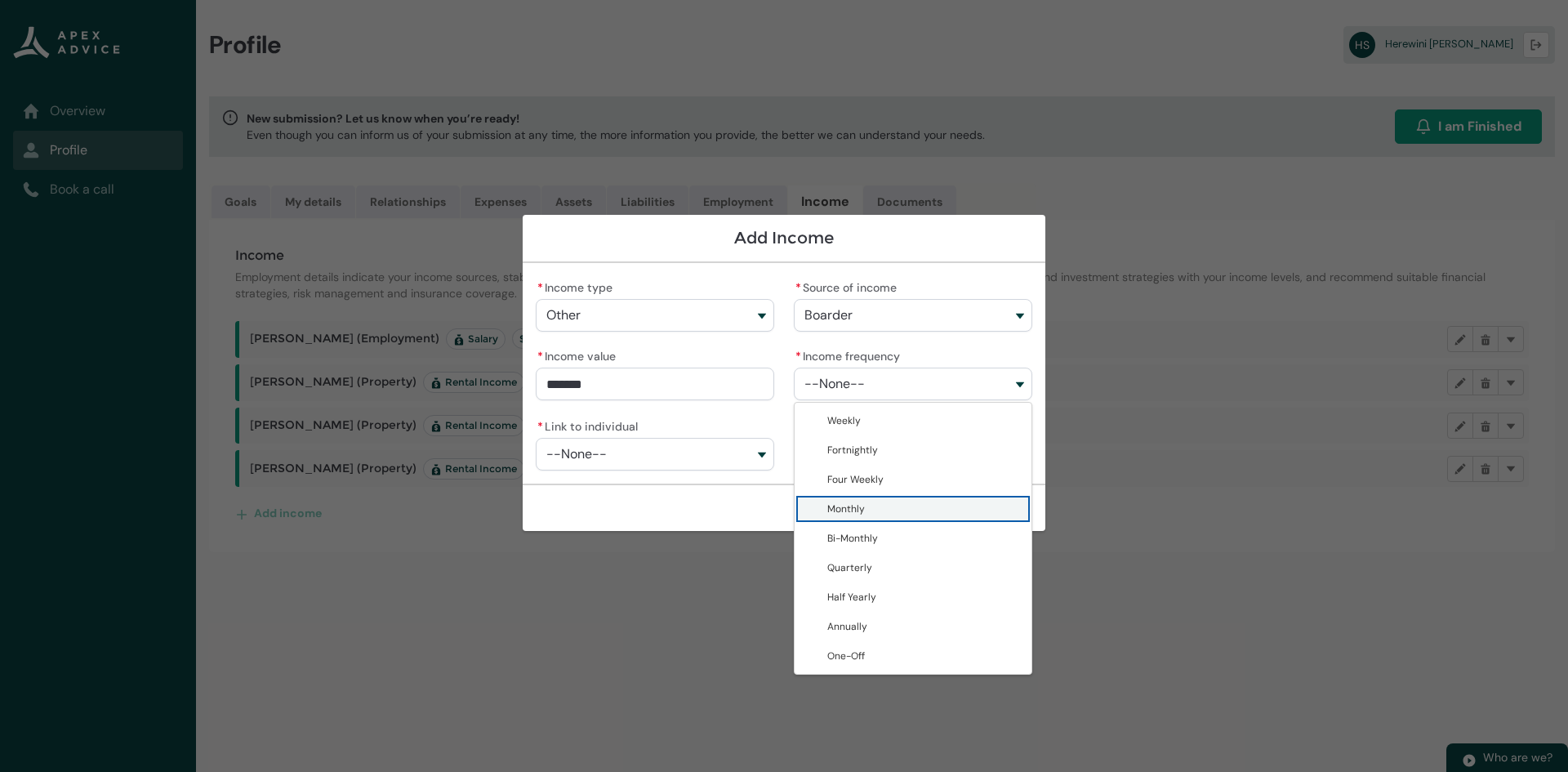
click at [876, 506] on span "Monthly" at bounding box center [925, 508] width 195 height 16
type lightning-combobox "Monthly"
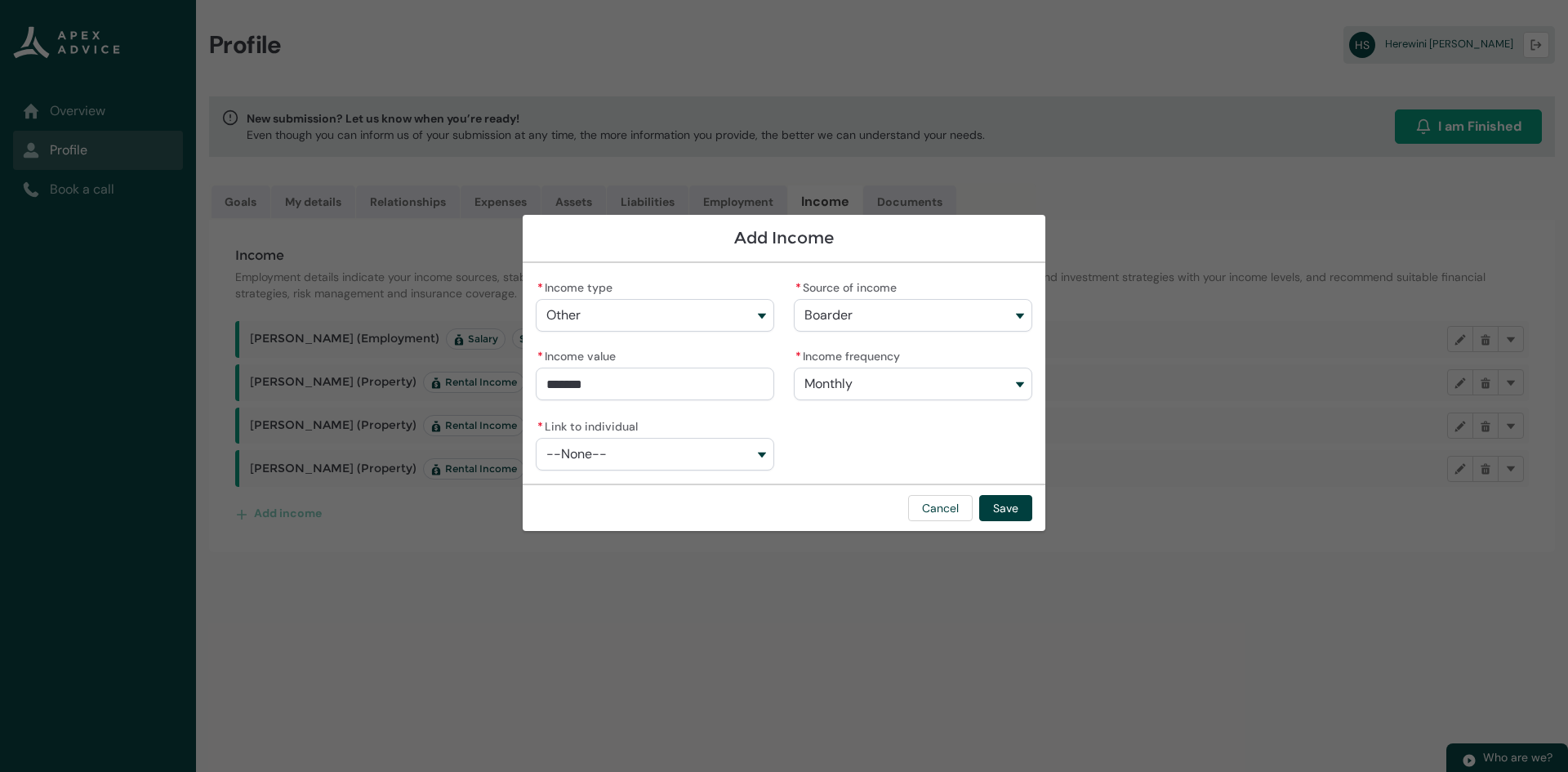
click at [725, 462] on button "--None--" at bounding box center [655, 454] width 239 height 33
click at [705, 484] on span "[PERSON_NAME]" at bounding box center [667, 491] width 195 height 16
type lightning-combobox "001Q900000OFL8OIAX"
click at [1002, 507] on button "Save" at bounding box center [1005, 508] width 53 height 26
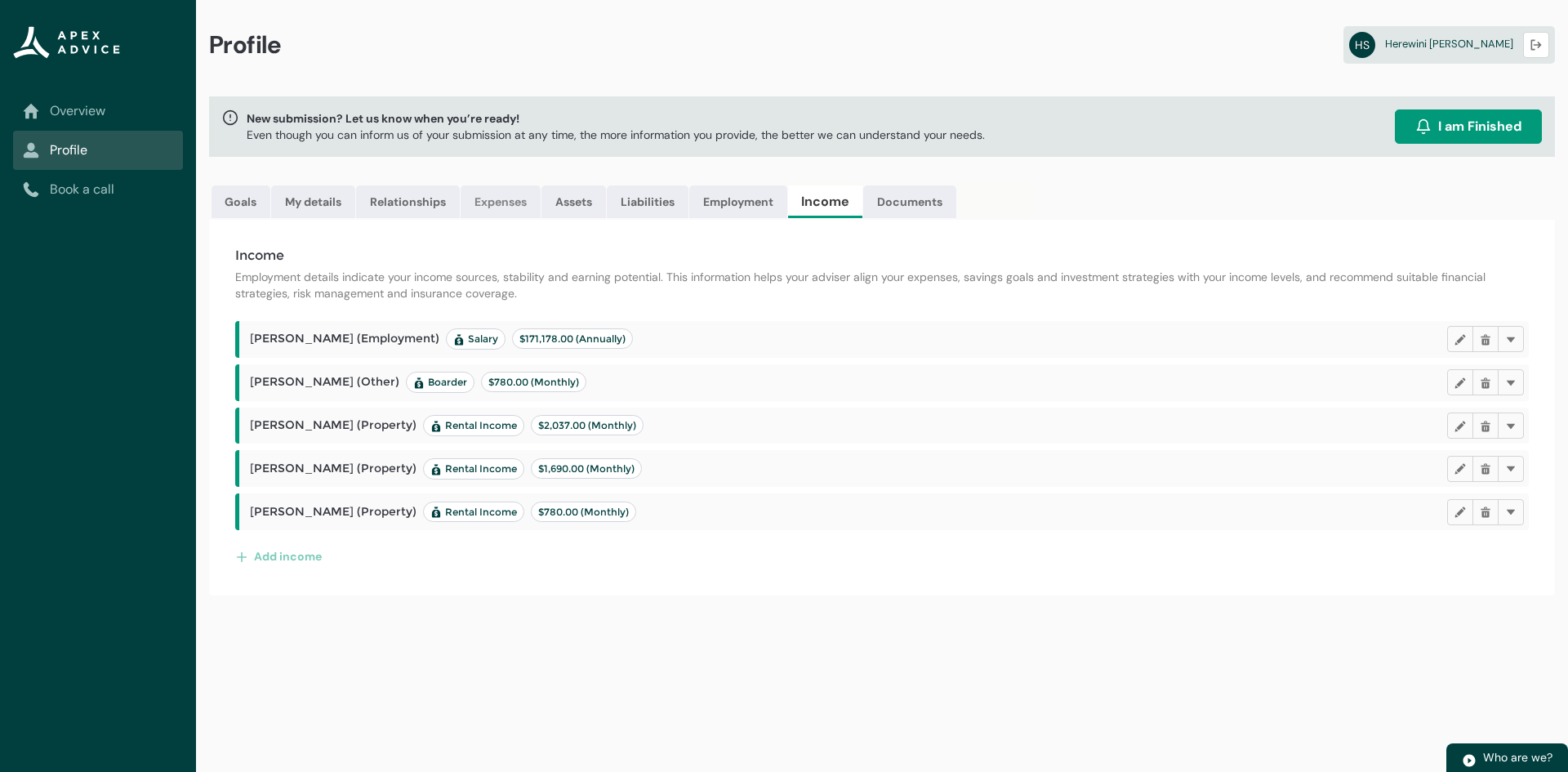
click at [508, 199] on link "Expenses" at bounding box center [501, 201] width 80 height 33
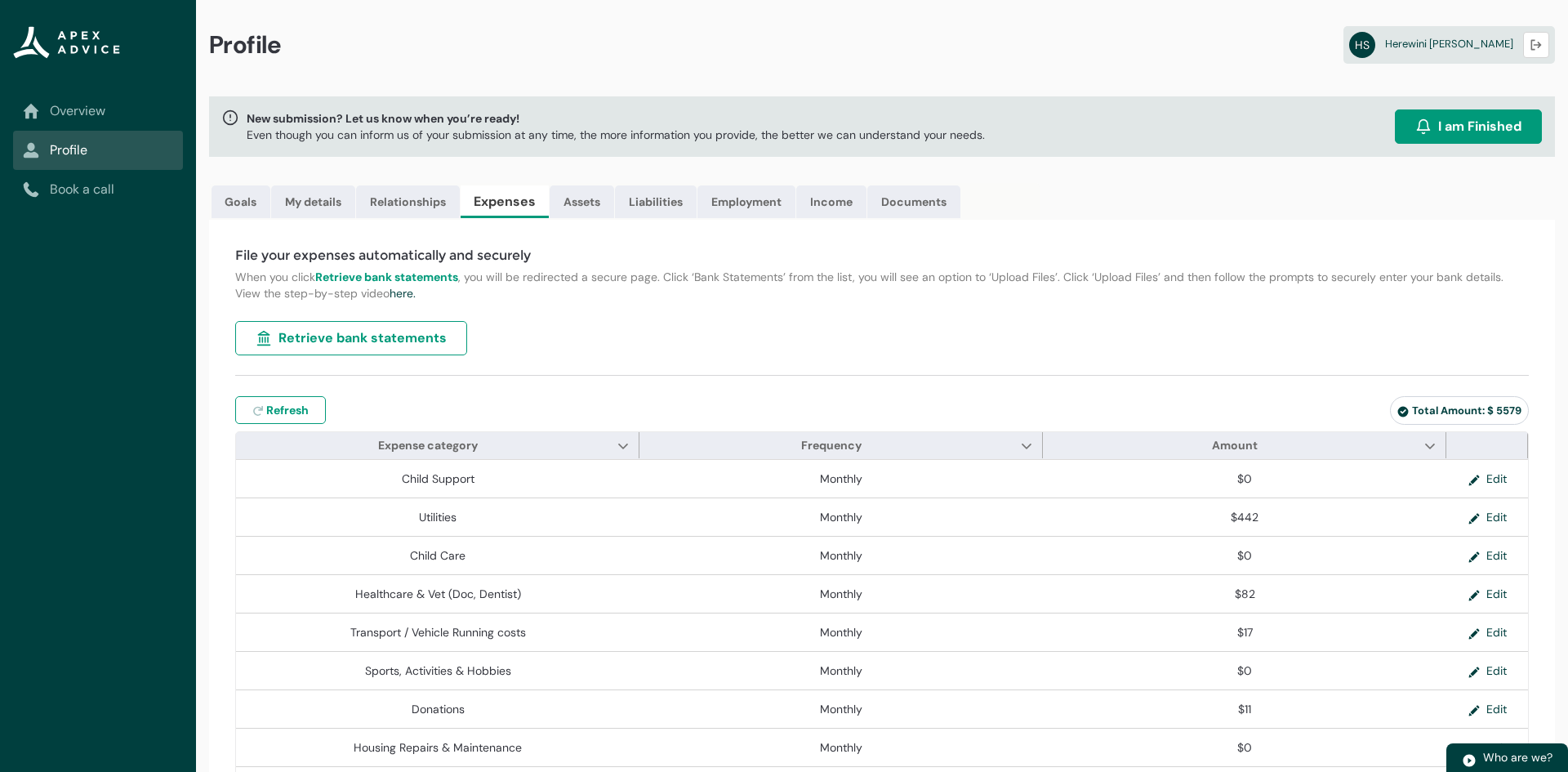
type input "***"
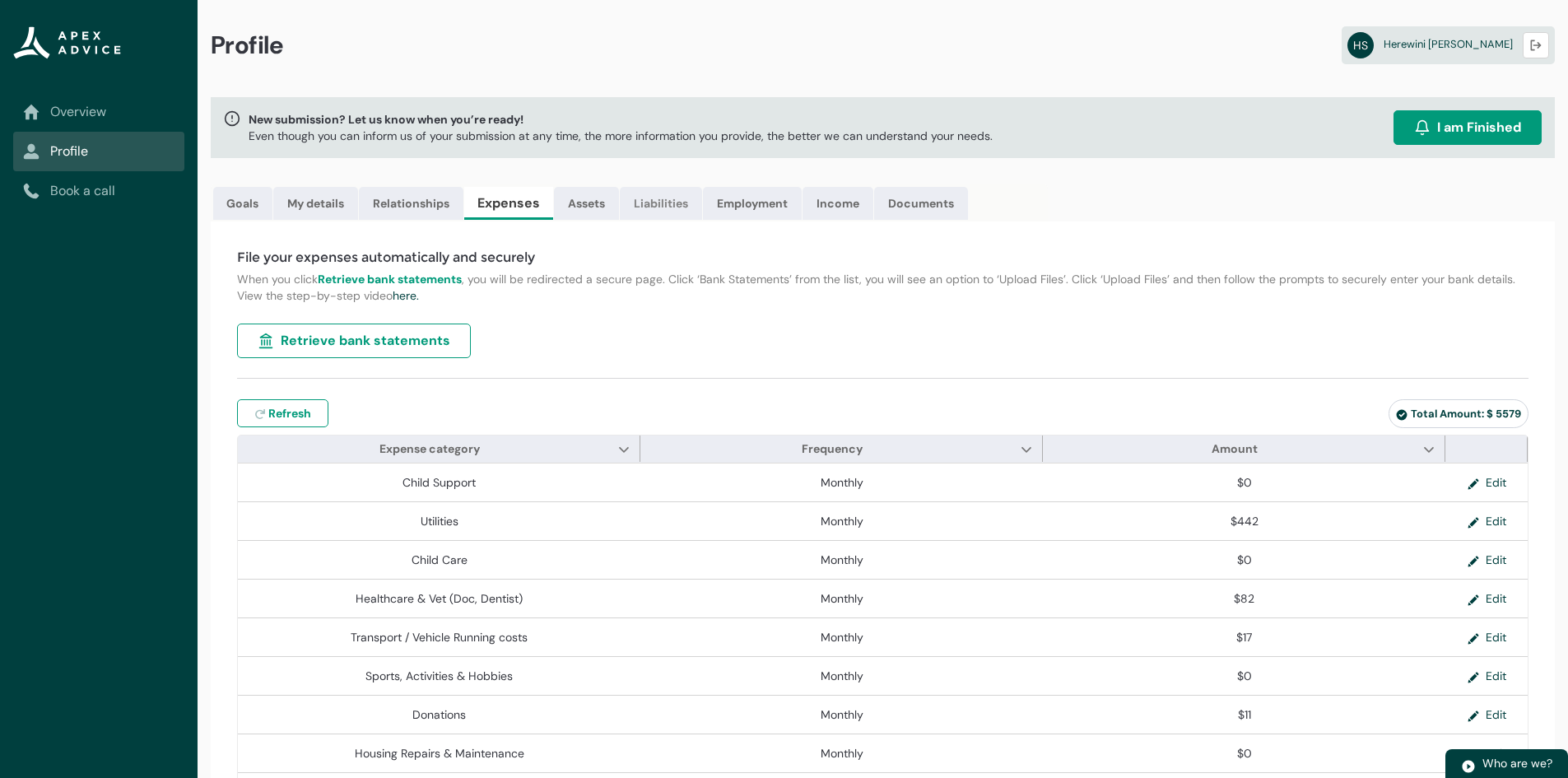
click at [663, 206] on link "Liabilities" at bounding box center [660, 203] width 82 height 33
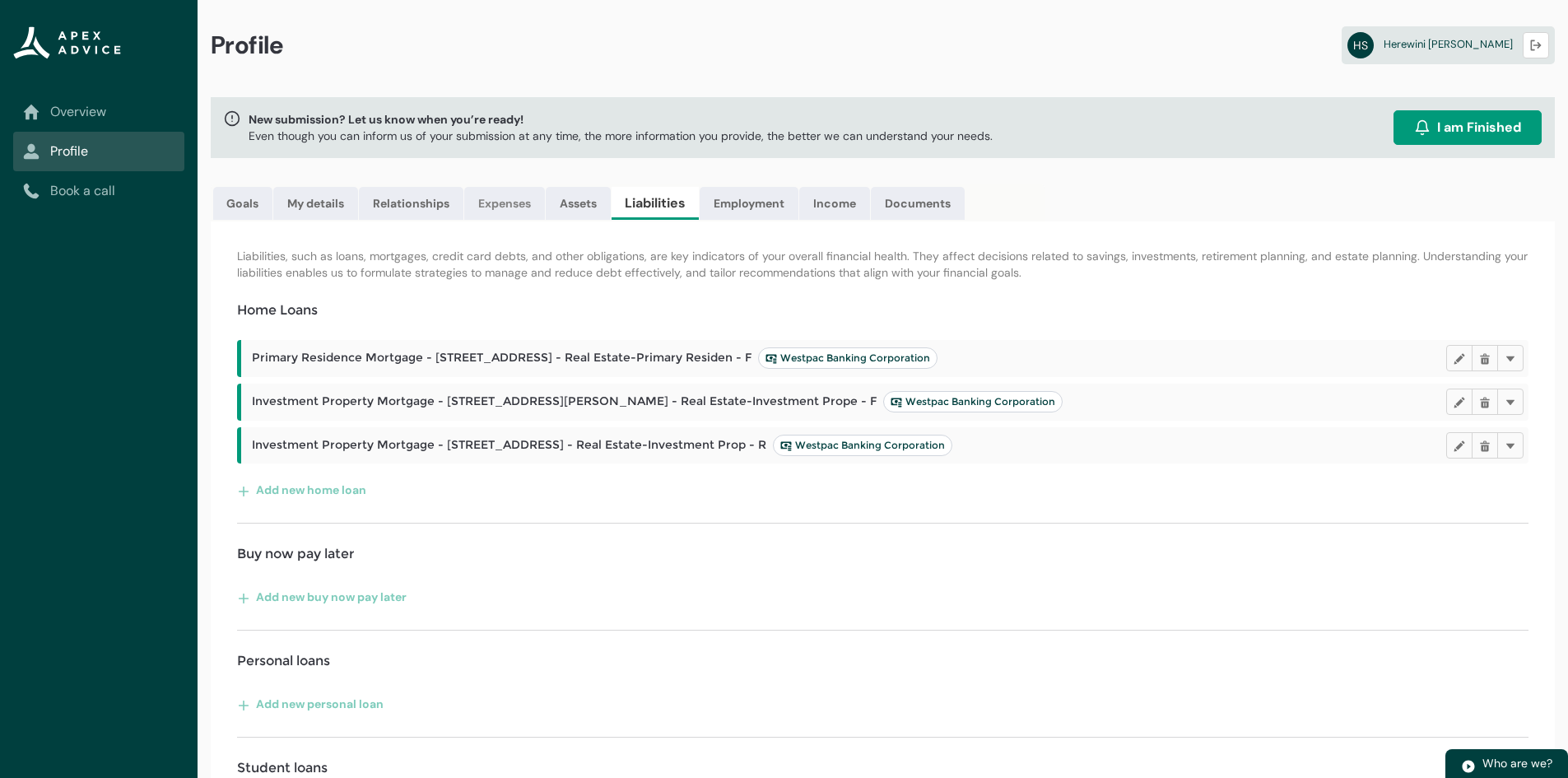
click at [485, 207] on link "Expenses" at bounding box center [505, 203] width 81 height 33
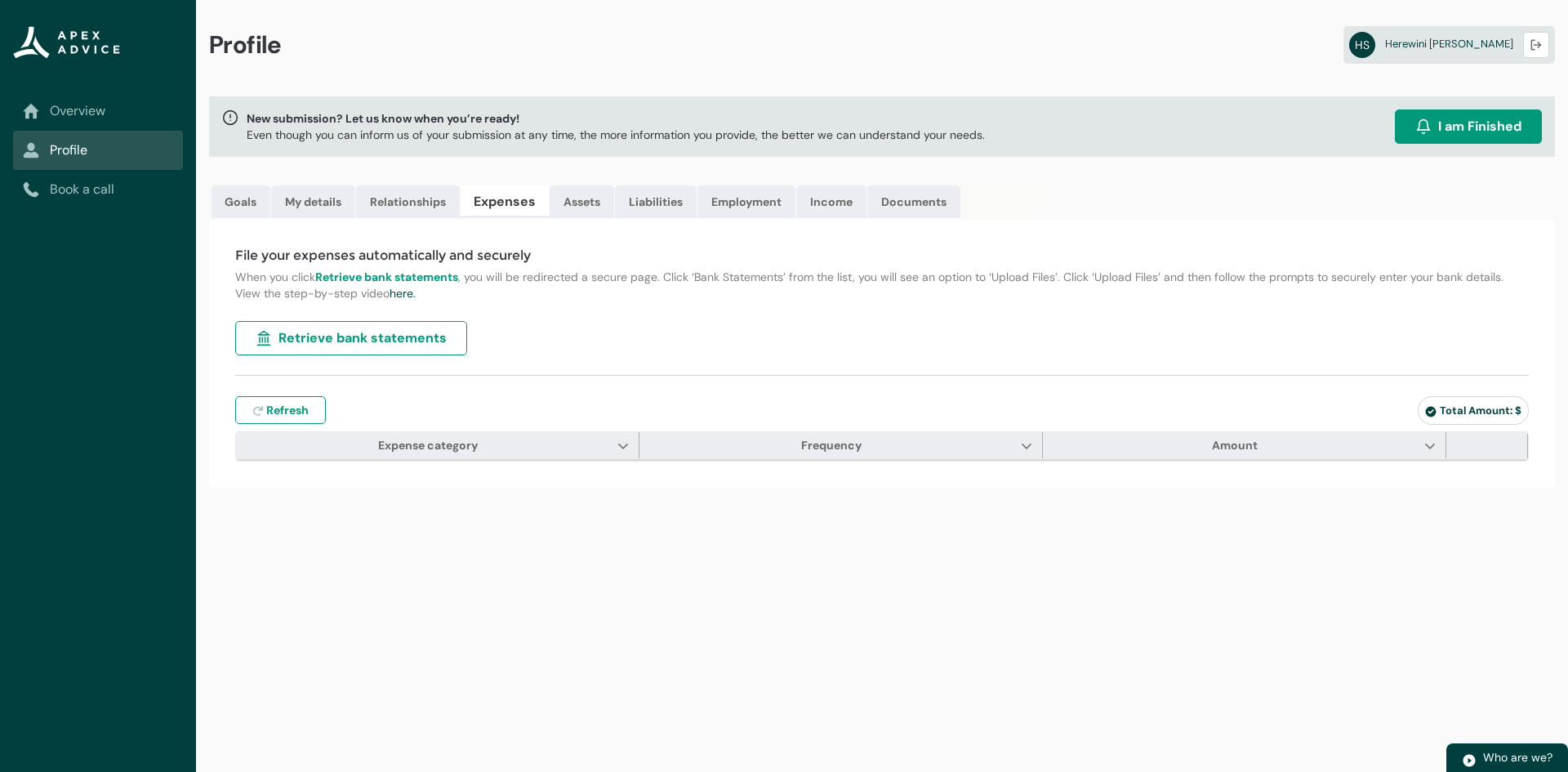
type input "***"
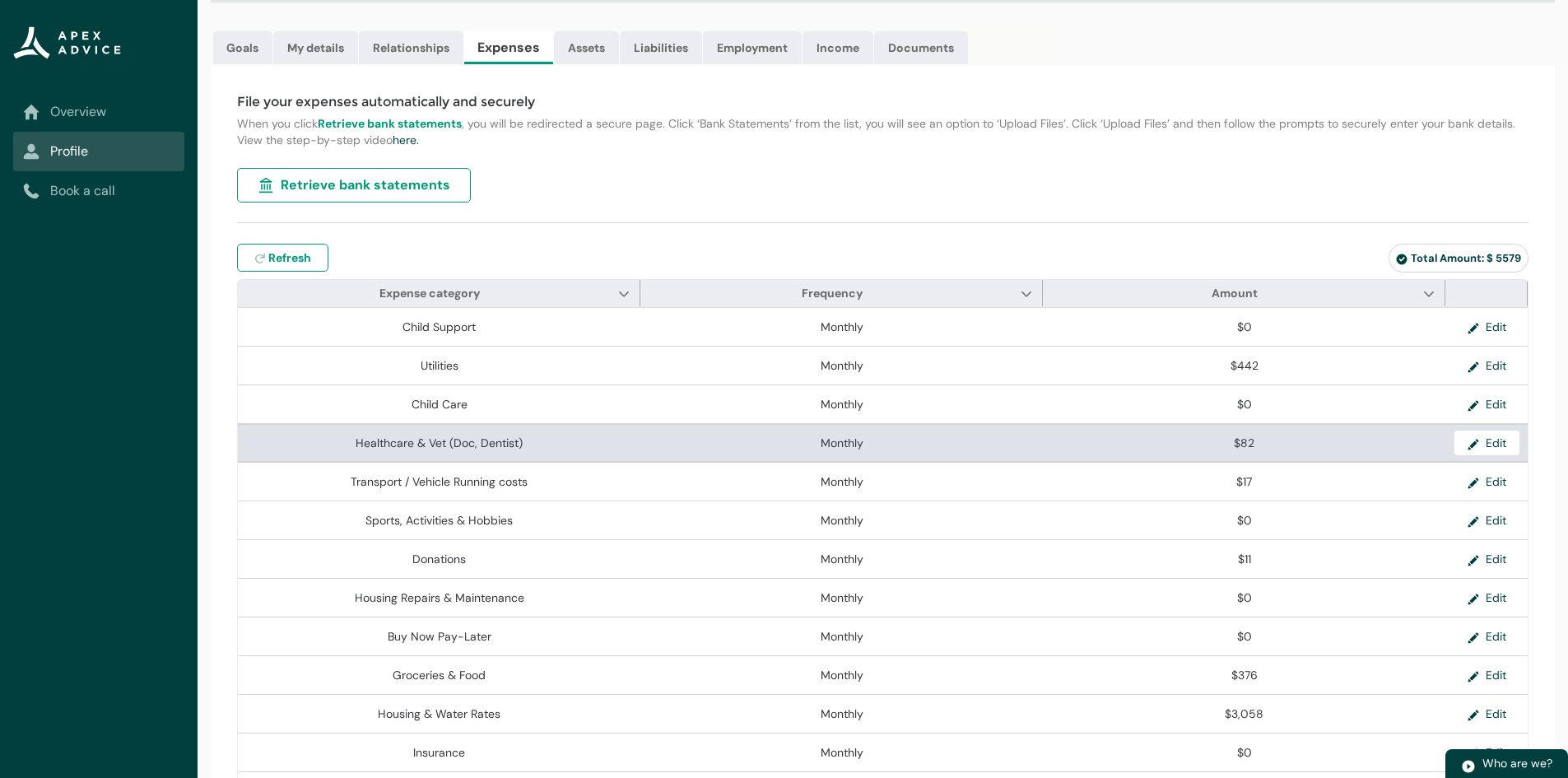
scroll to position [165, 0]
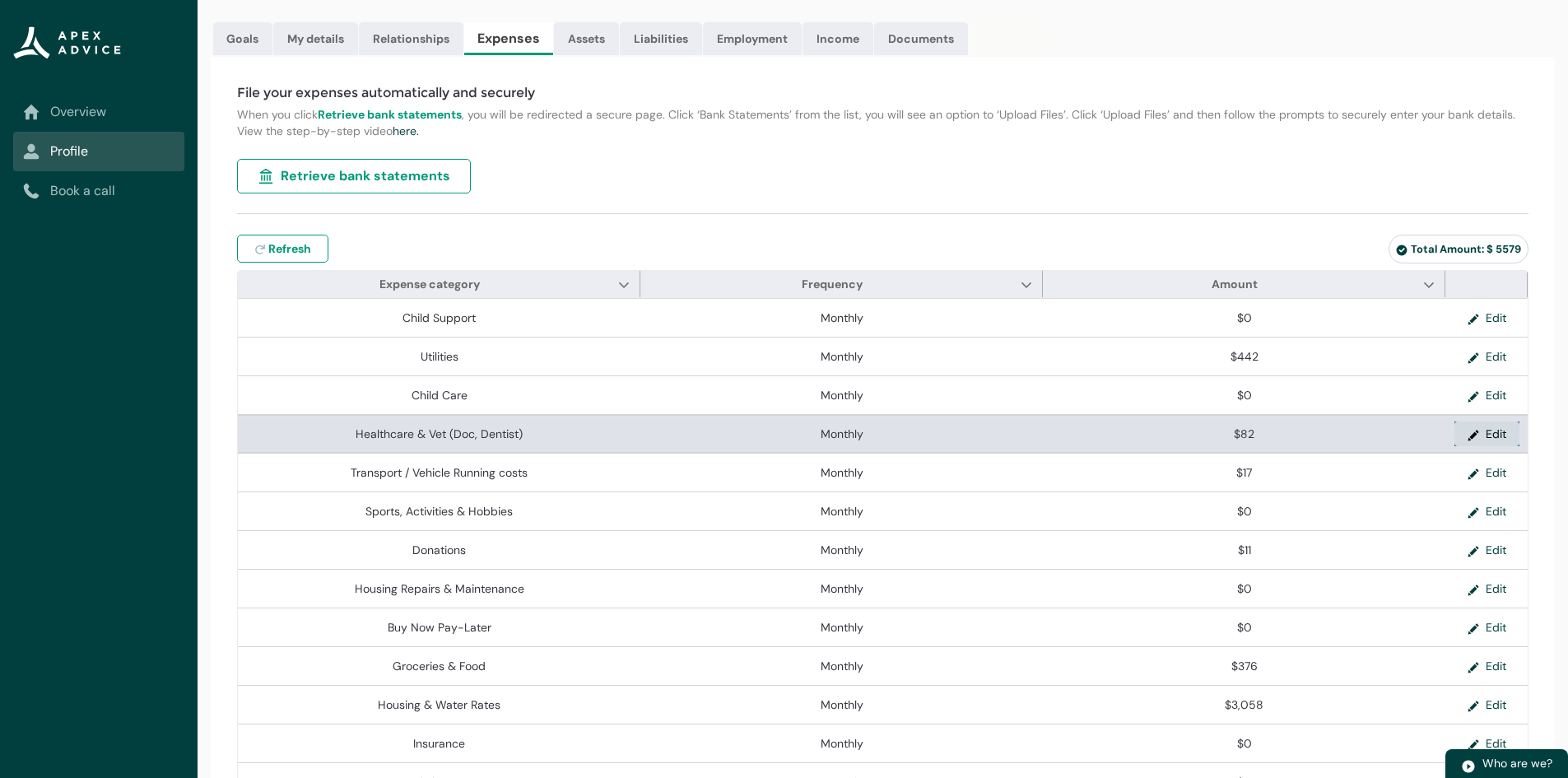
click at [1478, 444] on lightning-primitive-icon "button" at bounding box center [1477, 433] width 18 height 24
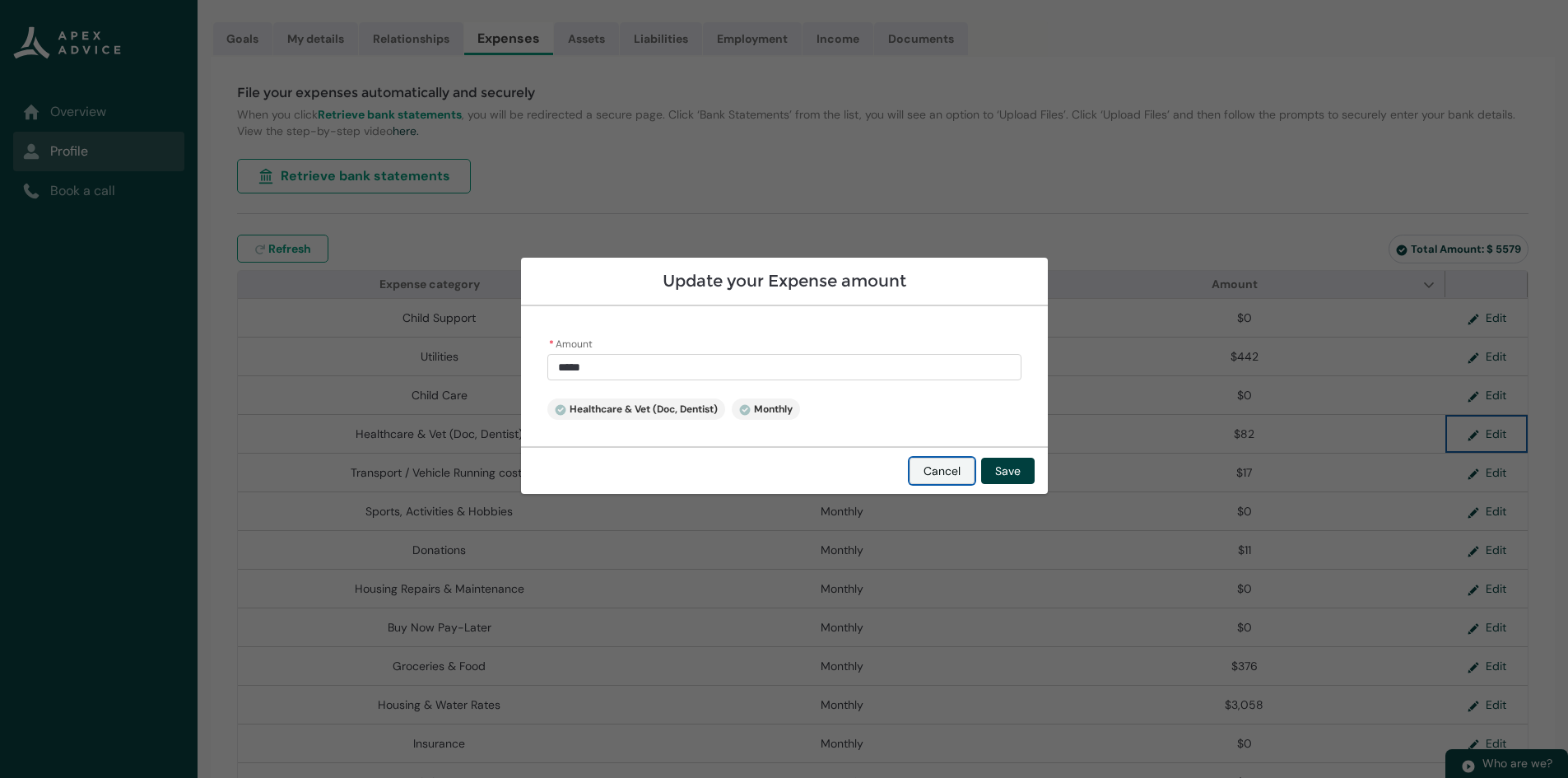
click at [933, 472] on button "Cancel" at bounding box center [942, 470] width 65 height 26
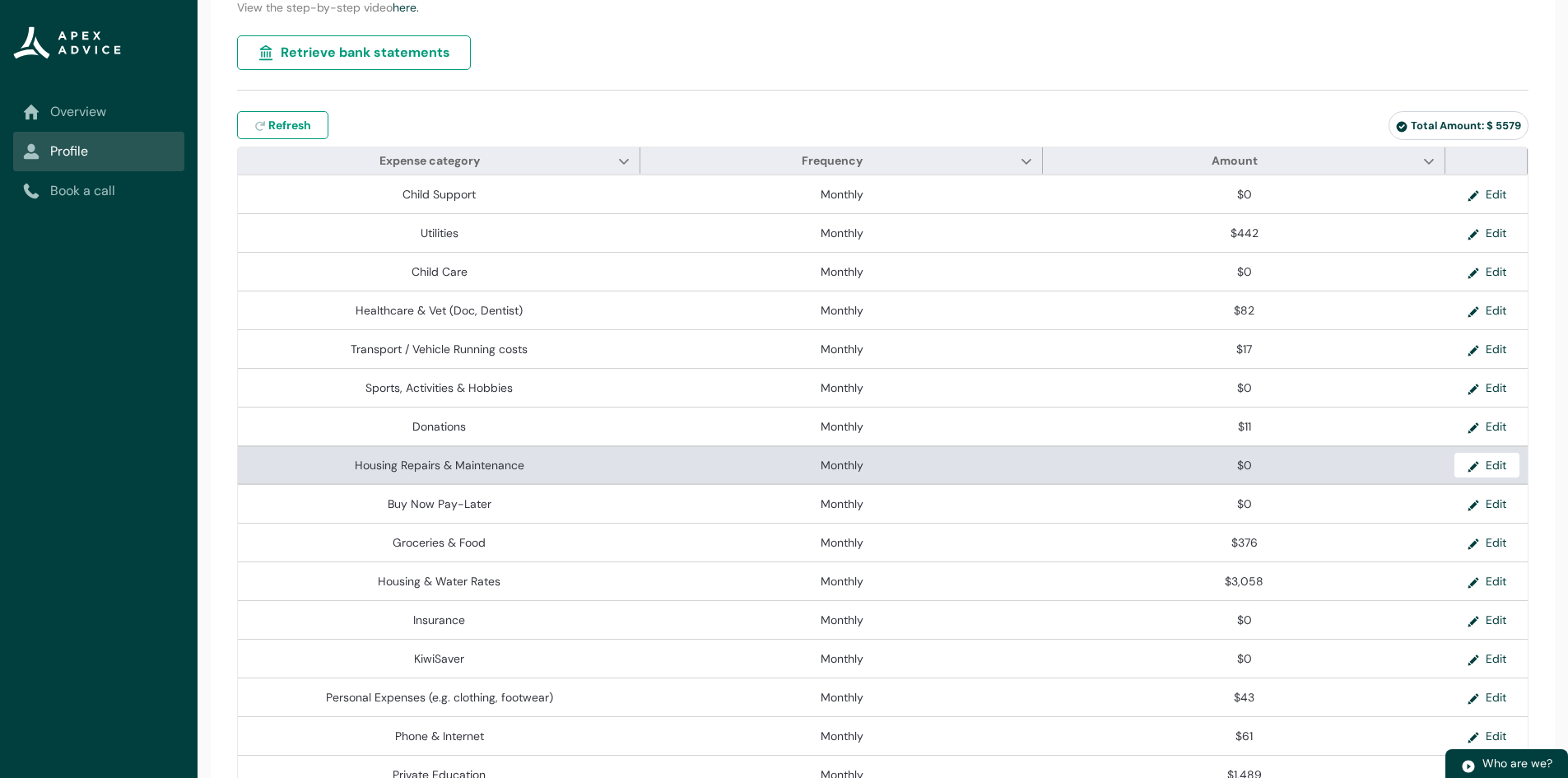
scroll to position [401, 0]
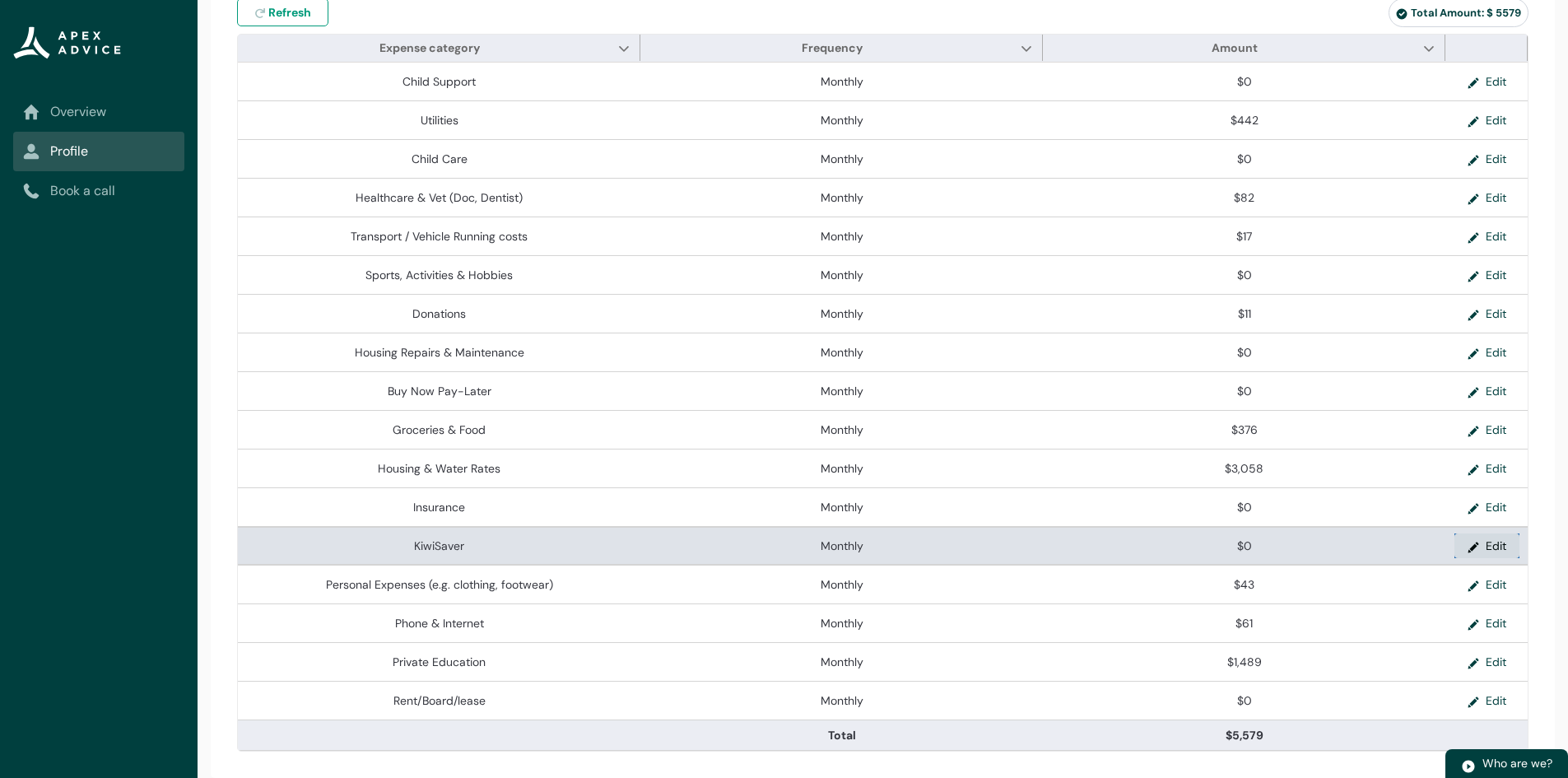
click at [1501, 550] on button "Edit" at bounding box center [1487, 545] width 65 height 24
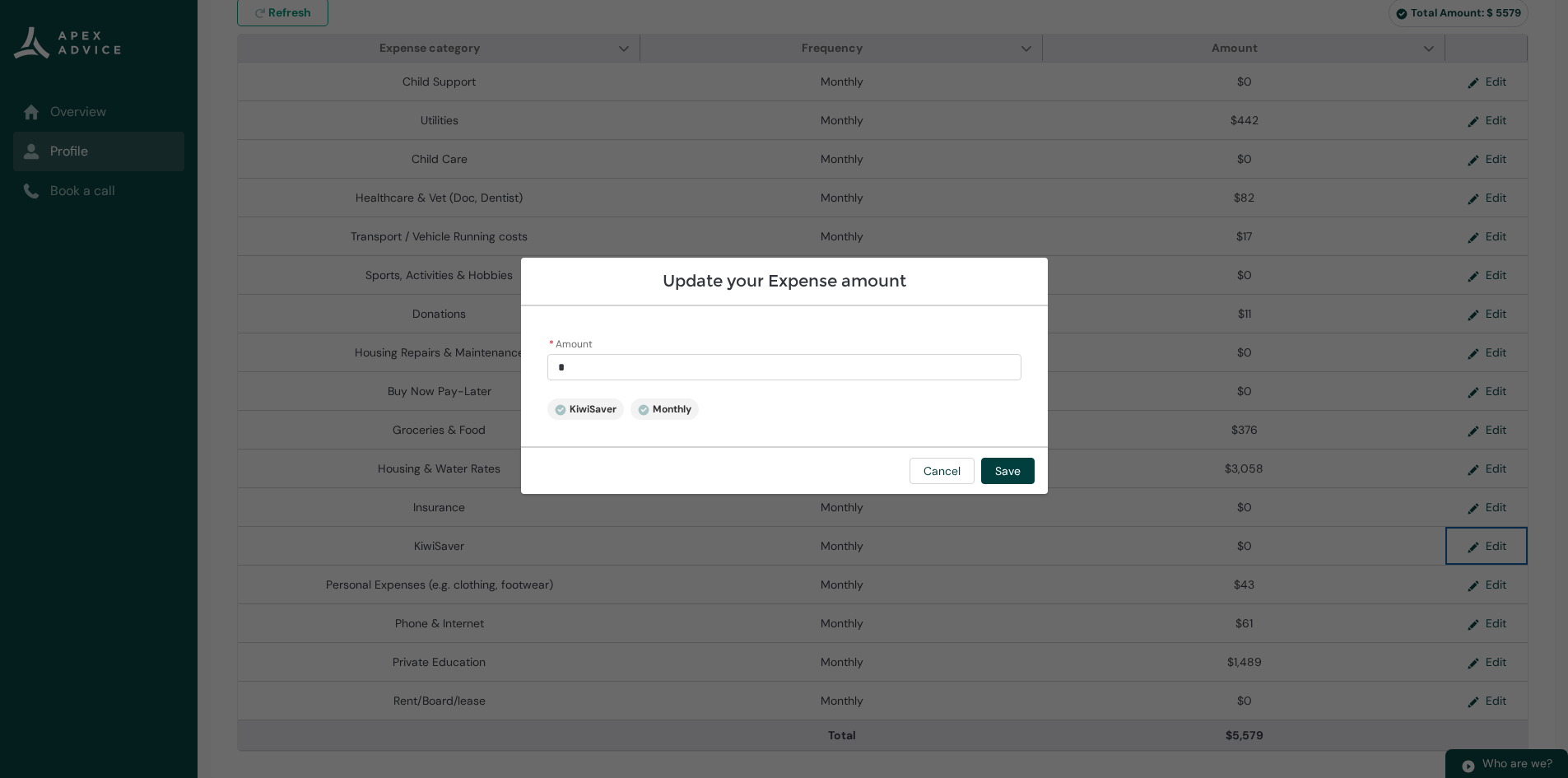
click at [594, 369] on input "*" at bounding box center [784, 366] width 475 height 26
type input "****"
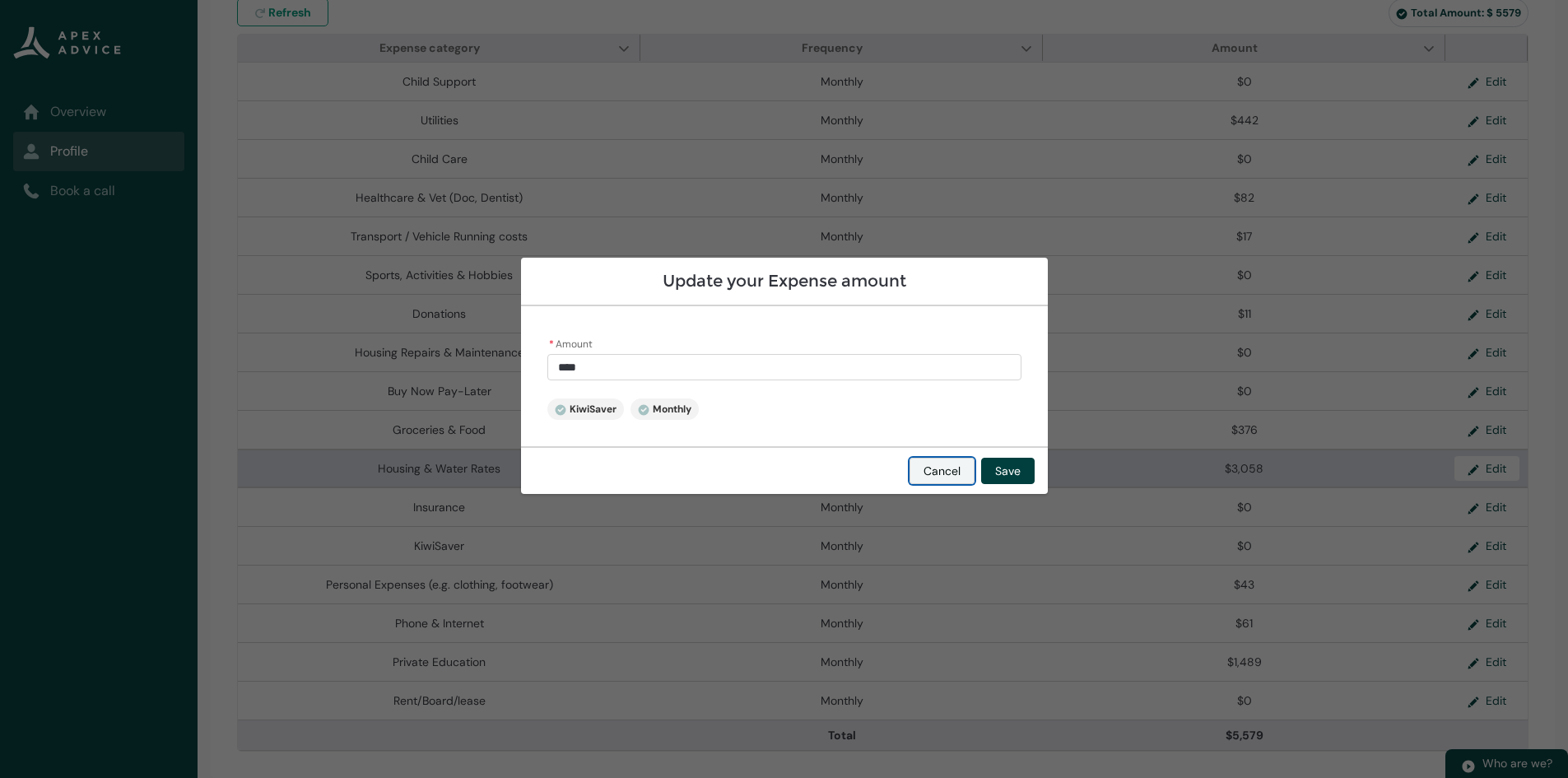
click at [954, 465] on button "Cancel" at bounding box center [942, 470] width 65 height 26
